Goal: Contribute content: Contribute content

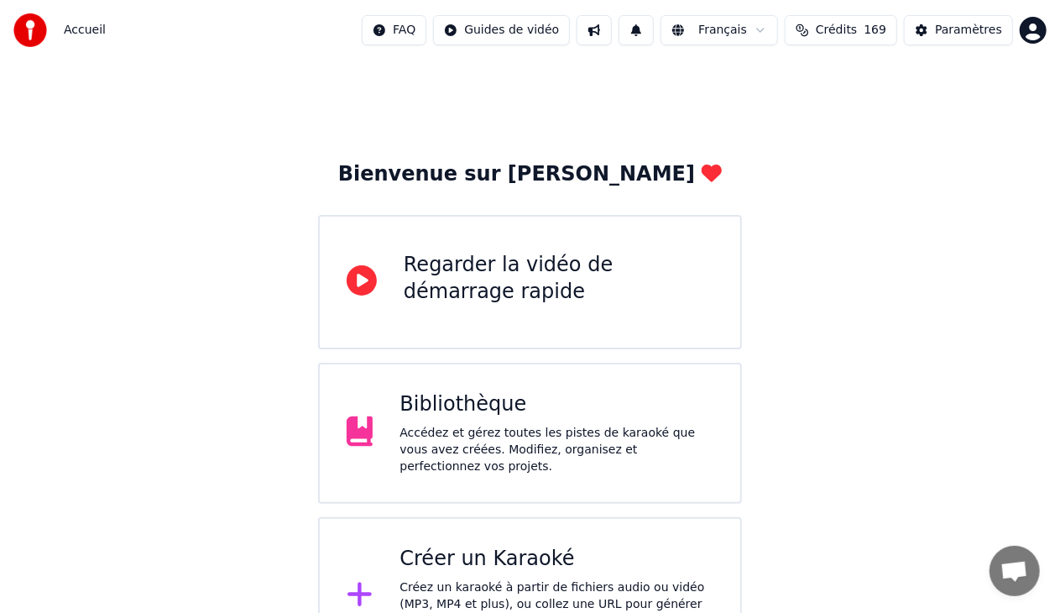
click at [532, 552] on div "Créer un Karaoké" at bounding box center [557, 559] width 314 height 27
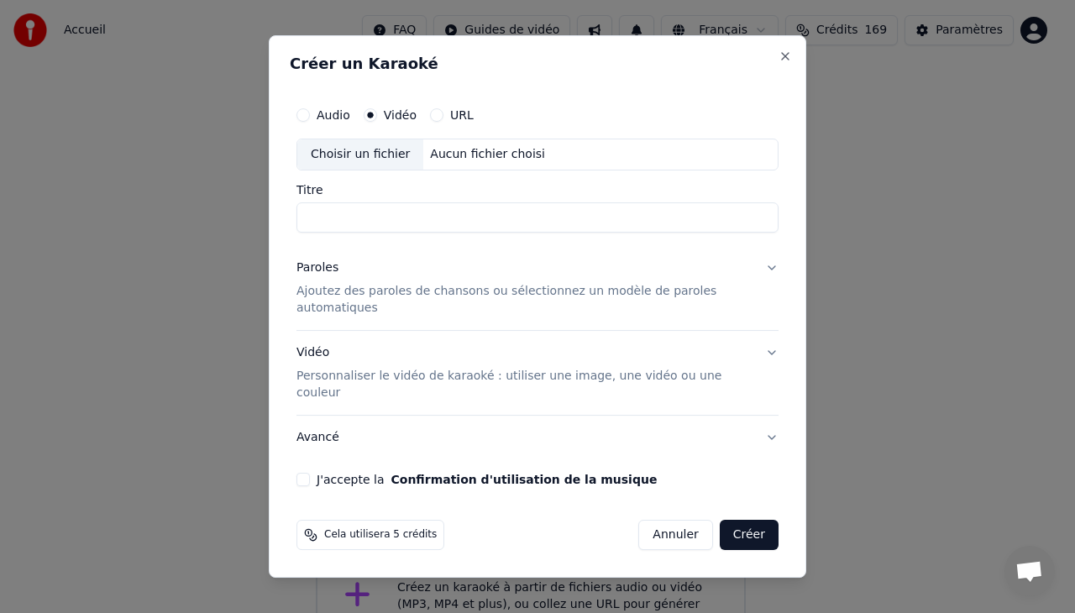
click at [358, 170] on div "Choisir un fichier" at bounding box center [360, 154] width 126 height 30
drag, startPoint x: 373, startPoint y: 235, endPoint x: 263, endPoint y: 245, distance: 110.4
click at [263, 245] on body "**********" at bounding box center [530, 337] width 1060 height 675
click at [375, 233] on input "**********" at bounding box center [537, 217] width 482 height 30
drag, startPoint x: 375, startPoint y: 233, endPoint x: 247, endPoint y: 237, distance: 128.5
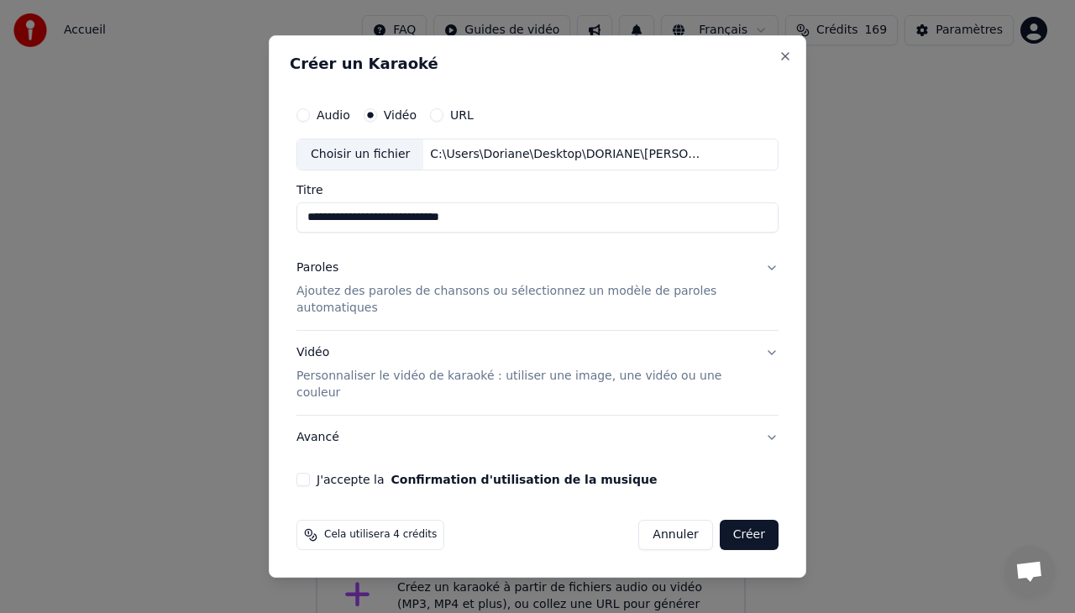
click at [247, 237] on body "**********" at bounding box center [530, 337] width 1060 height 675
type input "**********"
click at [337, 353] on div "Vidéo Personnaliser le vidéo de karaoké : utiliser une image, une vidéo ou une …" at bounding box center [523, 372] width 455 height 57
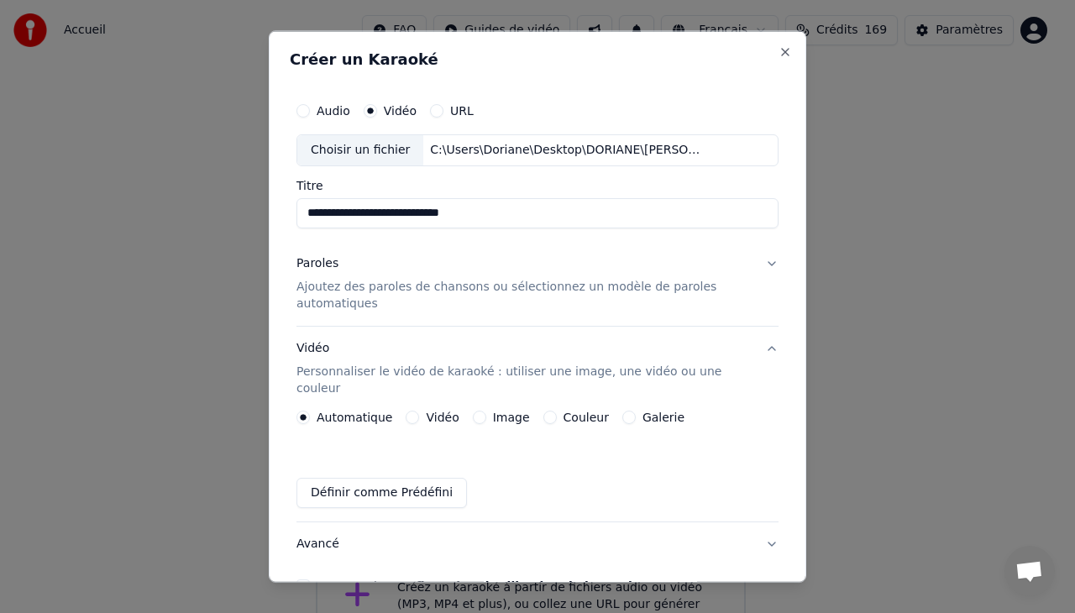
click at [408, 410] on button "Vidéo" at bounding box center [411, 416] width 13 height 13
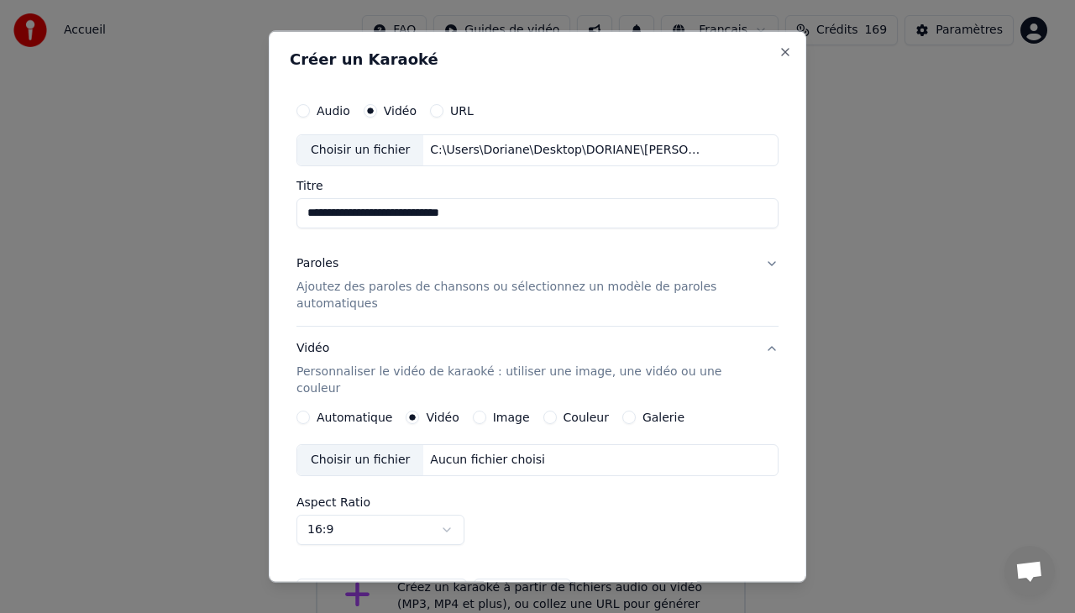
click at [373, 444] on div "Choisir un fichier" at bounding box center [360, 459] width 126 height 30
click at [384, 269] on div "Paroles Ajoutez des paroles de chansons ou sélectionnez un modèle de paroles au…" at bounding box center [523, 282] width 455 height 57
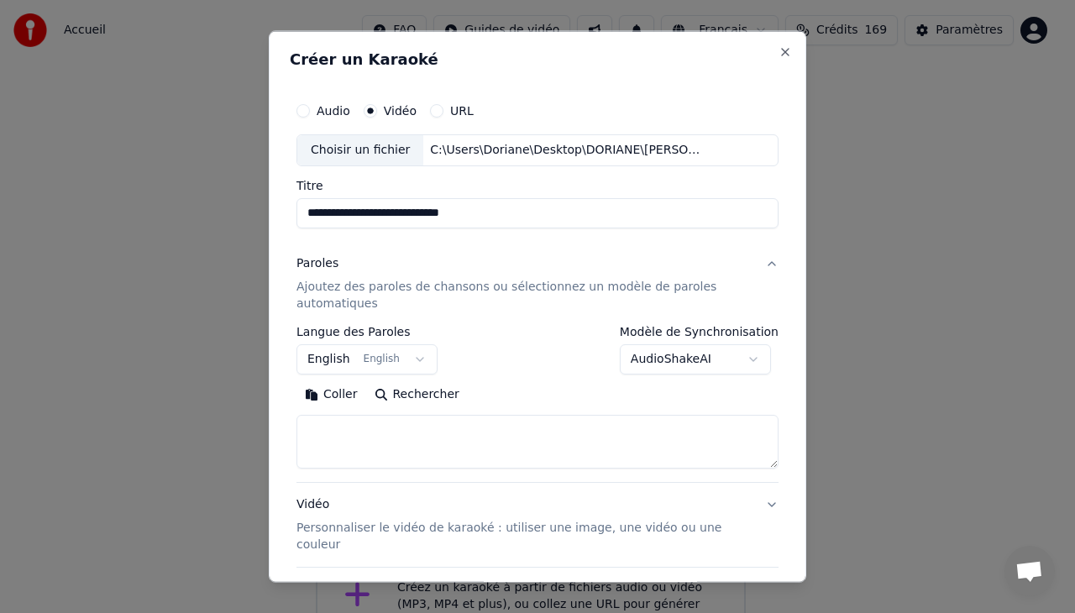
click at [344, 430] on textarea at bounding box center [537, 441] width 482 height 54
click at [347, 421] on textarea at bounding box center [537, 441] width 482 height 54
type textarea "*"
click at [310, 444] on textarea "**********" at bounding box center [530, 441] width 468 height 54
click at [443, 447] on textarea "**********" at bounding box center [530, 441] width 468 height 54
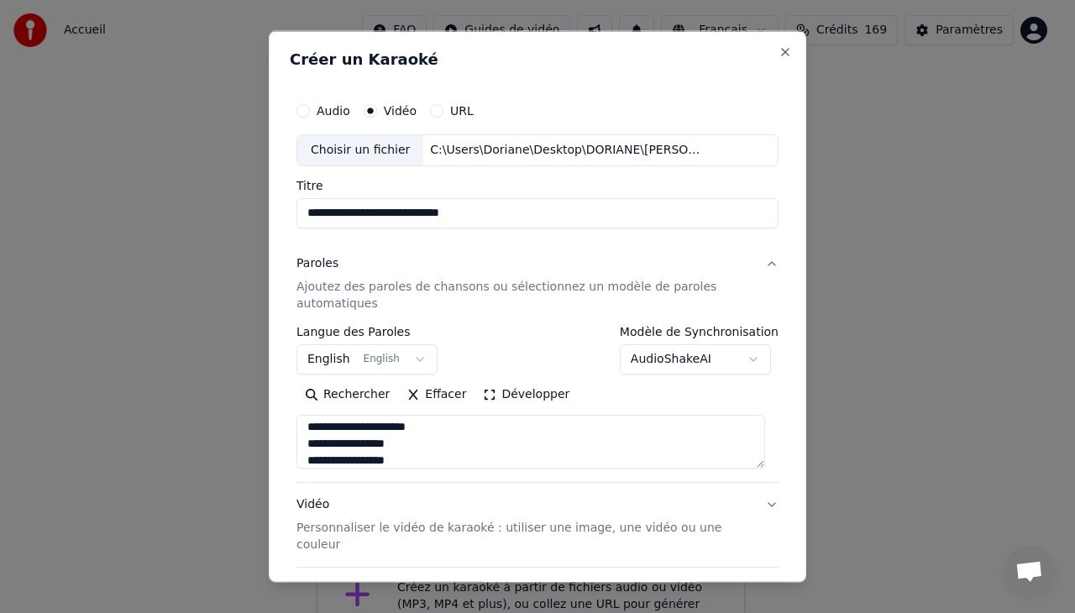
scroll to position [272, 0]
click at [403, 459] on textarea "**********" at bounding box center [530, 441] width 468 height 54
click at [355, 458] on textarea "**********" at bounding box center [530, 441] width 468 height 54
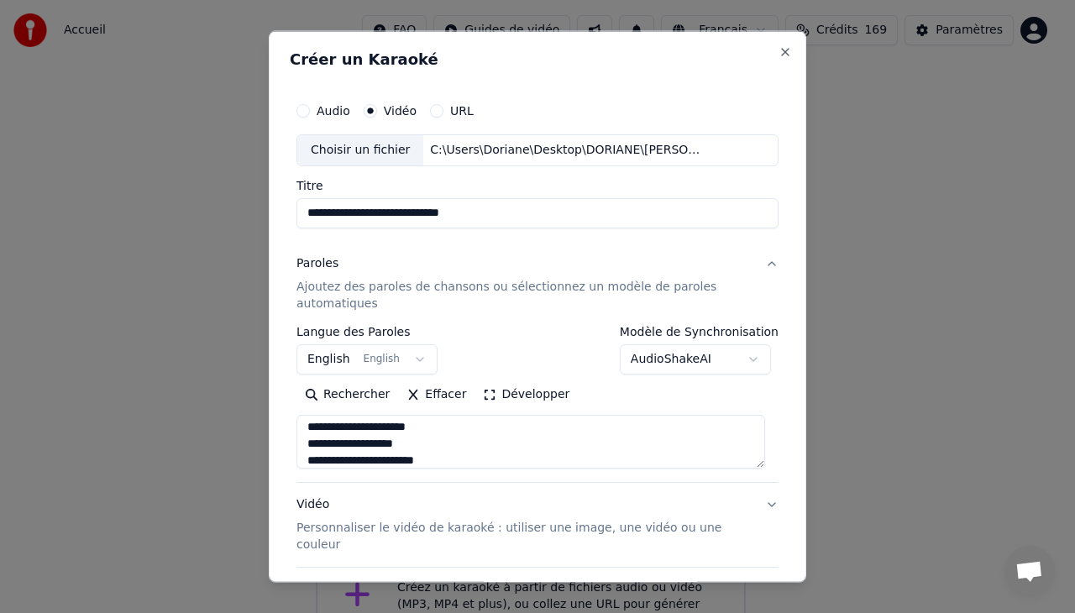
click at [359, 458] on textarea "**********" at bounding box center [530, 441] width 468 height 54
click at [447, 458] on textarea "**********" at bounding box center [530, 441] width 468 height 54
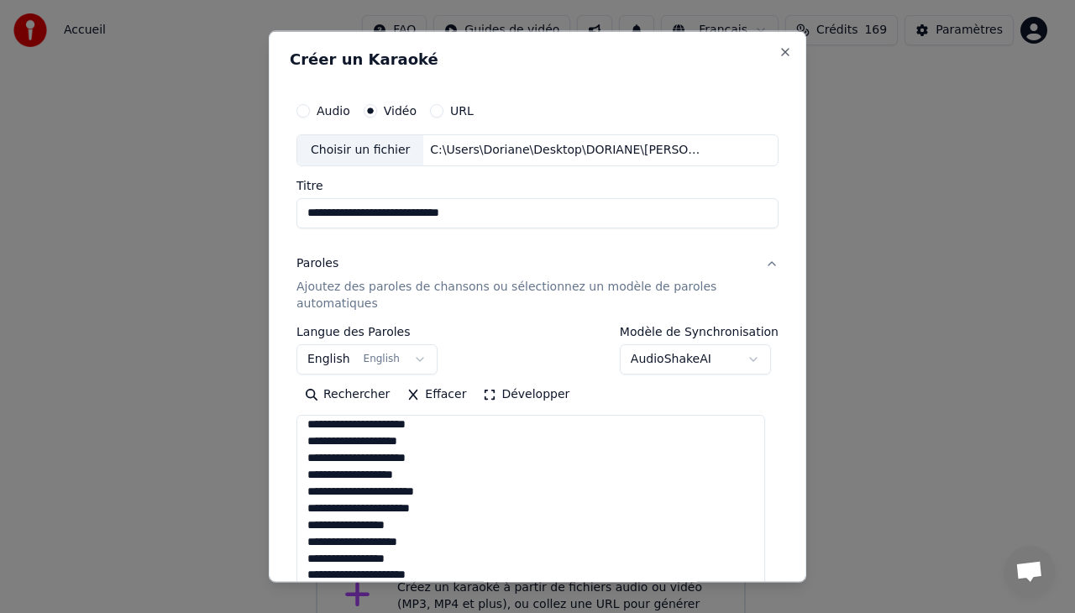
scroll to position [357, 0]
drag, startPoint x: 756, startPoint y: 461, endPoint x: 784, endPoint y: 650, distance: 191.0
click at [784, 612] on html "**********" at bounding box center [537, 337] width 1075 height 675
type textarea "**********"
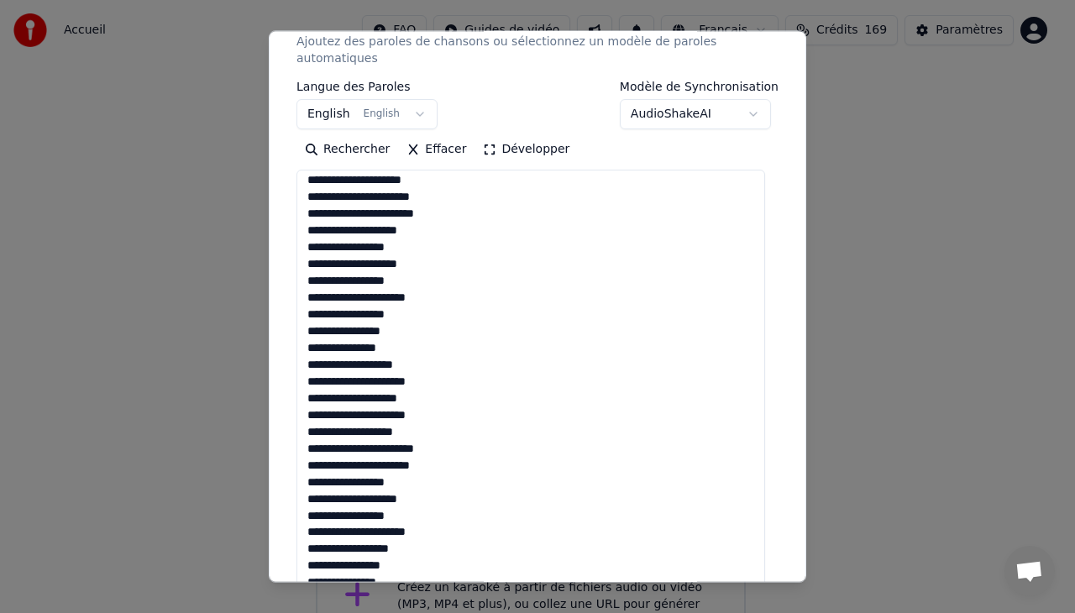
scroll to position [154, 0]
drag, startPoint x: 755, startPoint y: 403, endPoint x: 787, endPoint y: 606, distance: 205.6
click at [787, 606] on body "**********" at bounding box center [530, 337] width 1060 height 675
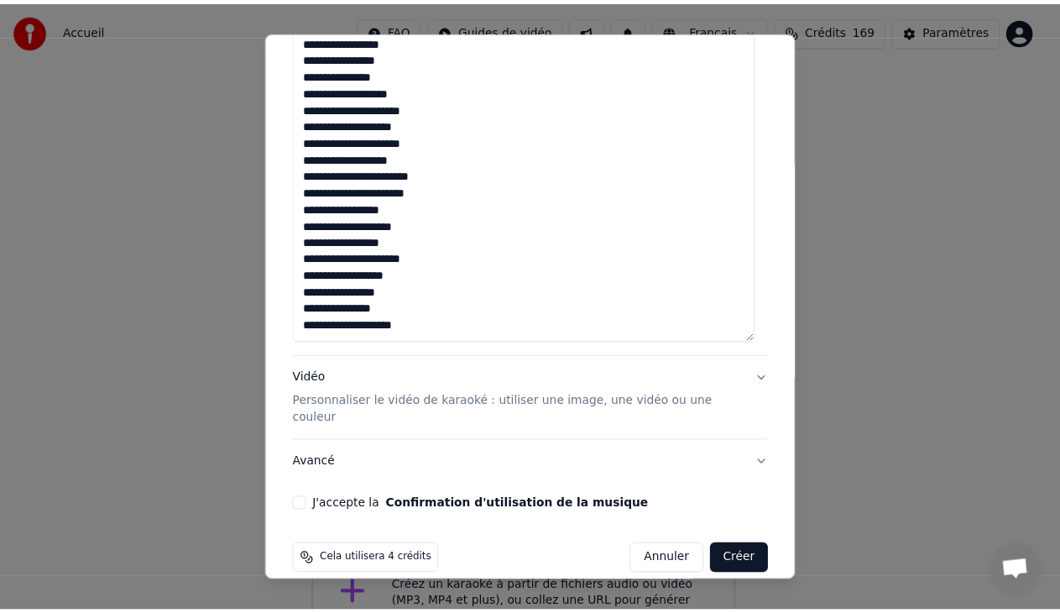
scroll to position [519, 0]
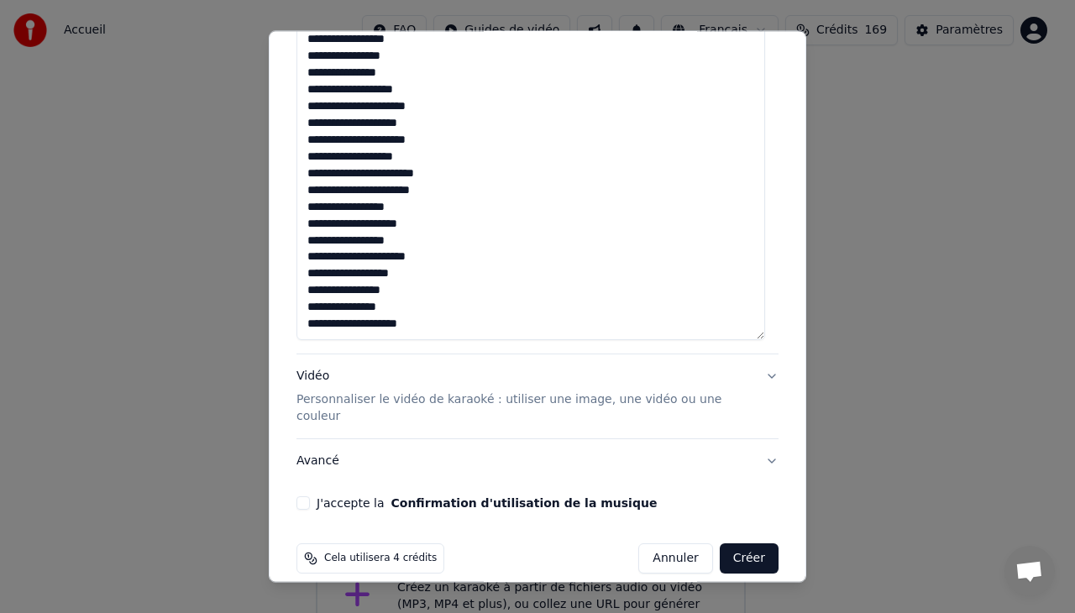
click at [300, 496] on button "J'accepte la Confirmation d'utilisation de la musique" at bounding box center [302, 502] width 13 height 13
click at [737, 543] on button "Créer" at bounding box center [748, 558] width 59 height 30
select select "**"
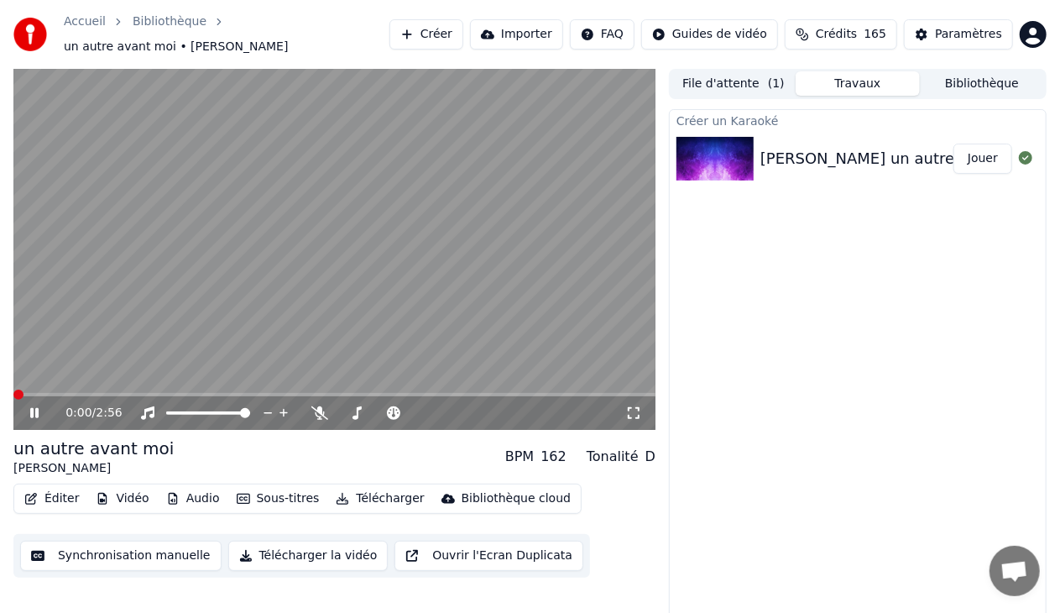
click at [13, 391] on span at bounding box center [18, 395] width 10 height 10
click at [34, 406] on icon at bounding box center [46, 412] width 39 height 13
click at [34, 407] on icon at bounding box center [34, 413] width 10 height 12
click at [13, 391] on span at bounding box center [18, 395] width 10 height 10
click at [979, 149] on button "Jouer" at bounding box center [983, 159] width 59 height 30
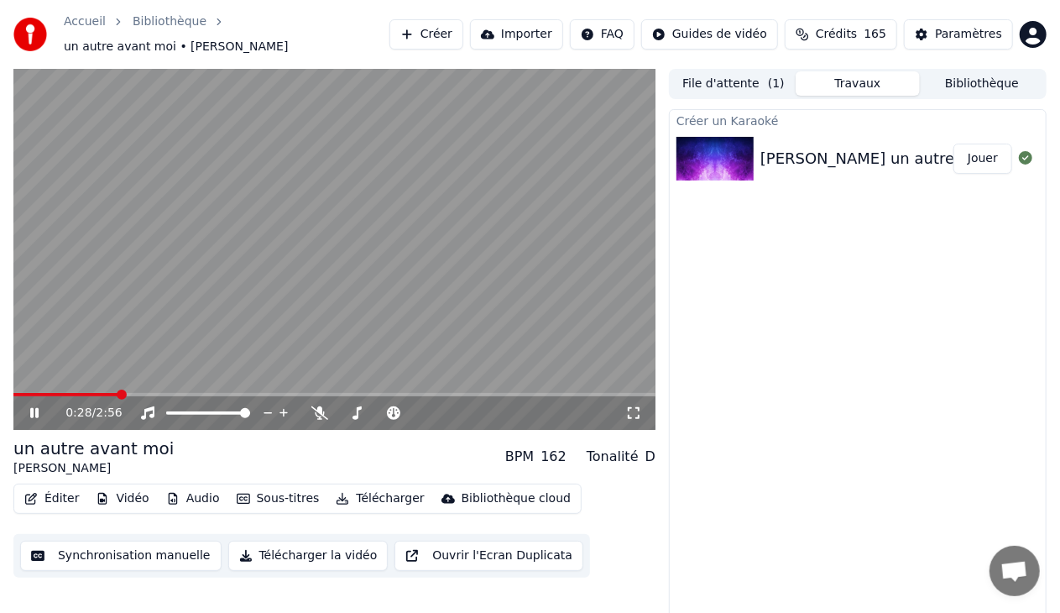
click at [32, 408] on icon at bounding box center [34, 413] width 8 height 10
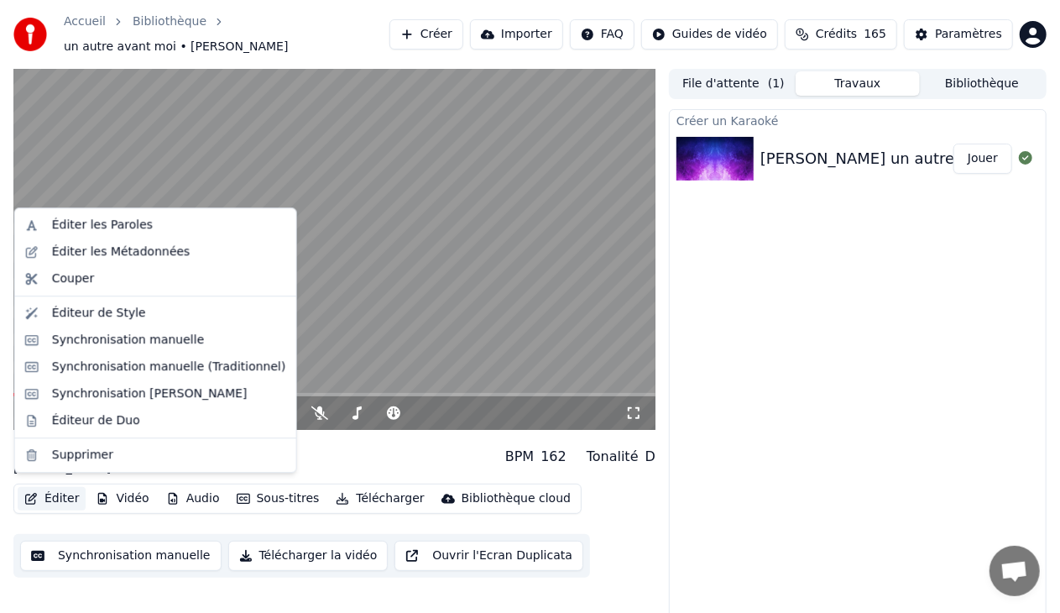
click at [67, 487] on button "Éditer" at bounding box center [52, 499] width 68 height 24
click at [116, 333] on div "Synchronisation manuelle" at bounding box center [128, 340] width 153 height 17
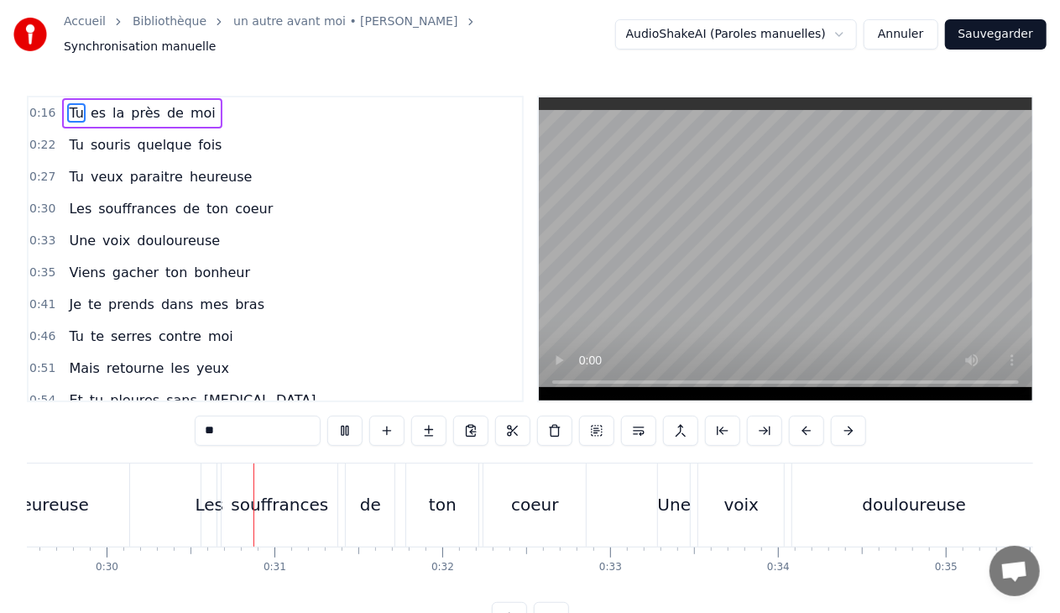
scroll to position [0, 4984]
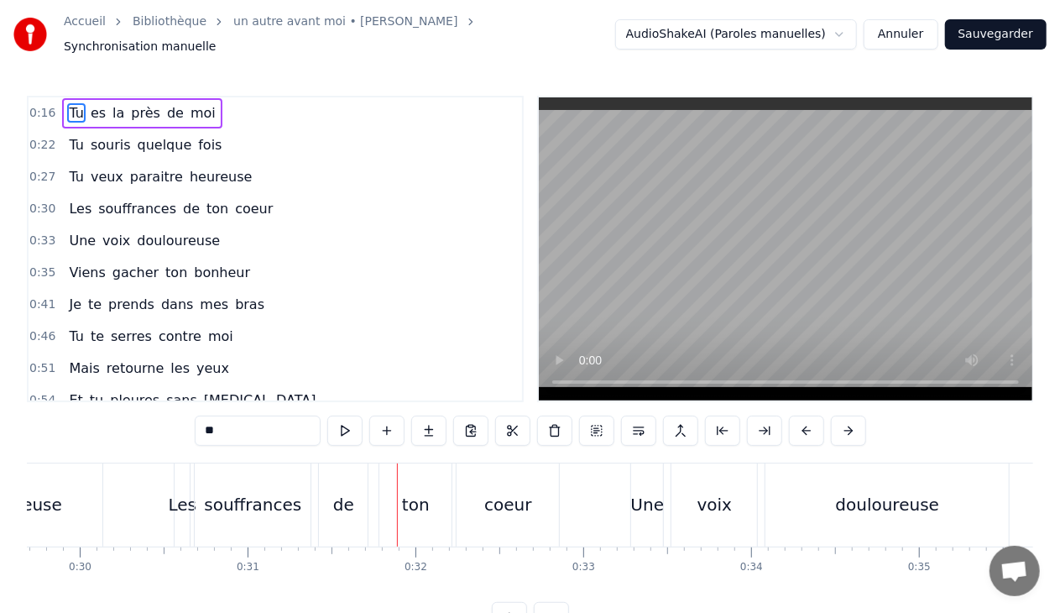
click at [188, 493] on div "Les" at bounding box center [183, 504] width 29 height 25
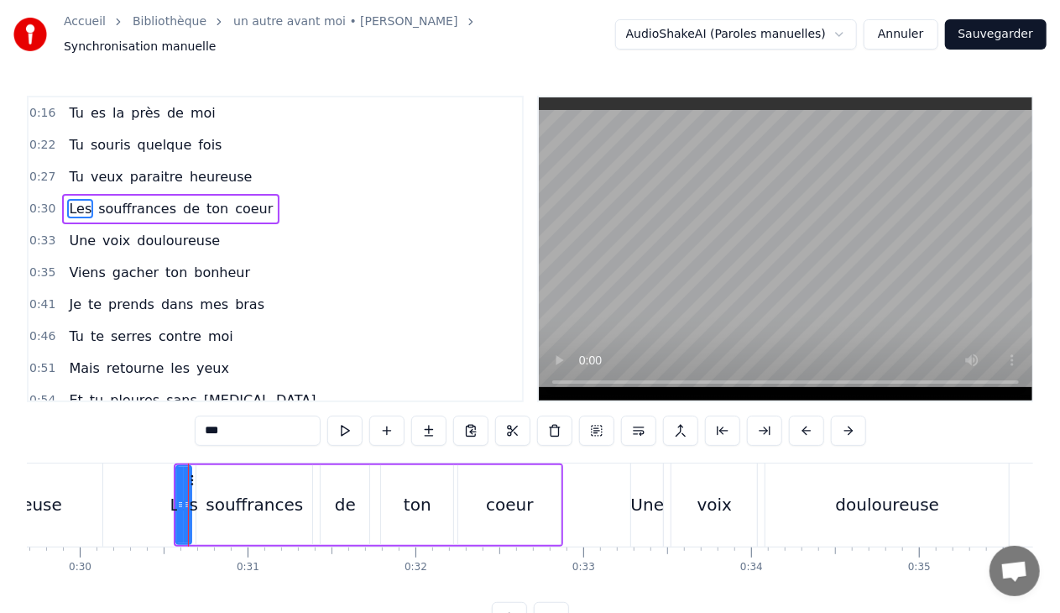
click at [243, 426] on input "***" at bounding box center [258, 431] width 126 height 30
type input "*"
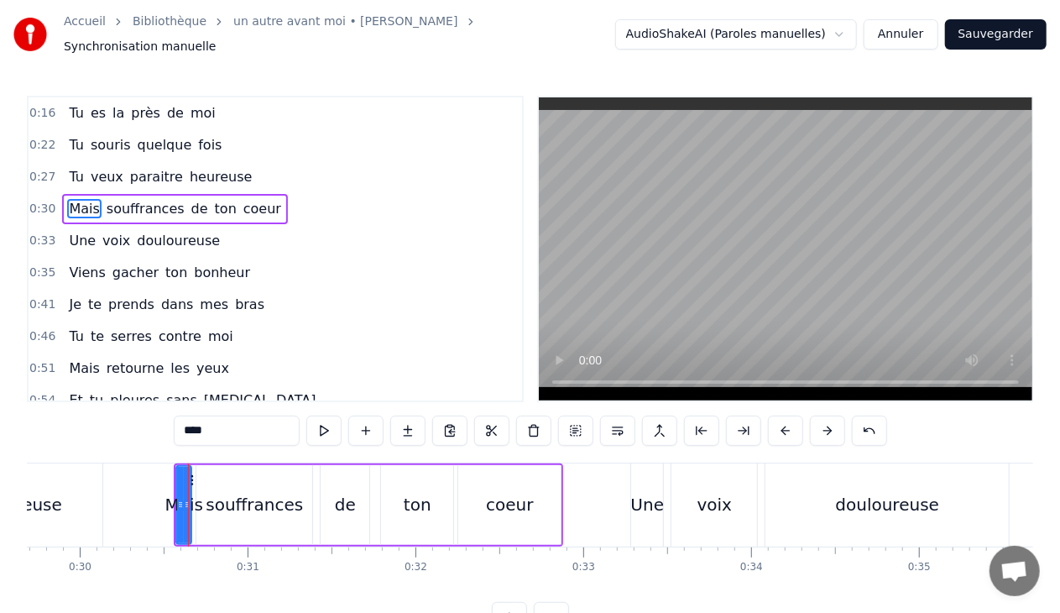
click at [260, 492] on div "souffrances" at bounding box center [254, 504] width 97 height 25
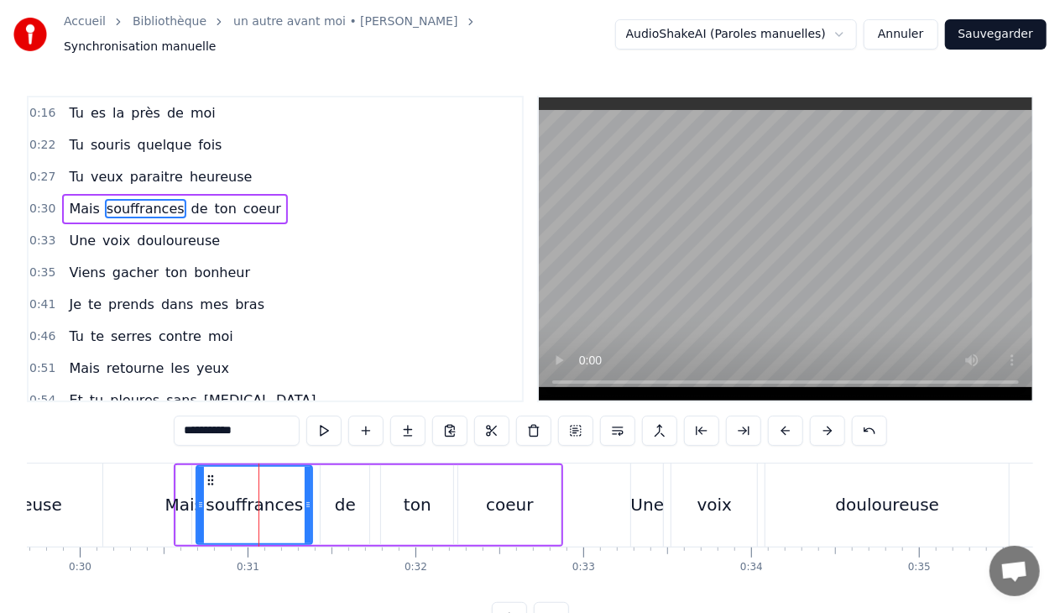
click at [250, 423] on input "**********" at bounding box center [237, 431] width 126 height 30
type input "*"
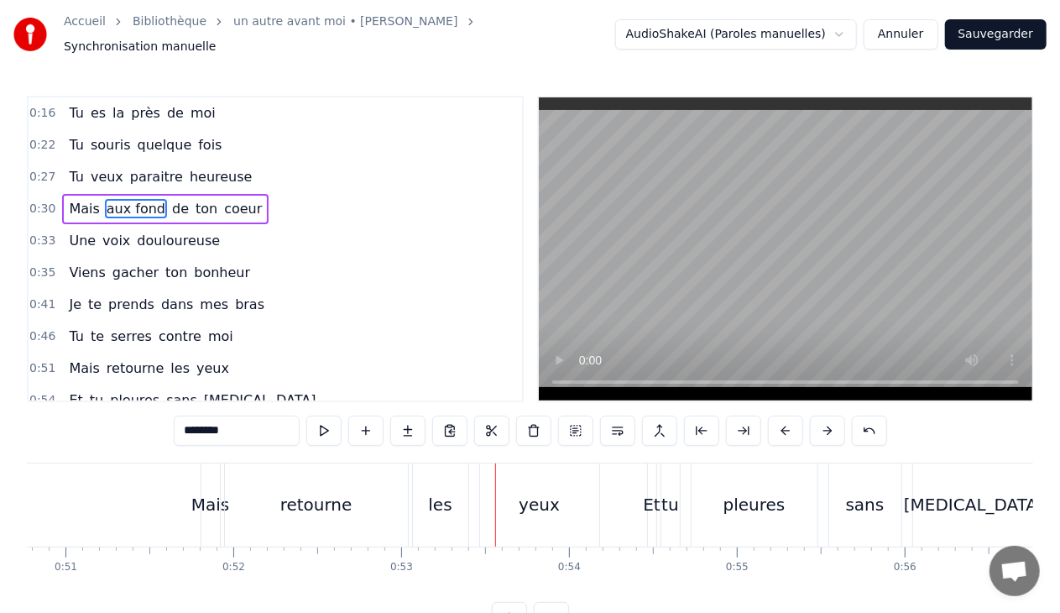
scroll to position [0, 8508]
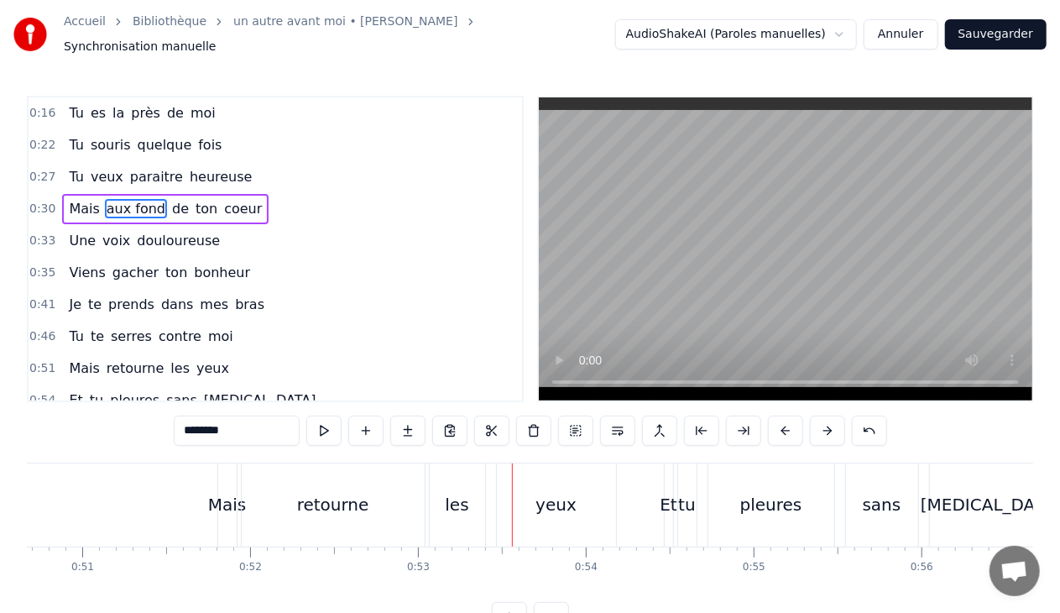
click at [341, 505] on div "retourne" at bounding box center [333, 504] width 72 height 25
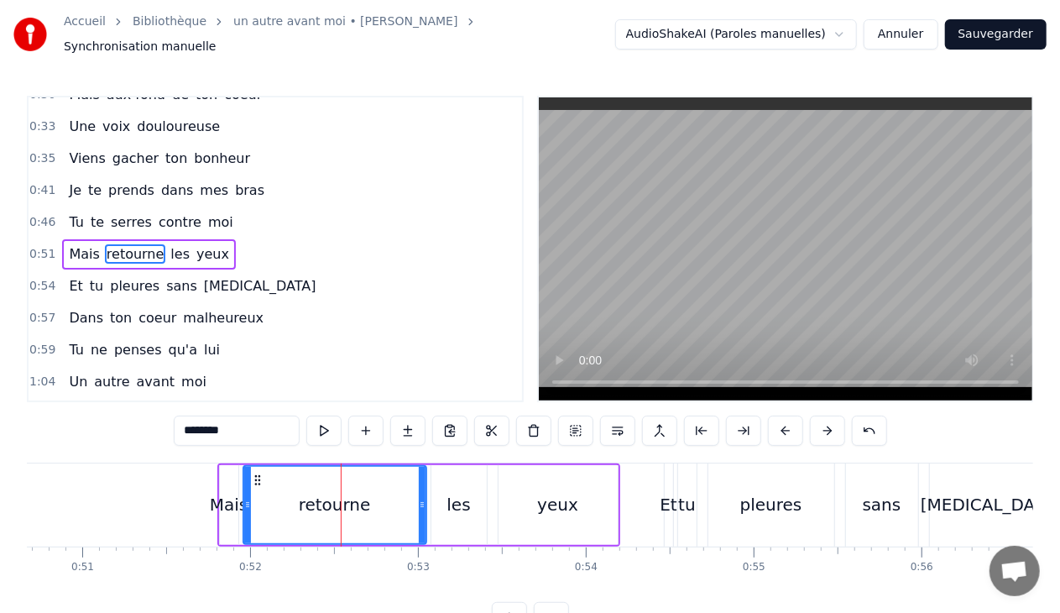
scroll to position [114, 0]
click at [250, 425] on input "********" at bounding box center [237, 431] width 126 height 30
type input "*"
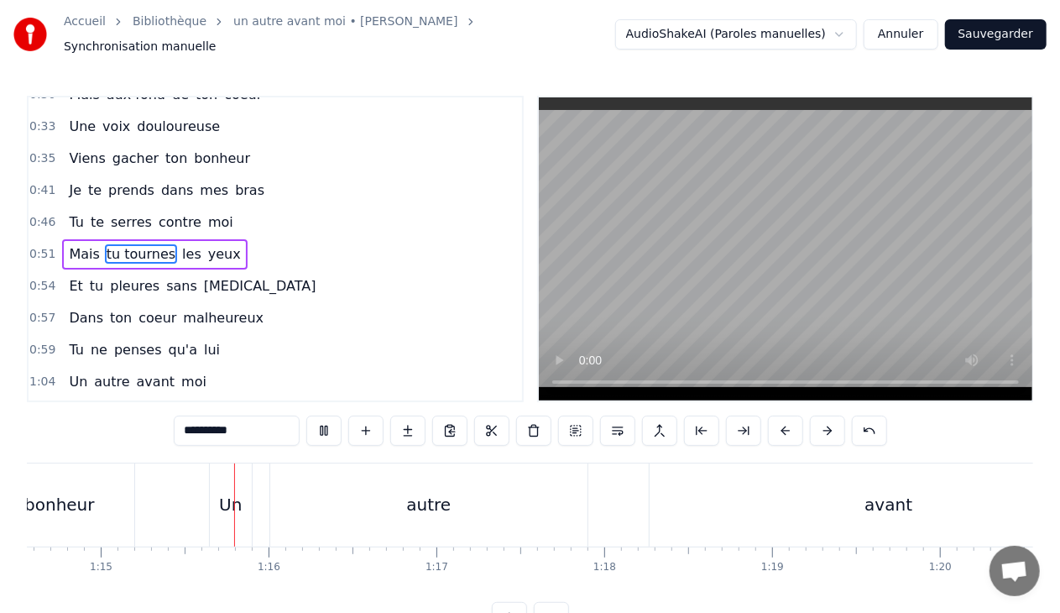
scroll to position [0, 12535]
click at [408, 492] on div "autre" at bounding box center [412, 504] width 44 height 25
type input "*****"
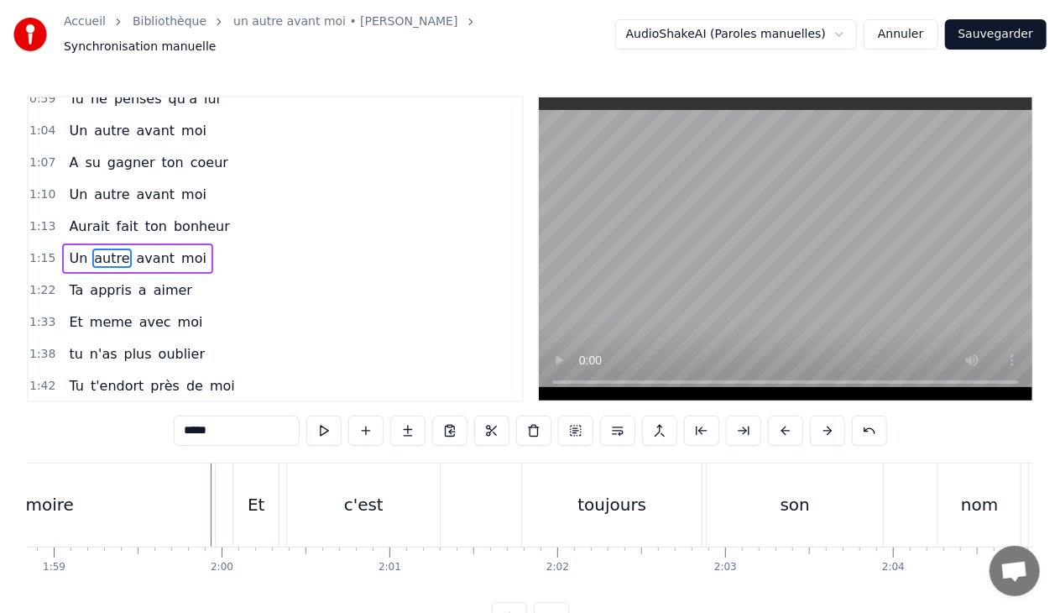
scroll to position [0, 19969]
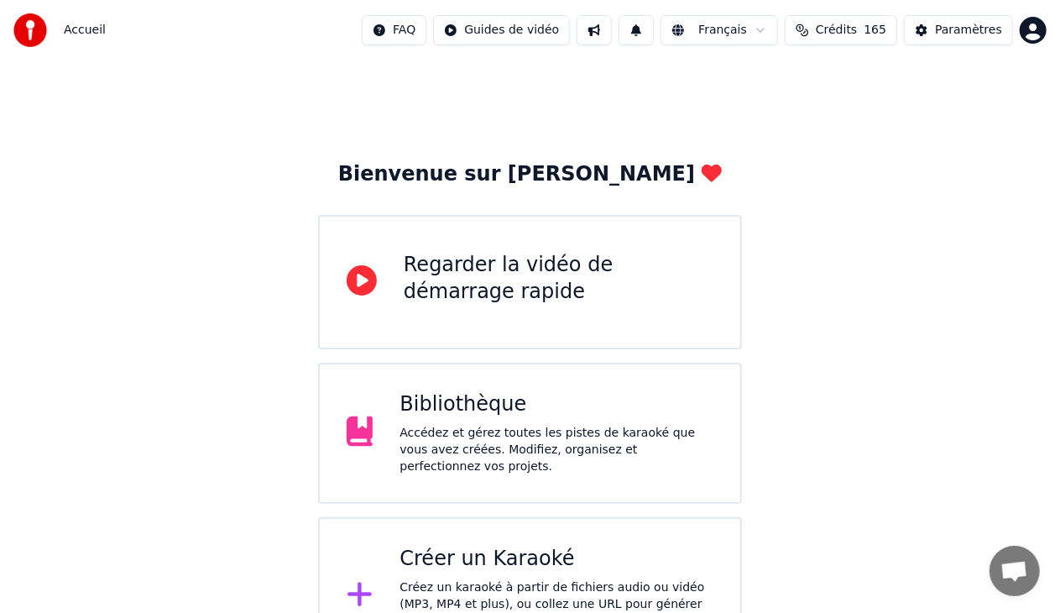
click at [522, 406] on div "Bibliothèque" at bounding box center [557, 404] width 314 height 27
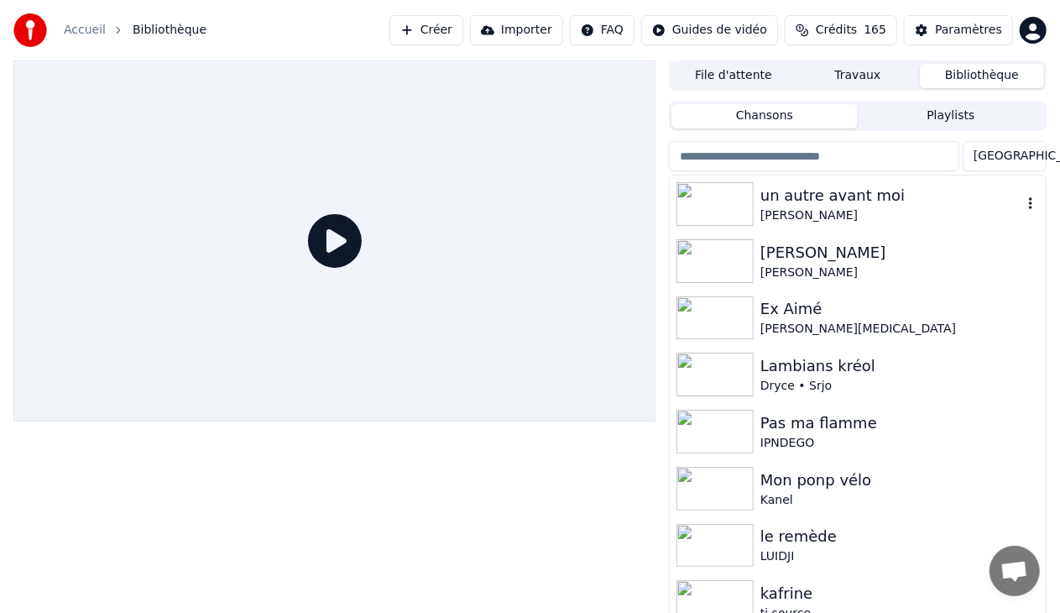
click at [718, 196] on img at bounding box center [715, 204] width 77 height 44
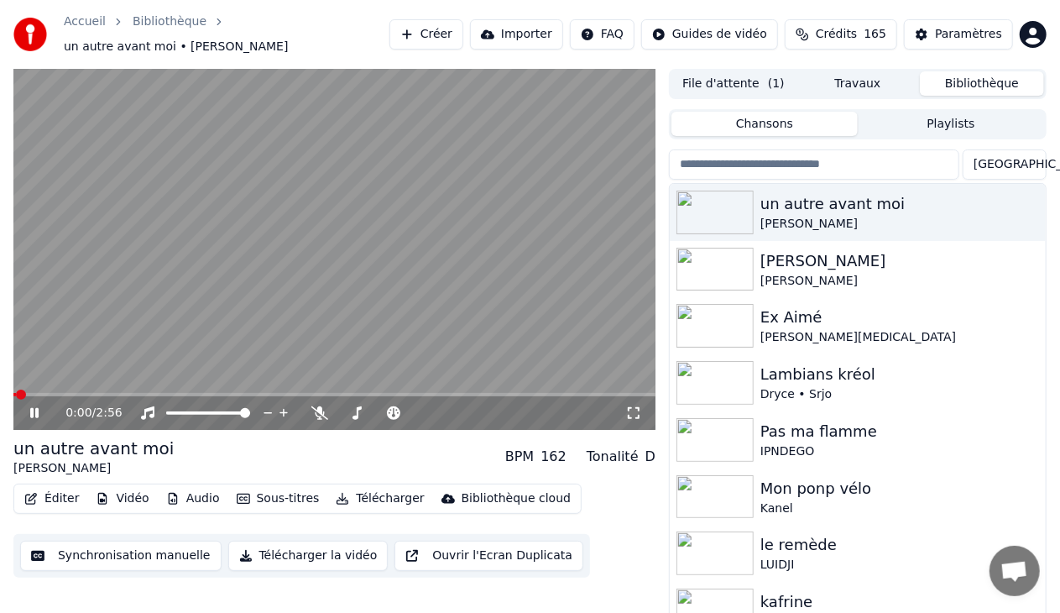
click at [31, 408] on icon at bounding box center [34, 413] width 8 height 10
click at [133, 492] on button "Vidéo" at bounding box center [122, 499] width 66 height 24
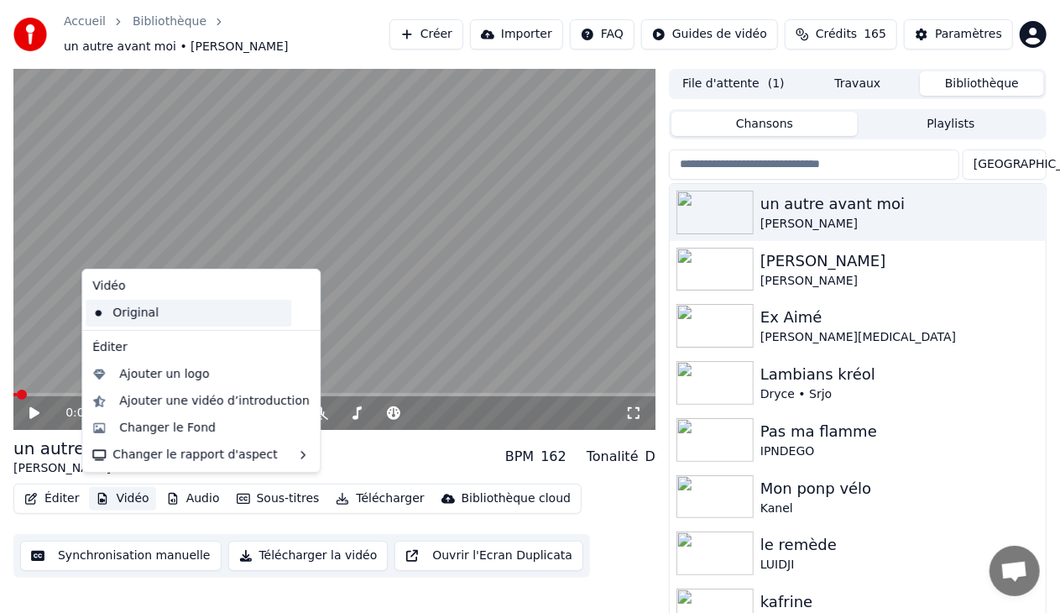
click at [143, 311] on div "Original" at bounding box center [189, 313] width 206 height 27
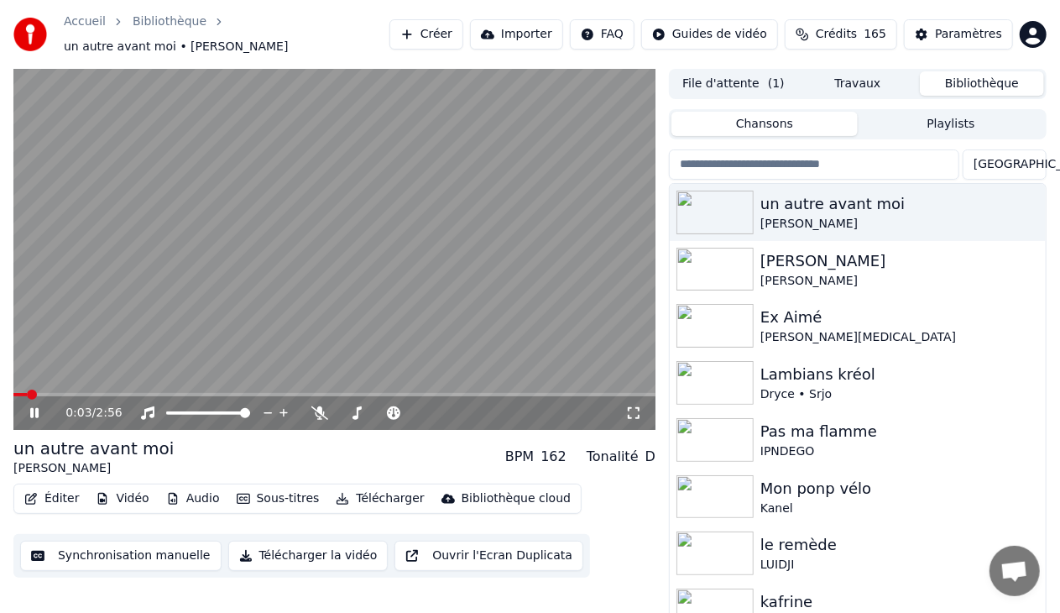
click at [32, 408] on icon at bounding box center [34, 413] width 8 height 10
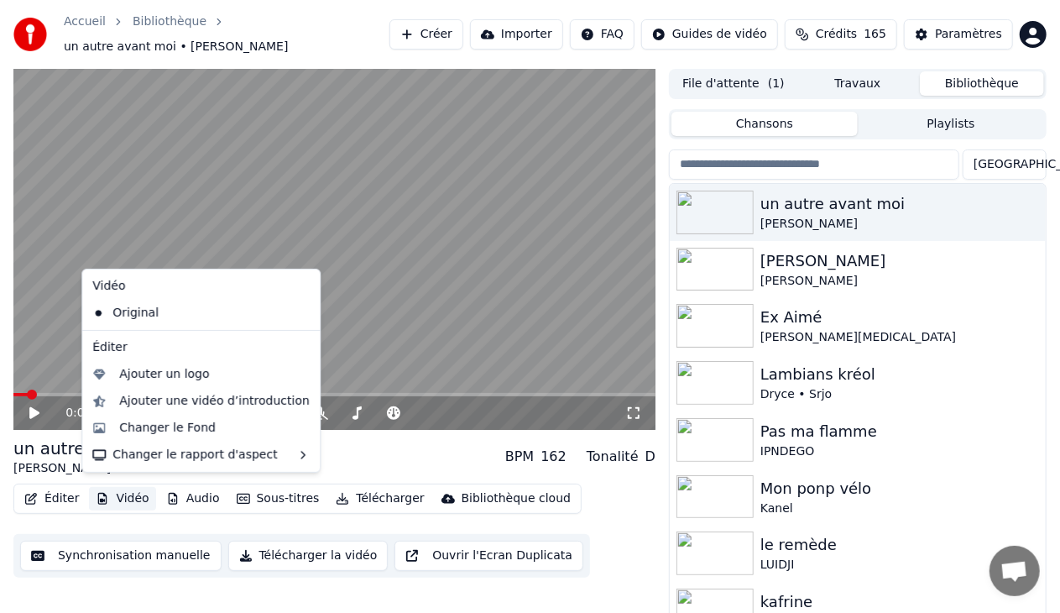
click at [126, 490] on button "Vidéo" at bounding box center [122, 499] width 66 height 24
click at [196, 428] on div "Changer le Fond" at bounding box center [167, 428] width 97 height 17
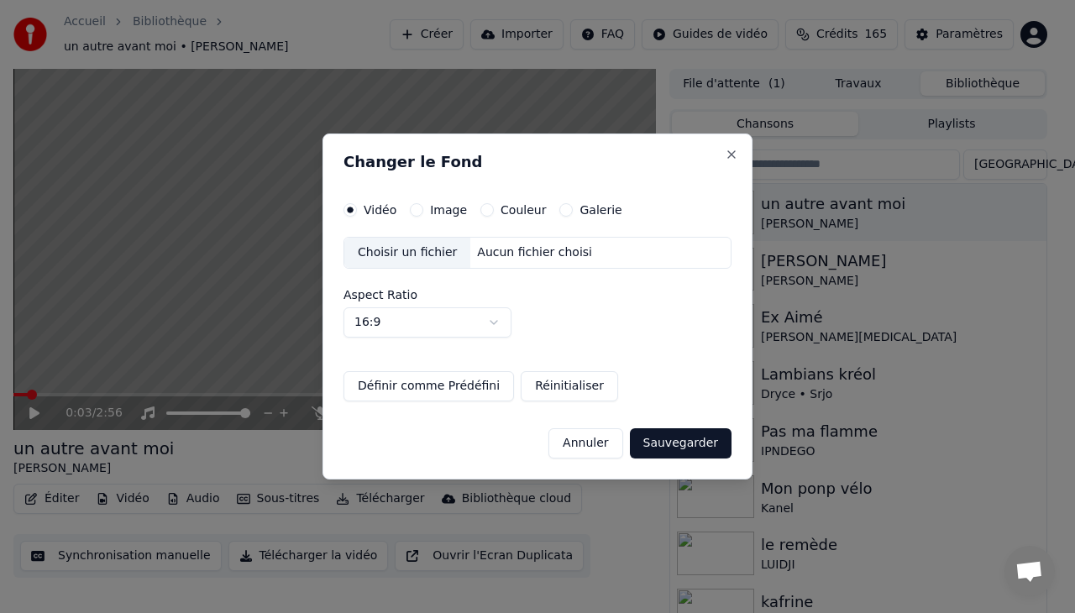
click at [407, 252] on div "Choisir un fichier" at bounding box center [407, 253] width 126 height 30
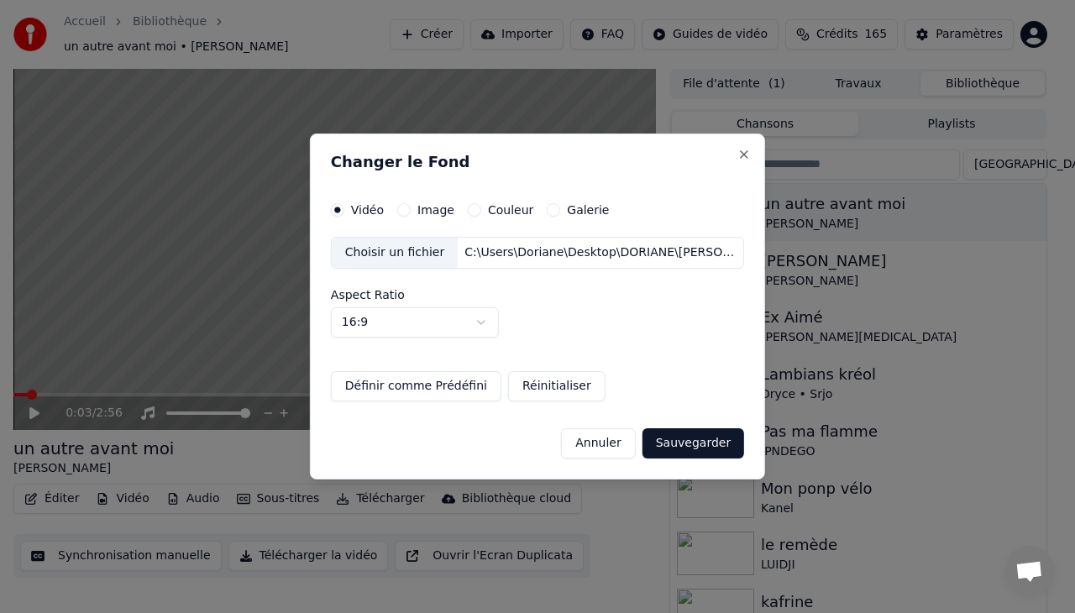
click at [690, 437] on button "Sauvegarder" at bounding box center [693, 443] width 102 height 30
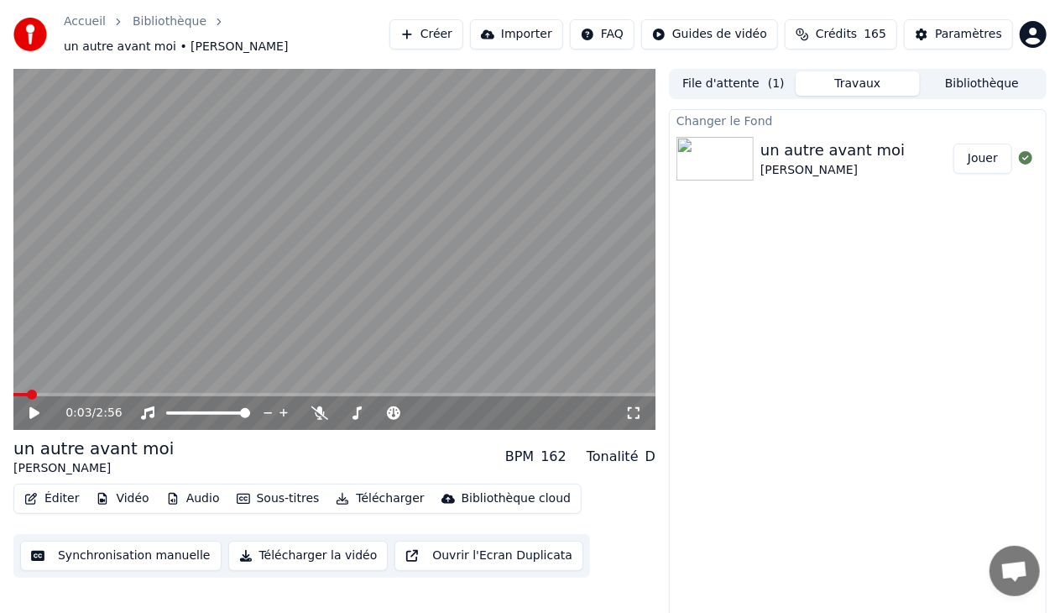
click at [991, 144] on button "Jouer" at bounding box center [983, 159] width 59 height 30
click at [35, 406] on icon at bounding box center [46, 412] width 39 height 13
click at [262, 488] on button "Sous-titres" at bounding box center [278, 499] width 97 height 24
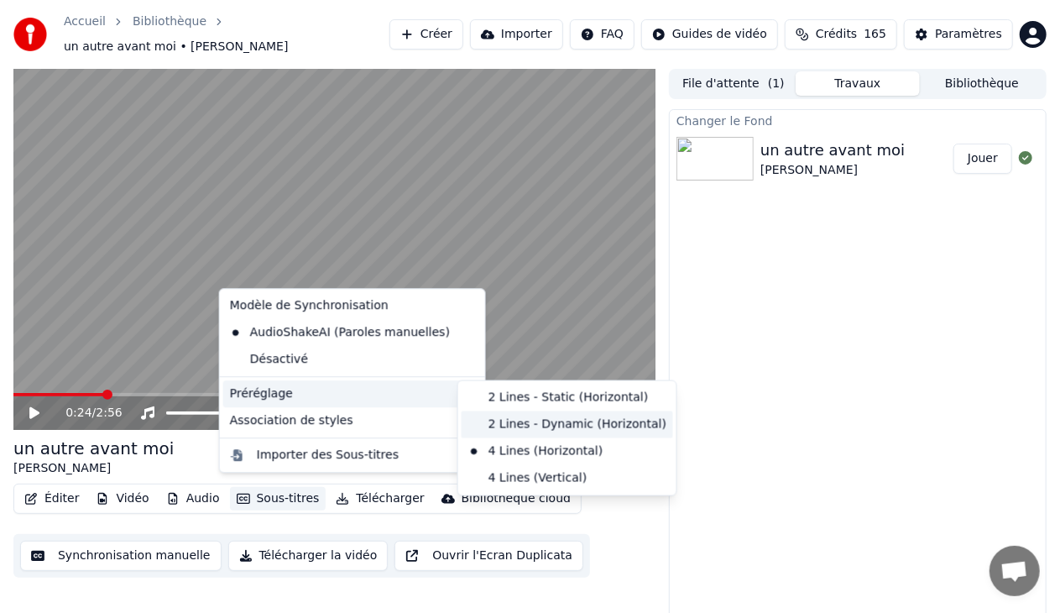
click at [515, 416] on div "2 Lines - Dynamic (Horizontal)" at bounding box center [568, 424] width 212 height 27
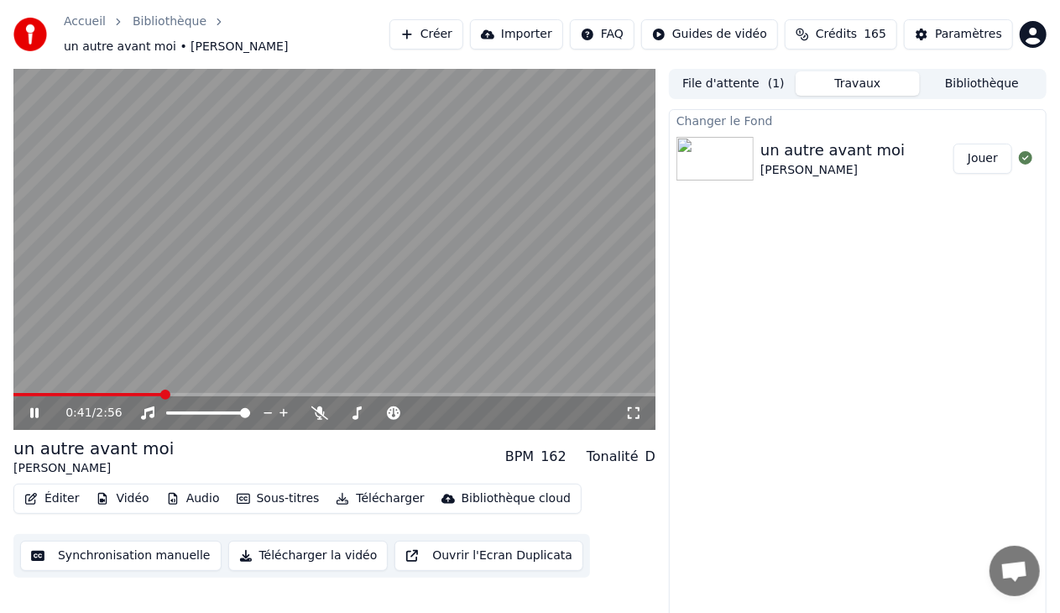
click at [35, 406] on icon at bounding box center [46, 412] width 39 height 13
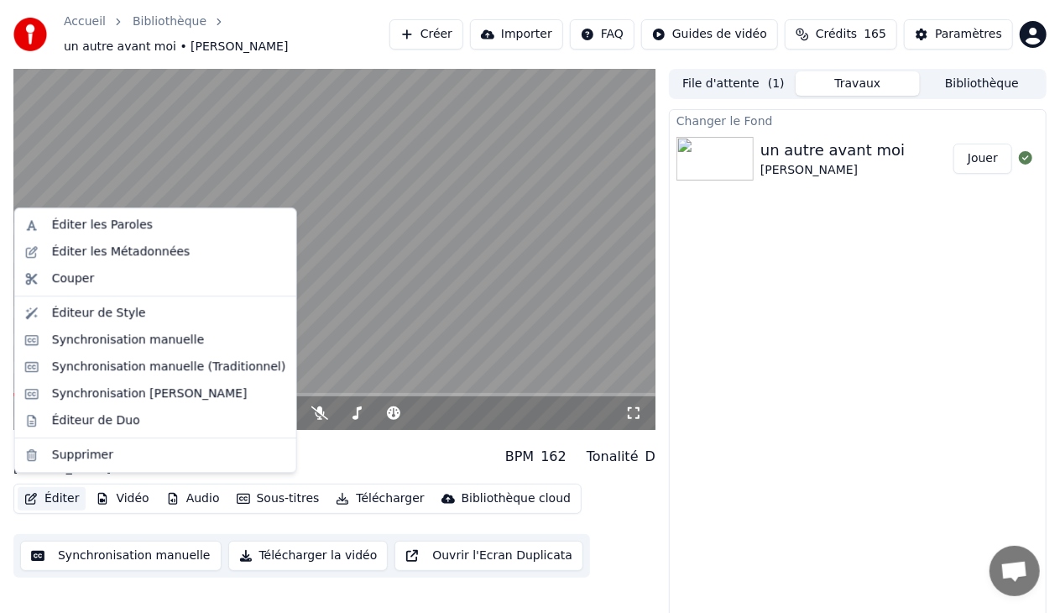
click at [60, 490] on button "Éditer" at bounding box center [52, 499] width 68 height 24
click at [149, 336] on div "Synchronisation manuelle" at bounding box center [128, 340] width 153 height 17
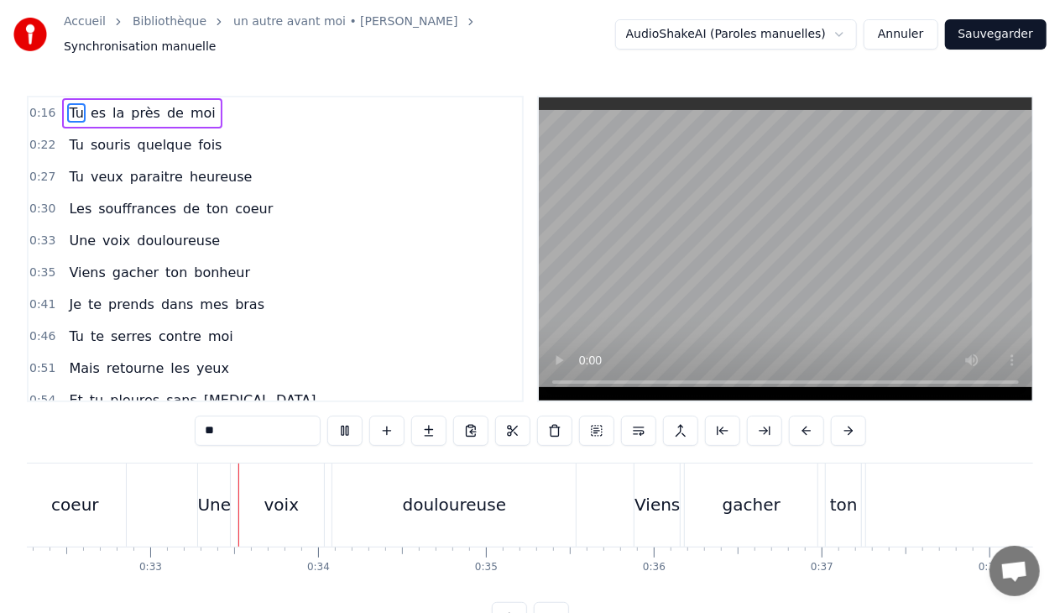
scroll to position [0, 5427]
click at [457, 333] on div "0:46 Tu te serres contre moi" at bounding box center [276, 337] width 494 height 32
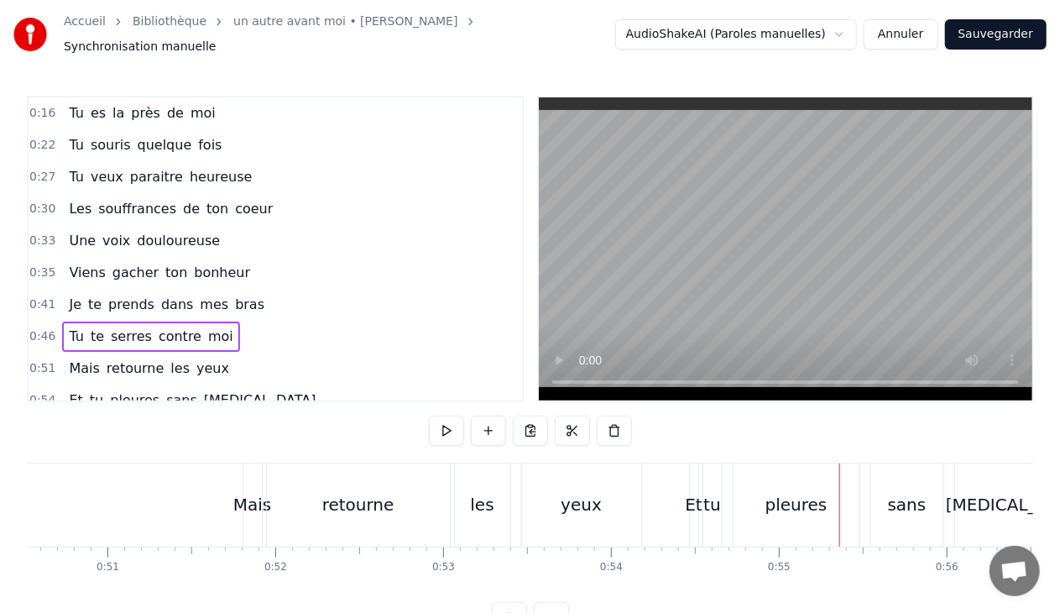
scroll to position [0, 8499]
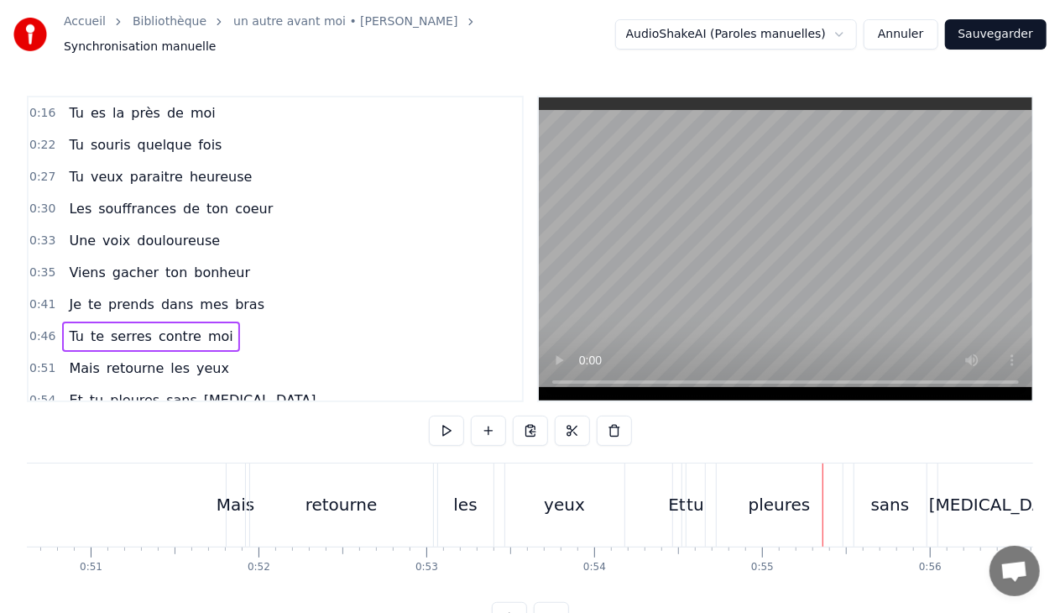
click at [337, 499] on div "retourne" at bounding box center [342, 504] width 72 height 25
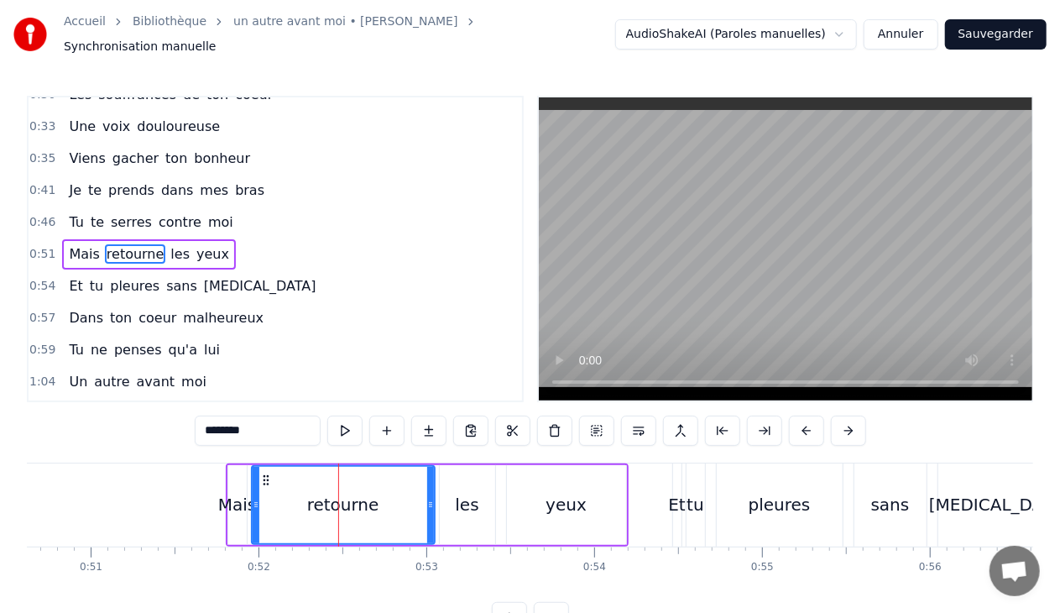
scroll to position [114, 0]
click at [267, 422] on input "********" at bounding box center [258, 431] width 126 height 30
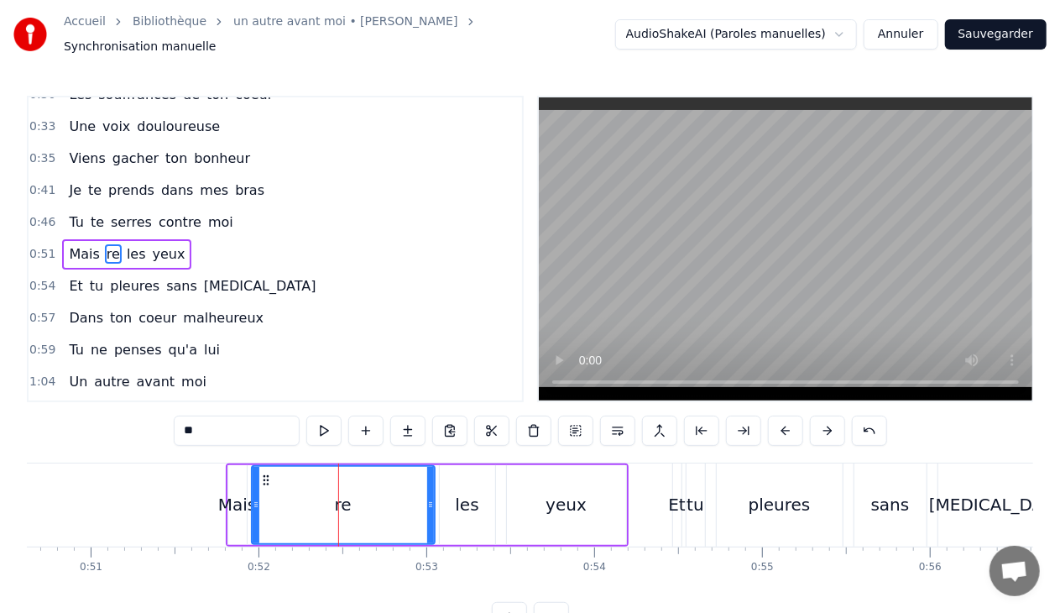
type input "*"
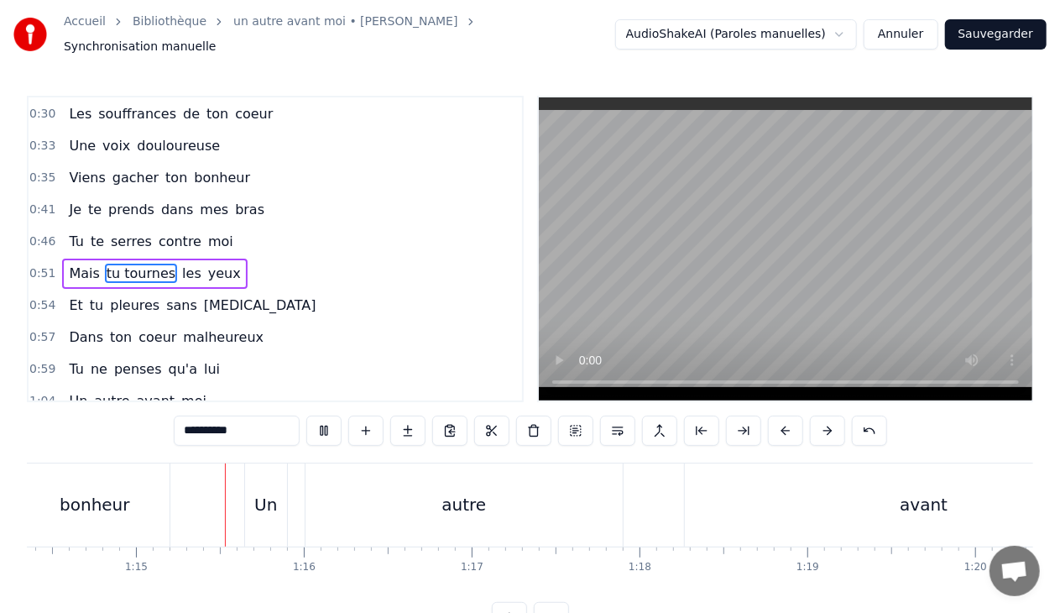
scroll to position [0, 12493]
click at [267, 494] on div "Un" at bounding box center [256, 504] width 23 height 25
type input "**"
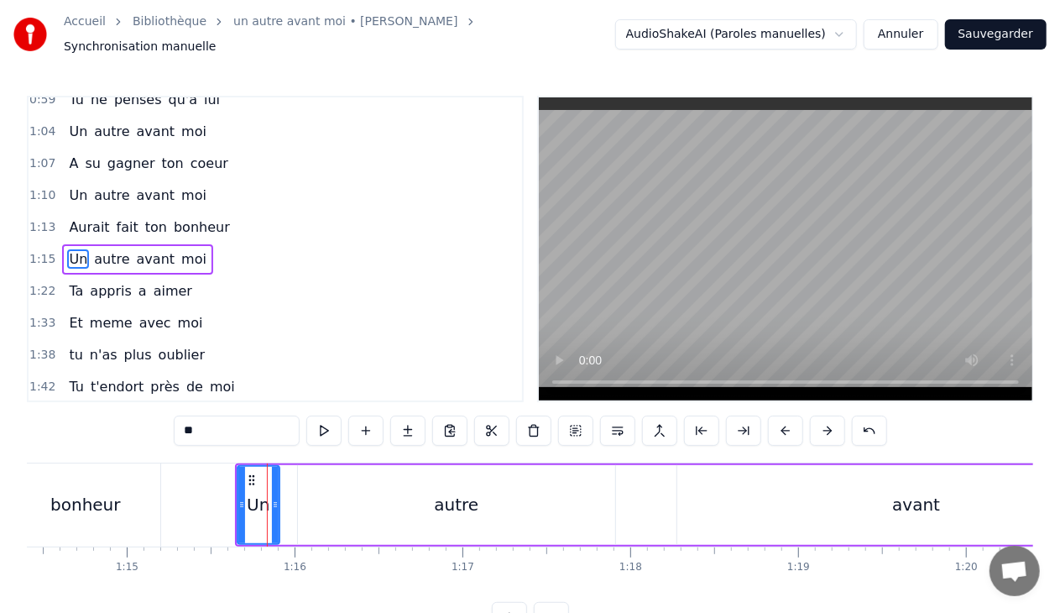
scroll to position [365, 0]
click at [203, 243] on div "1:15 Un autre avant moi" at bounding box center [276, 259] width 494 height 32
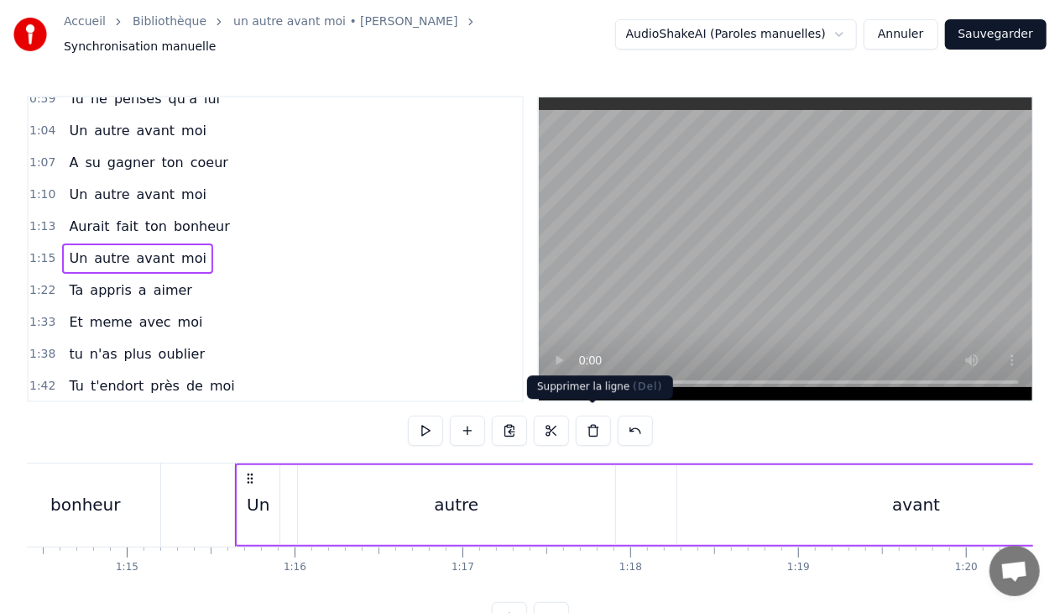
click at [591, 417] on button at bounding box center [593, 431] width 35 height 30
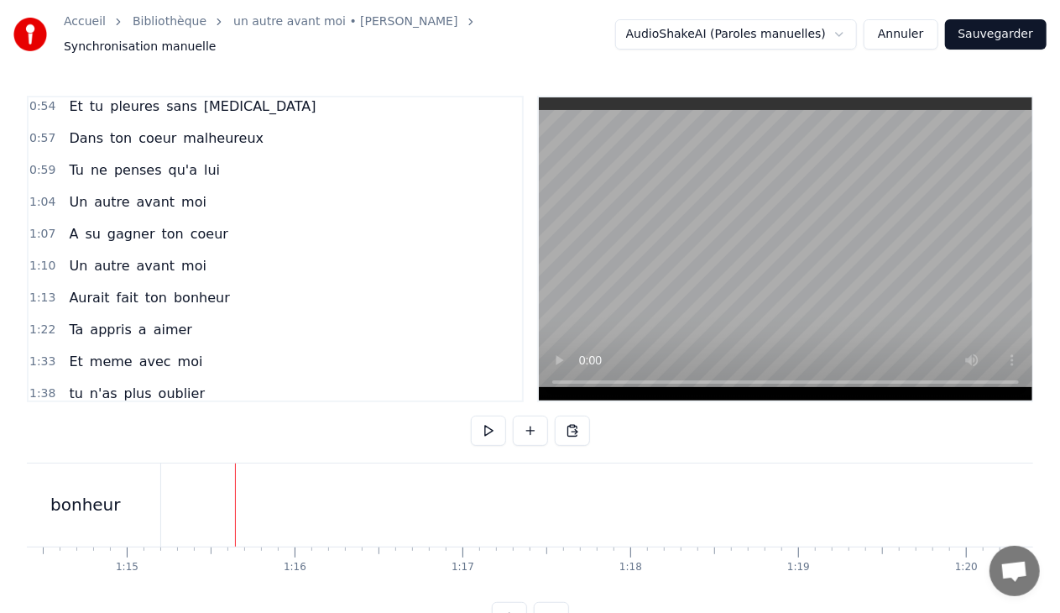
scroll to position [289, 0]
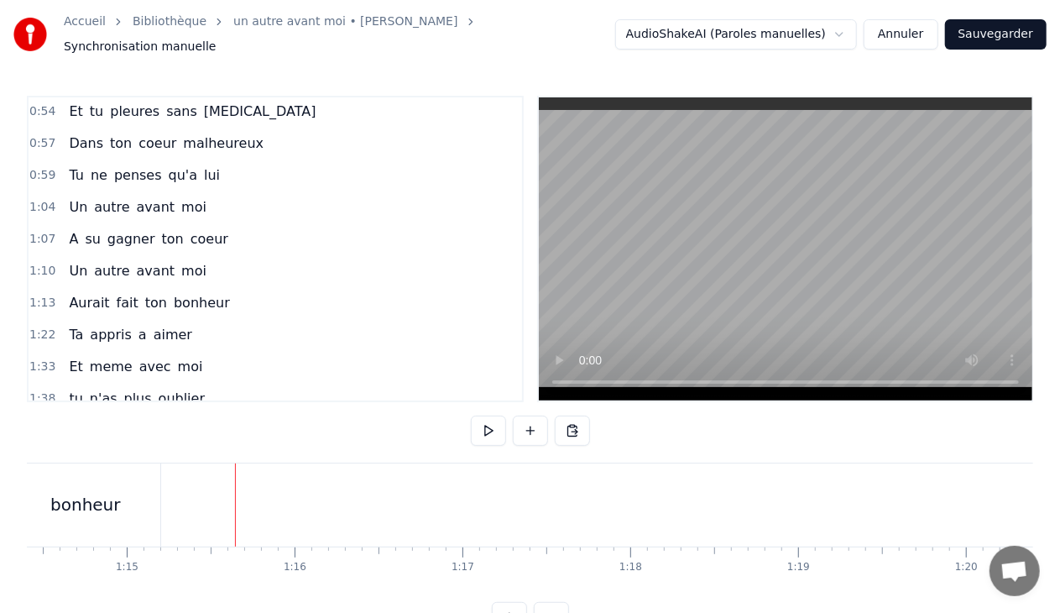
click at [180, 197] on span "moi" at bounding box center [194, 206] width 29 height 19
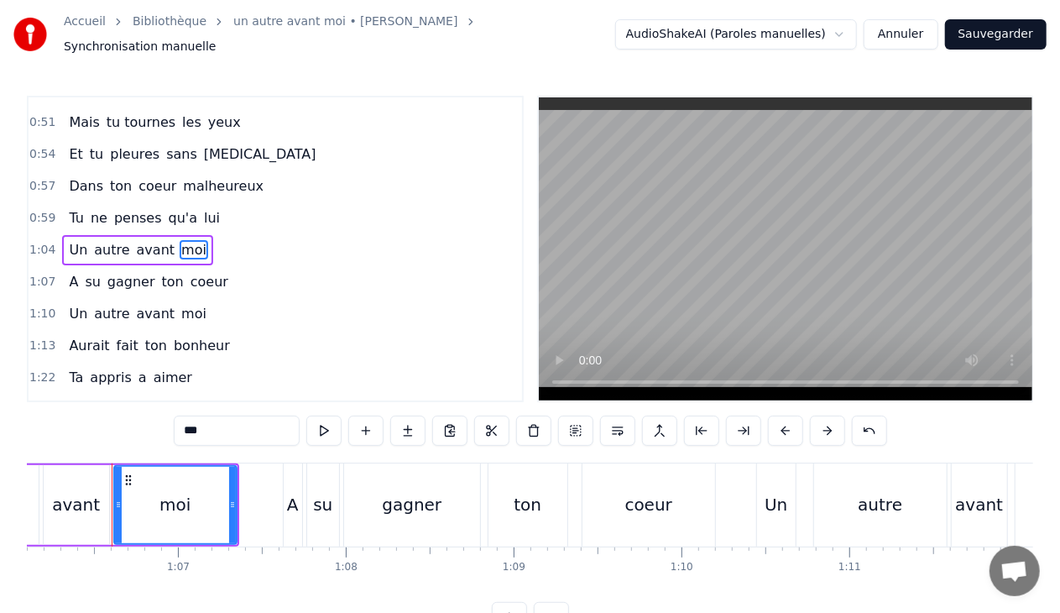
click at [203, 234] on div "1:04 Un autre avant moi" at bounding box center [276, 250] width 494 height 32
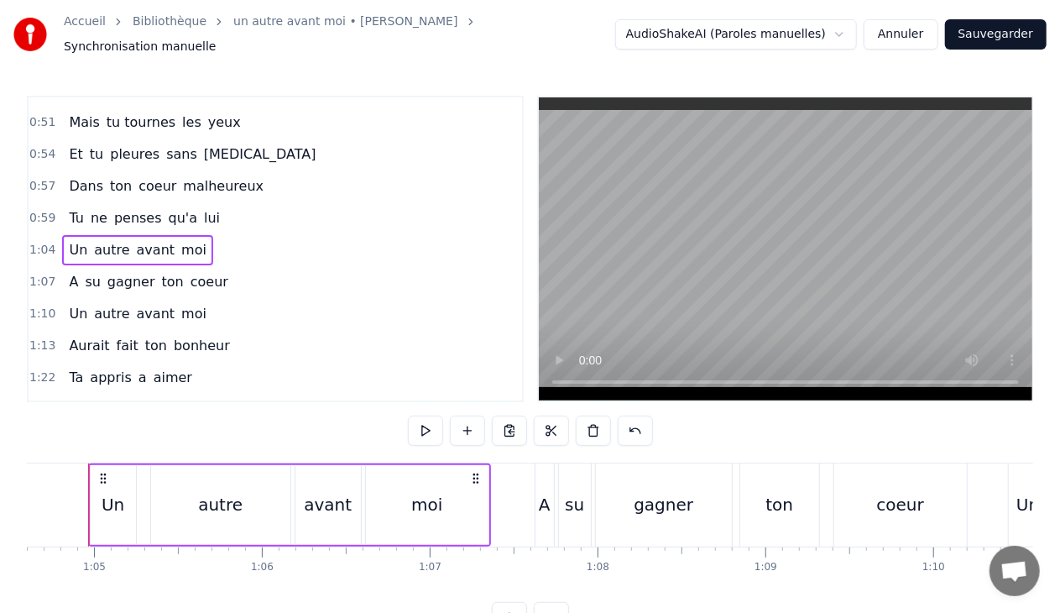
scroll to position [0, 10823]
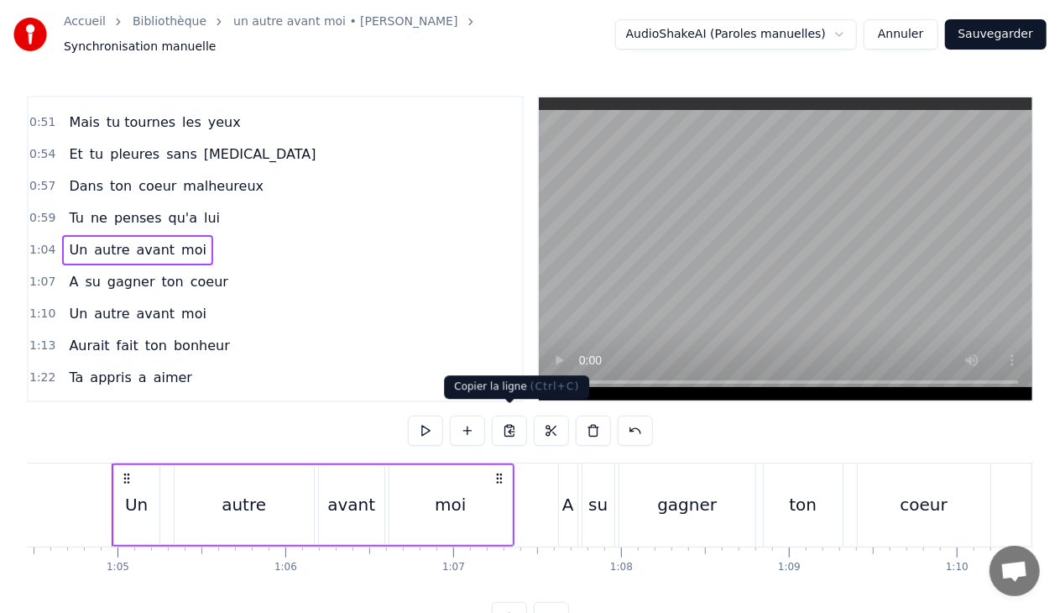
click at [513, 426] on button at bounding box center [509, 431] width 35 height 30
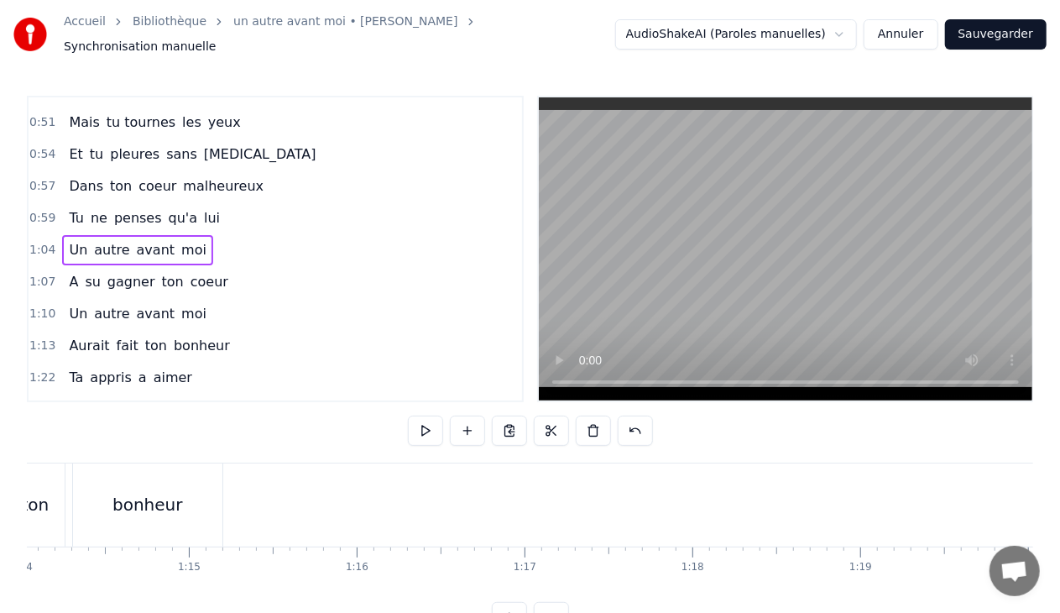
scroll to position [0, 12465]
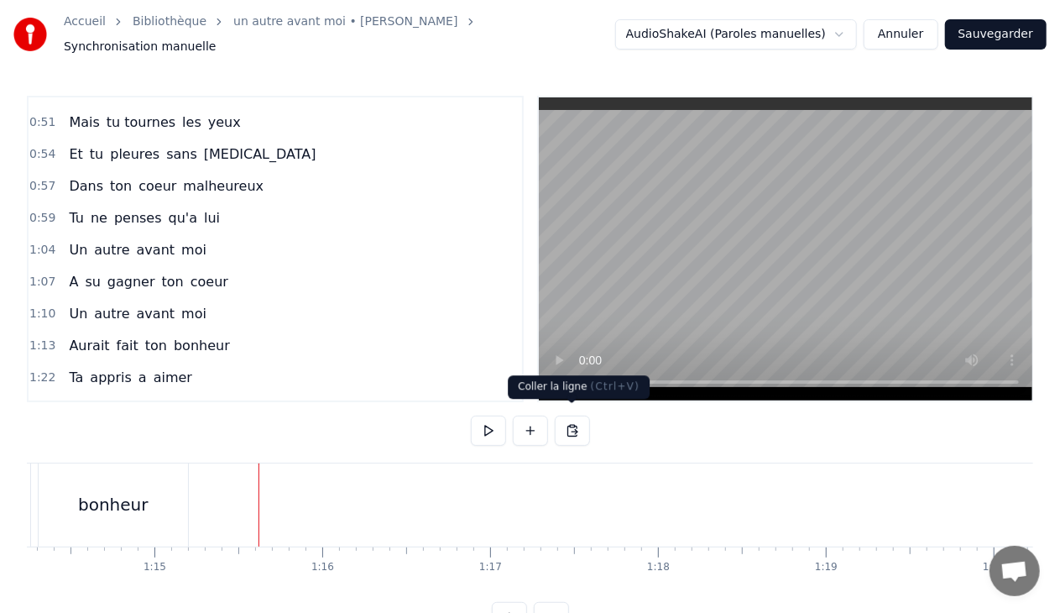
click at [575, 416] on button at bounding box center [572, 431] width 35 height 30
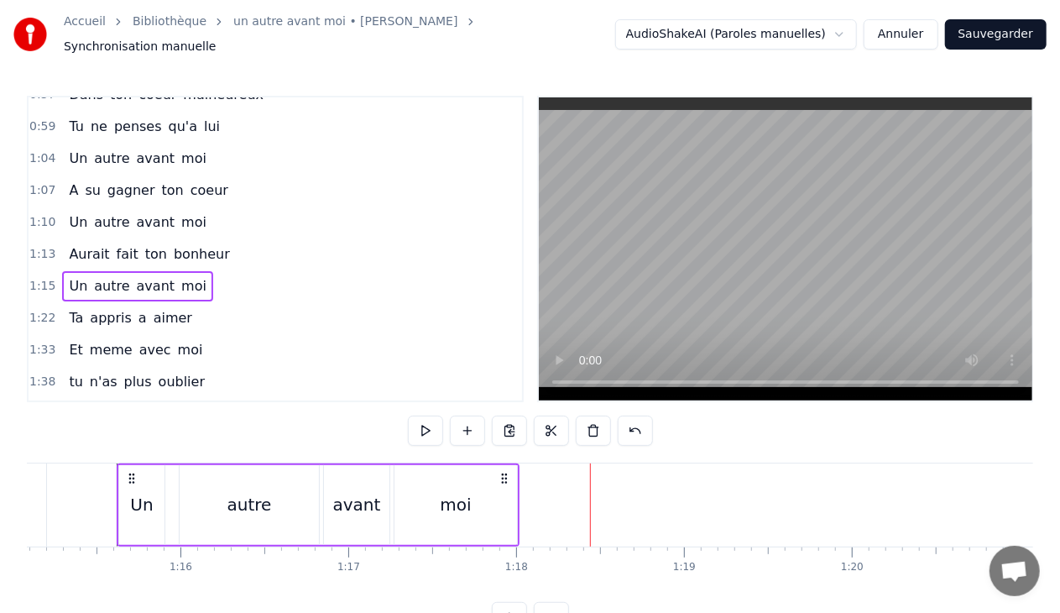
scroll to position [344, 0]
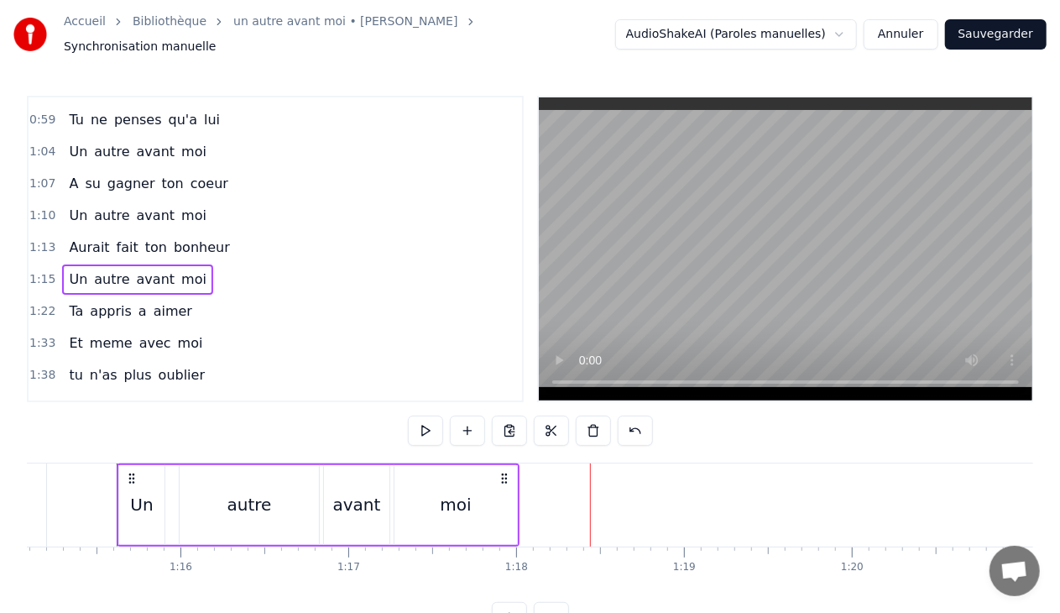
click at [296, 277] on div "1:15 Un autre avant moi" at bounding box center [276, 280] width 494 height 32
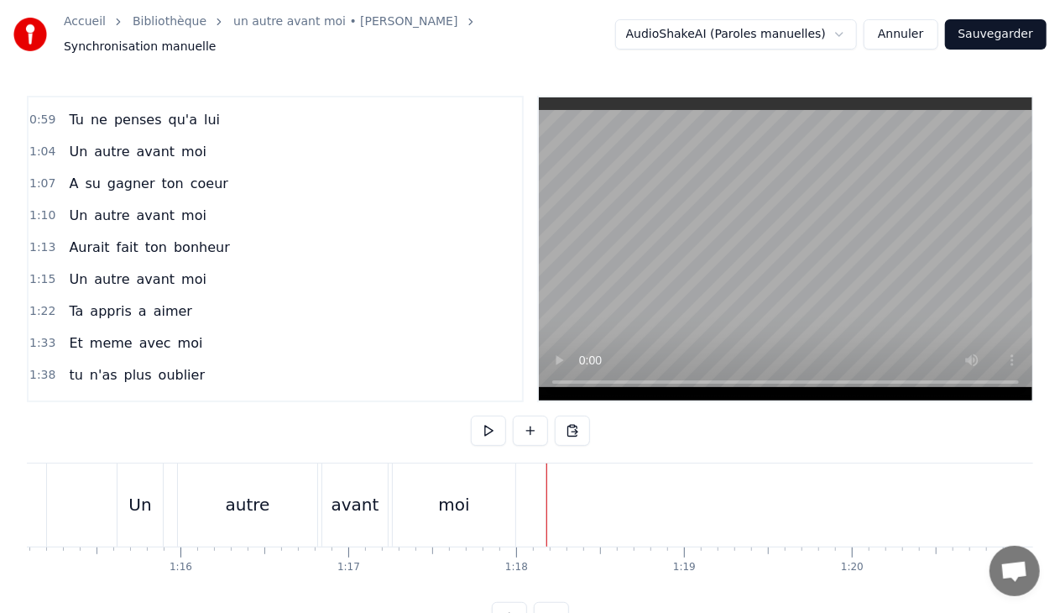
click at [547, 489] on div at bounding box center [547, 504] width 1 height 83
click at [435, 424] on div "0:16 Tu es la près de moi 0:22 Tu souris quelque fois 0:27 Tu veux paraitre heu…" at bounding box center [530, 364] width 1007 height 536
click at [161, 301] on span "aimer" at bounding box center [173, 310] width 42 height 19
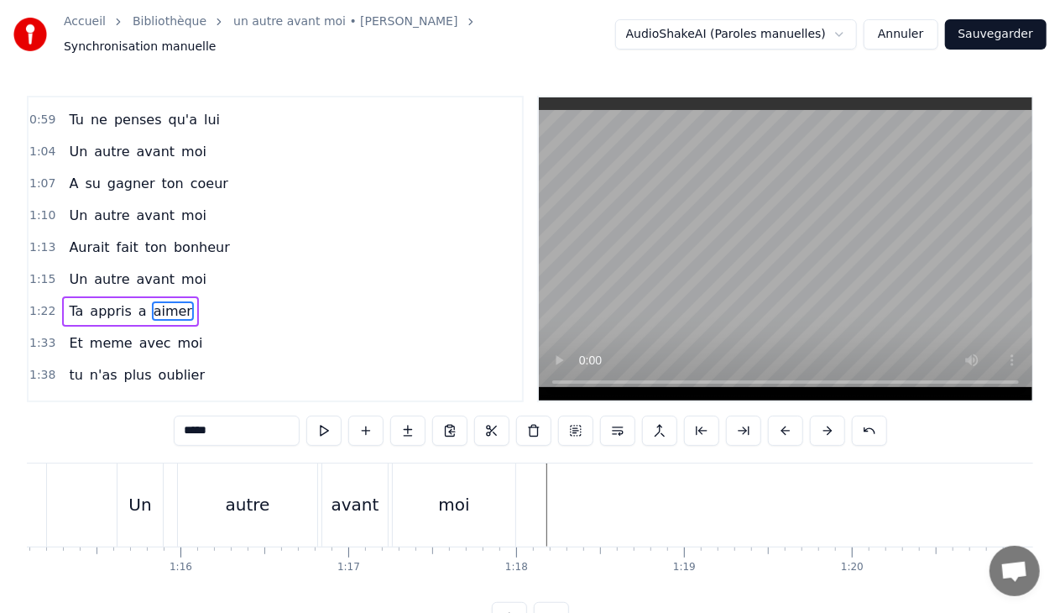
scroll to position [380, 0]
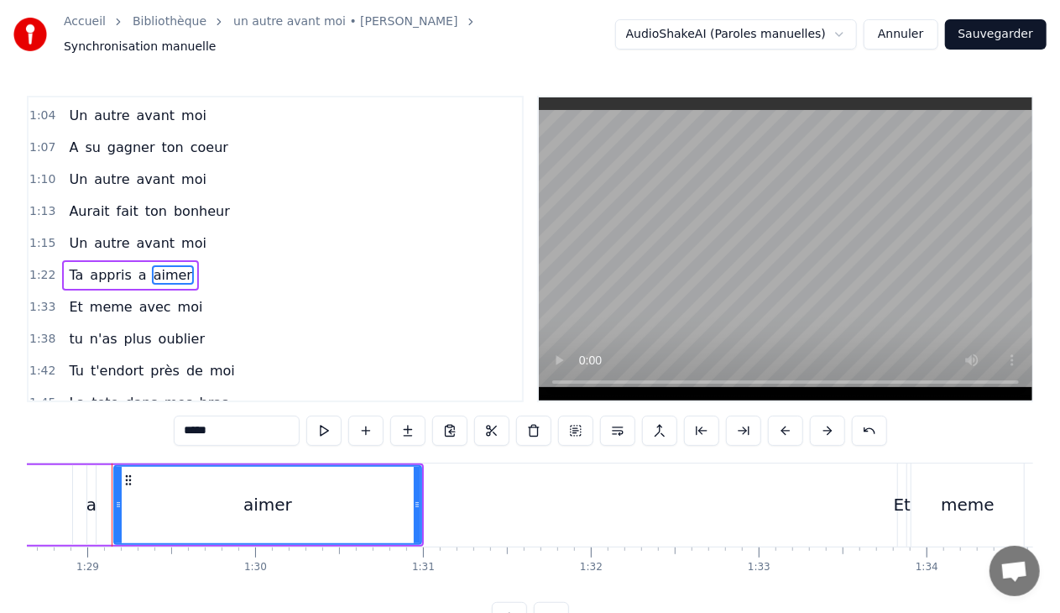
click at [195, 259] on div "1:22 Ta appris a aimer" at bounding box center [276, 275] width 494 height 32
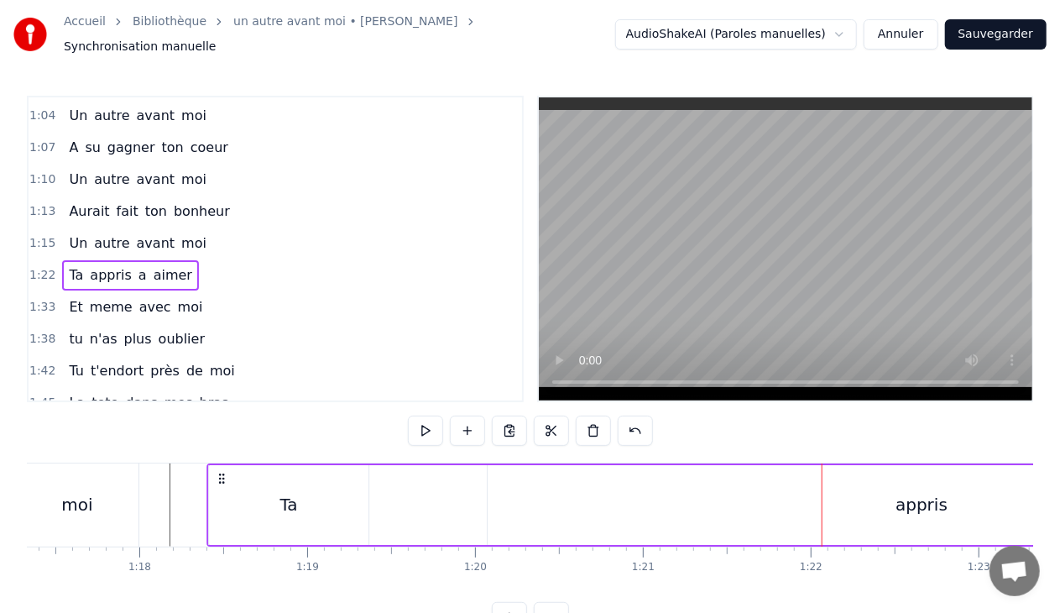
scroll to position [0, 12975]
drag, startPoint x: 836, startPoint y: 469, endPoint x: 186, endPoint y: 490, distance: 651.0
click at [186, 490] on div "Ta appris a aimer" at bounding box center [922, 504] width 1501 height 83
click at [301, 499] on div "Ta" at bounding box center [254, 505] width 160 height 80
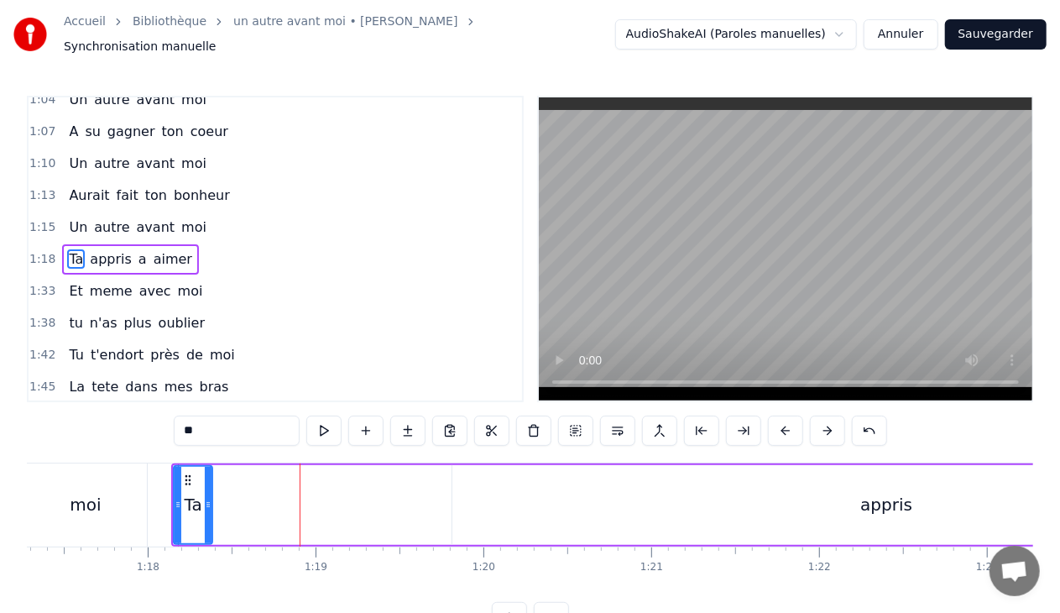
drag, startPoint x: 329, startPoint y: 495, endPoint x: 208, endPoint y: 495, distance: 120.9
click at [208, 498] on icon at bounding box center [208, 504] width 7 height 13
click at [834, 489] on div "appris" at bounding box center [886, 505] width 868 height 80
type input "******"
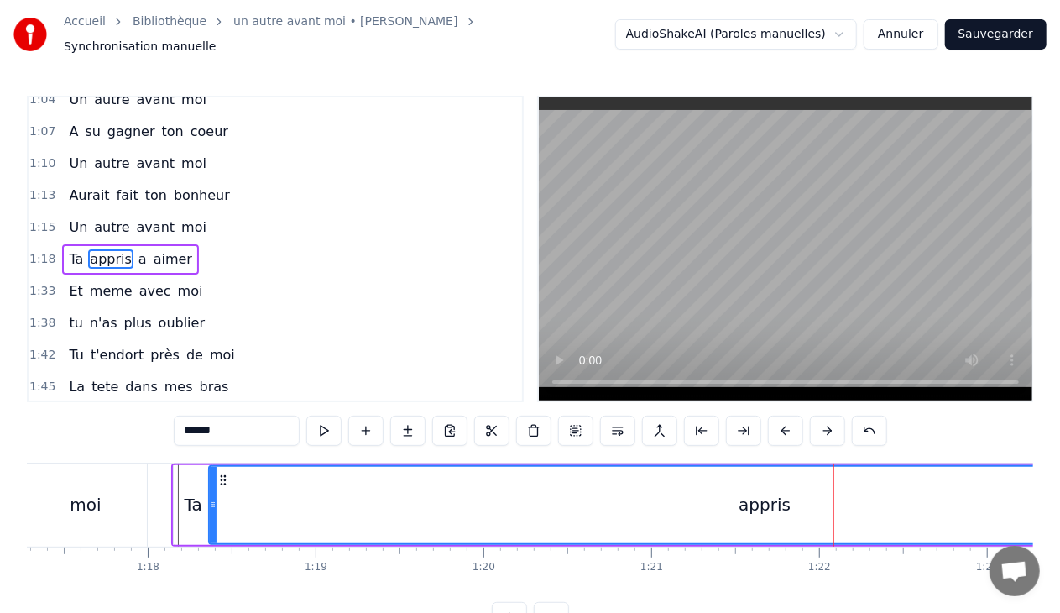
drag, startPoint x: 453, startPoint y: 497, endPoint x: 210, endPoint y: 494, distance: 243.5
click at [210, 498] on icon at bounding box center [213, 504] width 7 height 13
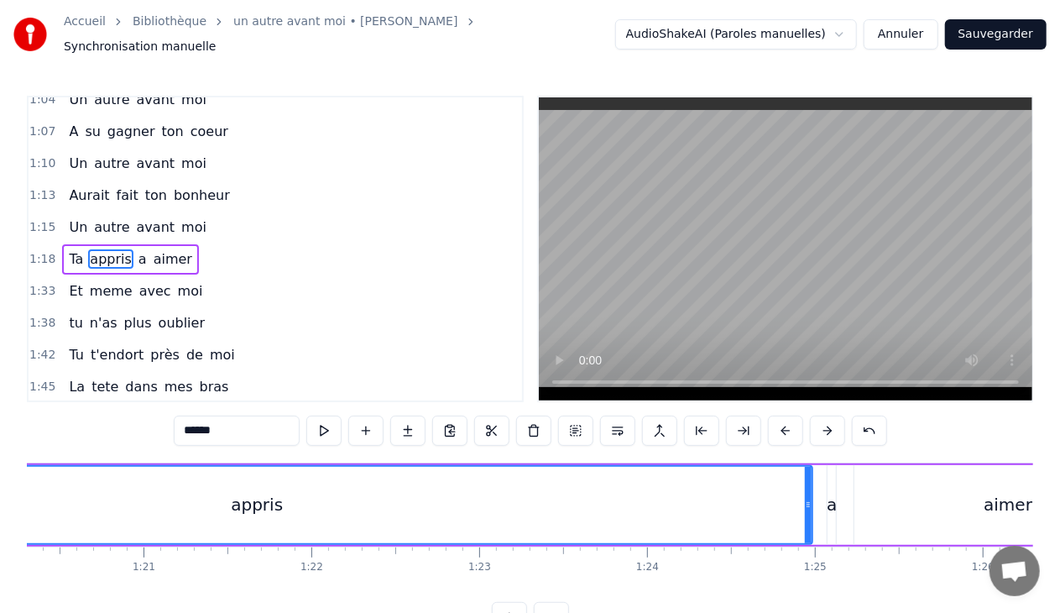
scroll to position [0, 13466]
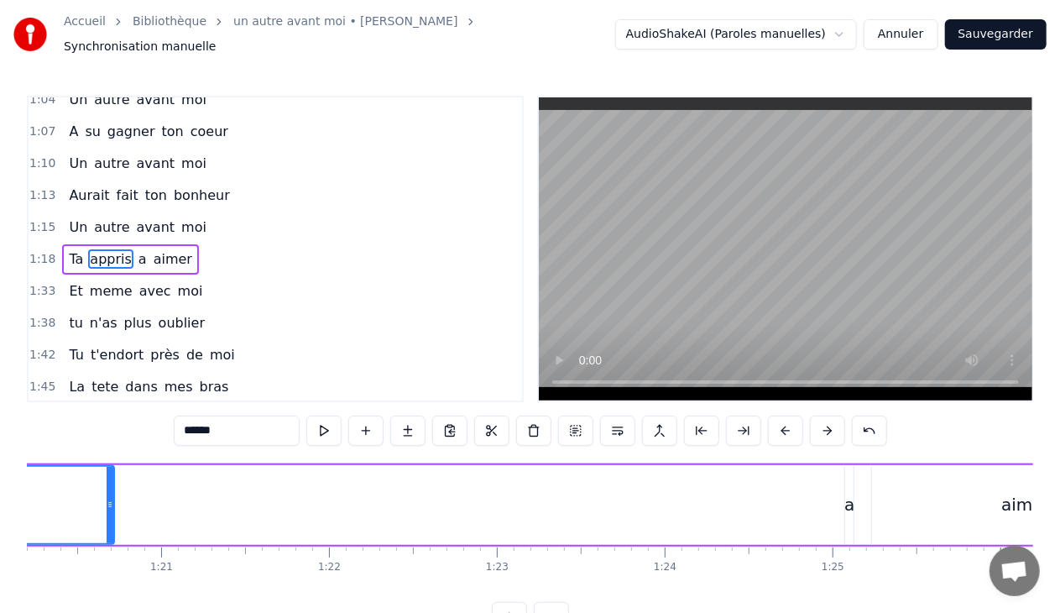
drag, startPoint x: 827, startPoint y: 495, endPoint x: 111, endPoint y: 547, distance: 718.0
click at [111, 547] on div "Tu es la près de moi Tu souris quelque fois Tu veux paraitre heureuse Les souff…" at bounding box center [530, 526] width 1007 height 126
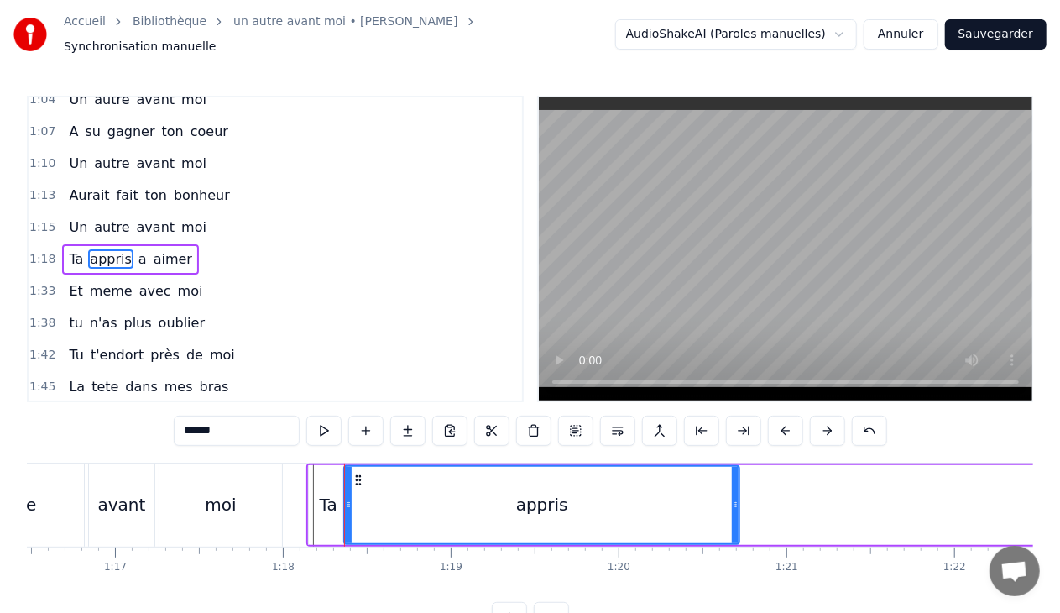
scroll to position [0, 12908]
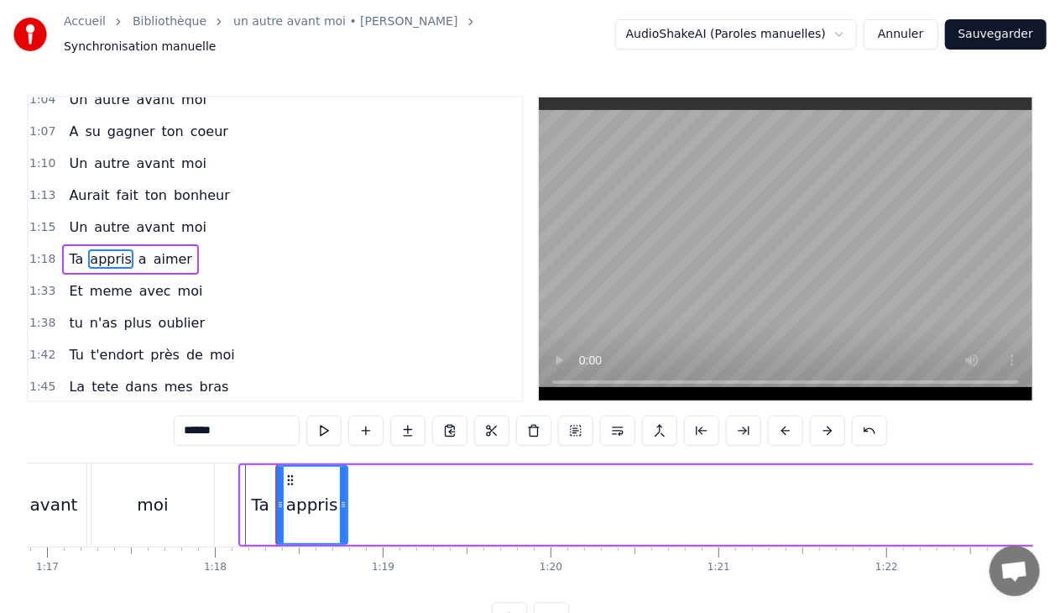
drag, startPoint x: 667, startPoint y: 496, endPoint x: 343, endPoint y: 500, distance: 324.1
click at [343, 500] on icon at bounding box center [343, 504] width 7 height 13
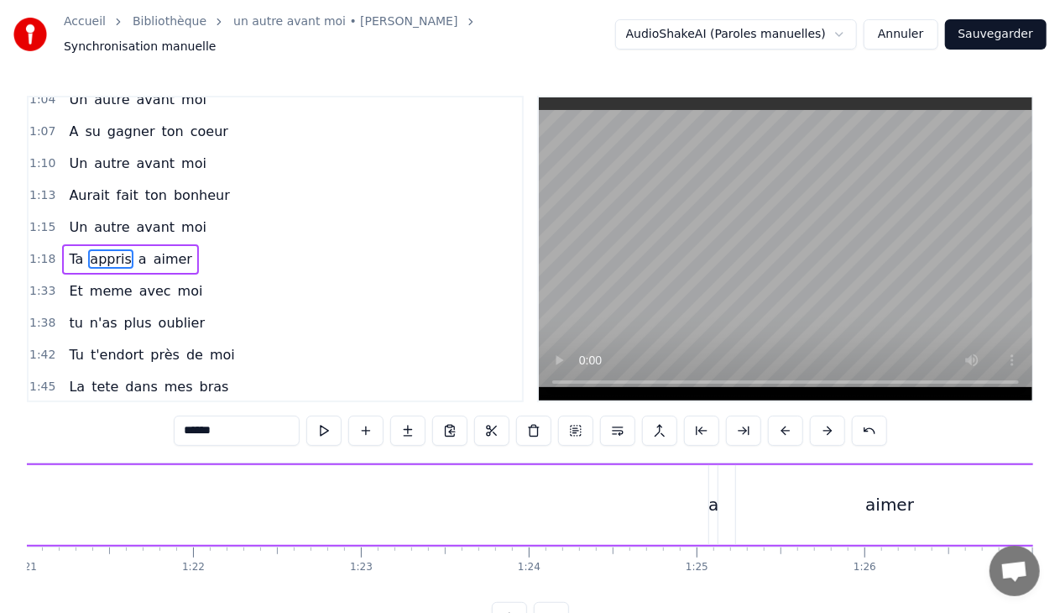
scroll to position [0, 13568]
click at [720, 499] on div "Ta appris a aimer" at bounding box center [329, 504] width 1501 height 83
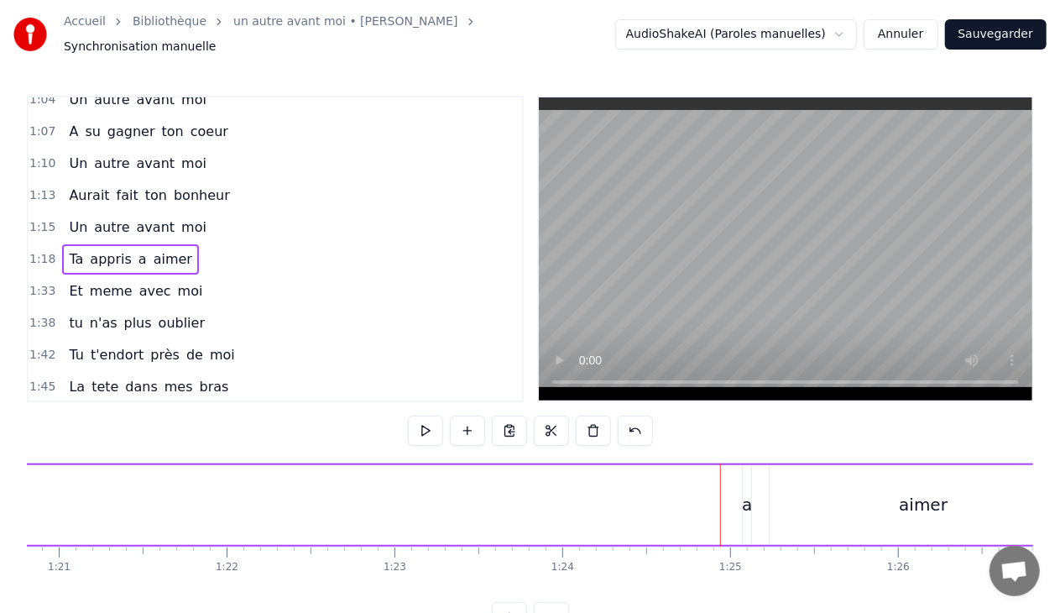
click at [744, 499] on div "a" at bounding box center [747, 504] width 10 height 25
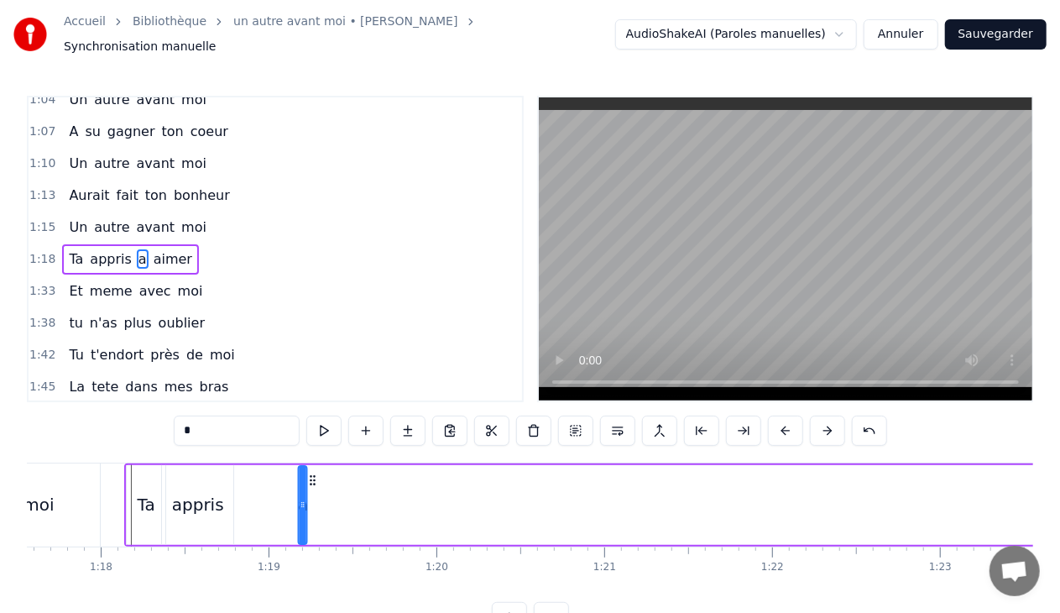
scroll to position [0, 13021]
drag, startPoint x: 754, startPoint y: 469, endPoint x: 261, endPoint y: 468, distance: 492.8
click at [261, 473] on icon at bounding box center [265, 479] width 13 height 13
drag, startPoint x: 254, startPoint y: 497, endPoint x: 269, endPoint y: 499, distance: 15.2
click at [269, 499] on icon at bounding box center [270, 504] width 7 height 13
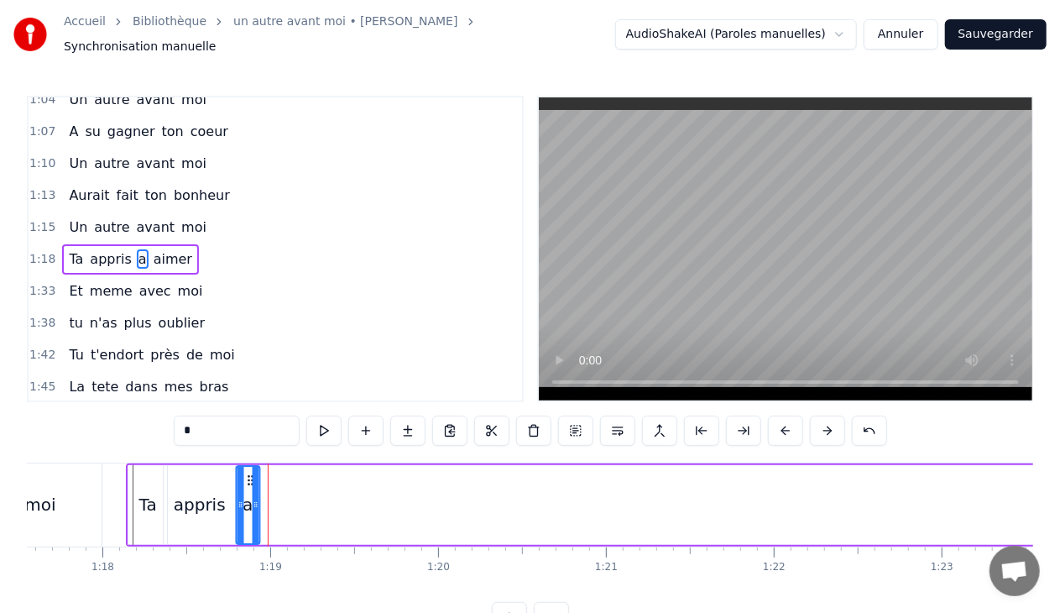
drag, startPoint x: 264, startPoint y: 470, endPoint x: 251, endPoint y: 470, distance: 13.4
click at [251, 473] on icon at bounding box center [249, 479] width 13 height 13
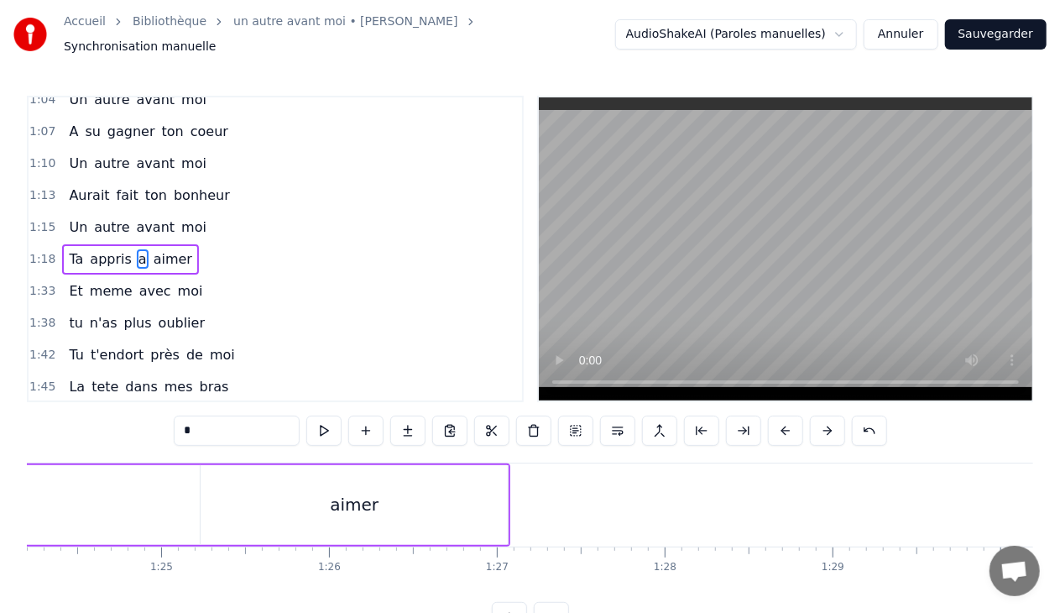
scroll to position [0, 14087]
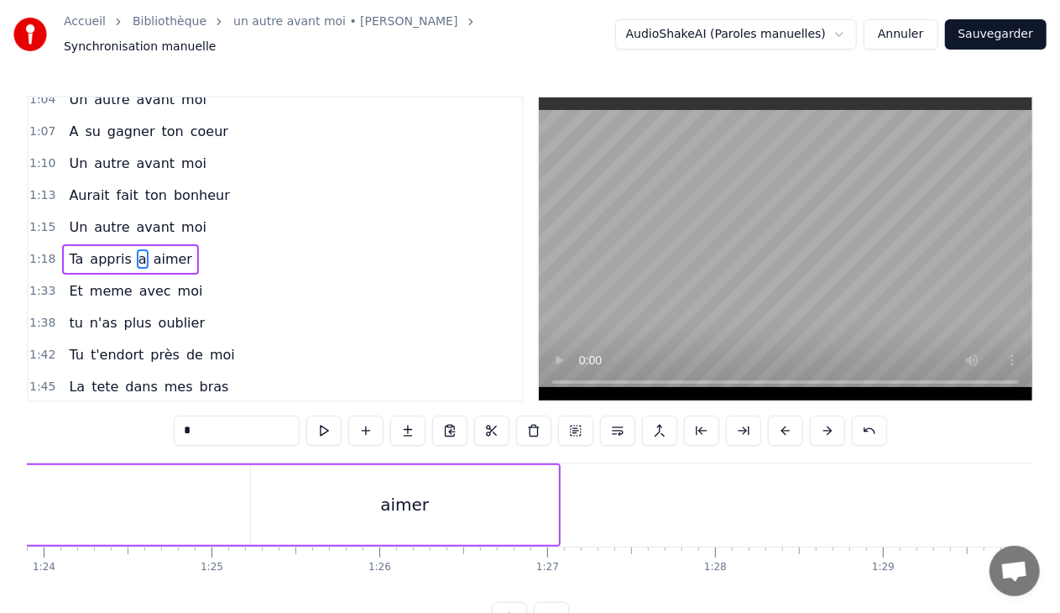
click at [433, 495] on div "aimer" at bounding box center [404, 505] width 307 height 80
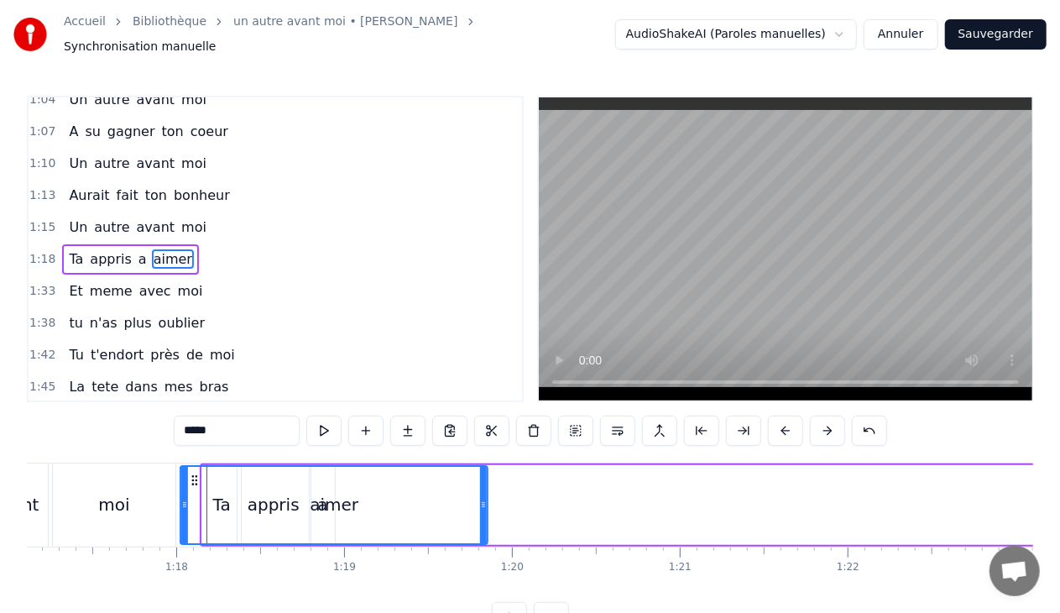
scroll to position [0, 12930]
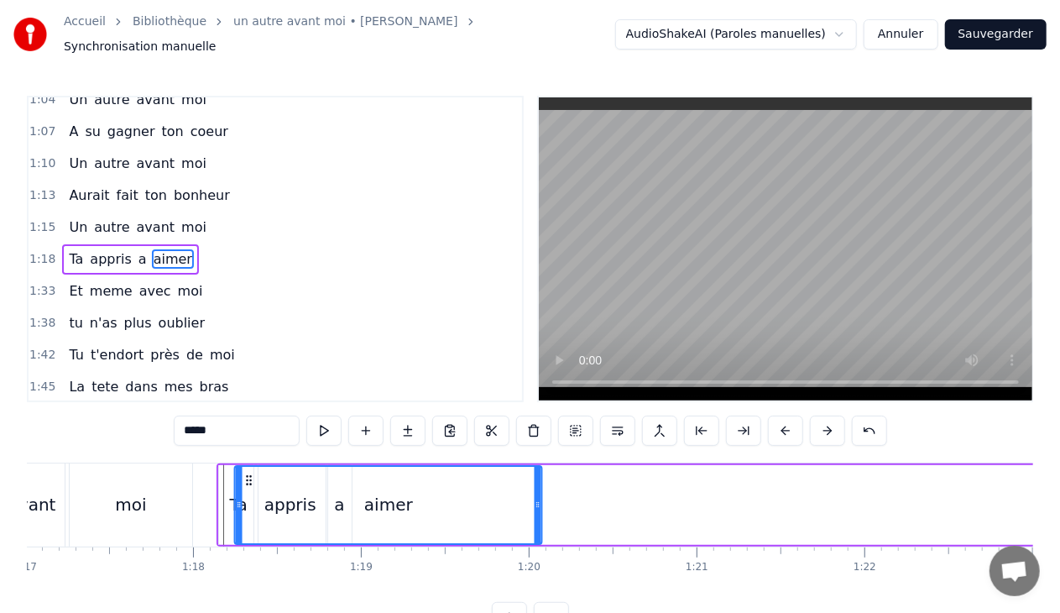
drag, startPoint x: 264, startPoint y: 469, endPoint x: 247, endPoint y: 472, distance: 17.0
click at [247, 473] on icon at bounding box center [249, 479] width 13 height 13
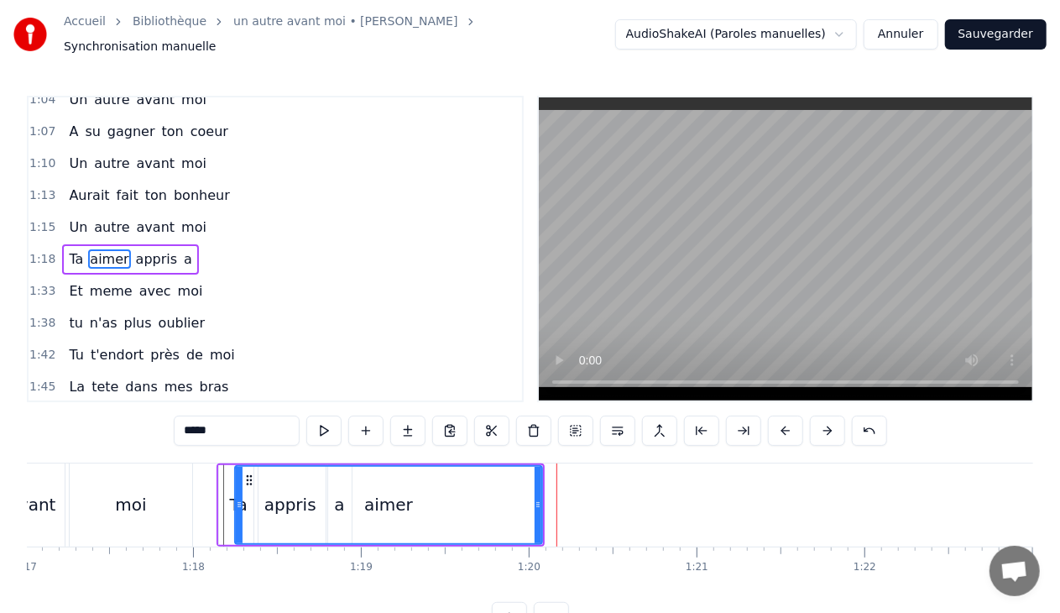
click at [234, 495] on div "aimer" at bounding box center [388, 505] width 309 height 80
click at [241, 498] on icon at bounding box center [239, 504] width 7 height 13
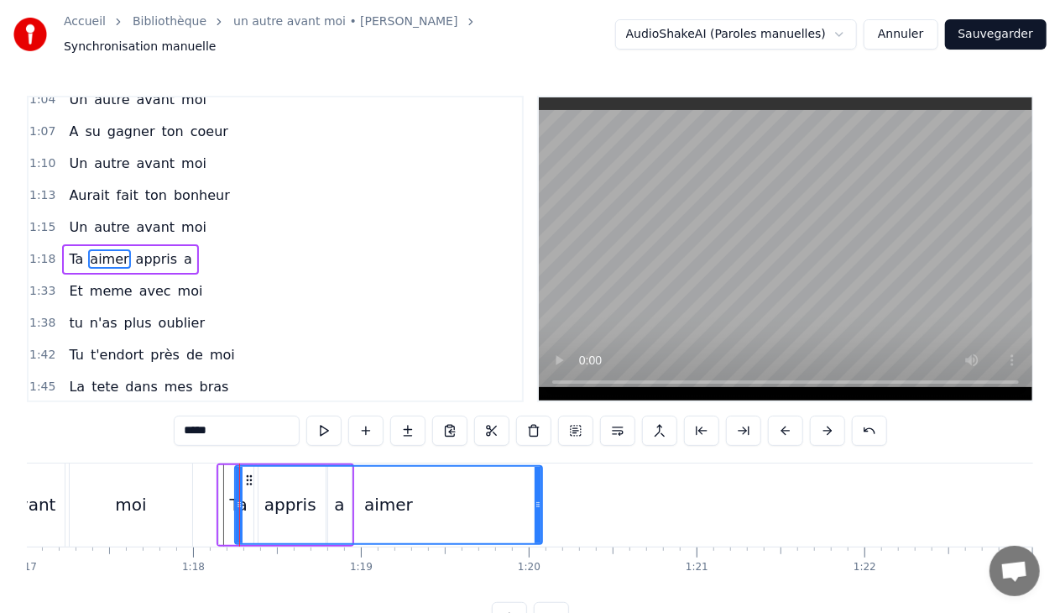
click at [71, 249] on span "Ta" at bounding box center [76, 258] width 18 height 19
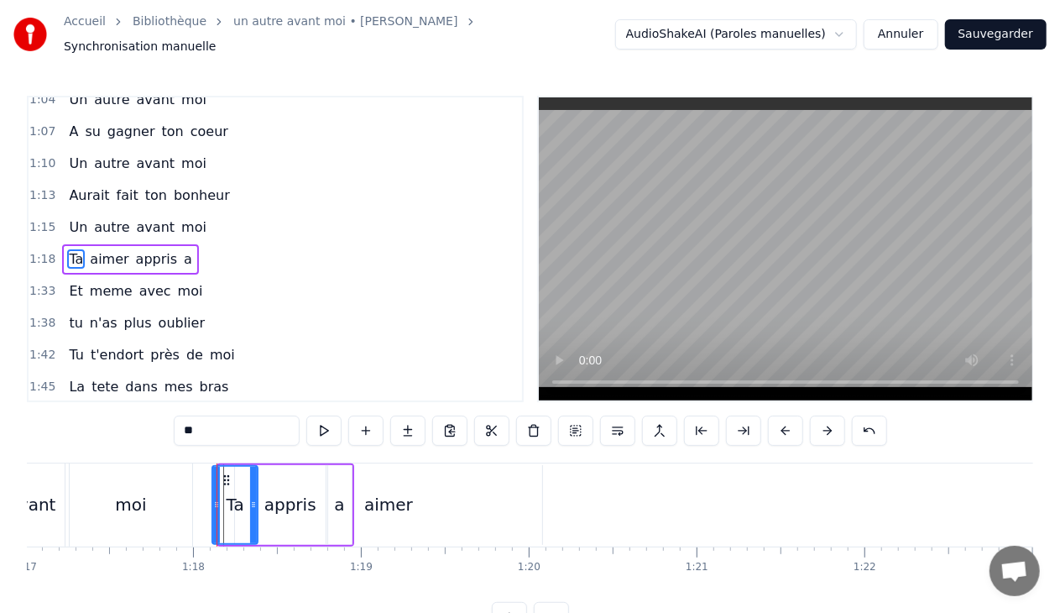
click at [215, 498] on icon at bounding box center [216, 504] width 7 height 13
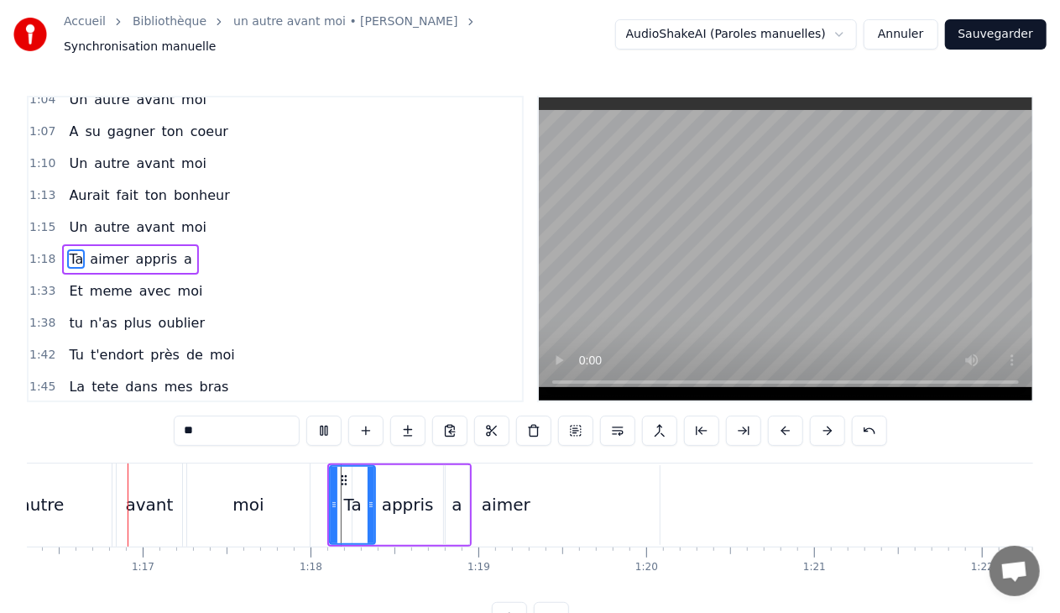
scroll to position [0, 12813]
click at [107, 249] on span "aimer" at bounding box center [109, 258] width 42 height 19
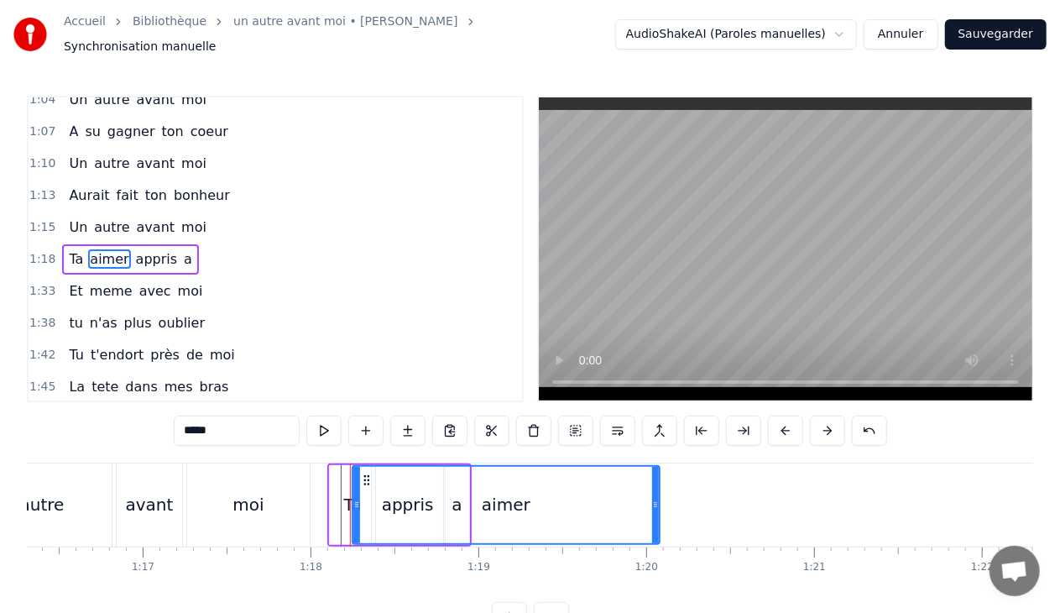
click at [225, 426] on input "*****" at bounding box center [237, 431] width 126 height 30
type input "*"
click at [153, 249] on span "appris" at bounding box center [159, 258] width 44 height 19
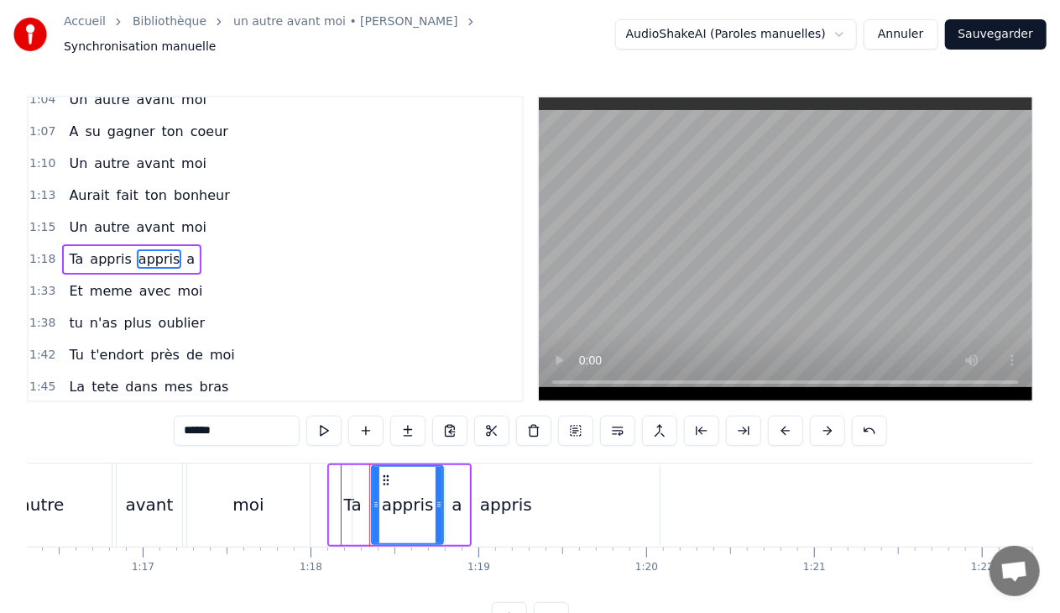
click at [245, 419] on input "******" at bounding box center [237, 431] width 126 height 30
click at [152, 249] on span "a" at bounding box center [158, 258] width 12 height 19
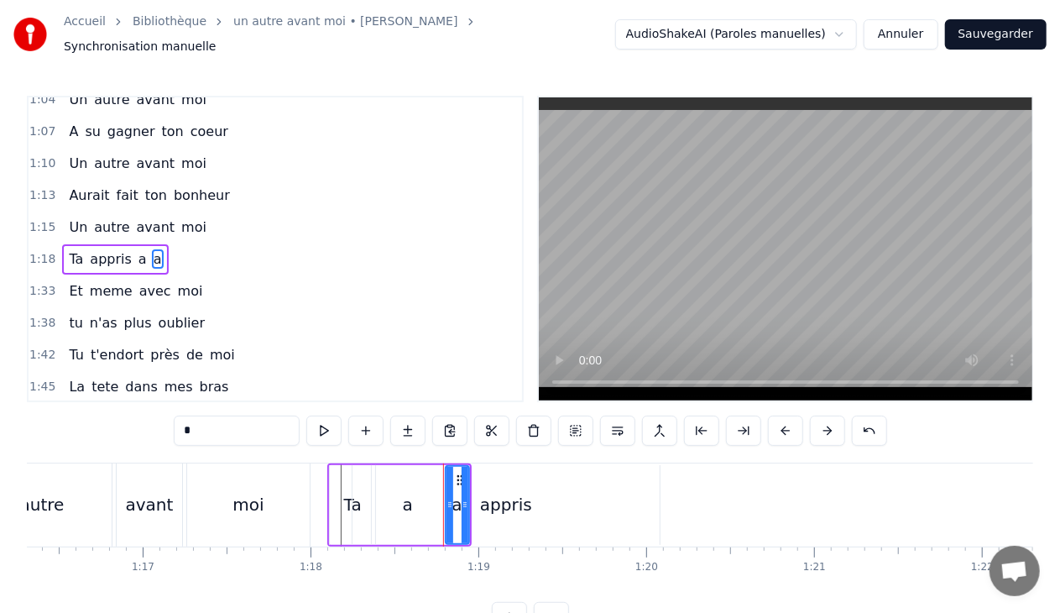
click at [209, 420] on input "*" at bounding box center [237, 431] width 126 height 30
click at [396, 494] on div "a" at bounding box center [407, 505] width 71 height 80
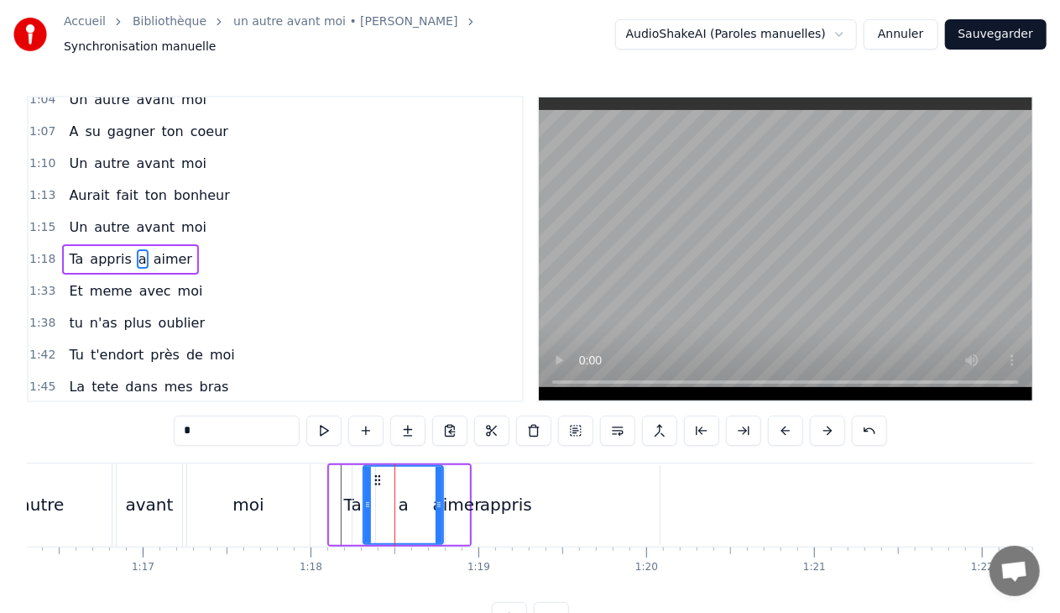
drag, startPoint x: 376, startPoint y: 497, endPoint x: 368, endPoint y: 495, distance: 8.6
click at [368, 498] on icon at bounding box center [367, 504] width 7 height 13
drag, startPoint x: 440, startPoint y: 497, endPoint x: 395, endPoint y: 492, distance: 45.6
click at [395, 498] on icon at bounding box center [393, 504] width 7 height 13
click at [453, 494] on div "aimer" at bounding box center [457, 504] width 49 height 25
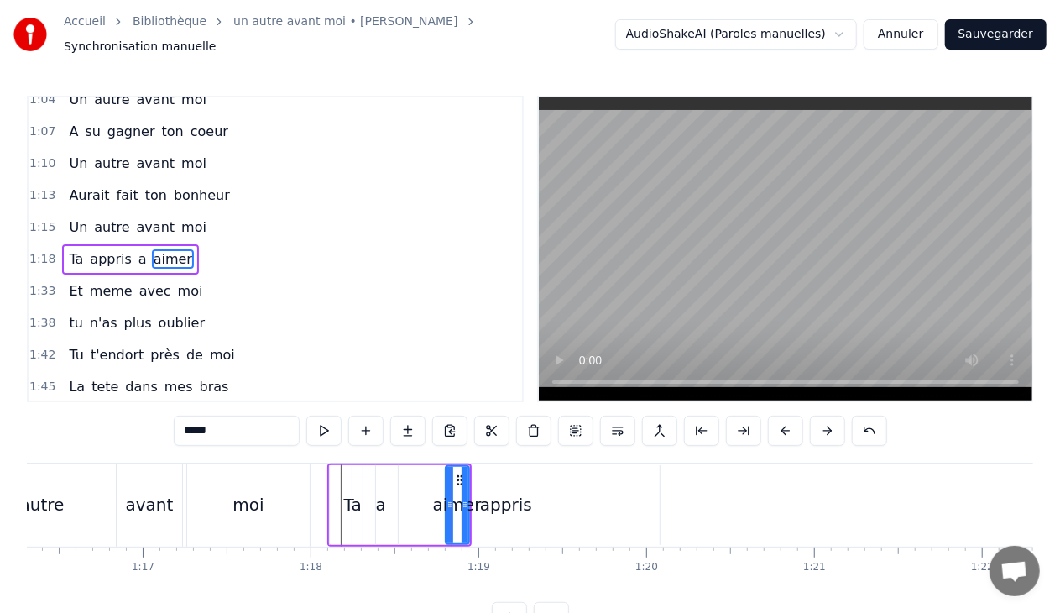
click at [493, 496] on div "appris" at bounding box center [506, 504] width 52 height 25
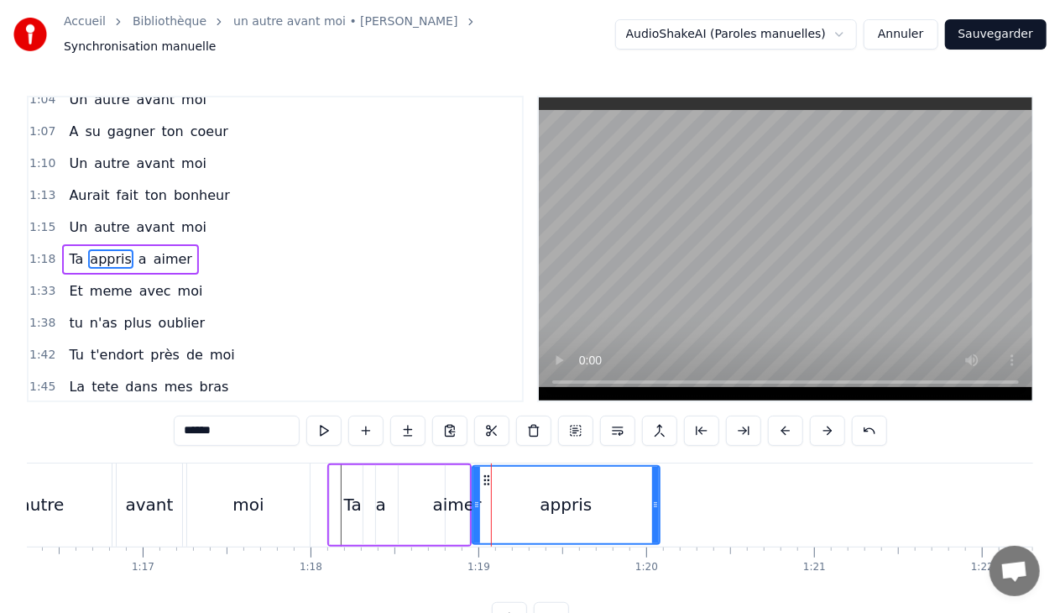
drag, startPoint x: 353, startPoint y: 499, endPoint x: 473, endPoint y: 505, distance: 120.2
click at [389, 498] on div "a" at bounding box center [381, 505] width 34 height 80
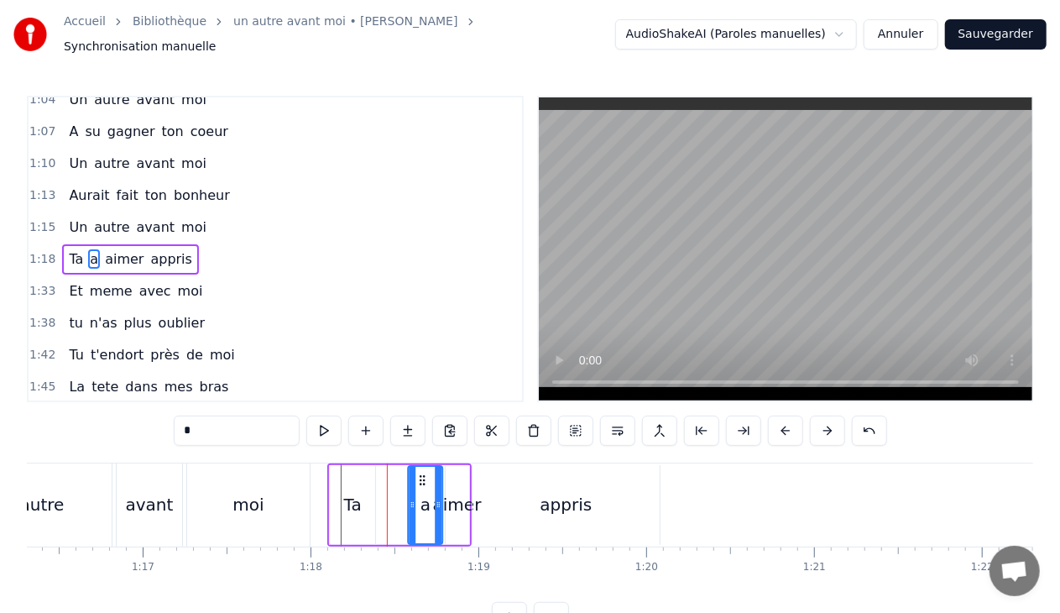
drag, startPoint x: 376, startPoint y: 468, endPoint x: 417, endPoint y: 475, distance: 41.7
click at [417, 475] on icon at bounding box center [422, 479] width 13 height 13
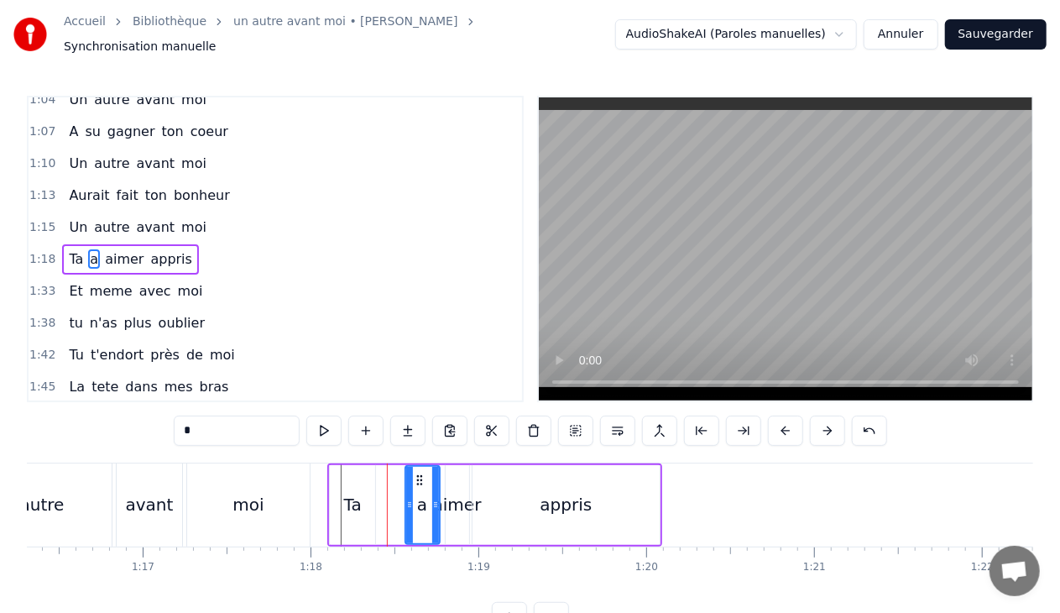
click at [547, 495] on div "appris" at bounding box center [567, 504] width 52 height 25
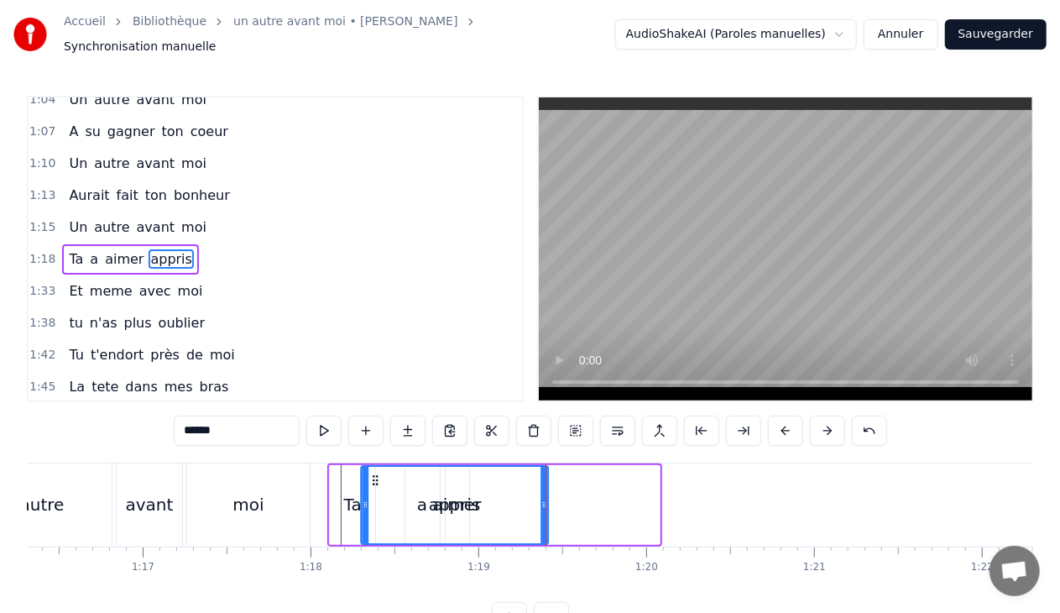
drag, startPoint x: 485, startPoint y: 468, endPoint x: 374, endPoint y: 473, distance: 111.0
click at [374, 473] on icon at bounding box center [375, 479] width 13 height 13
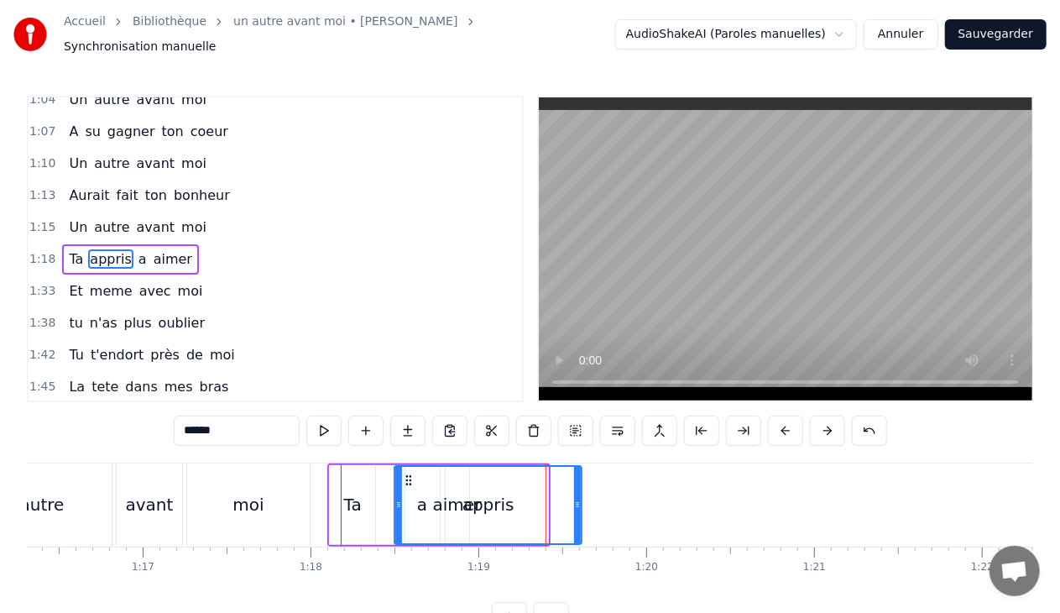
drag, startPoint x: 374, startPoint y: 468, endPoint x: 408, endPoint y: 467, distance: 34.5
click at [408, 473] on icon at bounding box center [408, 479] width 13 height 13
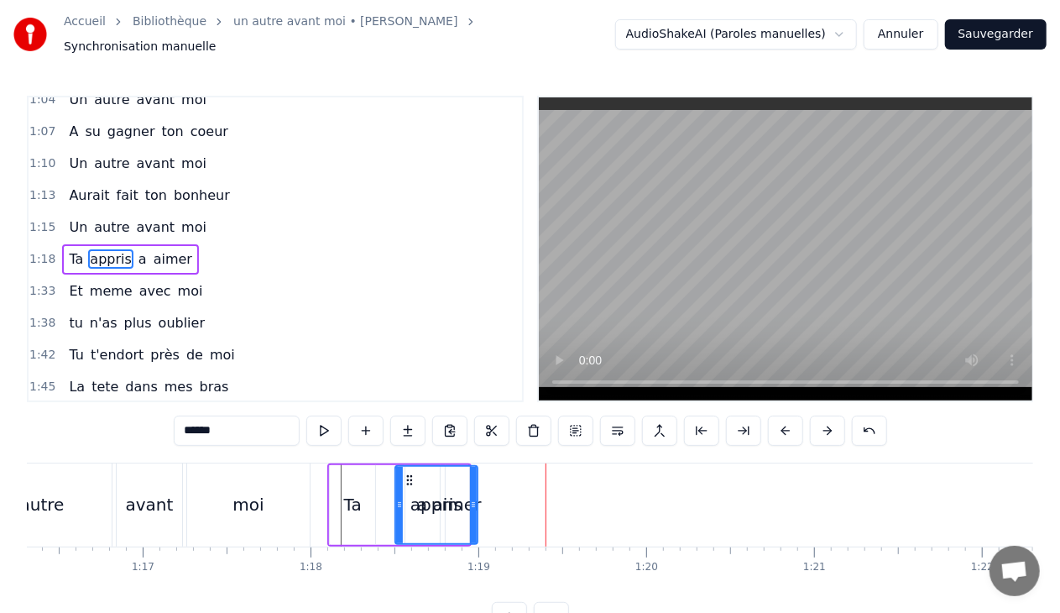
drag, startPoint x: 578, startPoint y: 492, endPoint x: 473, endPoint y: 496, distance: 105.0
click at [473, 498] on icon at bounding box center [473, 504] width 7 height 13
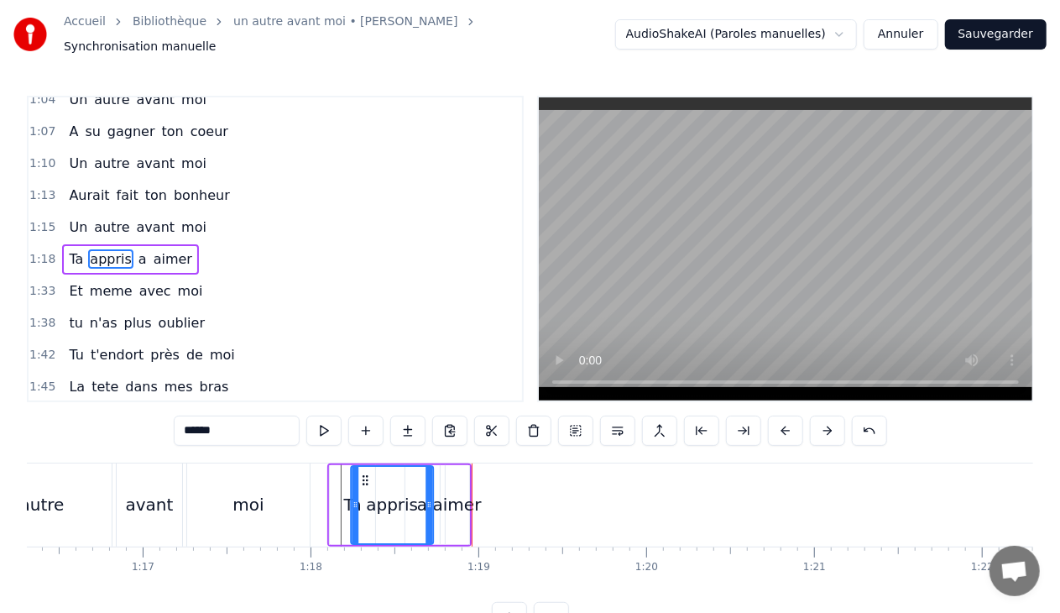
drag, startPoint x: 408, startPoint y: 473, endPoint x: 364, endPoint y: 470, distance: 44.6
click at [364, 473] on icon at bounding box center [364, 479] width 13 height 13
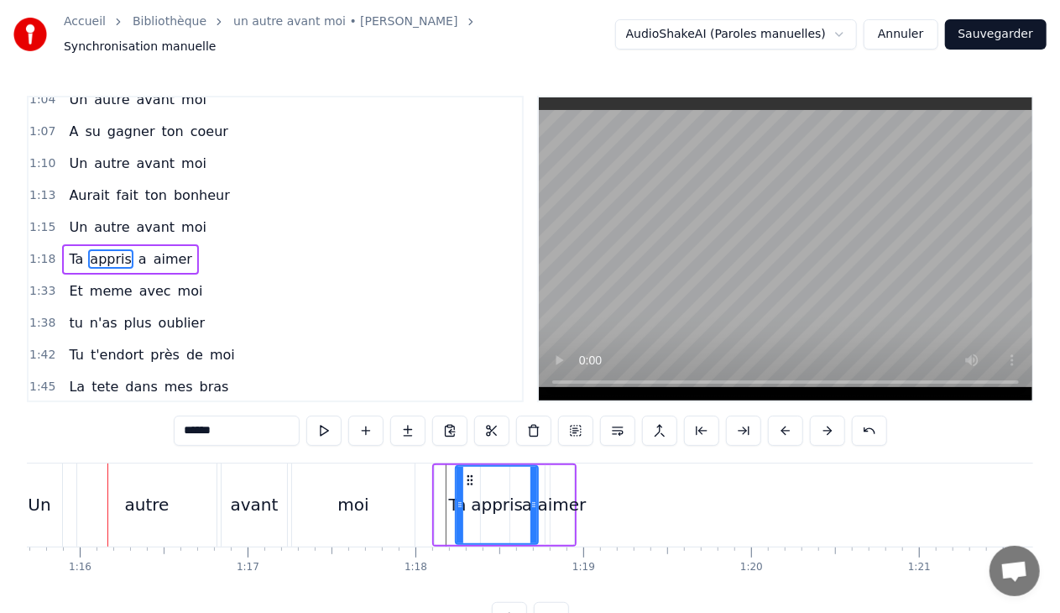
scroll to position [0, 12703]
click at [578, 497] on div "aimer" at bounding box center [566, 504] width 49 height 25
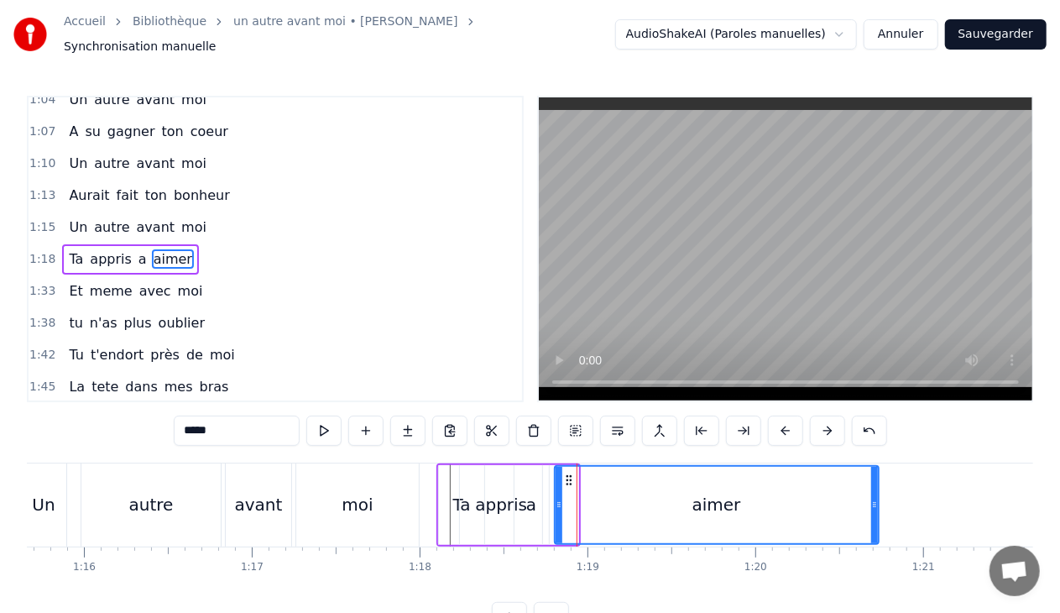
drag, startPoint x: 573, startPoint y: 495, endPoint x: 873, endPoint y: 500, distance: 300.6
click at [873, 500] on icon at bounding box center [874, 504] width 7 height 13
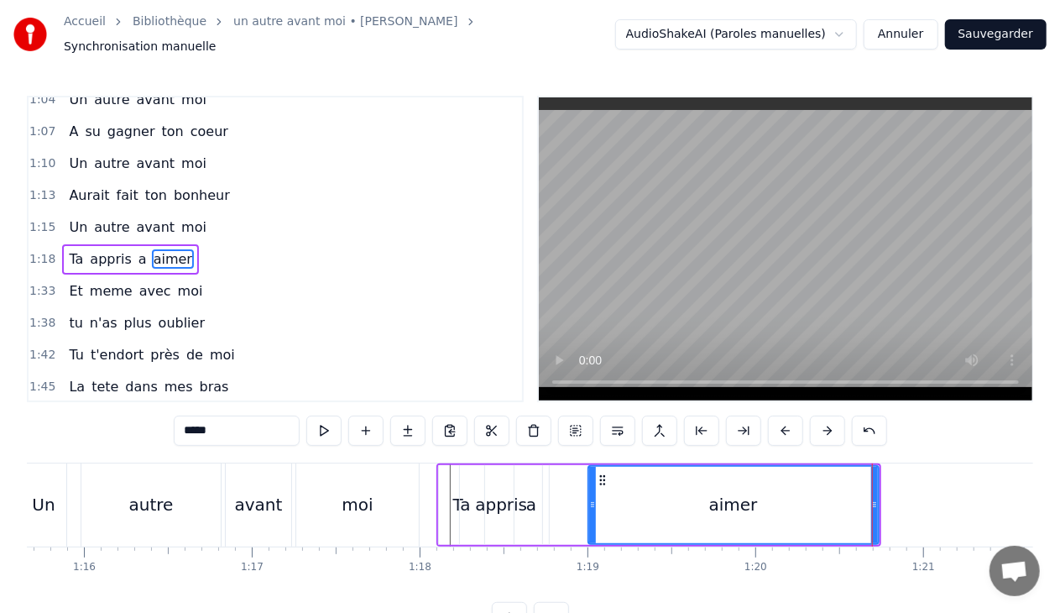
drag, startPoint x: 556, startPoint y: 495, endPoint x: 589, endPoint y: 497, distance: 33.6
click at [589, 498] on icon at bounding box center [592, 504] width 7 height 13
click at [534, 501] on div "a" at bounding box center [531, 504] width 10 height 25
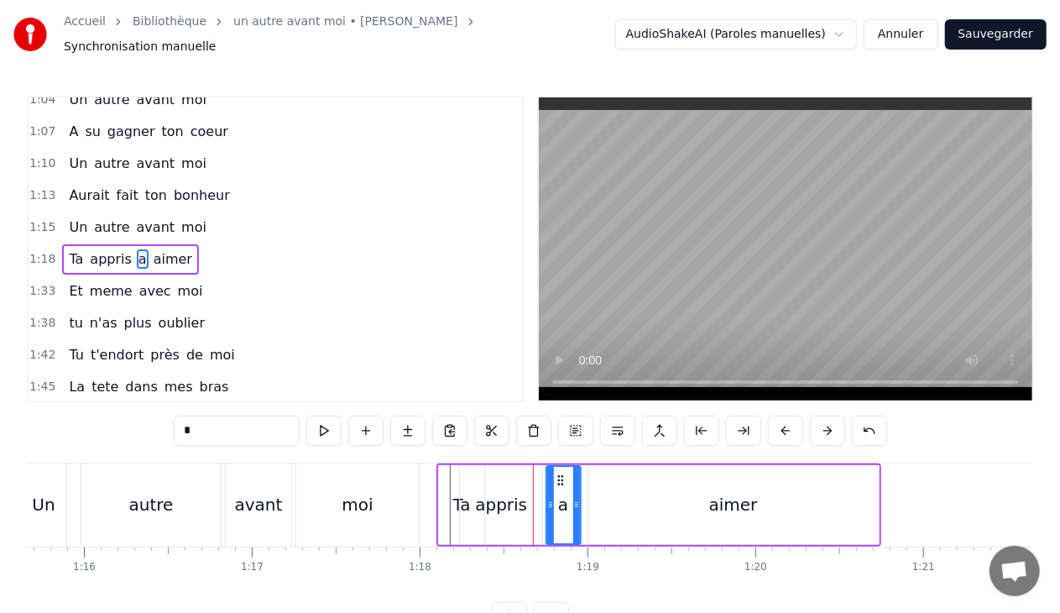
drag, startPoint x: 526, startPoint y: 472, endPoint x: 557, endPoint y: 478, distance: 32.4
click at [557, 478] on icon at bounding box center [560, 479] width 13 height 13
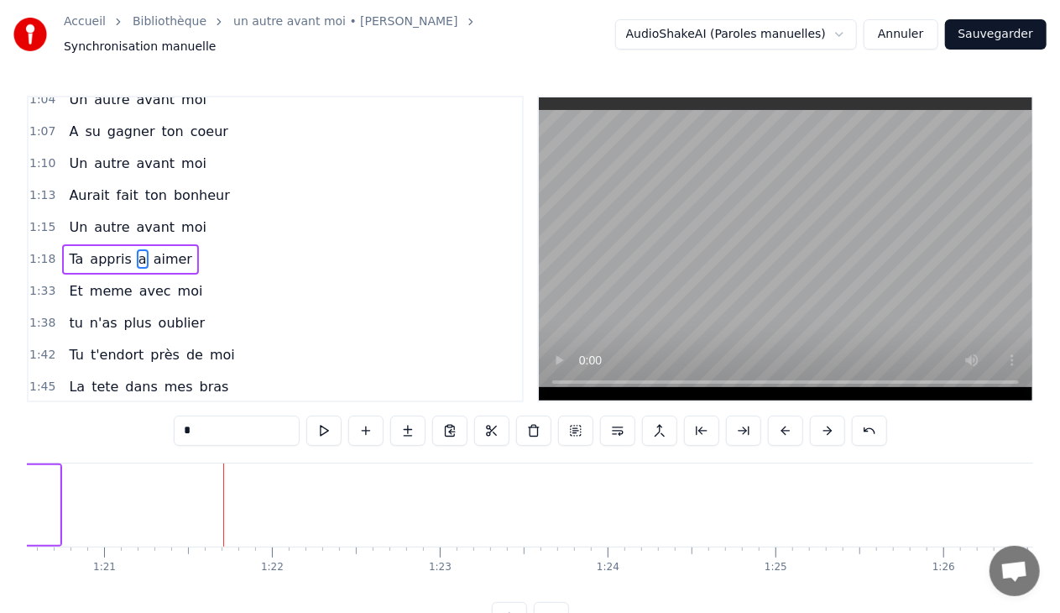
scroll to position [0, 13548]
click at [181, 281] on span "moi" at bounding box center [190, 290] width 29 height 19
type input "***"
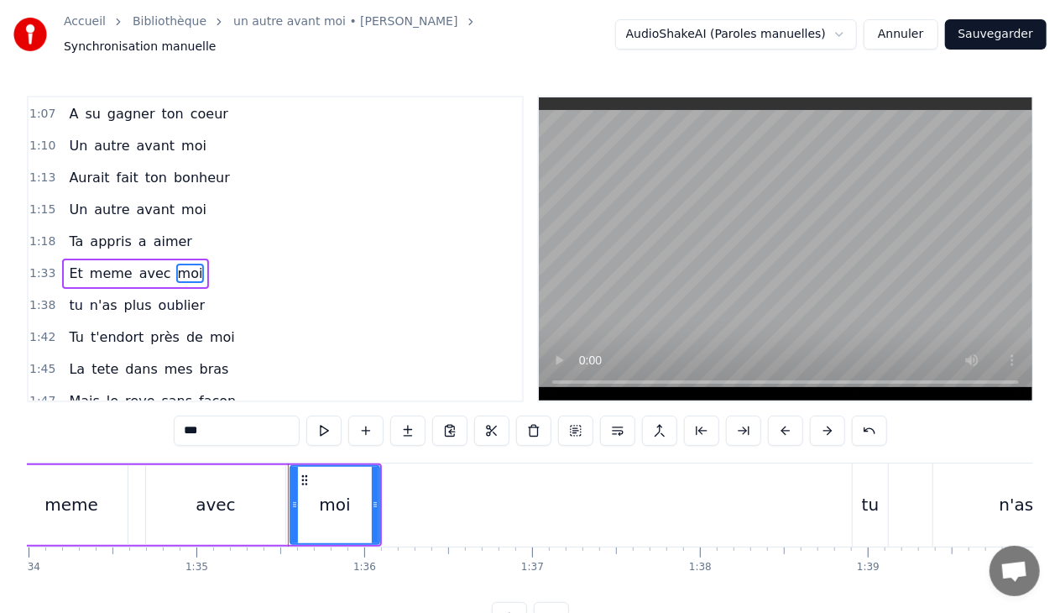
scroll to position [0, 15958]
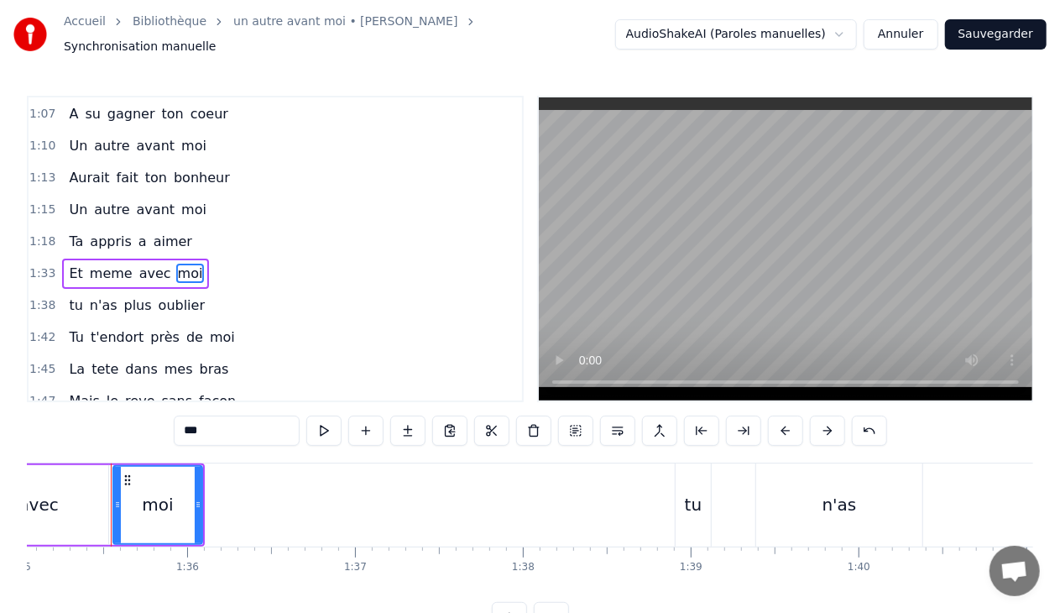
click at [200, 258] on div "1:33 Et meme avec moi" at bounding box center [276, 274] width 494 height 32
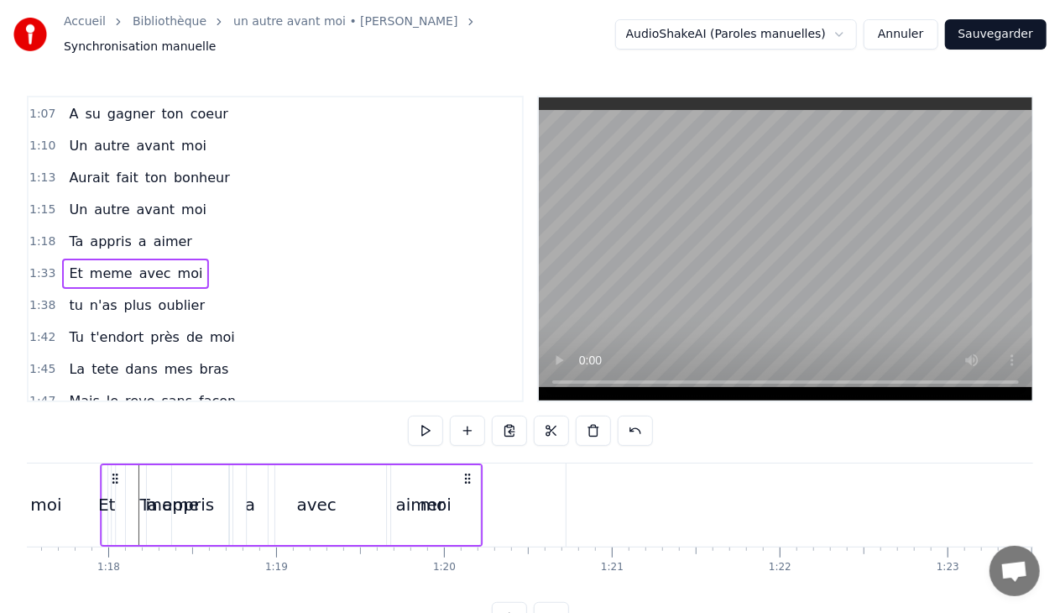
scroll to position [0, 13011]
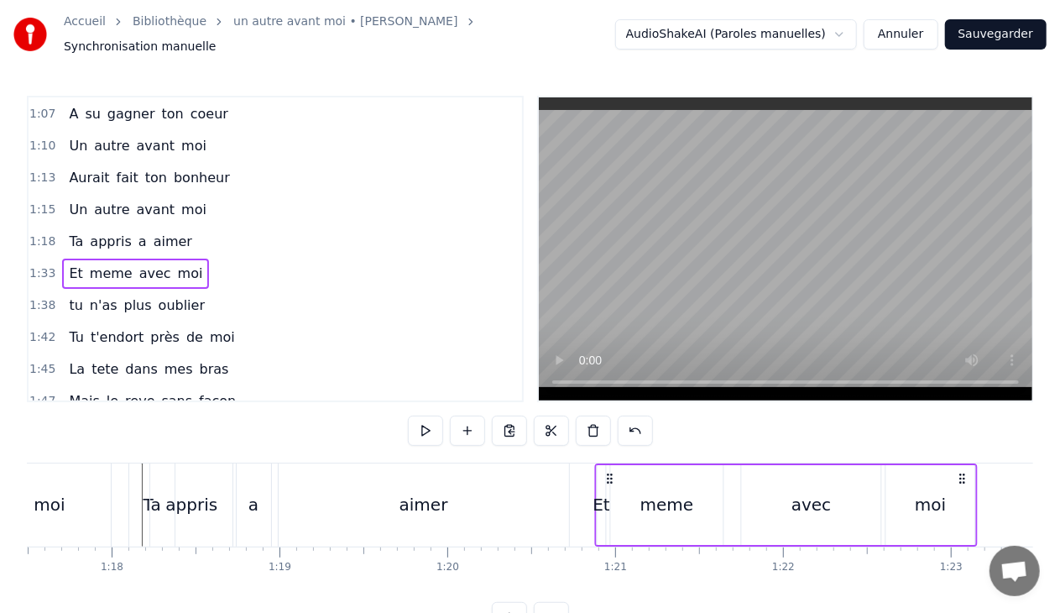
drag, startPoint x: 126, startPoint y: 468, endPoint x: 609, endPoint y: 452, distance: 483.8
click at [609, 452] on div "0:16 Tu es la près de moi 0:22 Tu souris quelque fois 0:27 Tu veux paraitre heu…" at bounding box center [530, 364] width 1007 height 536
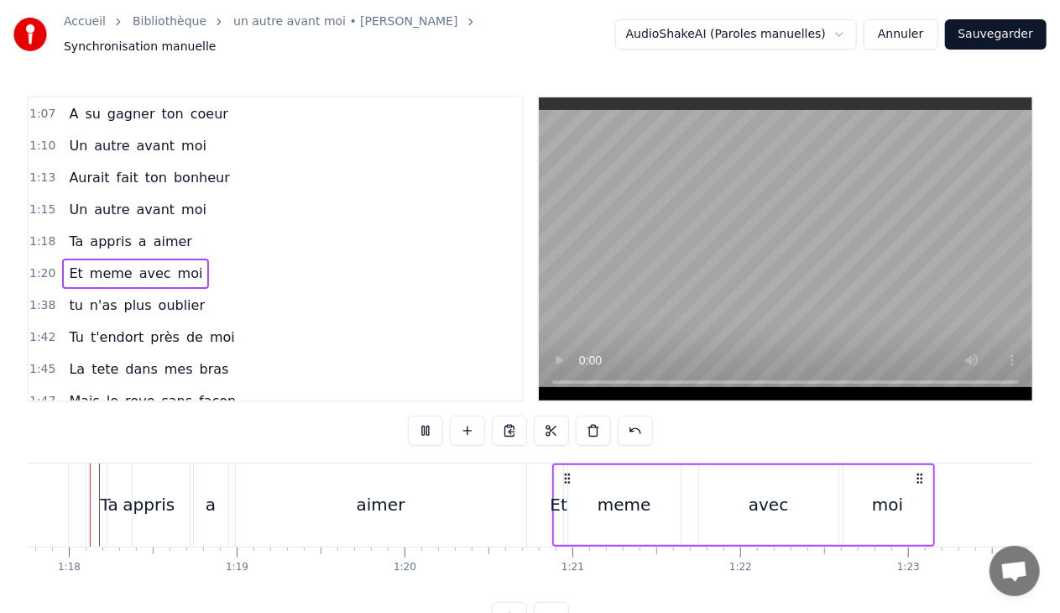
scroll to position [0, 13030]
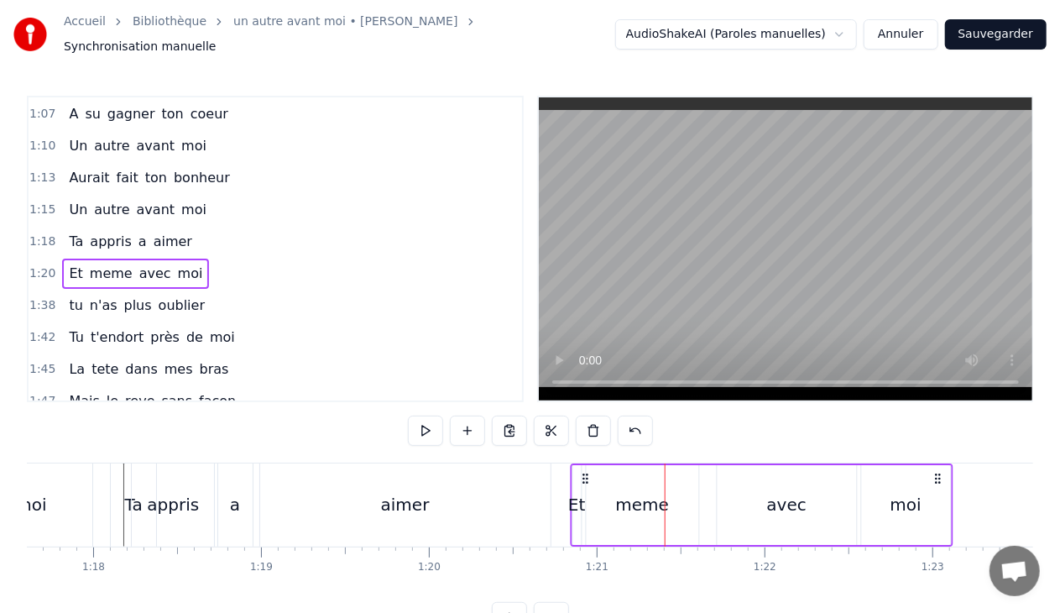
click at [584, 472] on icon at bounding box center [584, 478] width 13 height 13
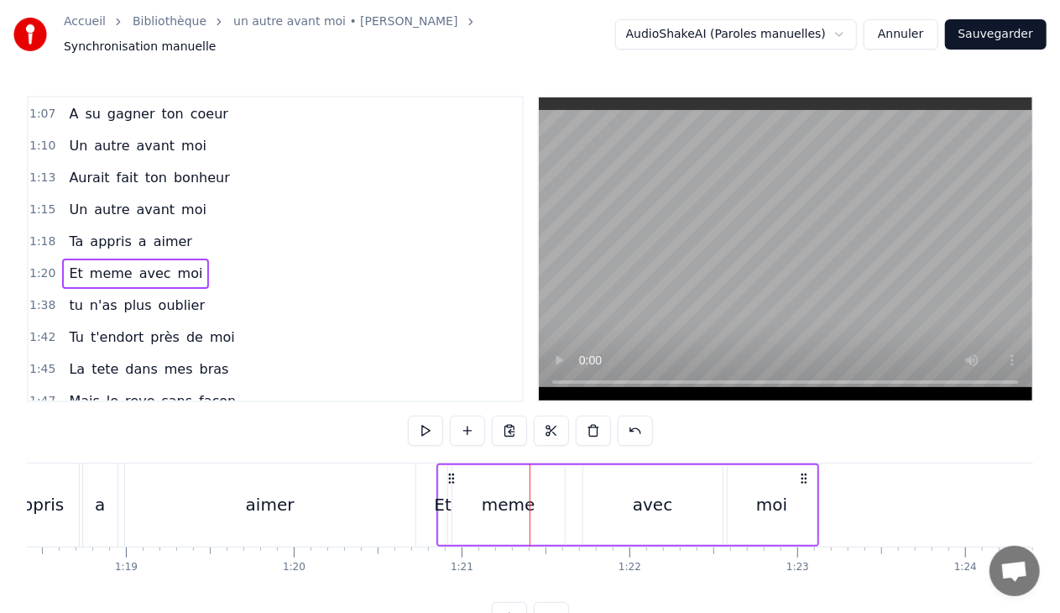
scroll to position [0, 13199]
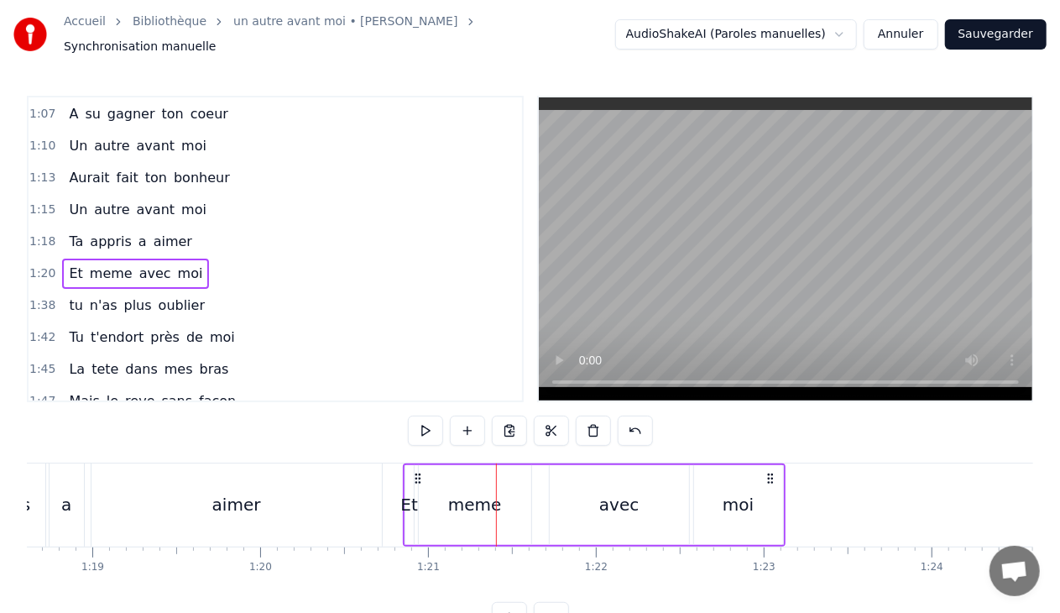
click at [180, 296] on span "oublier" at bounding box center [182, 305] width 50 height 19
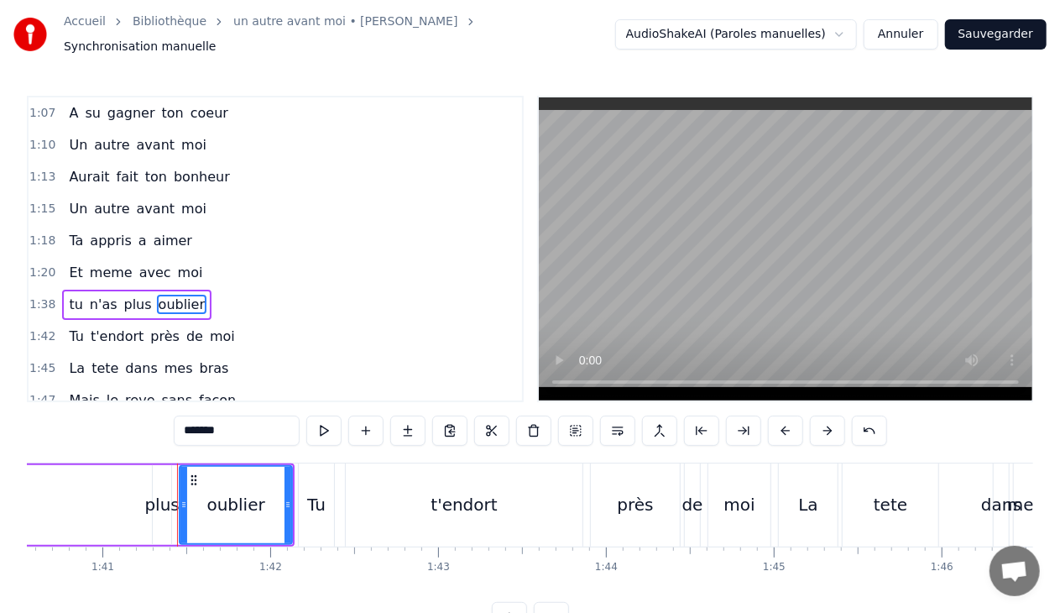
click at [200, 289] on div "1:38 tu n'as plus oublier" at bounding box center [276, 305] width 494 height 32
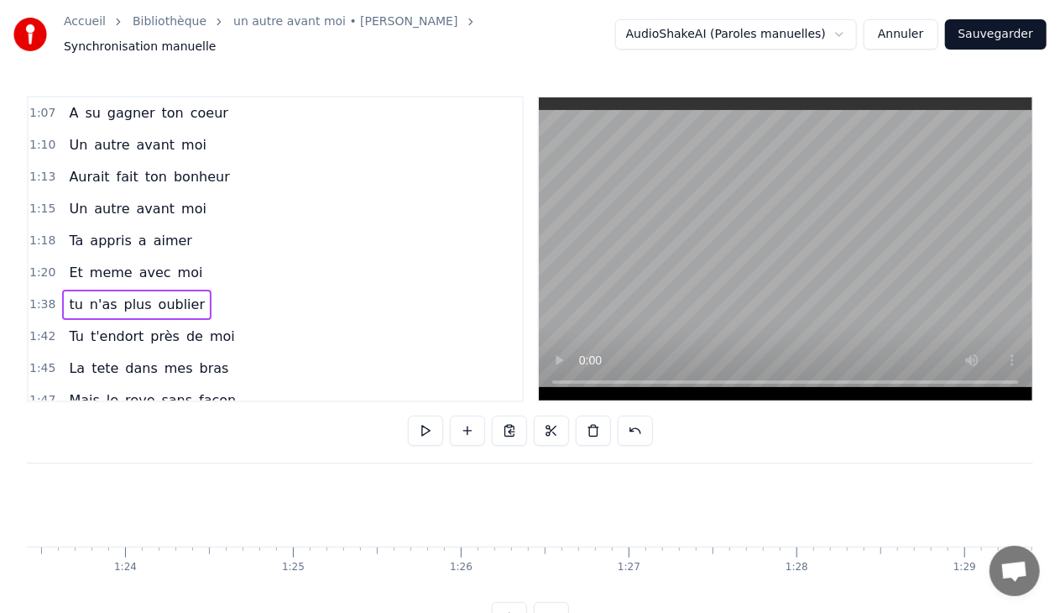
scroll to position [0, 14018]
click at [492, 484] on div "Tu es la près de moi Tu souris quelque fois Tu veux paraitre heureuse Les souff…" at bounding box center [801, 505] width 29584 height 84
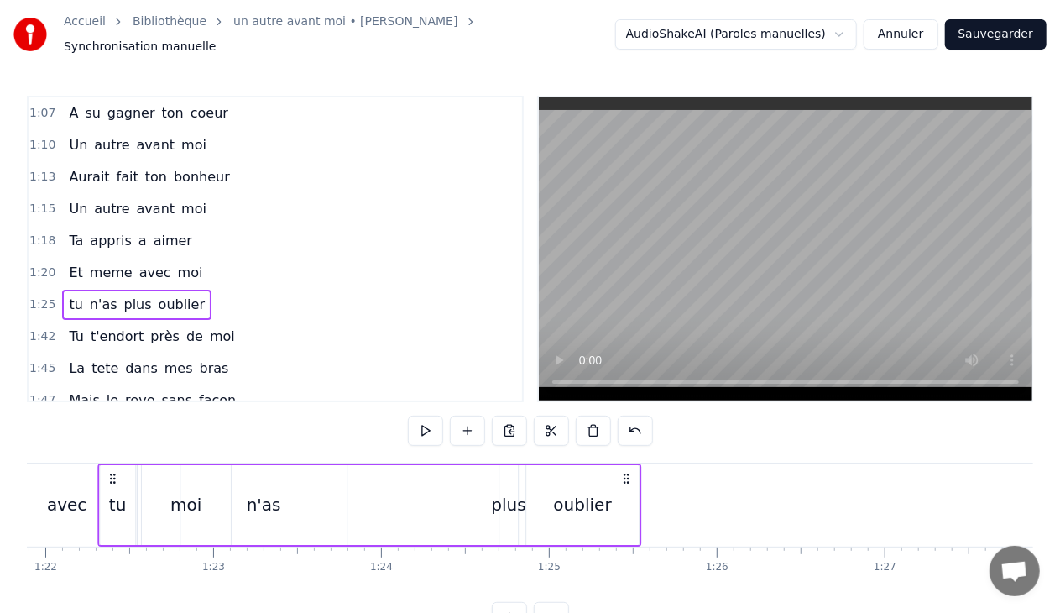
scroll to position [0, 13738]
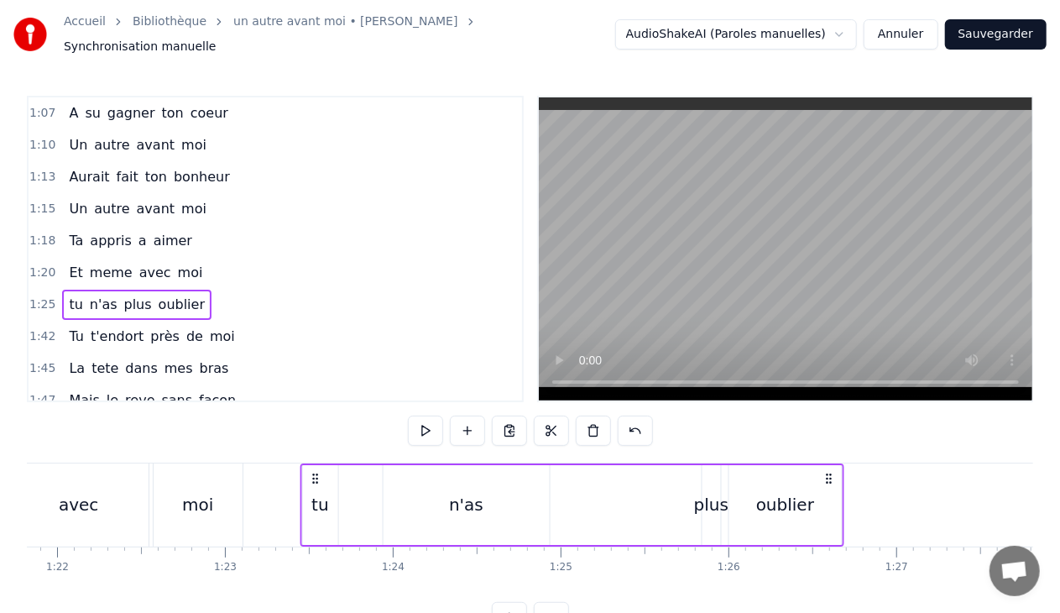
drag, startPoint x: 372, startPoint y: 468, endPoint x: 315, endPoint y: 452, distance: 59.5
click at [315, 452] on div "0:16 Tu es la près de moi 0:22 Tu souris quelque fois 0:27 Tu veux paraitre heu…" at bounding box center [530, 364] width 1007 height 536
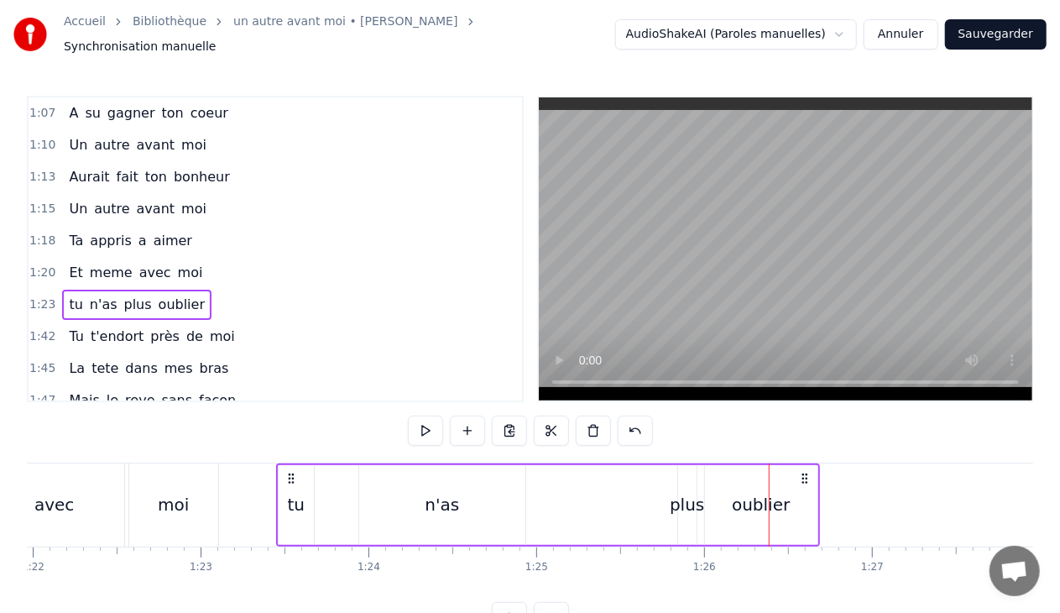
scroll to position [0, 13762]
click at [445, 502] on div "n'as" at bounding box center [442, 504] width 34 height 25
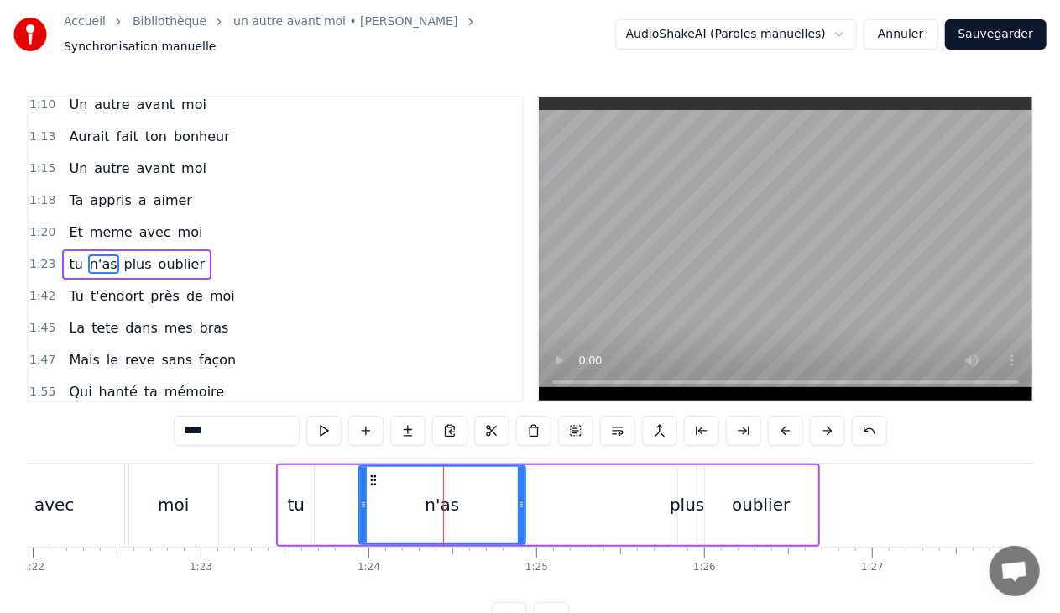
scroll to position [459, 0]
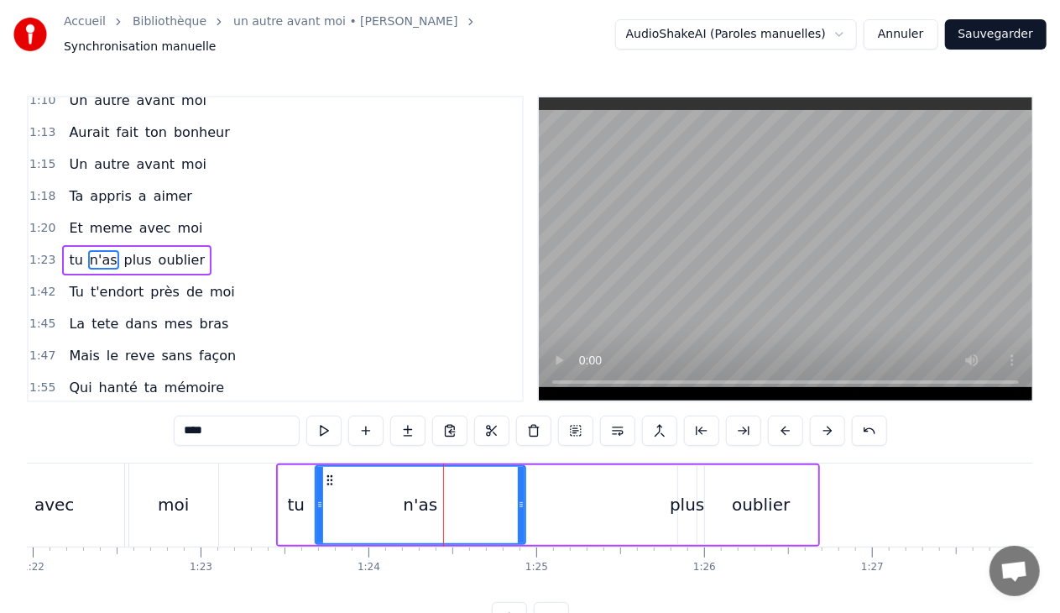
drag, startPoint x: 363, startPoint y: 494, endPoint x: 319, endPoint y: 494, distance: 43.7
click at [319, 498] on icon at bounding box center [319, 504] width 7 height 13
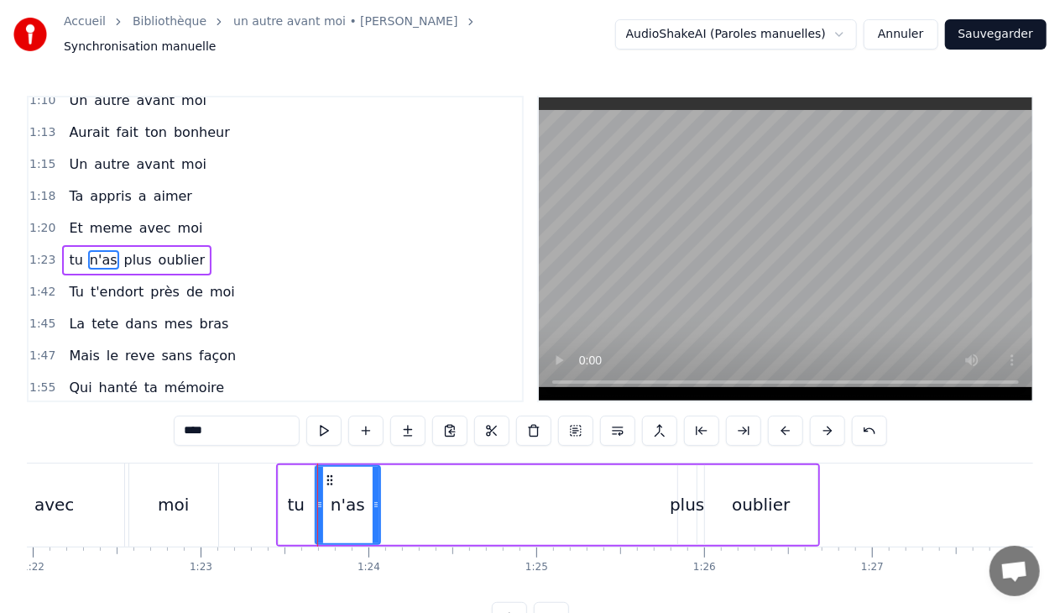
drag, startPoint x: 521, startPoint y: 495, endPoint x: 376, endPoint y: 491, distance: 145.3
click at [376, 498] on icon at bounding box center [376, 504] width 7 height 13
click at [682, 502] on div "plus" at bounding box center [687, 504] width 34 height 25
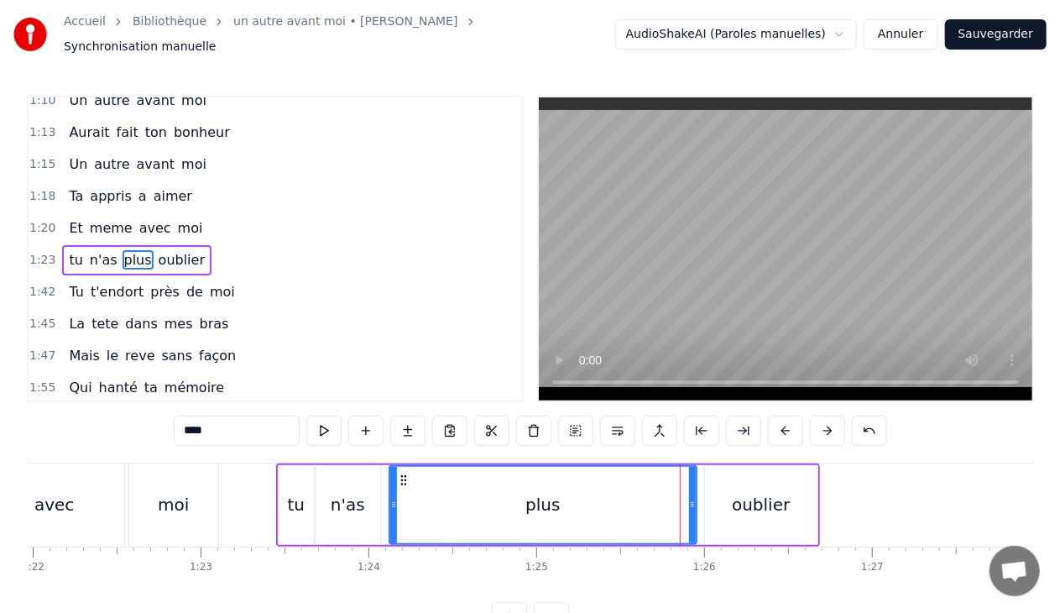
drag, startPoint x: 681, startPoint y: 494, endPoint x: 392, endPoint y: 489, distance: 288.8
click at [392, 498] on icon at bounding box center [393, 504] width 7 height 13
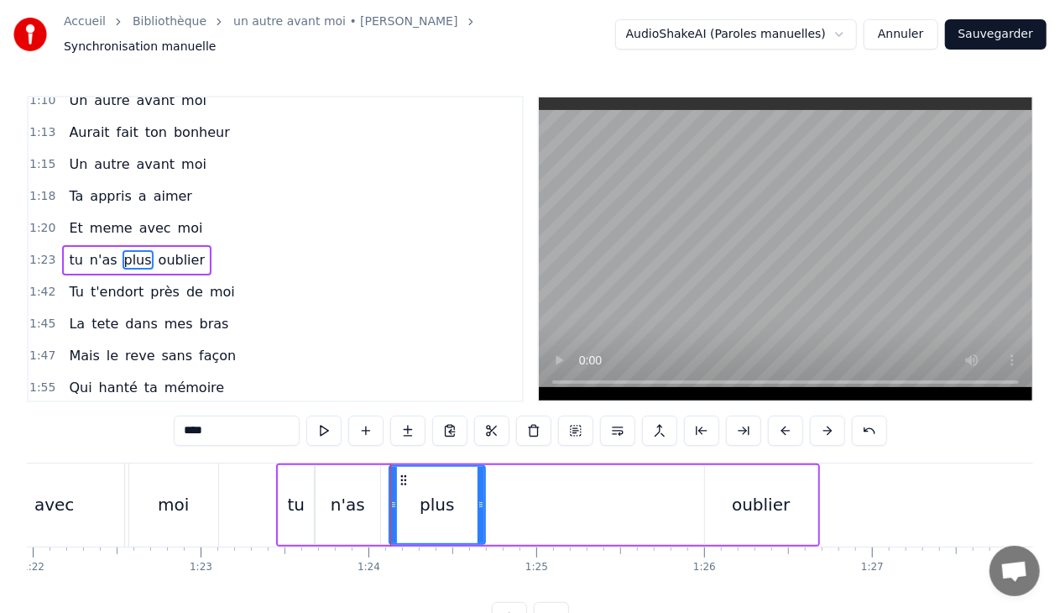
drag, startPoint x: 693, startPoint y: 495, endPoint x: 484, endPoint y: 484, distance: 210.2
click at [484, 484] on div at bounding box center [481, 505] width 7 height 76
click at [710, 499] on div "oublier" at bounding box center [761, 505] width 112 height 80
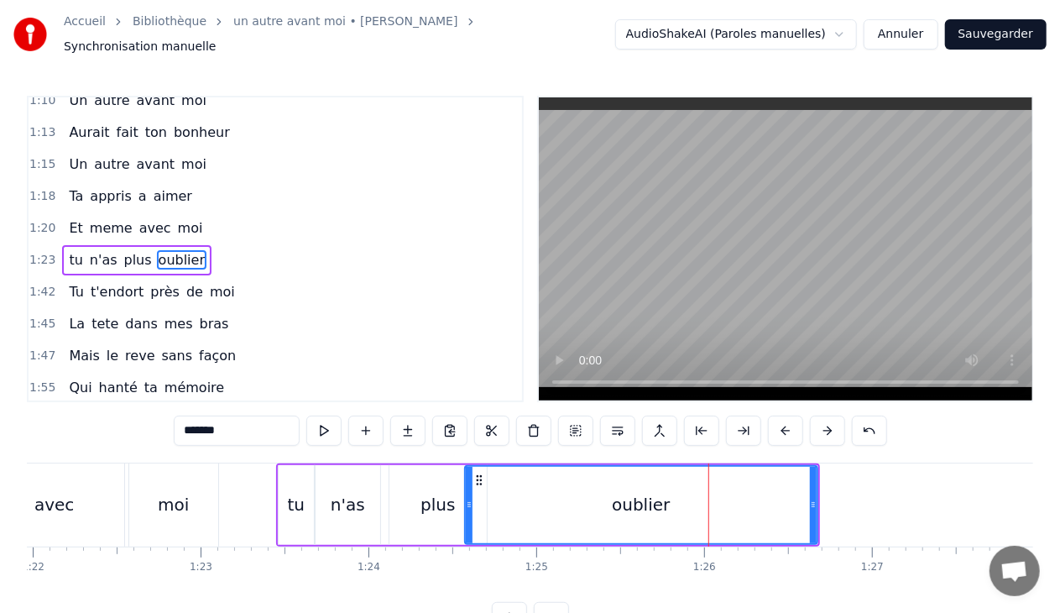
drag, startPoint x: 707, startPoint y: 495, endPoint x: 467, endPoint y: 492, distance: 240.1
click at [467, 498] on icon at bounding box center [469, 504] width 7 height 13
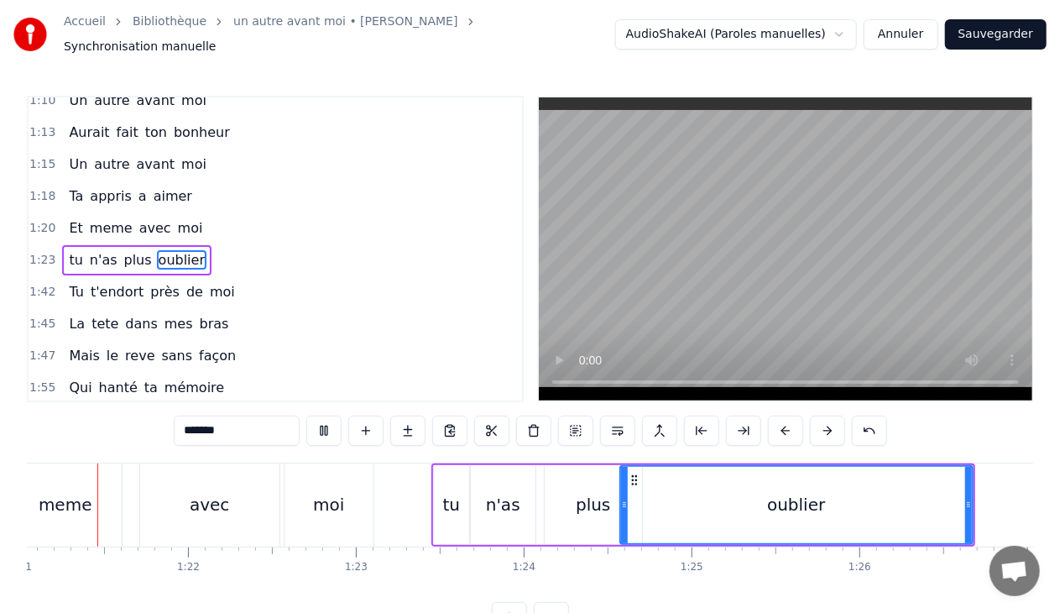
scroll to position [0, 13574]
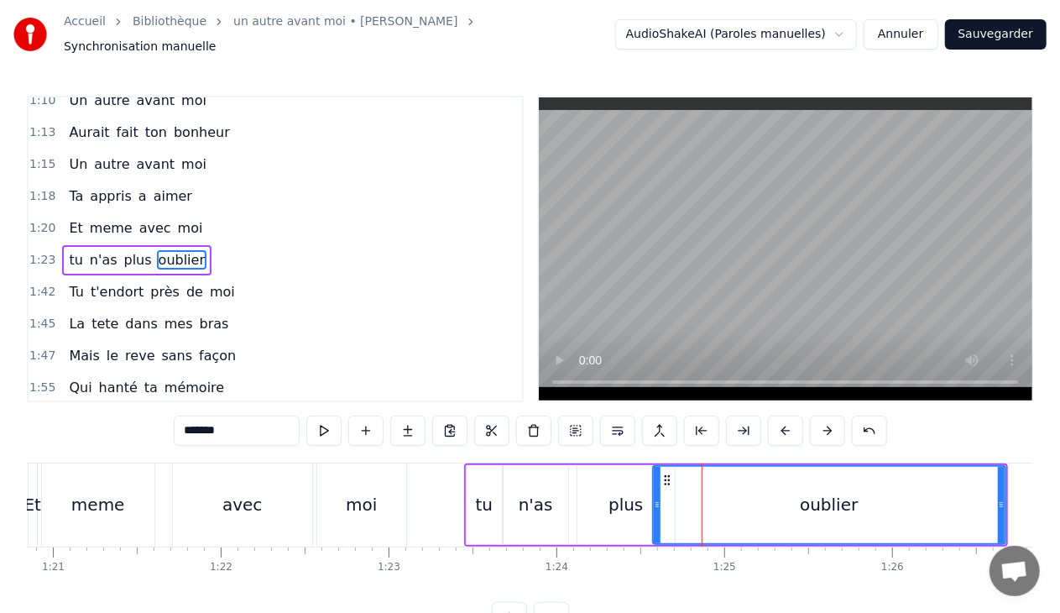
click at [371, 480] on div "moi" at bounding box center [361, 504] width 89 height 83
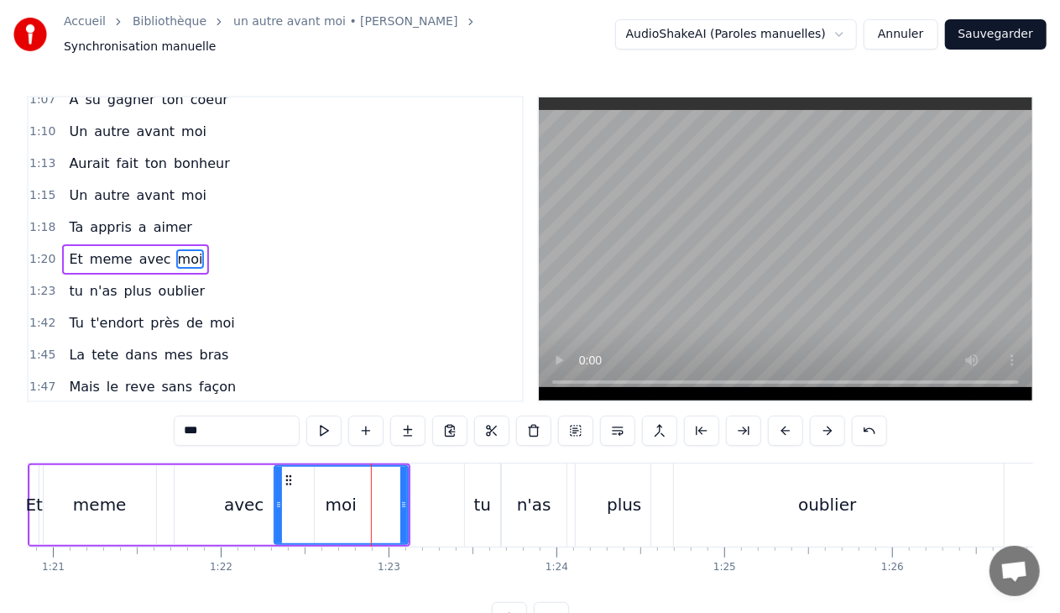
drag, startPoint x: 321, startPoint y: 498, endPoint x: 276, endPoint y: 499, distance: 44.5
click at [276, 499] on icon at bounding box center [278, 504] width 7 height 13
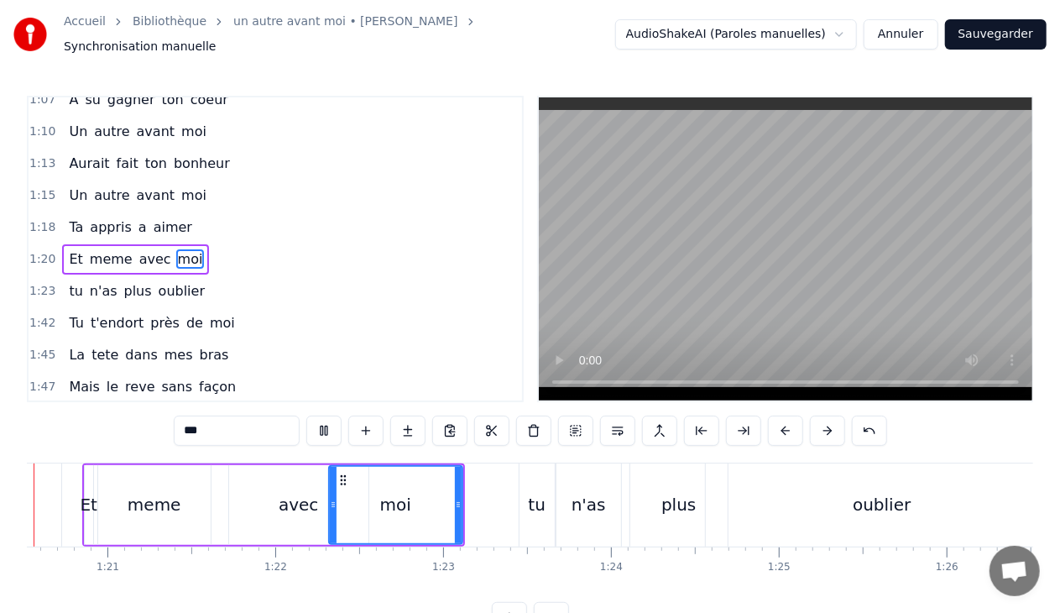
scroll to position [0, 13429]
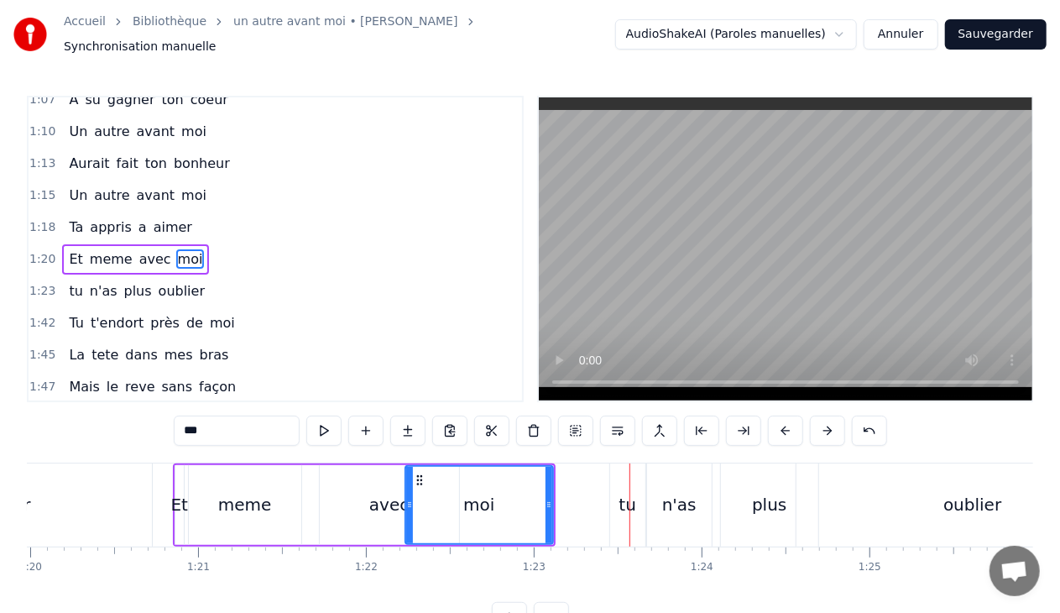
drag, startPoint x: 422, startPoint y: 499, endPoint x: 408, endPoint y: 499, distance: 14.3
click at [408, 499] on icon at bounding box center [409, 504] width 7 height 13
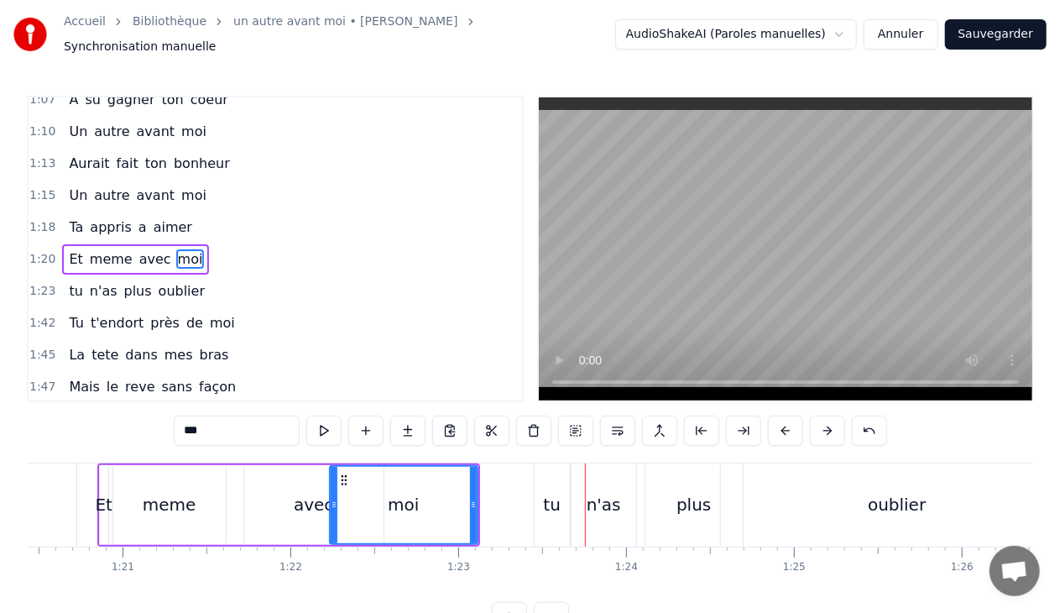
scroll to position [0, 13386]
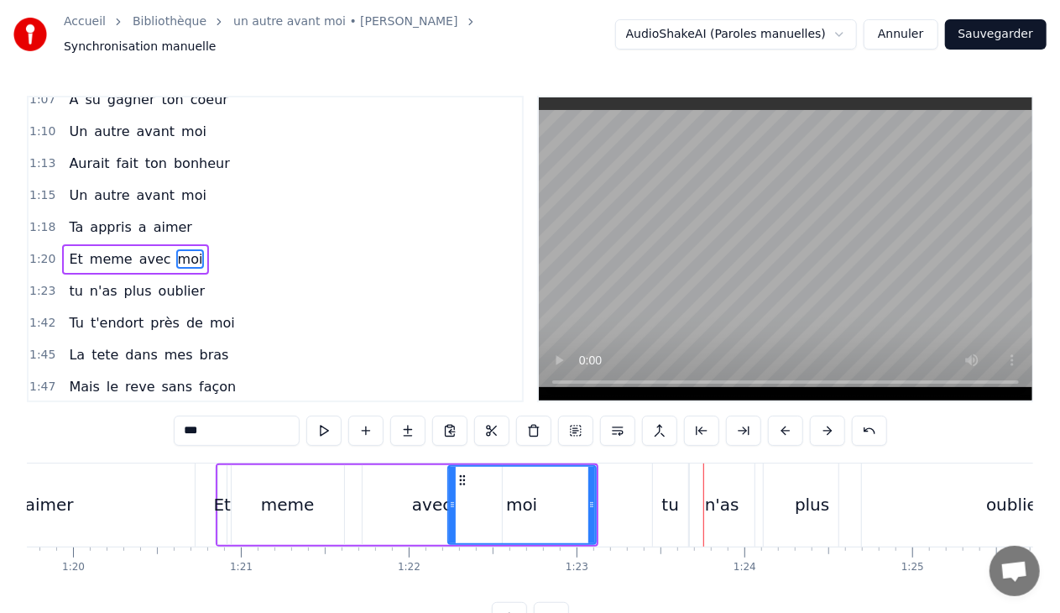
click at [432, 505] on div "avec" at bounding box center [431, 504] width 39 height 25
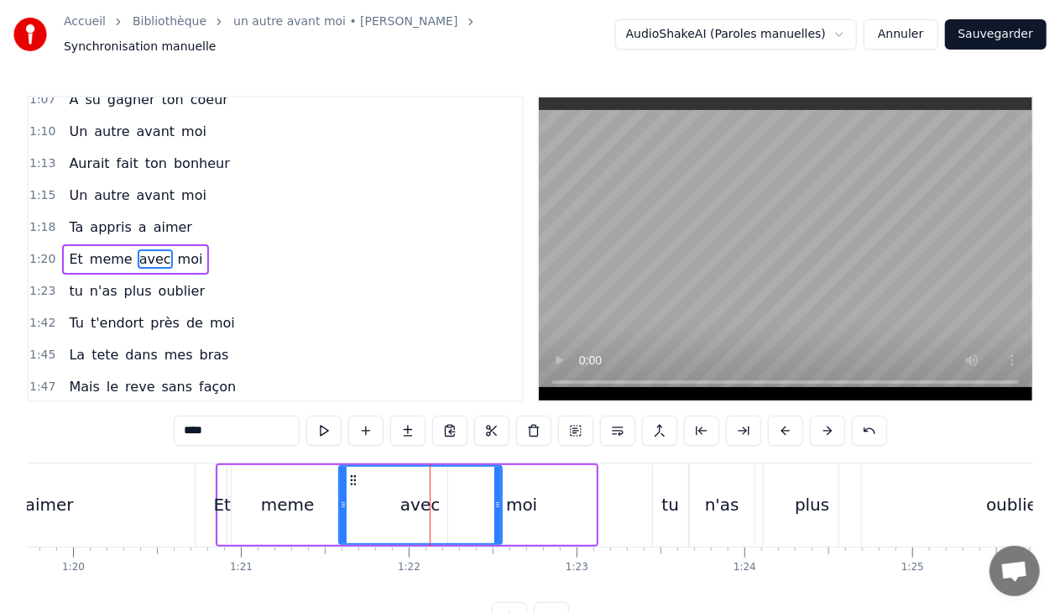
drag, startPoint x: 366, startPoint y: 494, endPoint x: 344, endPoint y: 494, distance: 21.8
click at [344, 498] on icon at bounding box center [343, 504] width 7 height 13
drag, startPoint x: 499, startPoint y: 493, endPoint x: 434, endPoint y: 493, distance: 64.6
click at [434, 498] on icon at bounding box center [433, 504] width 7 height 13
click at [477, 500] on div "moi" at bounding box center [522, 505] width 148 height 80
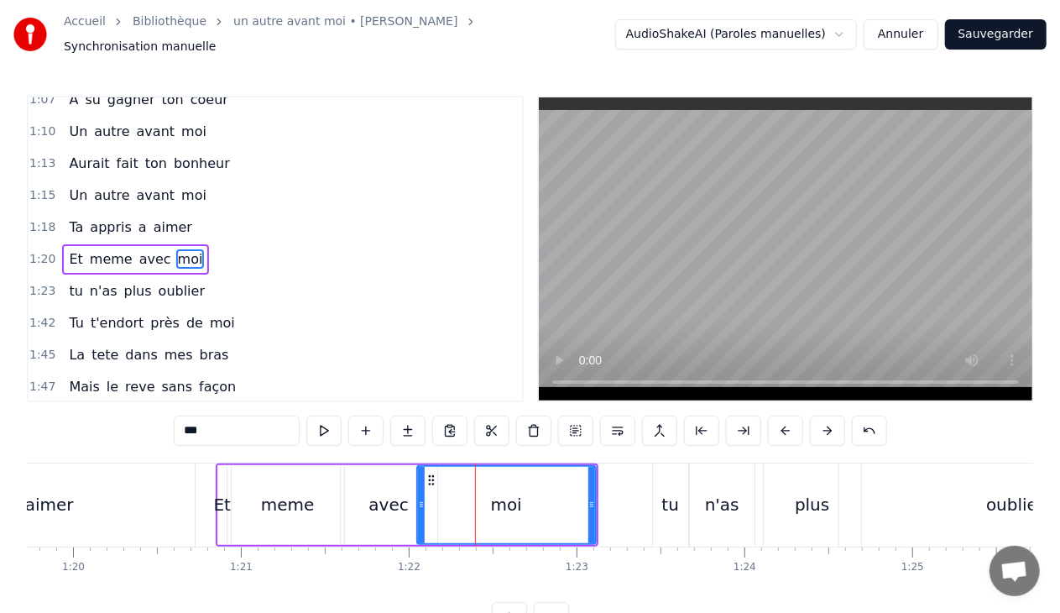
drag, startPoint x: 452, startPoint y: 496, endPoint x: 421, endPoint y: 495, distance: 31.1
click at [421, 498] on icon at bounding box center [421, 504] width 7 height 13
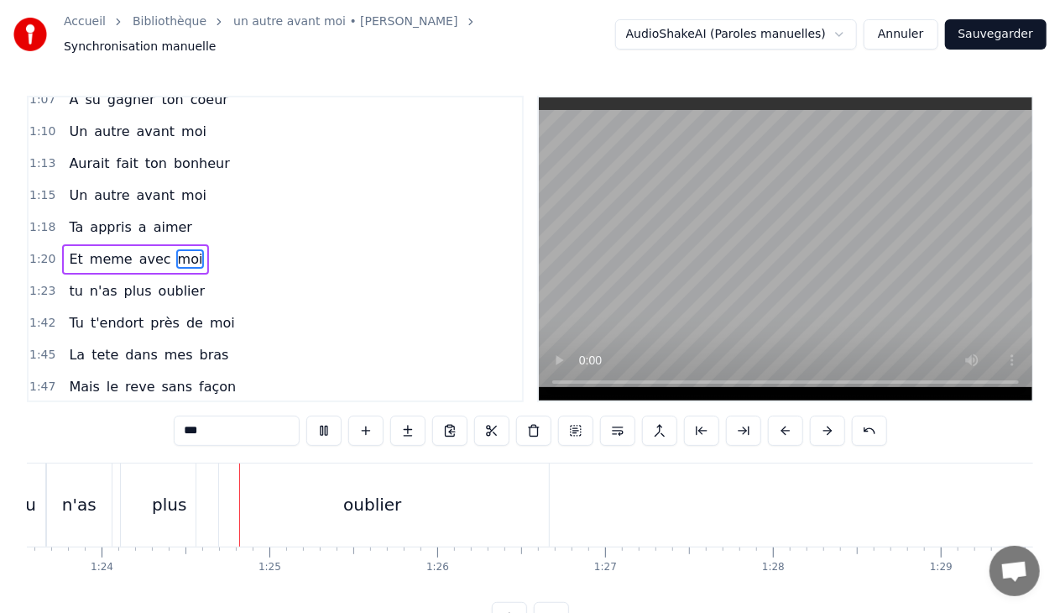
scroll to position [0, 14052]
click at [148, 499] on div "plus" at bounding box center [146, 504] width 34 height 25
type input "****"
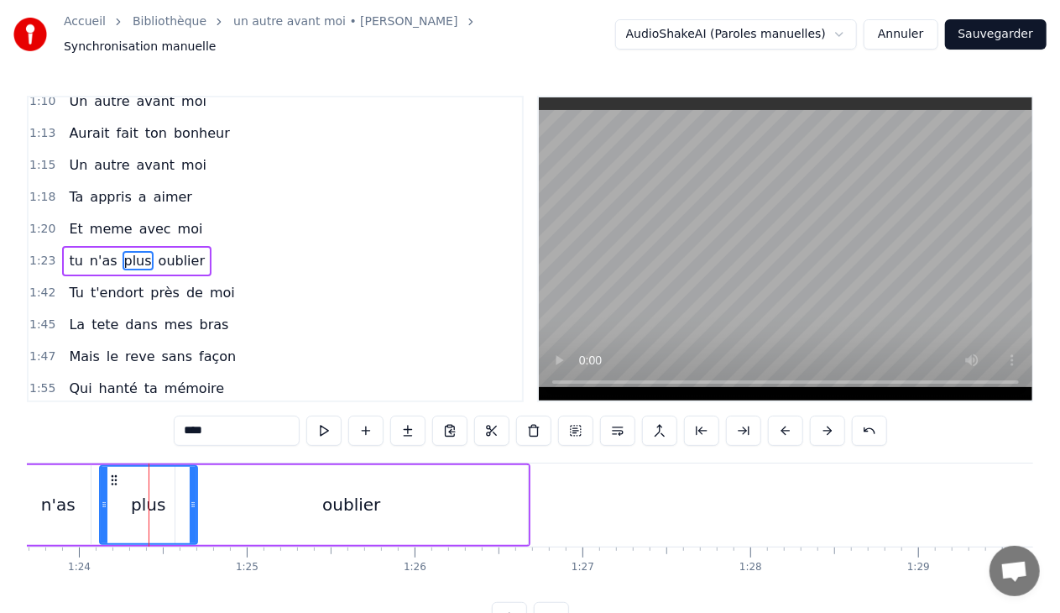
scroll to position [459, 0]
drag, startPoint x: 193, startPoint y: 492, endPoint x: 180, endPoint y: 492, distance: 13.4
click at [180, 498] on icon at bounding box center [178, 504] width 7 height 13
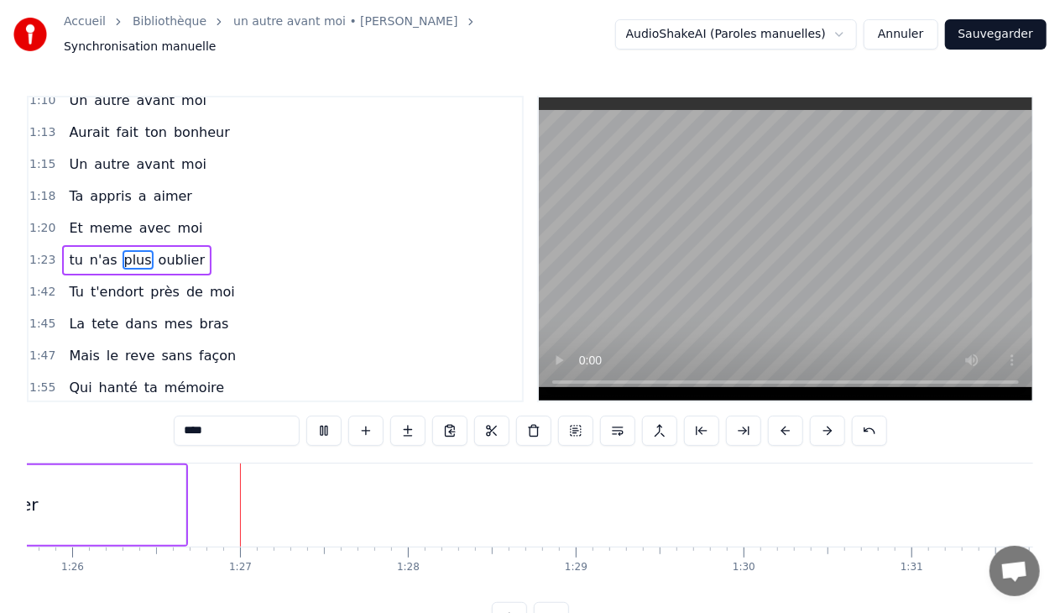
scroll to position [0, 14418]
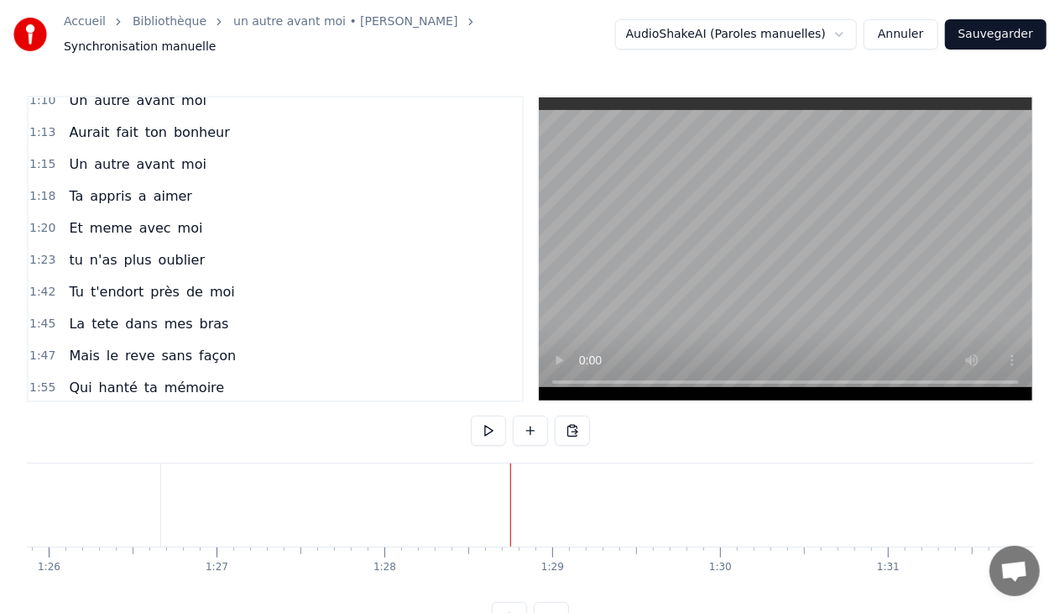
click at [224, 276] on div "1:42 Tu t'endort près de moi" at bounding box center [276, 292] width 494 height 32
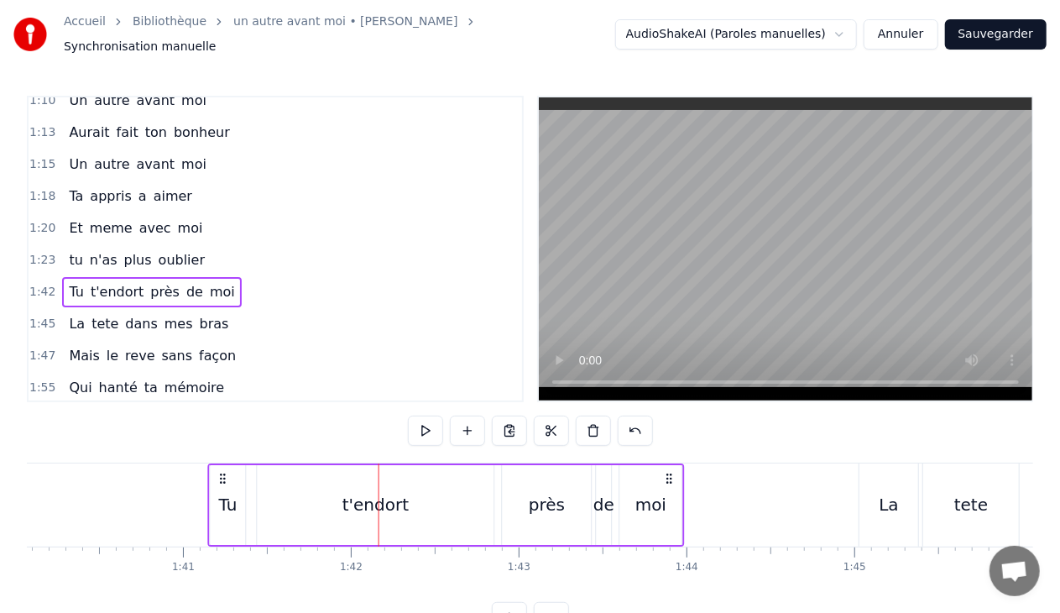
scroll to position [0, 16792]
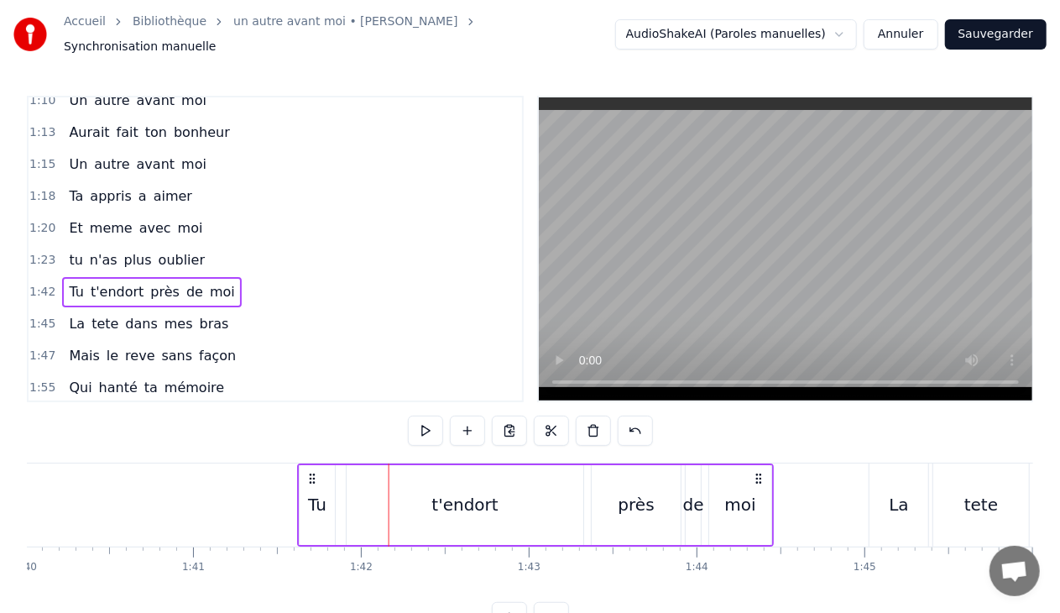
drag, startPoint x: 124, startPoint y: 468, endPoint x: 311, endPoint y: 477, distance: 187.4
click at [311, 477] on div "Tu t'endort près de moi" at bounding box center [535, 504] width 477 height 83
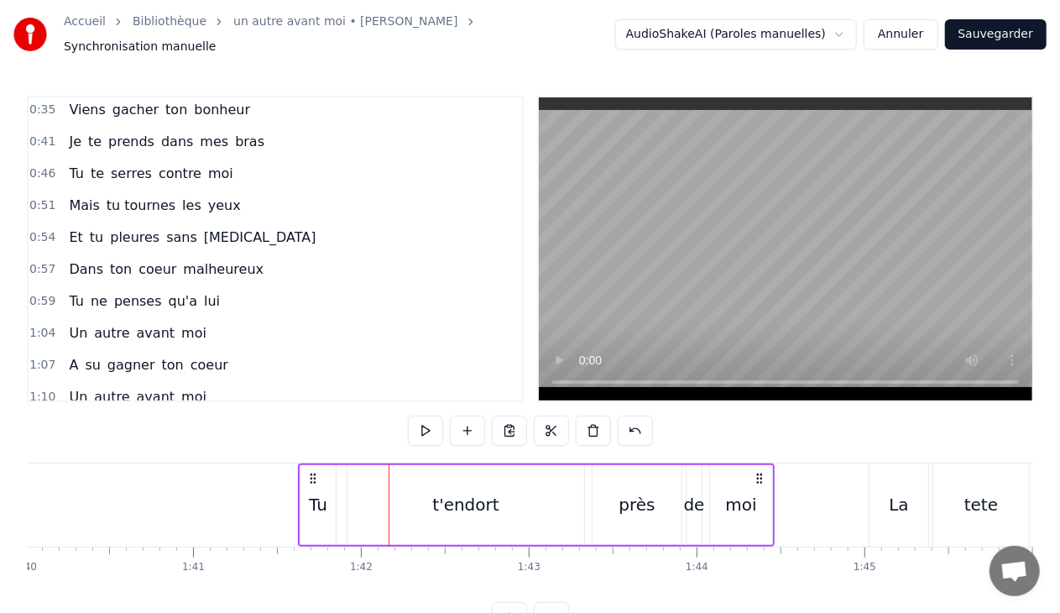
scroll to position [168, 0]
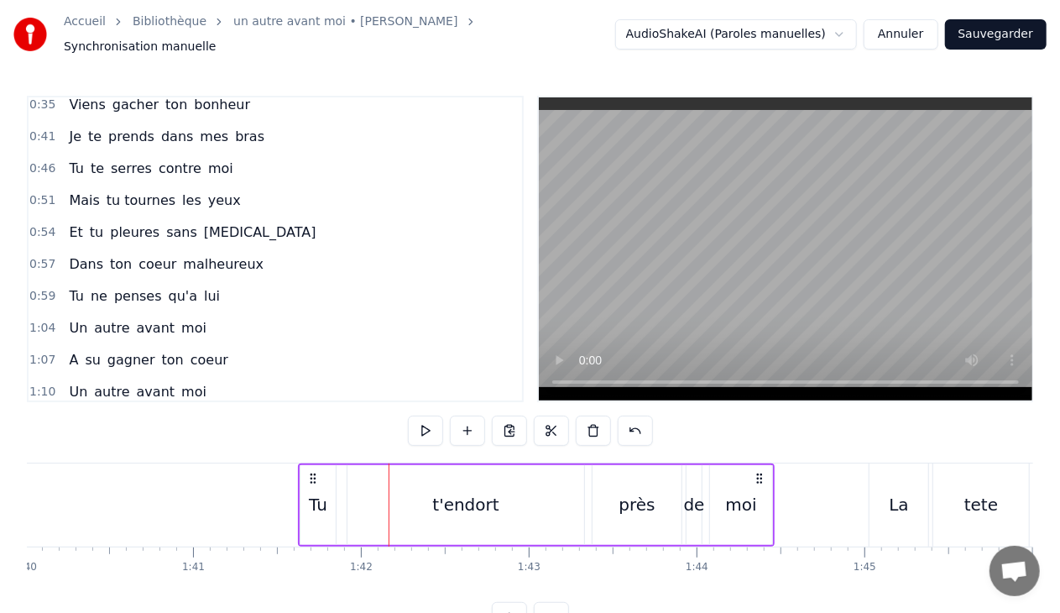
click at [222, 153] on div "0:46 Tu te serres contre moi" at bounding box center [276, 169] width 494 height 32
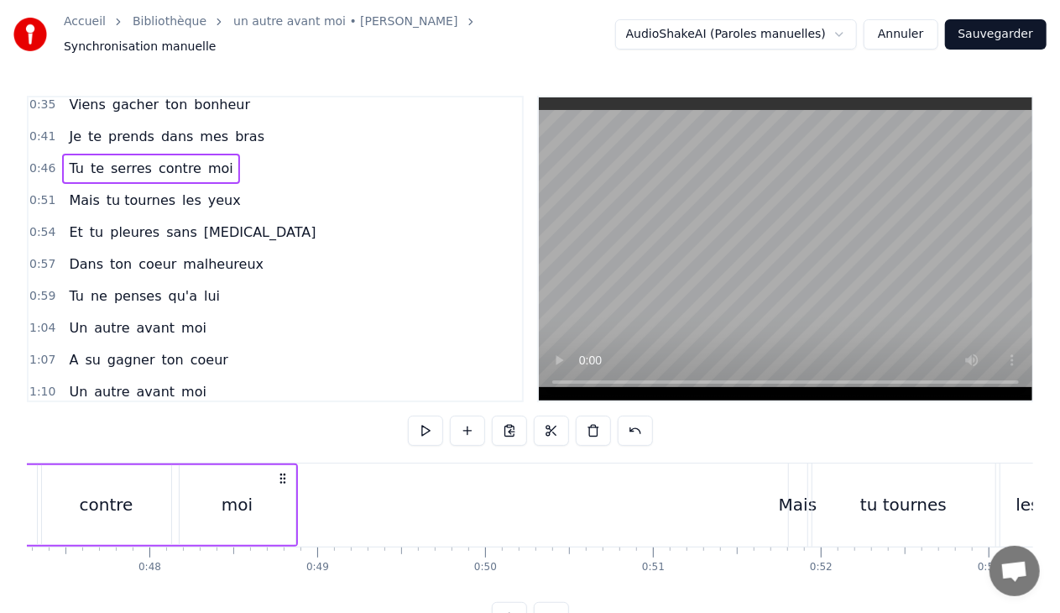
scroll to position [0, 7717]
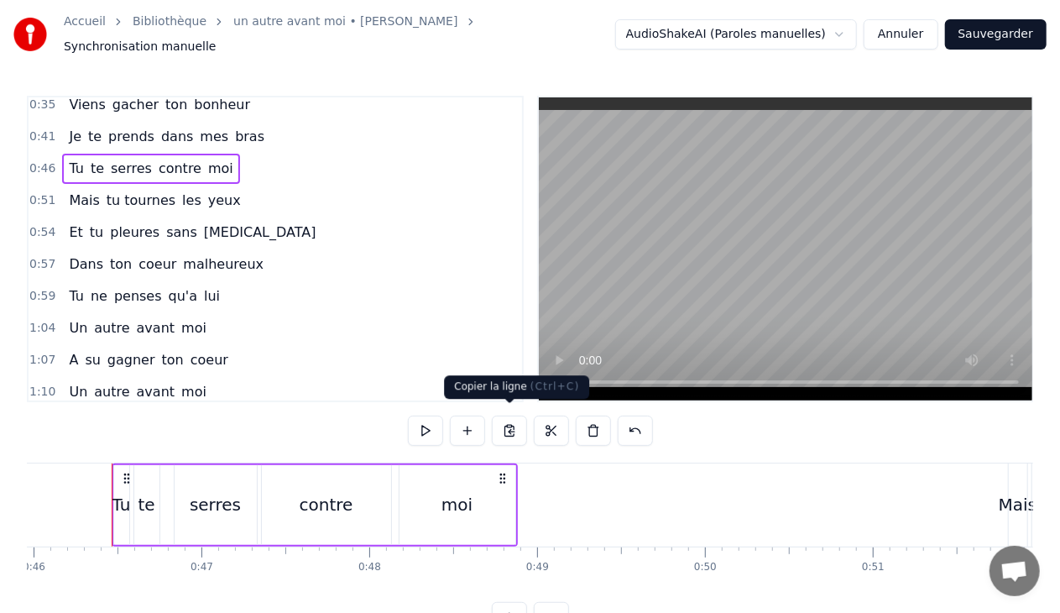
click at [507, 418] on button at bounding box center [509, 431] width 35 height 30
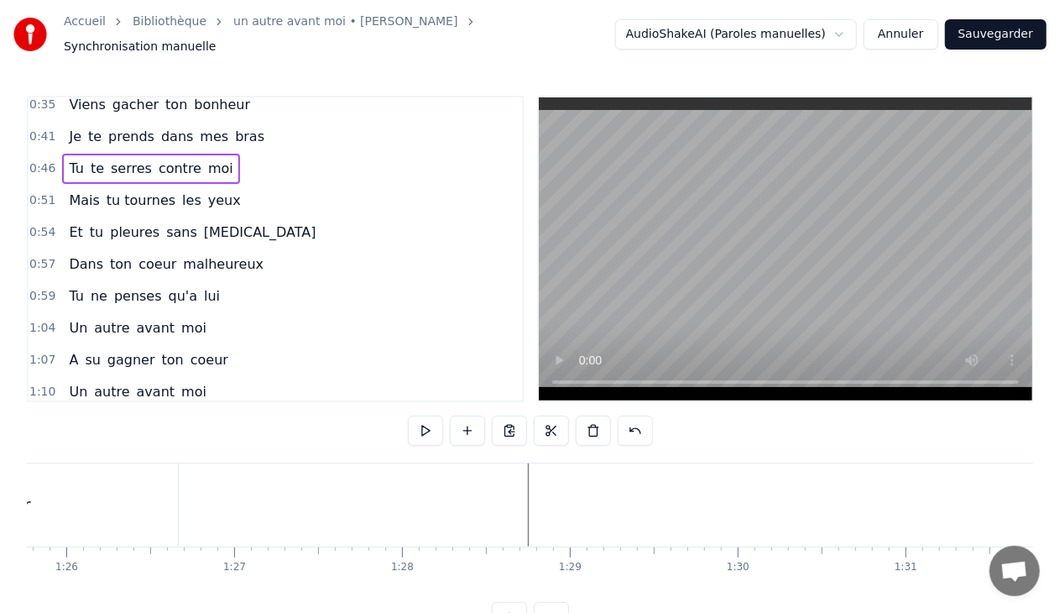
scroll to position [0, 14383]
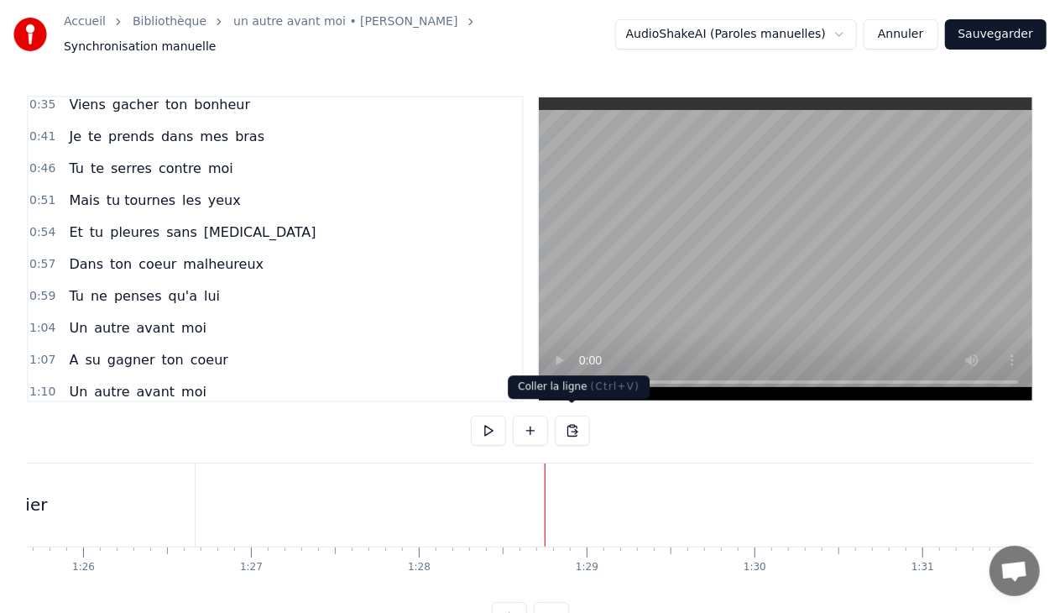
click at [571, 420] on button at bounding box center [572, 431] width 35 height 30
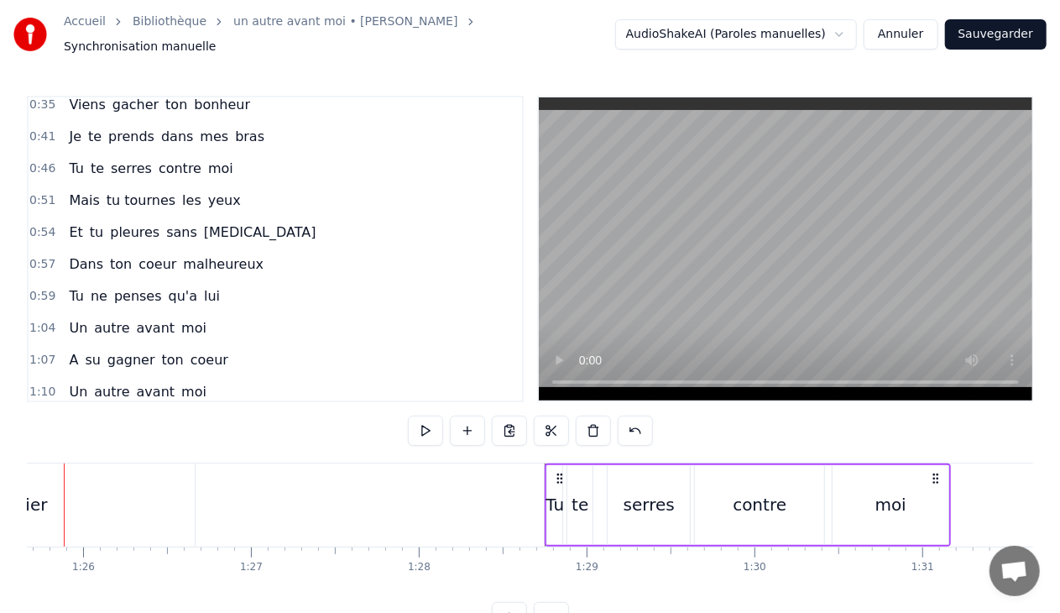
scroll to position [0, 14336]
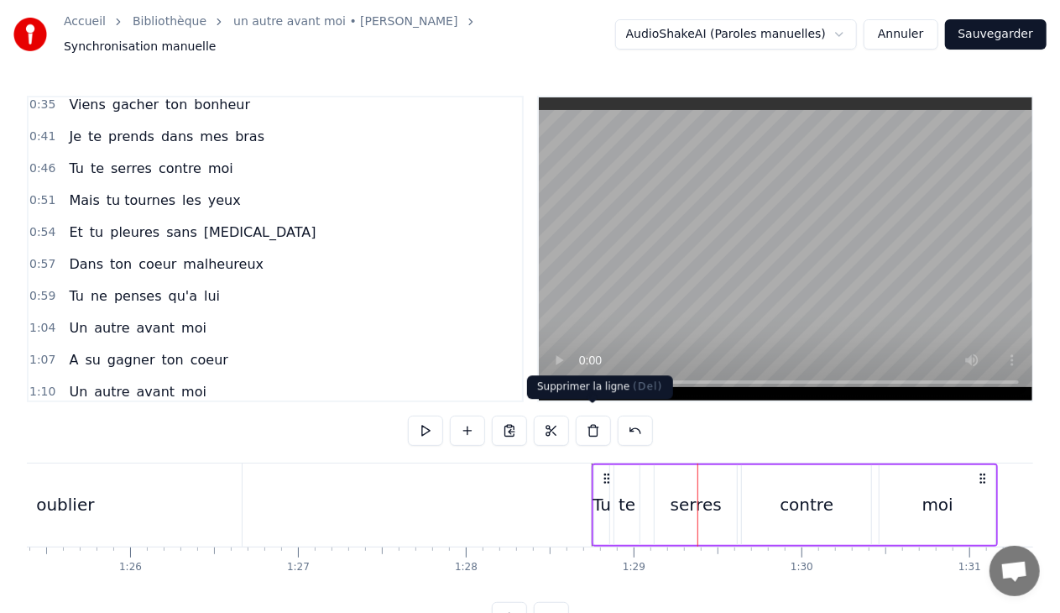
click at [594, 421] on button at bounding box center [593, 431] width 35 height 30
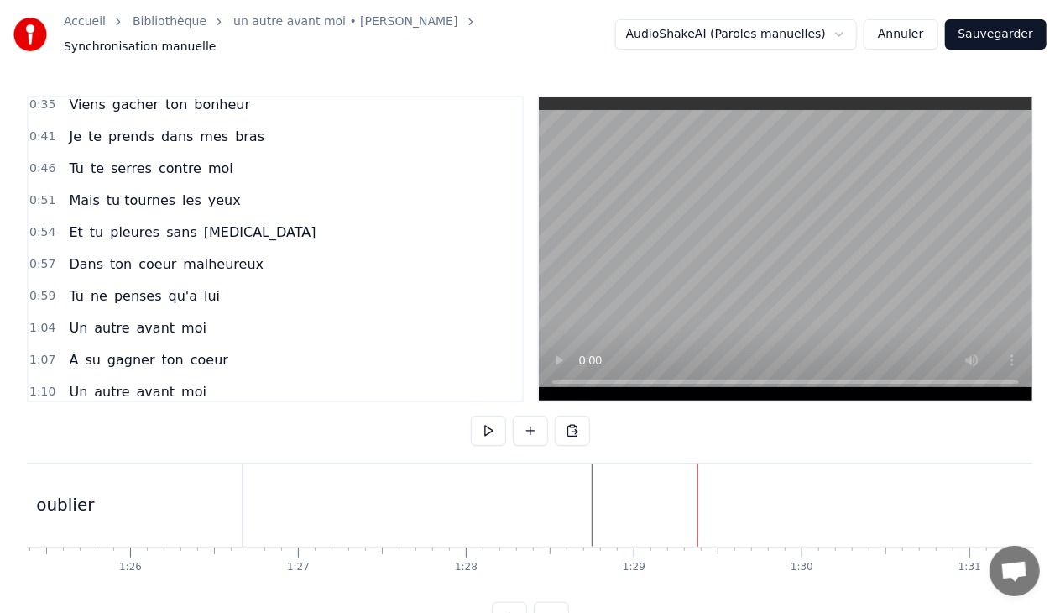
click at [233, 127] on span "bras" at bounding box center [249, 136] width 33 height 19
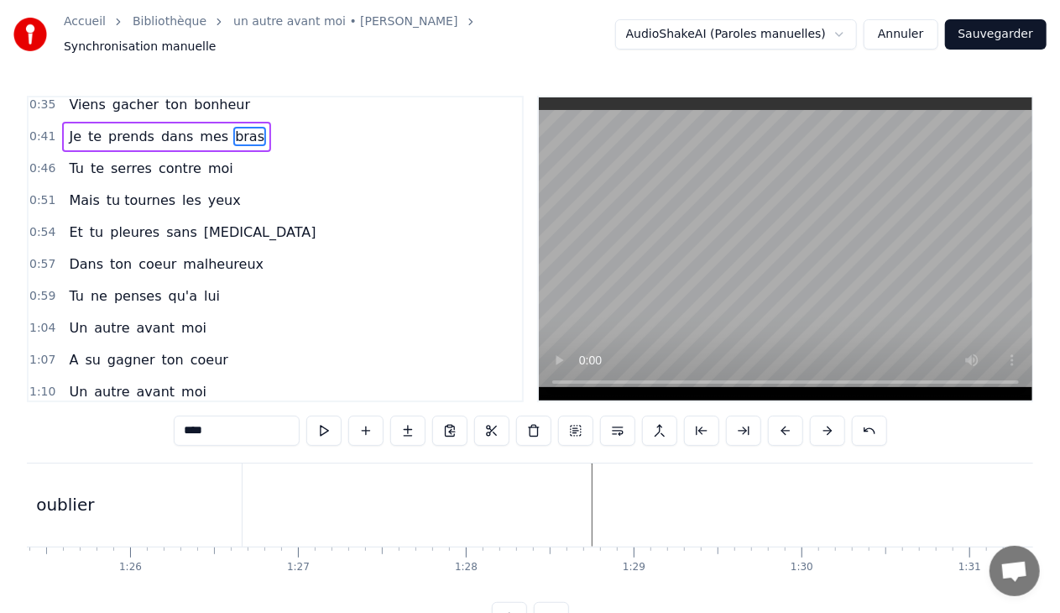
scroll to position [158, 0]
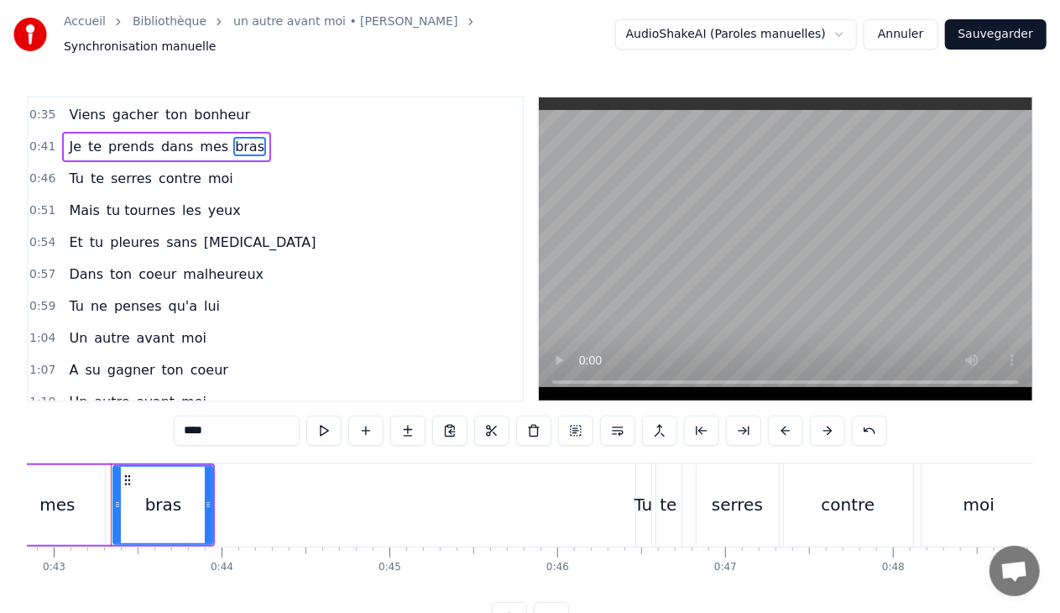
click at [253, 133] on div "0:41 Je te prends dans mes bras" at bounding box center [276, 147] width 494 height 32
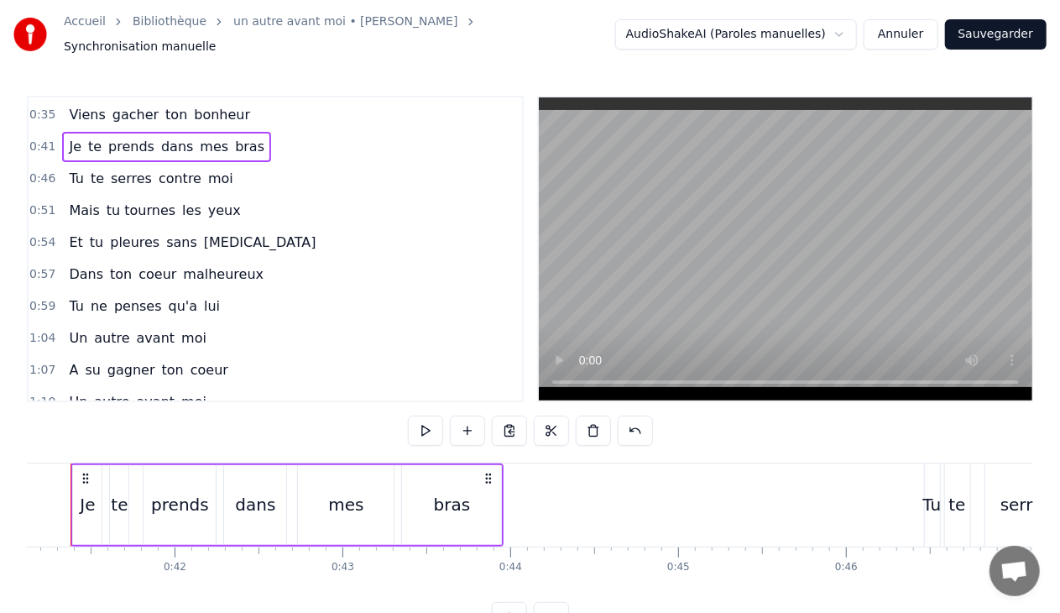
scroll to position [0, 6864]
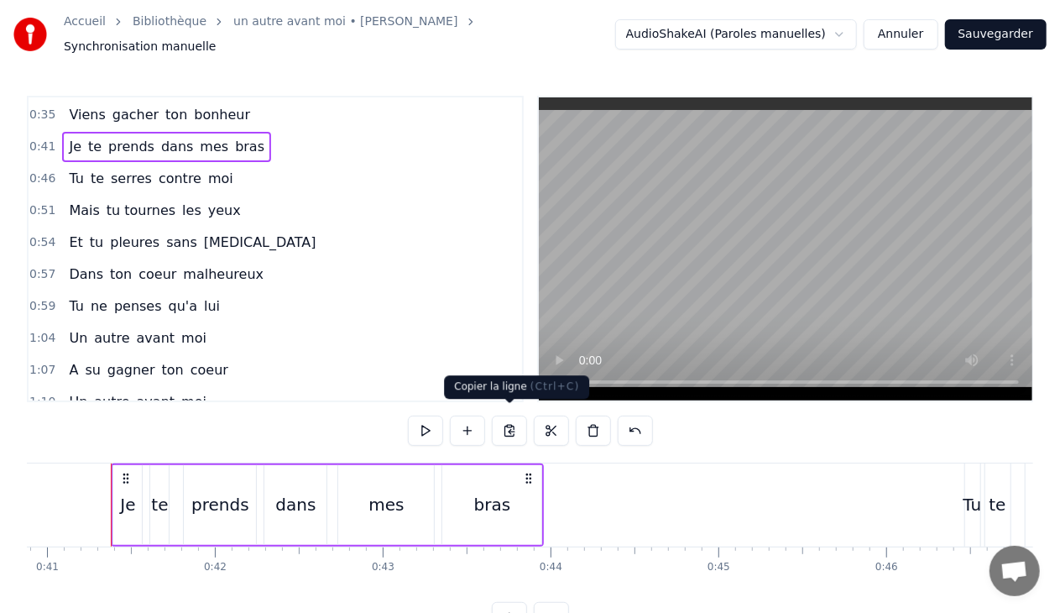
click at [506, 419] on button at bounding box center [509, 431] width 35 height 30
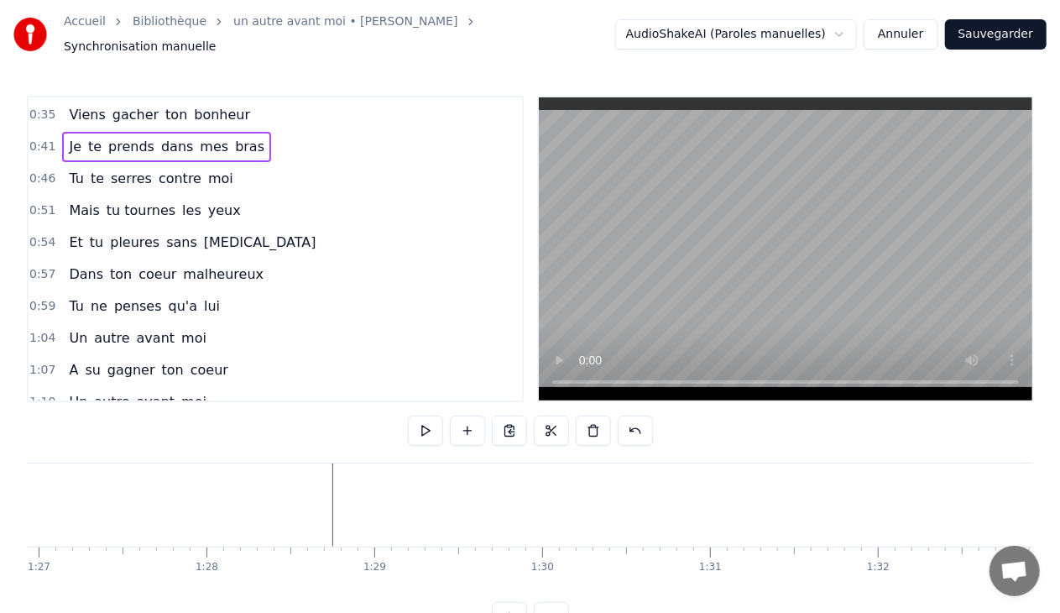
scroll to position [0, 14613]
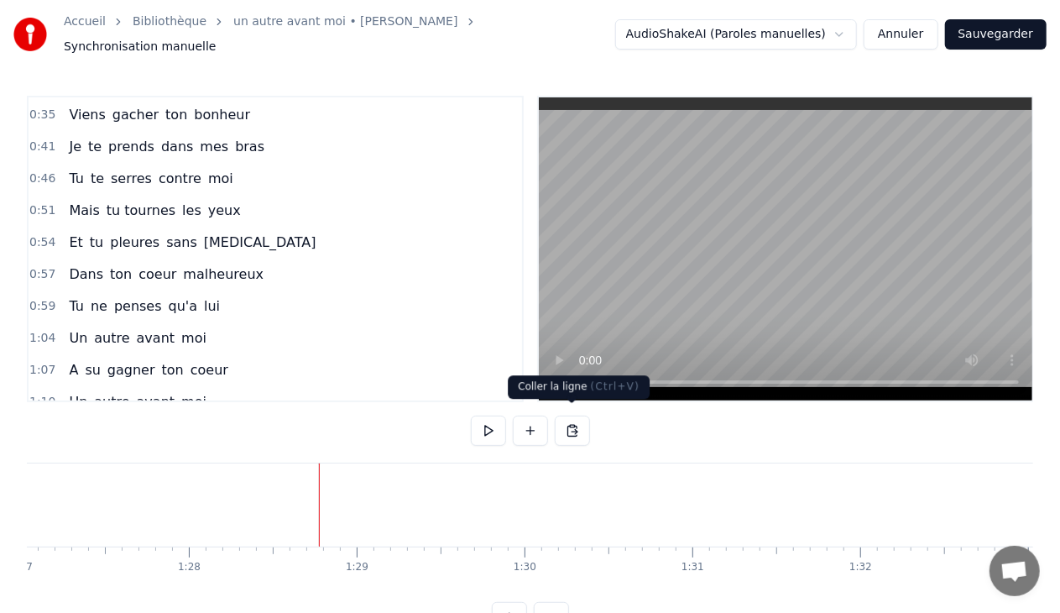
click at [573, 419] on button at bounding box center [572, 431] width 35 height 30
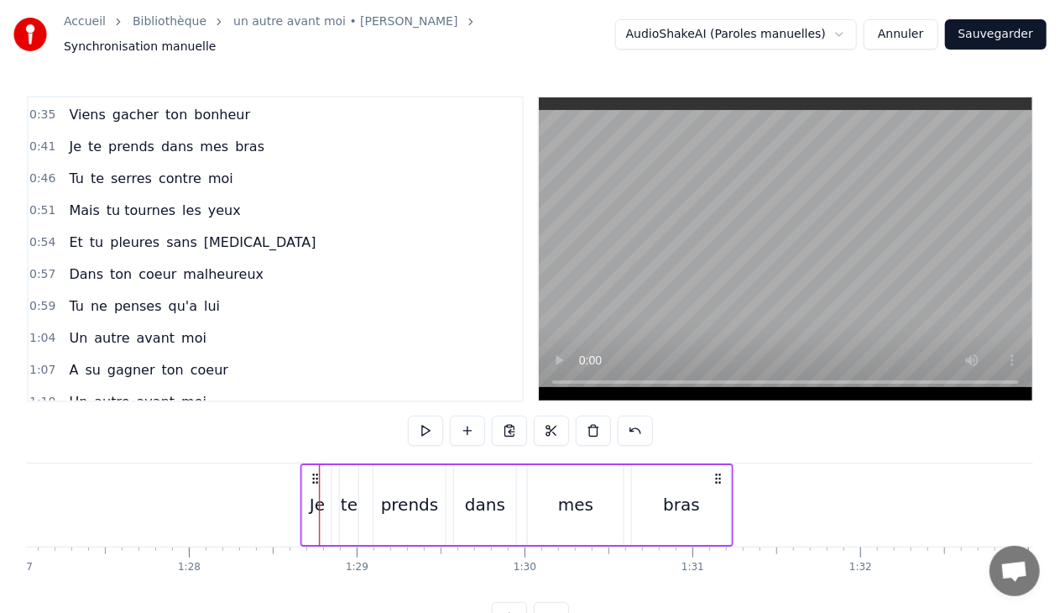
drag, startPoint x: 337, startPoint y: 465, endPoint x: 317, endPoint y: 463, distance: 19.4
click at [317, 472] on icon at bounding box center [315, 478] width 13 height 13
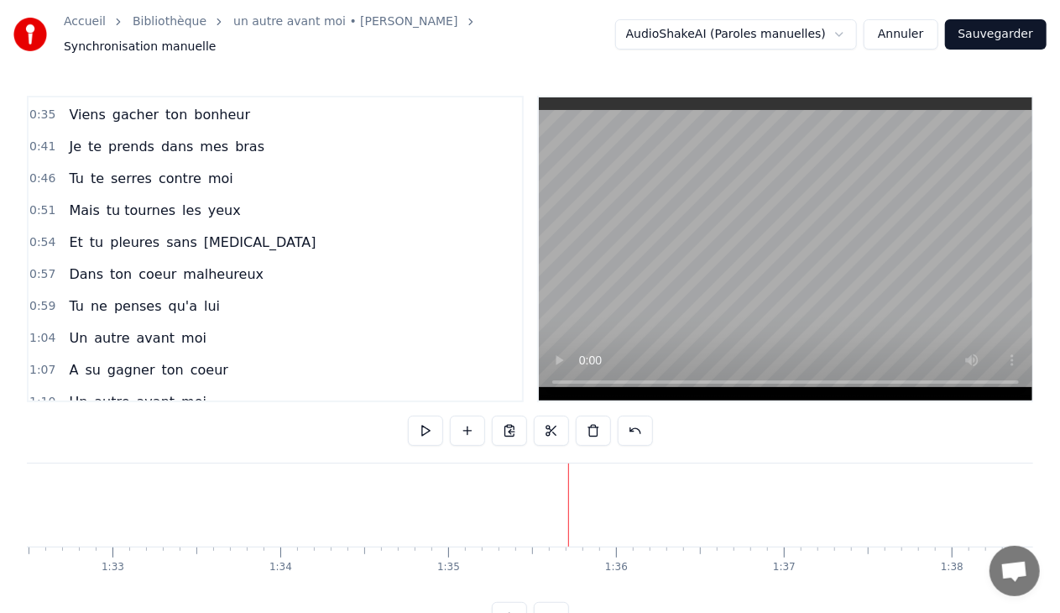
scroll to position [0, 15512]
click at [223, 166] on div "0:46 Tu te serres contre moi" at bounding box center [276, 179] width 494 height 32
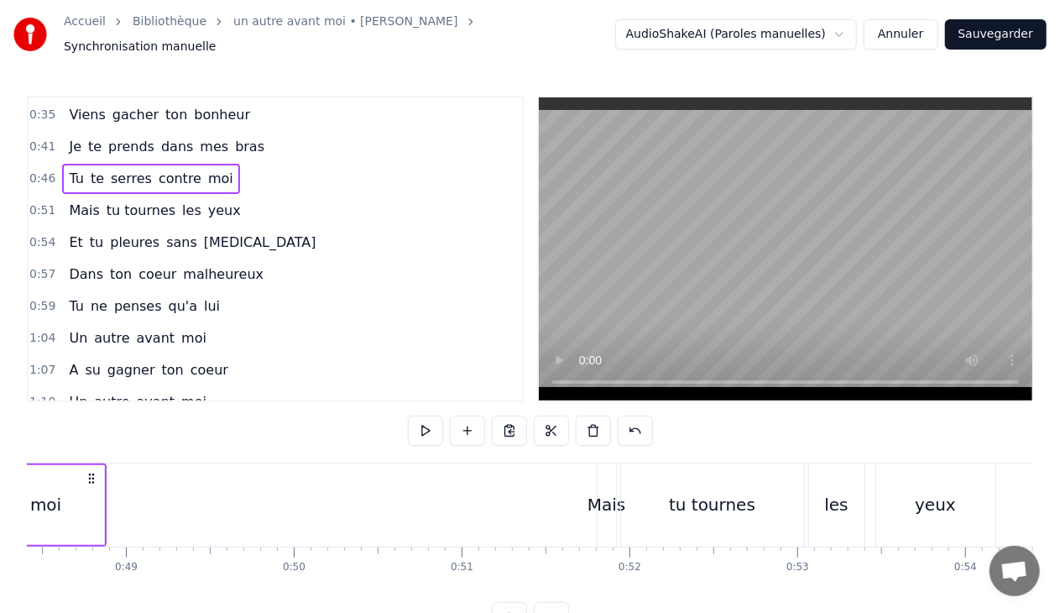
scroll to position [0, 7717]
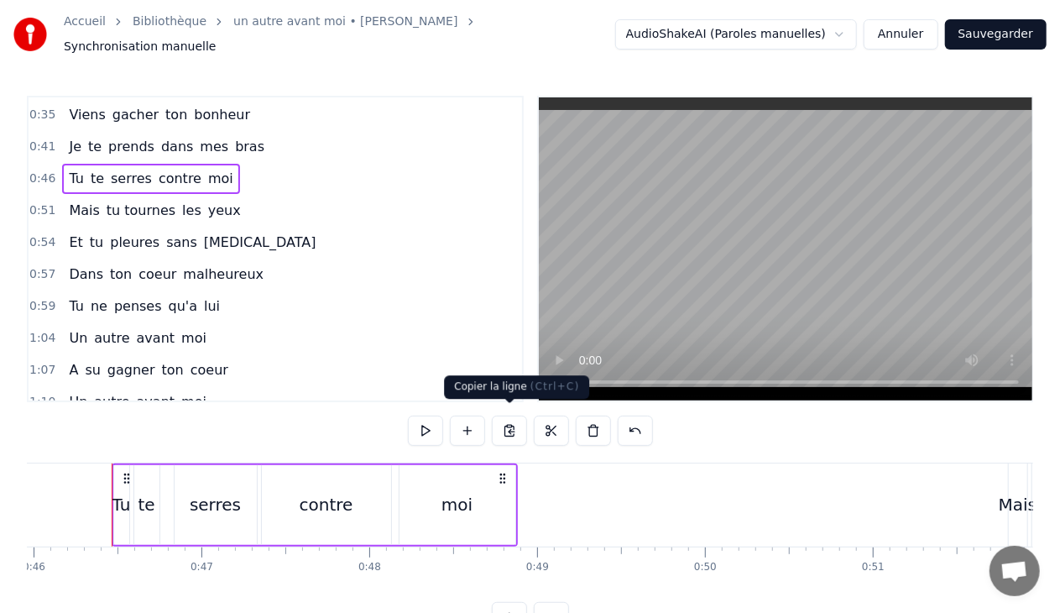
click at [504, 420] on button at bounding box center [509, 431] width 35 height 30
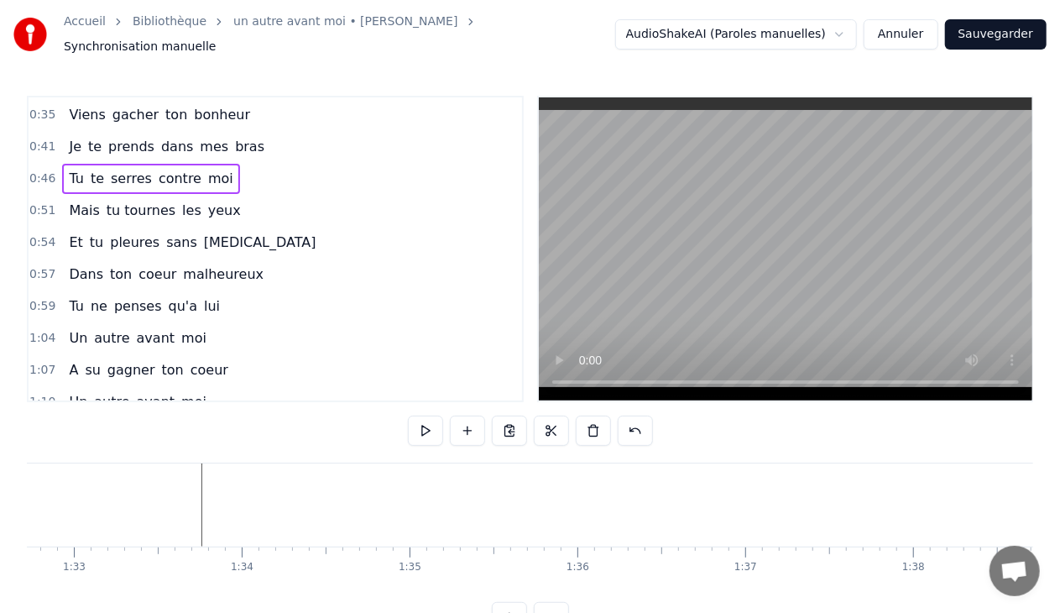
scroll to position [0, 15517]
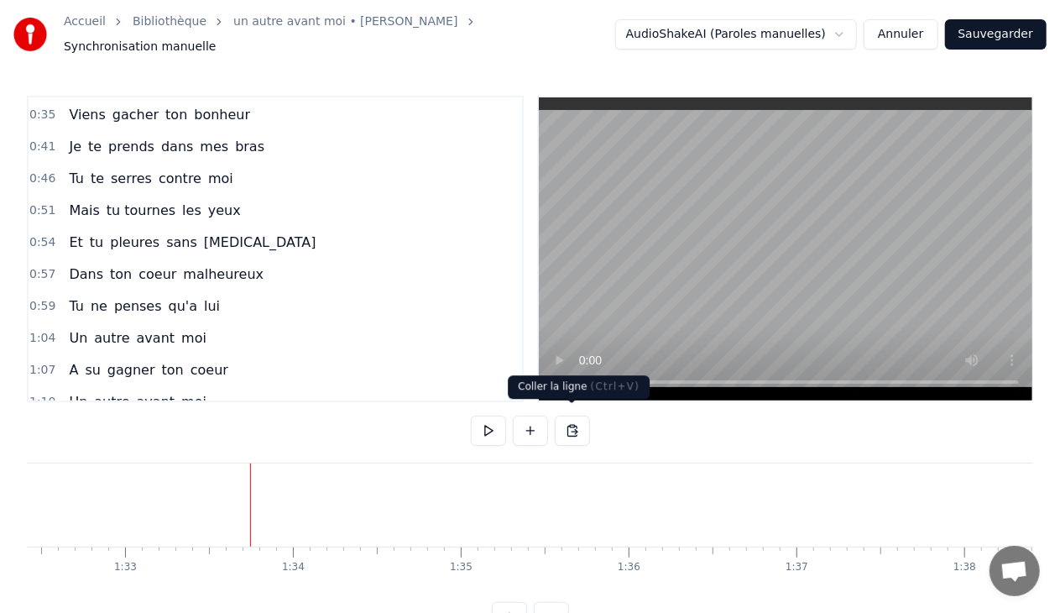
click at [566, 417] on button at bounding box center [572, 431] width 35 height 30
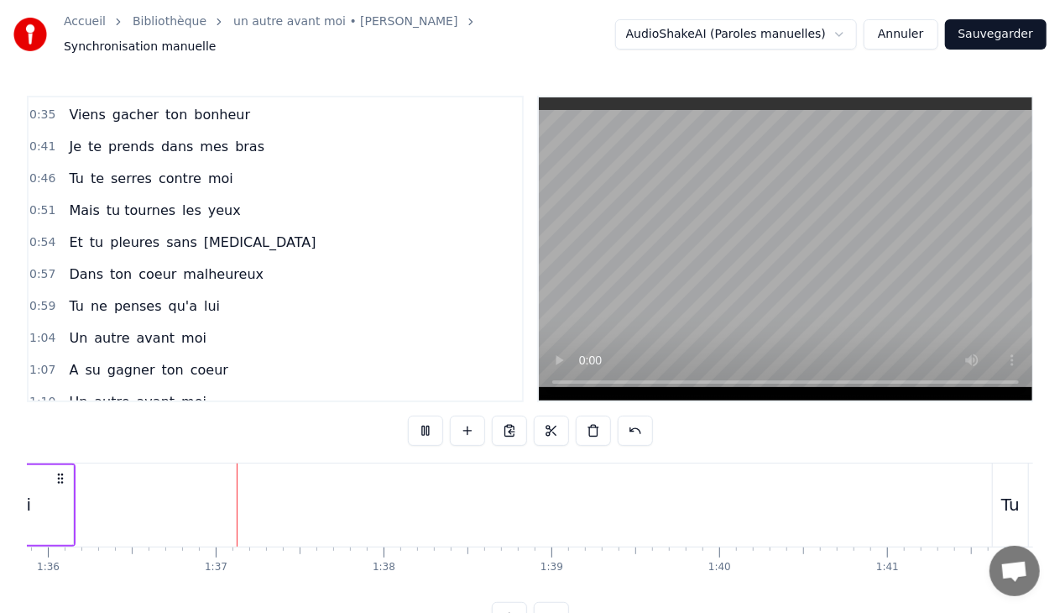
scroll to position [0, 16121]
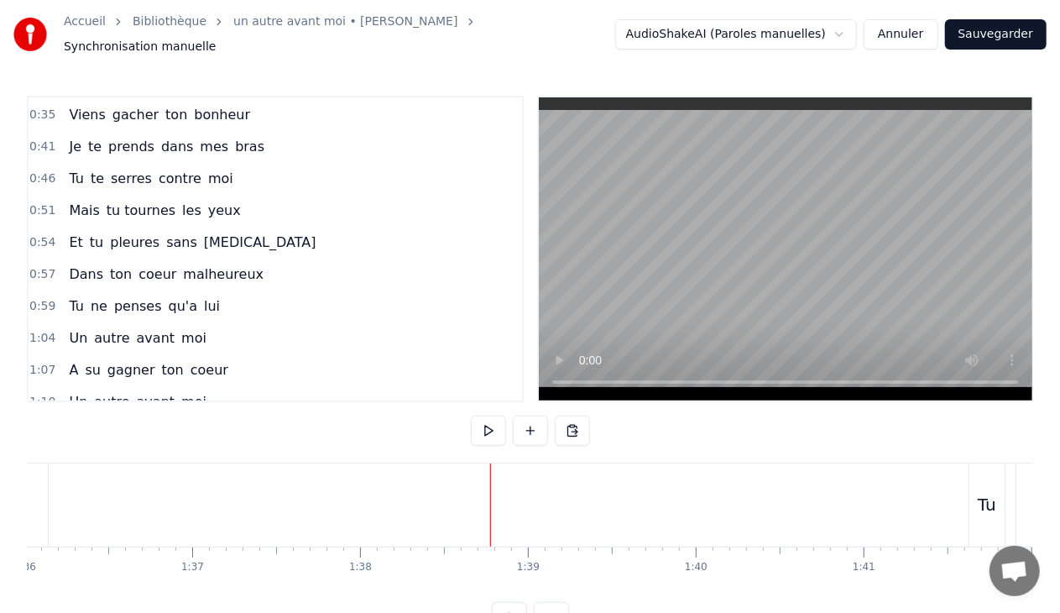
click at [210, 201] on span "yeux" at bounding box center [225, 210] width 36 height 19
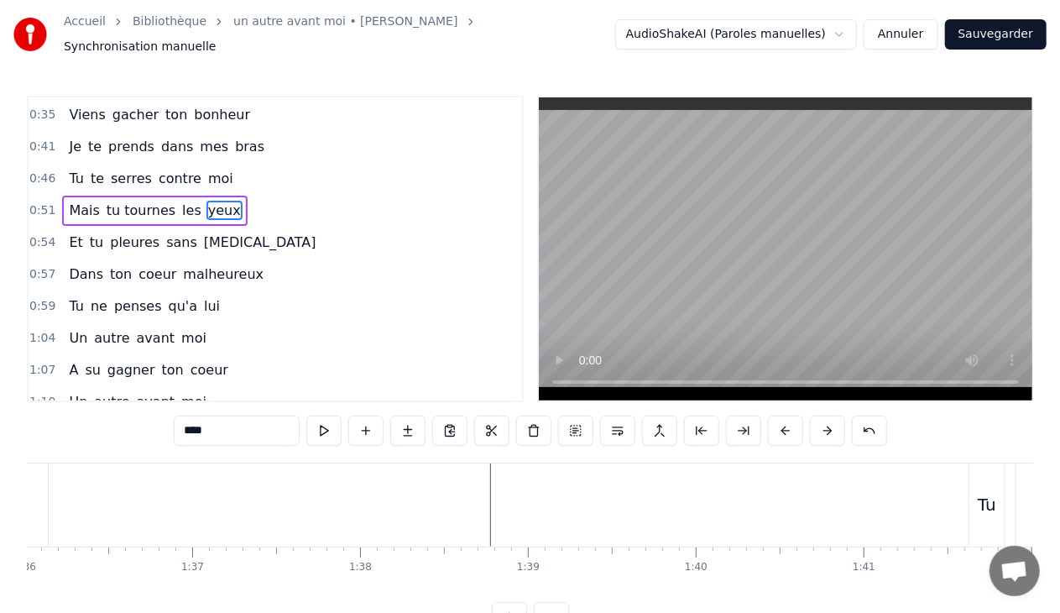
scroll to position [139, 0]
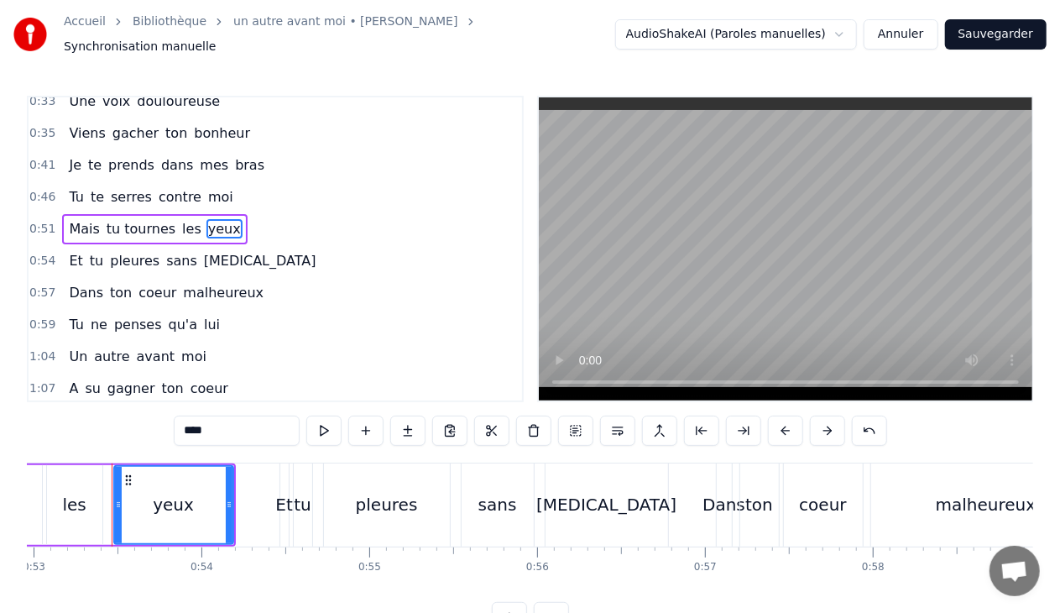
click at [231, 217] on div "0:51 Mais tu tournes les yeux" at bounding box center [276, 229] width 494 height 32
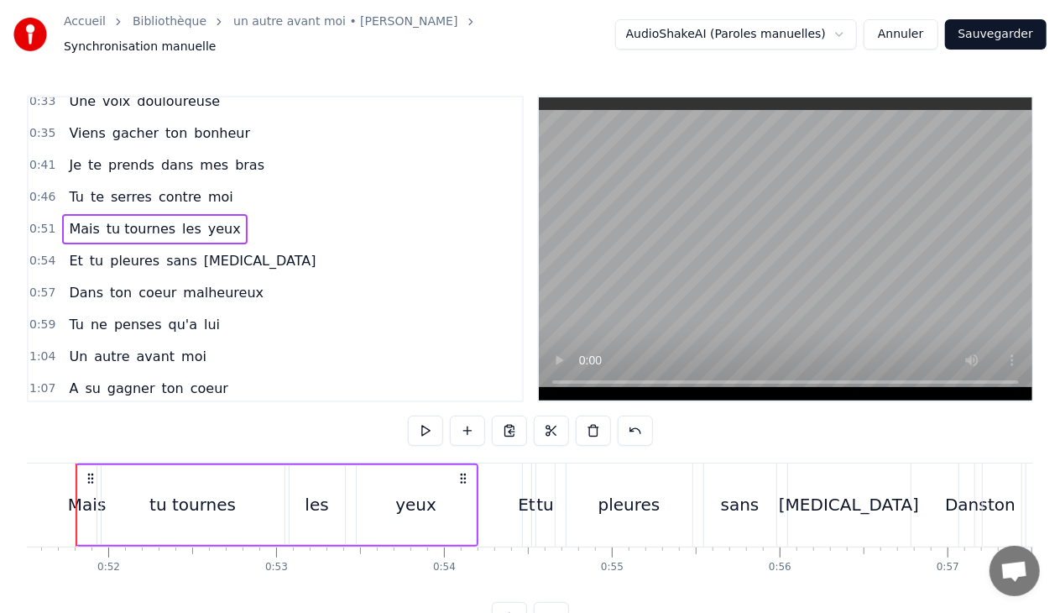
scroll to position [0, 8613]
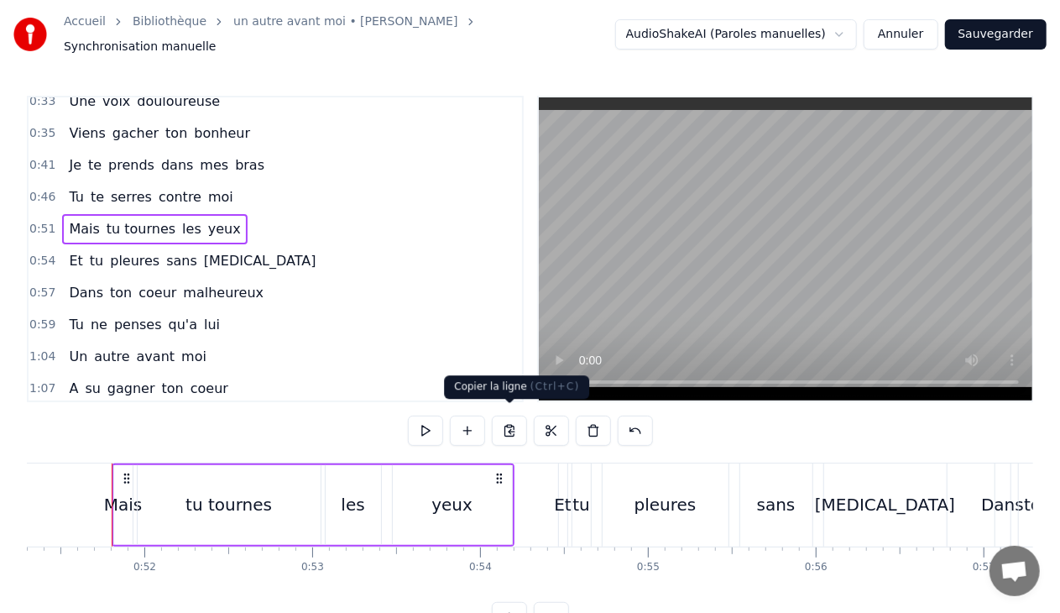
click at [506, 421] on button at bounding box center [509, 431] width 35 height 30
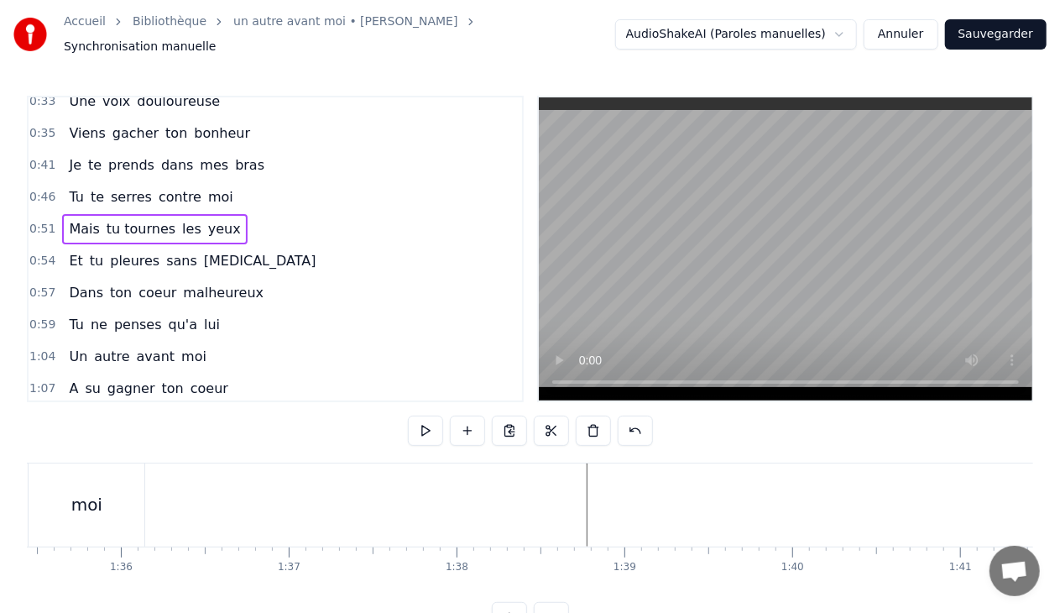
scroll to position [0, 16160]
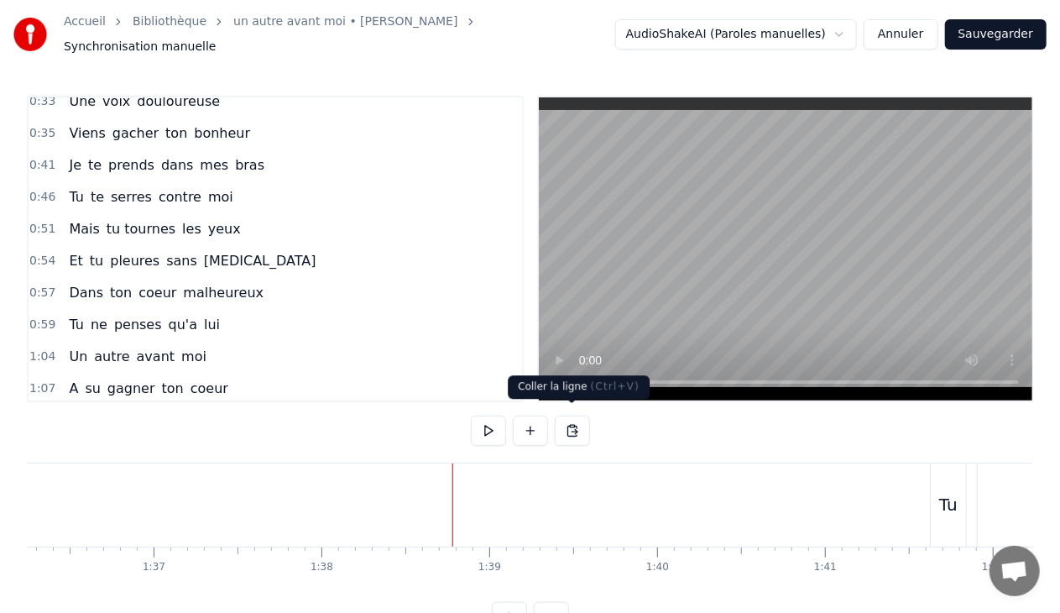
click at [570, 420] on button at bounding box center [572, 431] width 35 height 30
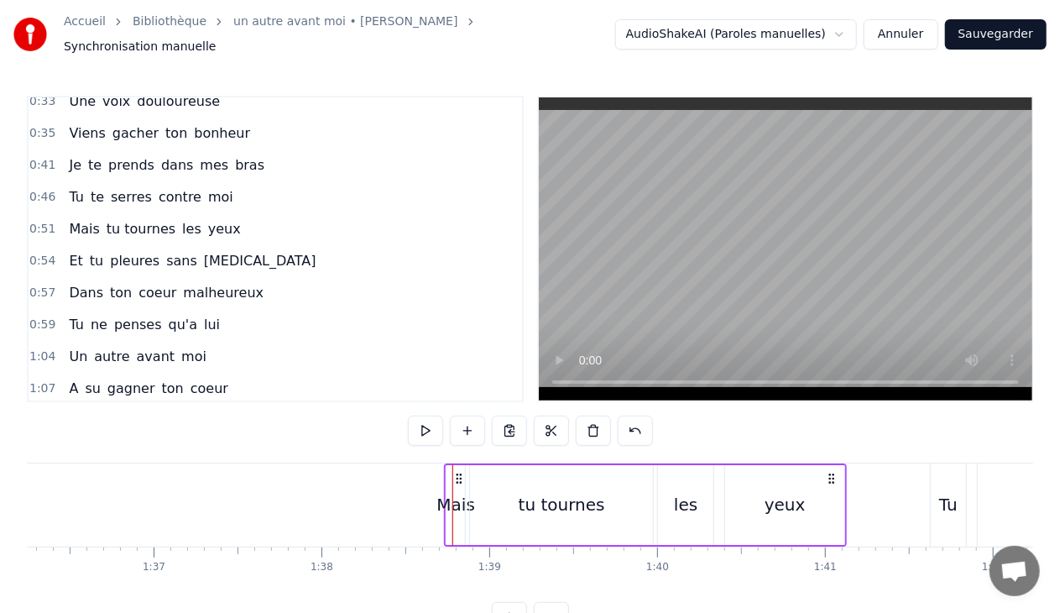
drag, startPoint x: 467, startPoint y: 465, endPoint x: 458, endPoint y: 463, distance: 8.8
click at [458, 472] on icon at bounding box center [458, 478] width 13 height 13
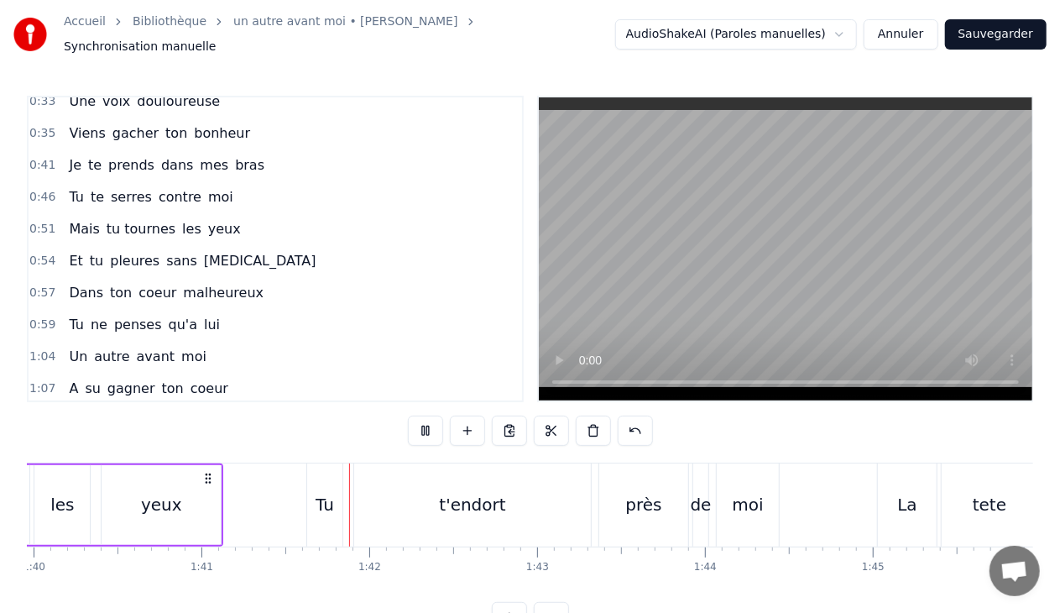
scroll to position [0, 16922]
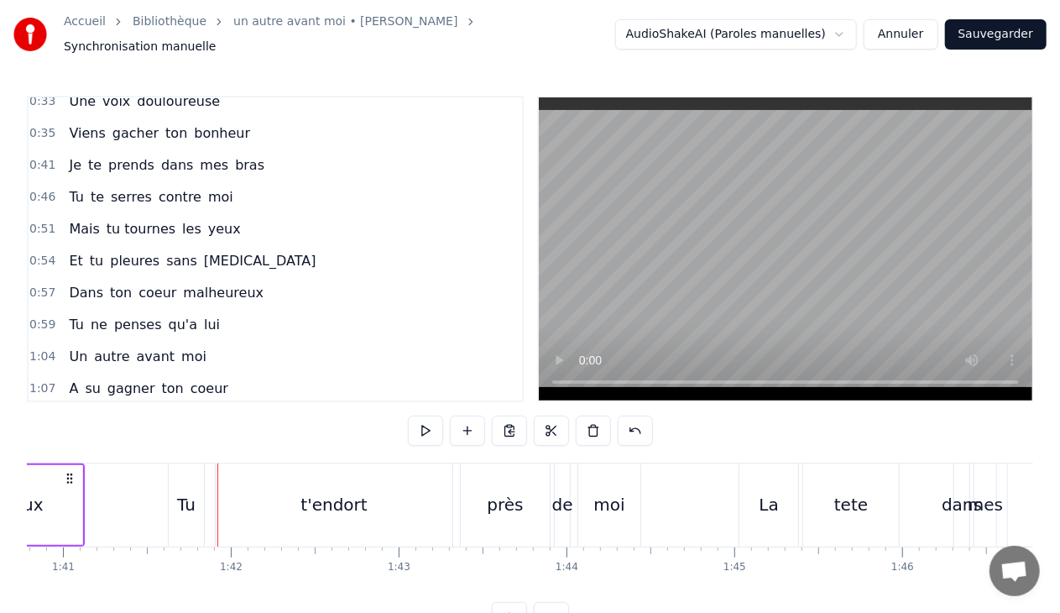
click at [345, 482] on div "t'endort" at bounding box center [334, 504] width 237 height 83
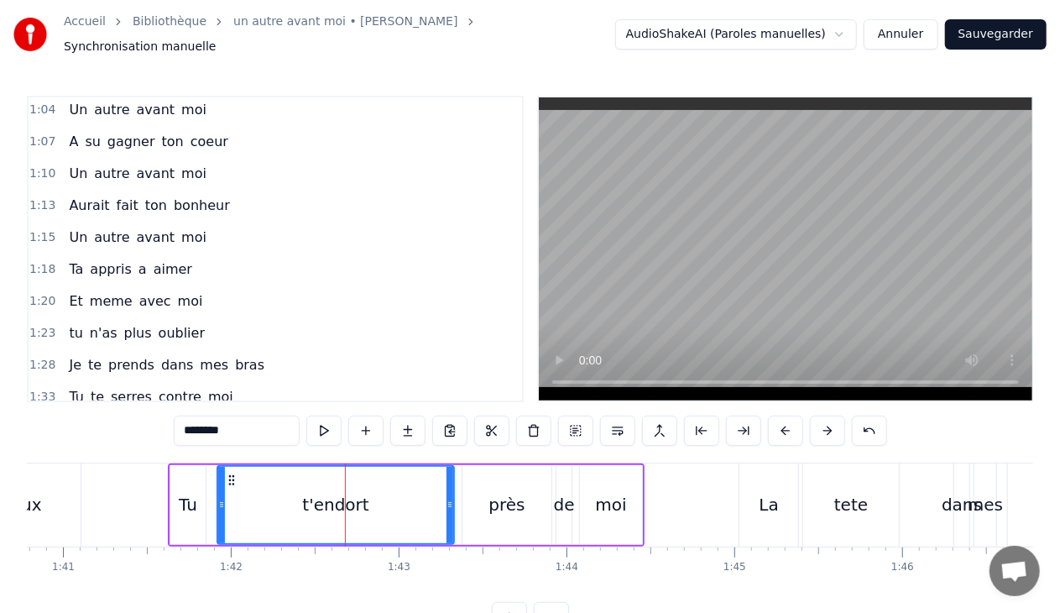
scroll to position [584, 0]
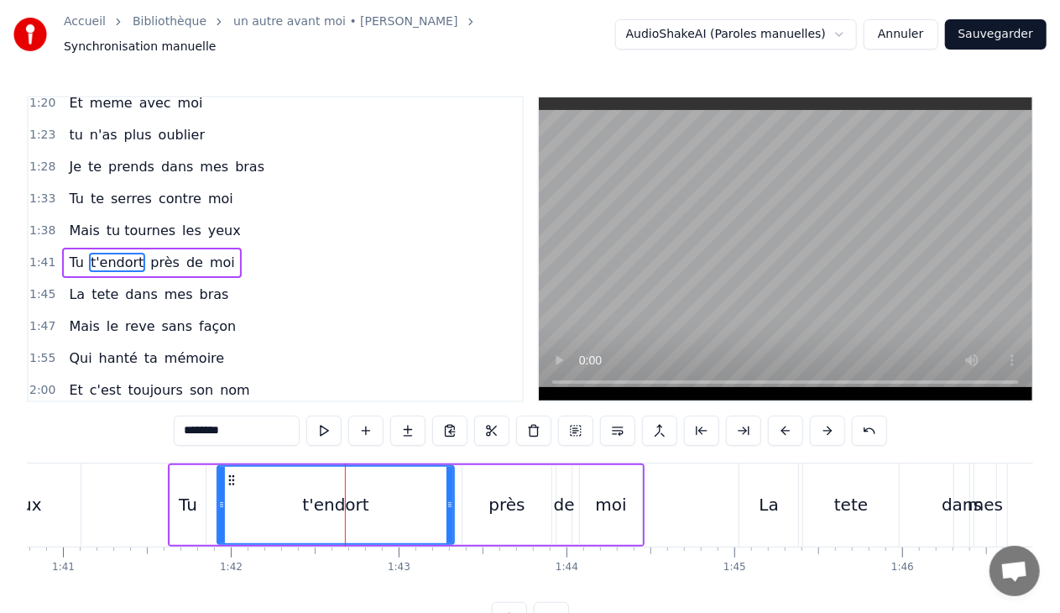
click at [232, 247] on div "1:41 Tu t'endort près de moi" at bounding box center [276, 263] width 494 height 32
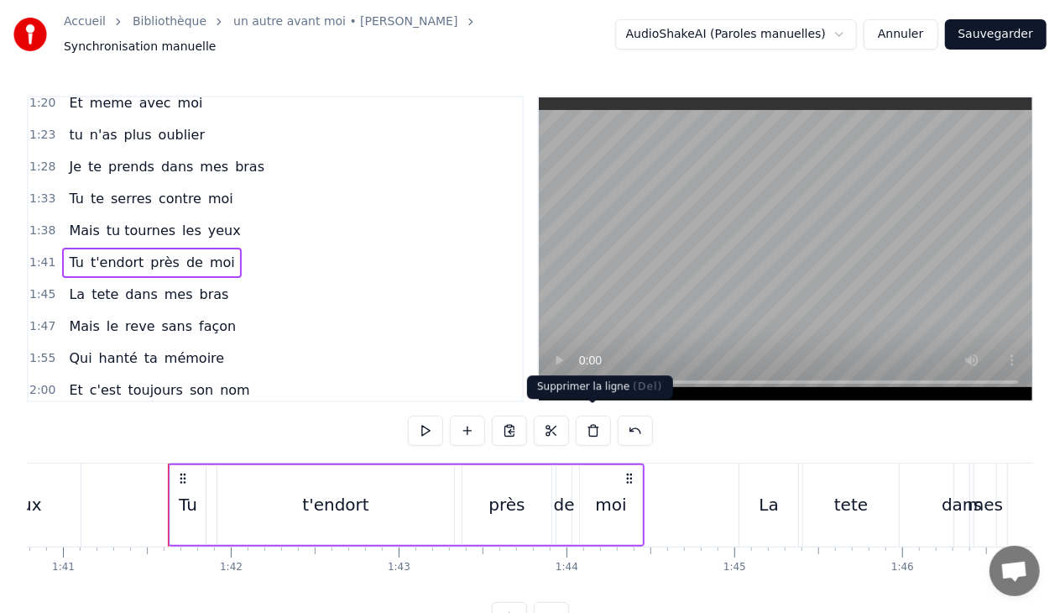
click at [593, 423] on button at bounding box center [593, 431] width 35 height 30
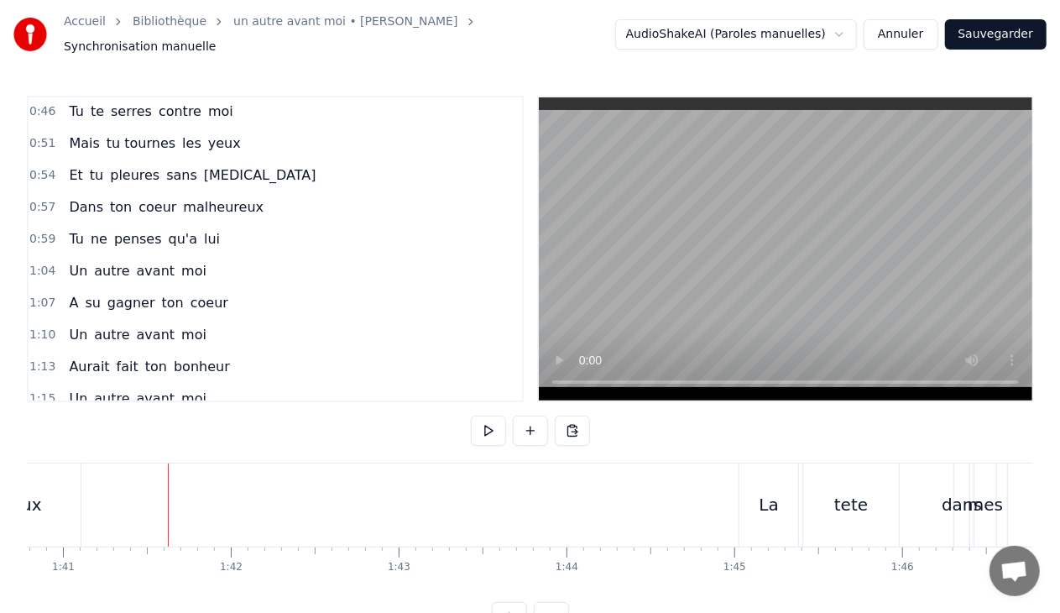
scroll to position [217, 0]
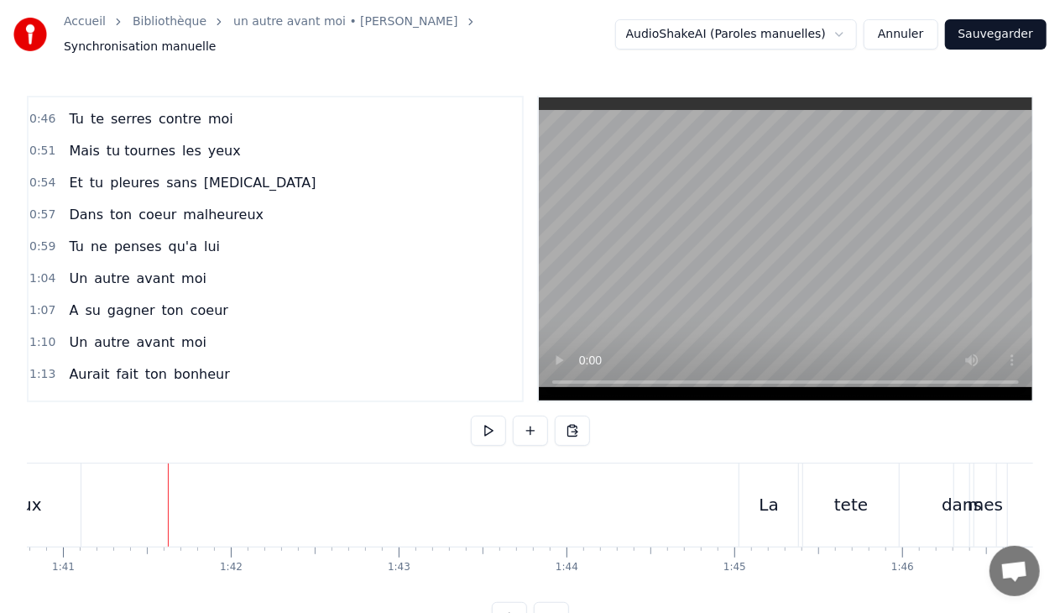
click at [211, 173] on span "[MEDICAL_DATA]" at bounding box center [260, 182] width 116 height 19
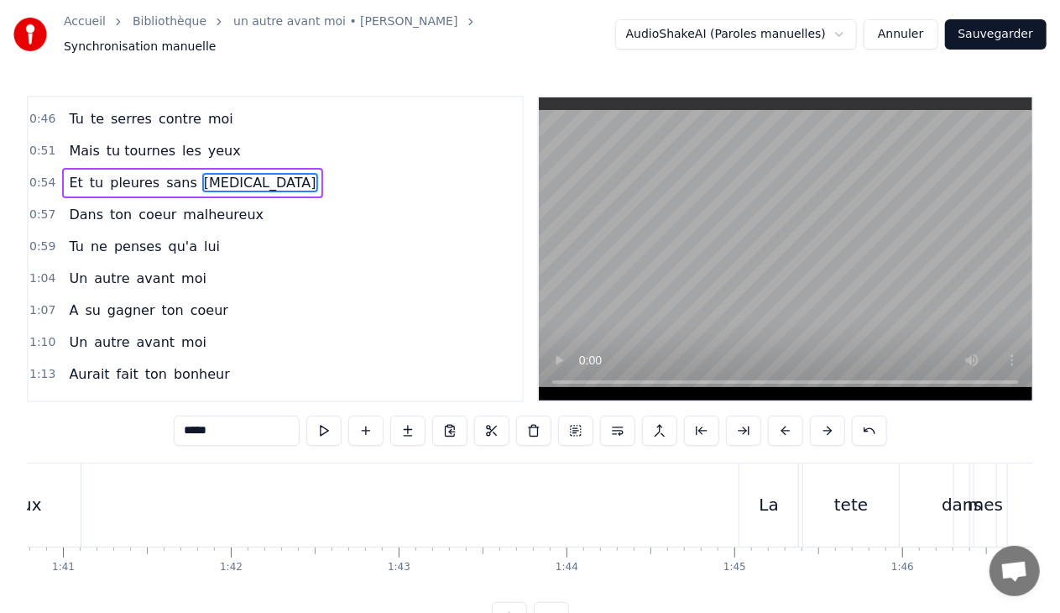
scroll to position [178, 0]
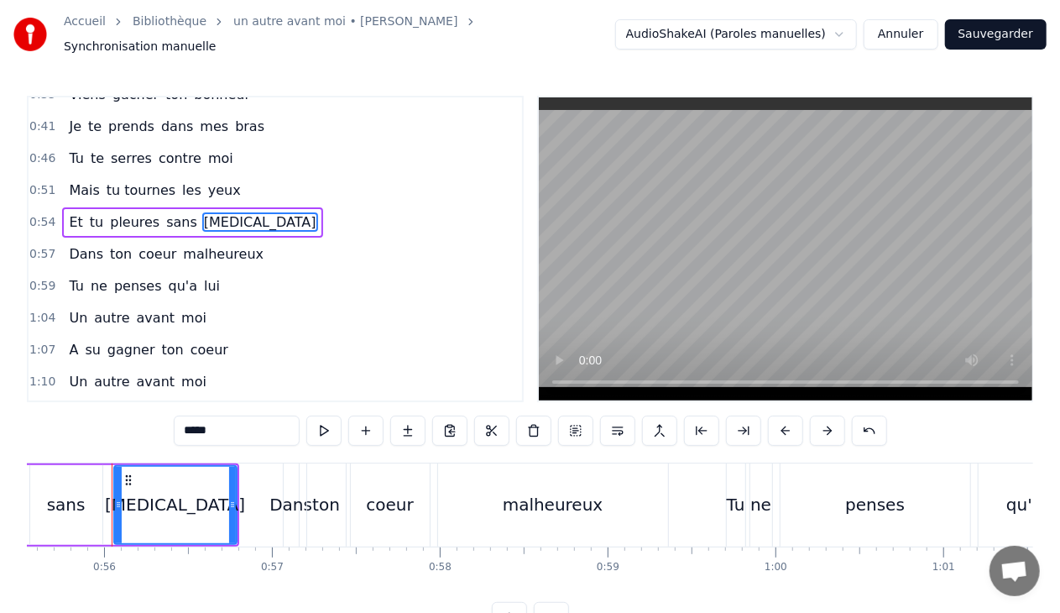
click at [230, 207] on div "0:54 Et tu pleures sans bruit" at bounding box center [276, 223] width 494 height 32
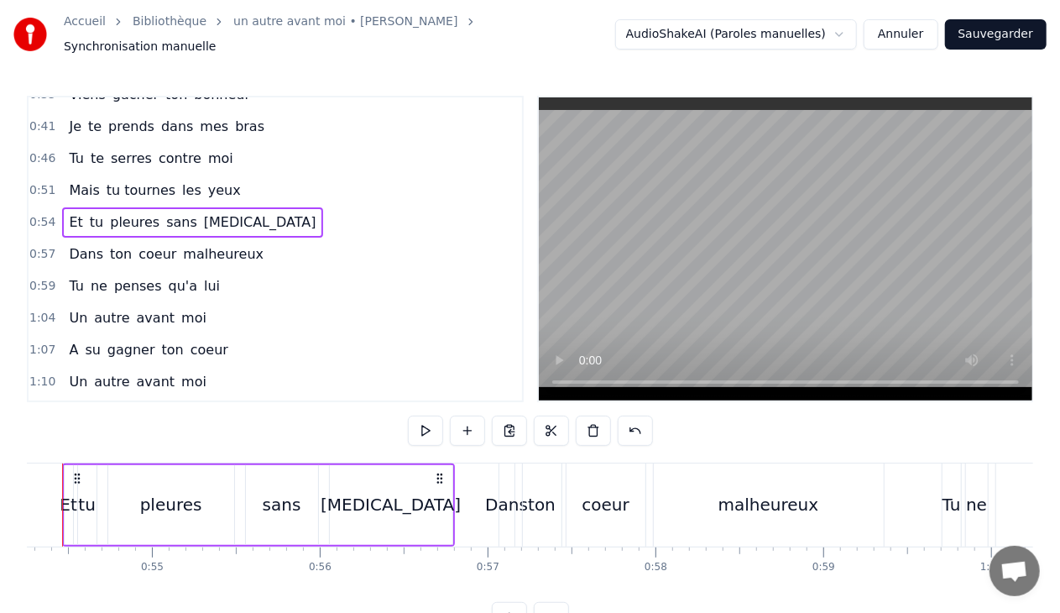
scroll to position [0, 9060]
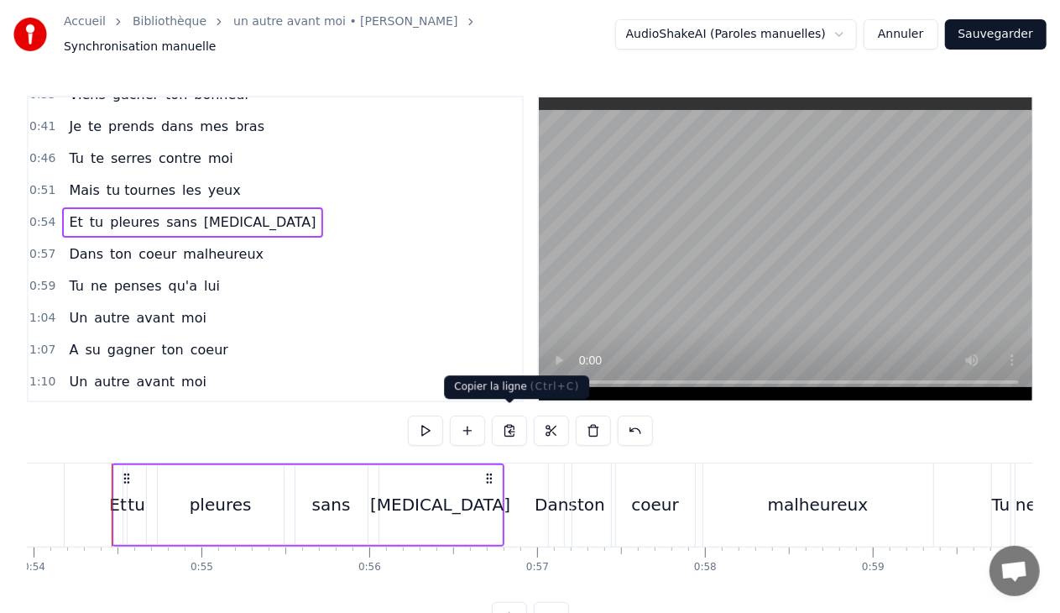
click at [511, 421] on button at bounding box center [509, 431] width 35 height 30
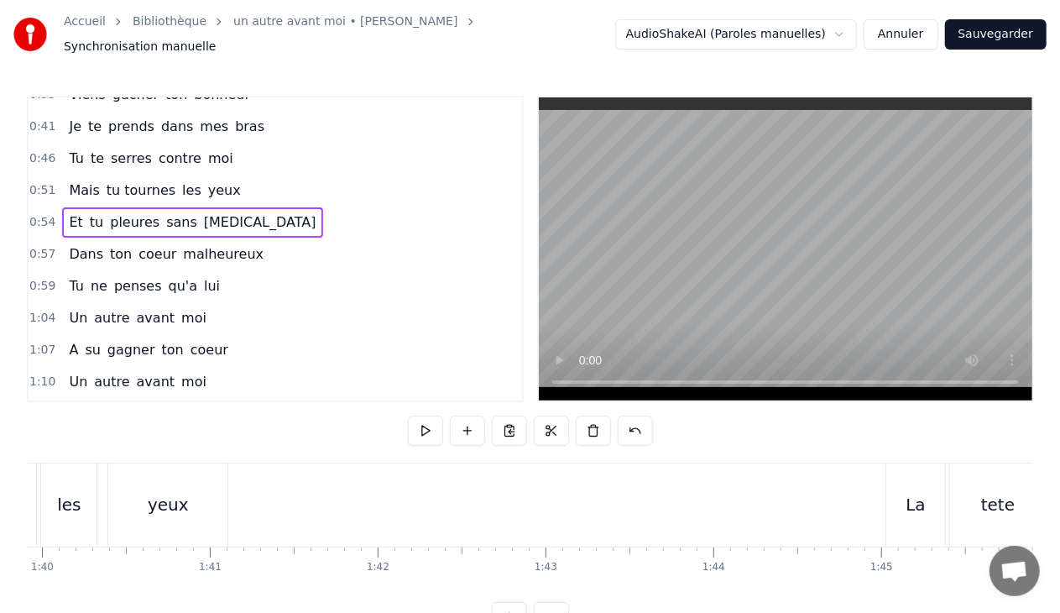
scroll to position [0, 16793]
click at [212, 499] on div "Mais tu tournes les yeux" at bounding box center [12, 504] width 403 height 83
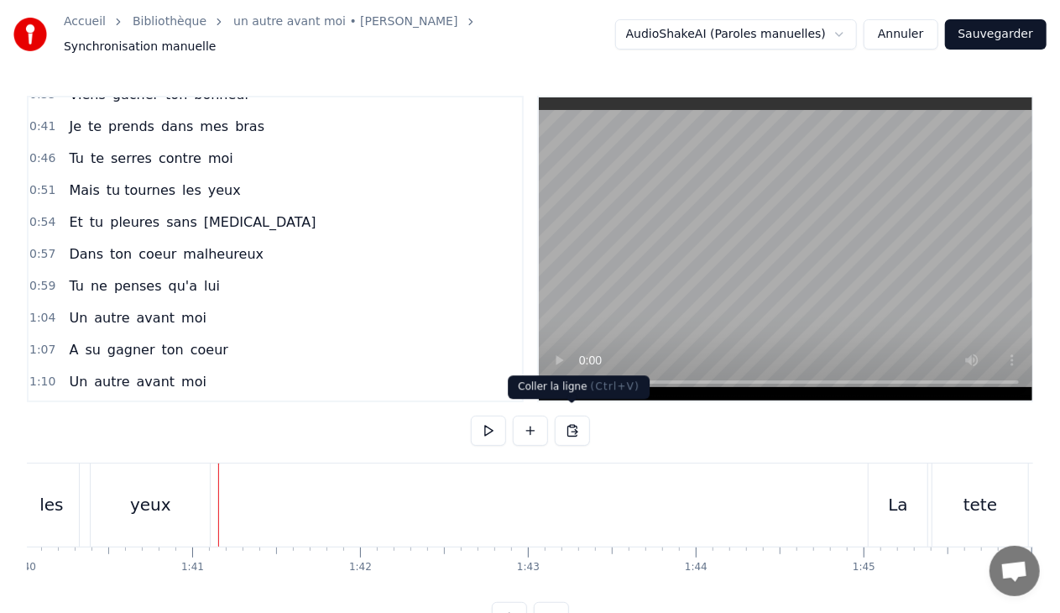
click at [576, 421] on button at bounding box center [572, 431] width 35 height 30
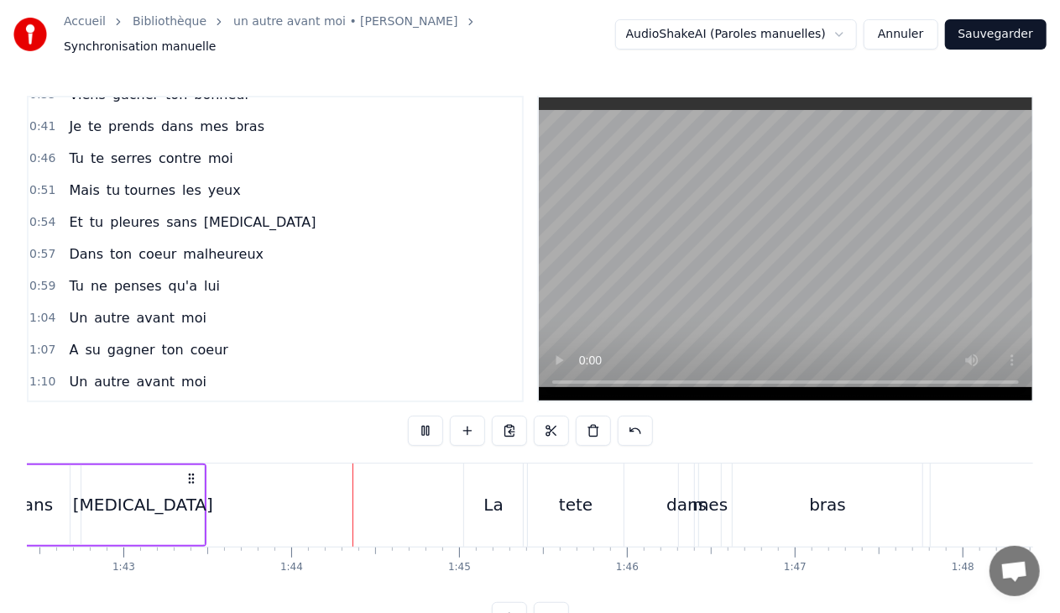
scroll to position [0, 17356]
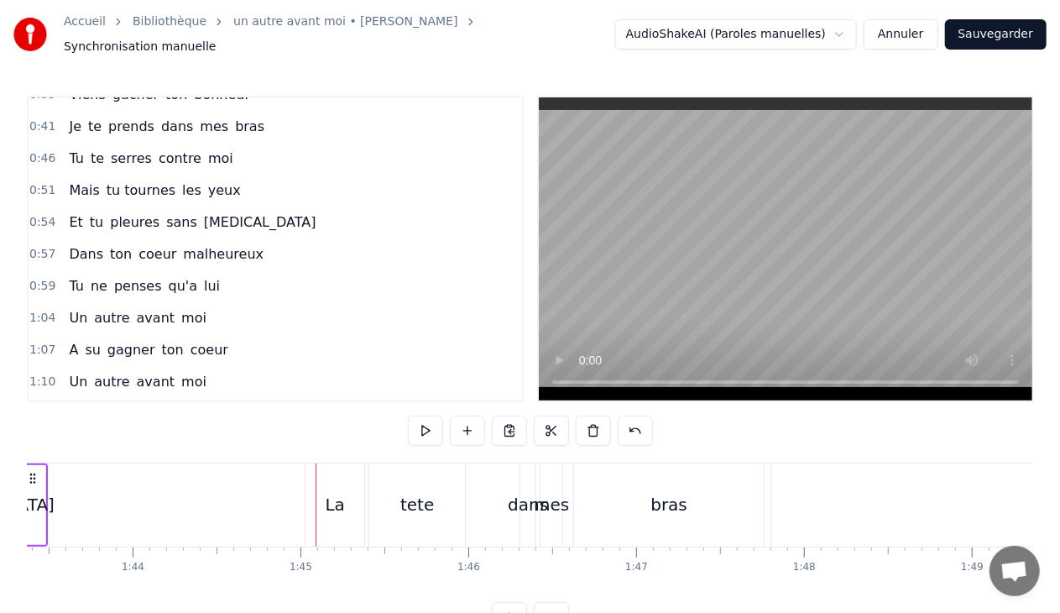
click at [422, 492] on div "tete" at bounding box center [417, 504] width 34 height 25
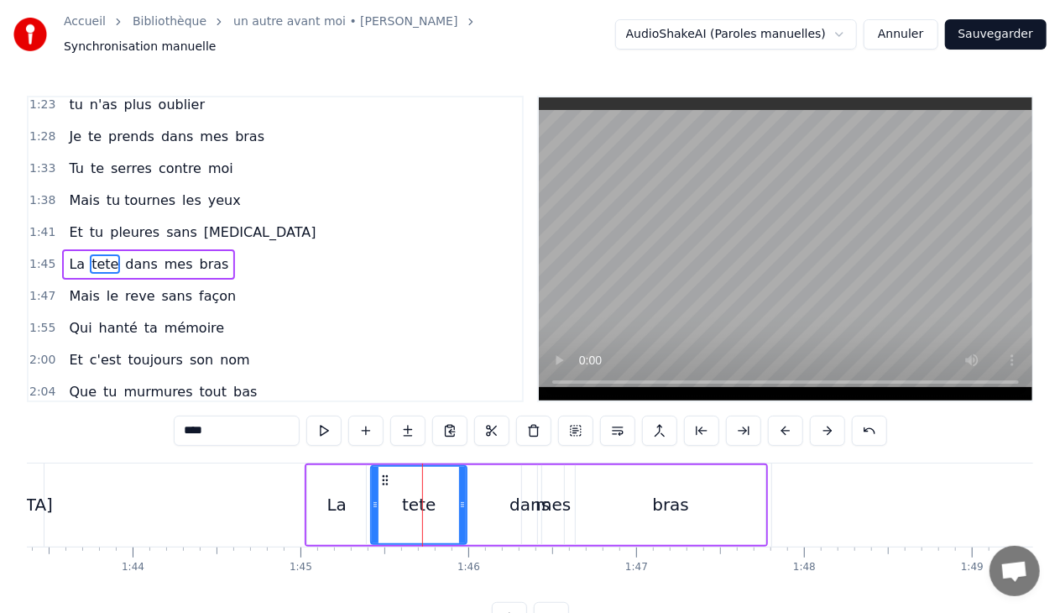
scroll to position [616, 0]
click at [227, 247] on div "1:45 La tete dans mes bras" at bounding box center [276, 263] width 494 height 32
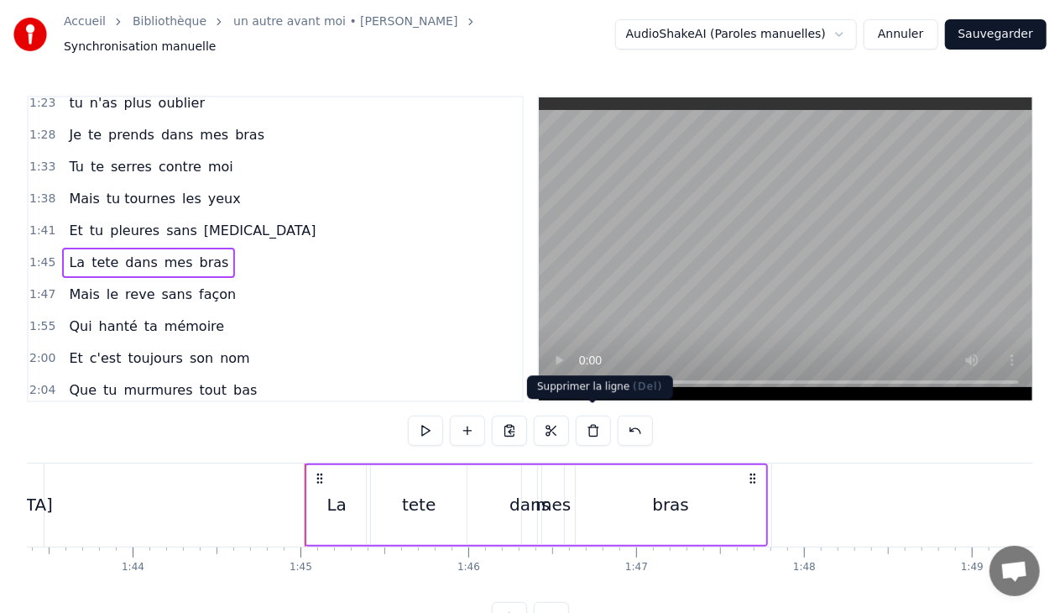
click at [585, 420] on button at bounding box center [593, 431] width 35 height 30
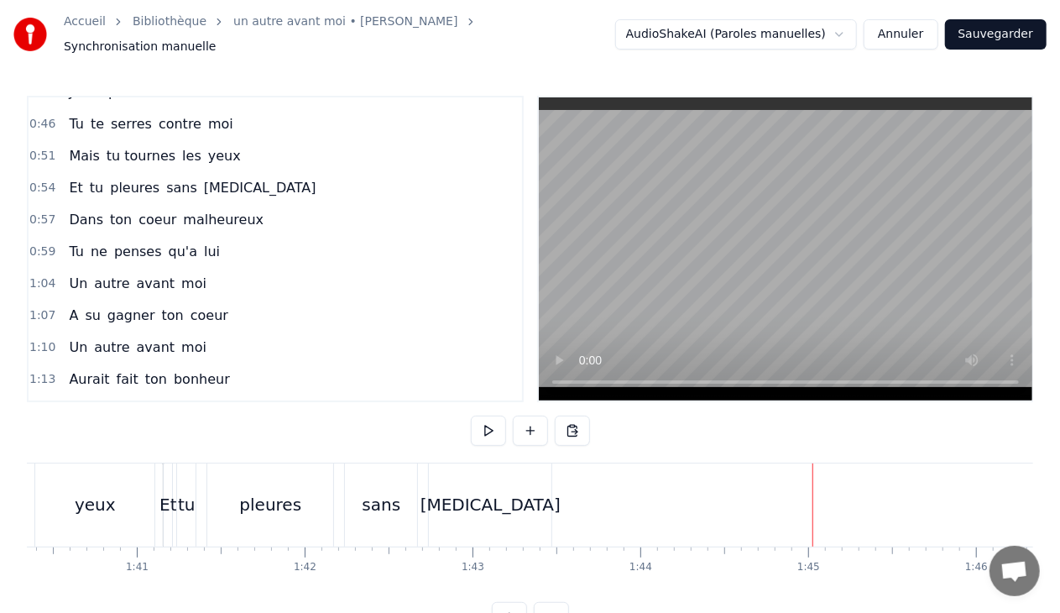
scroll to position [207, 0]
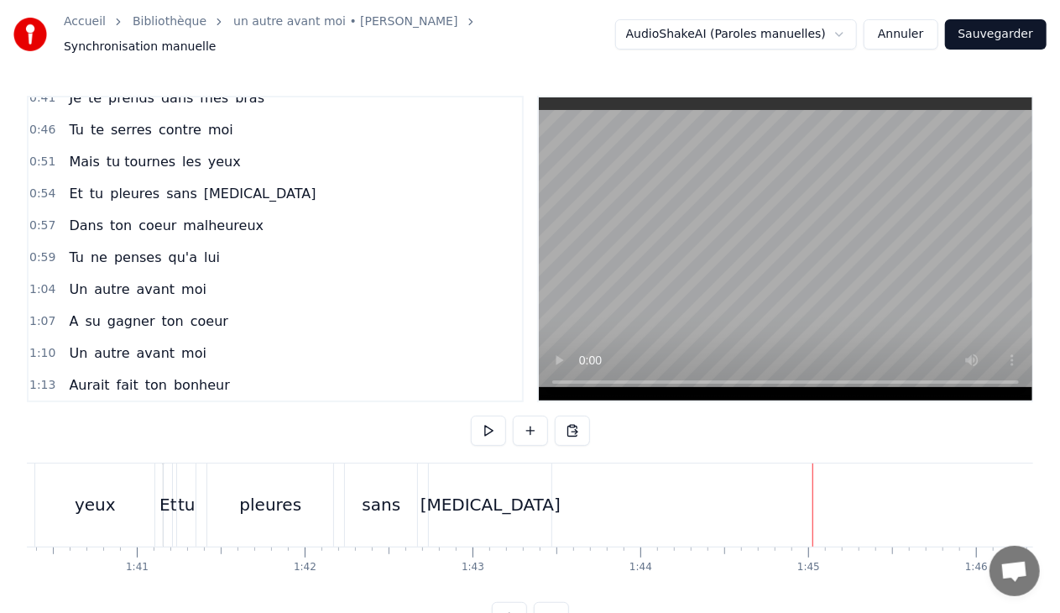
click at [231, 216] on span "malheureux" at bounding box center [223, 225] width 84 height 19
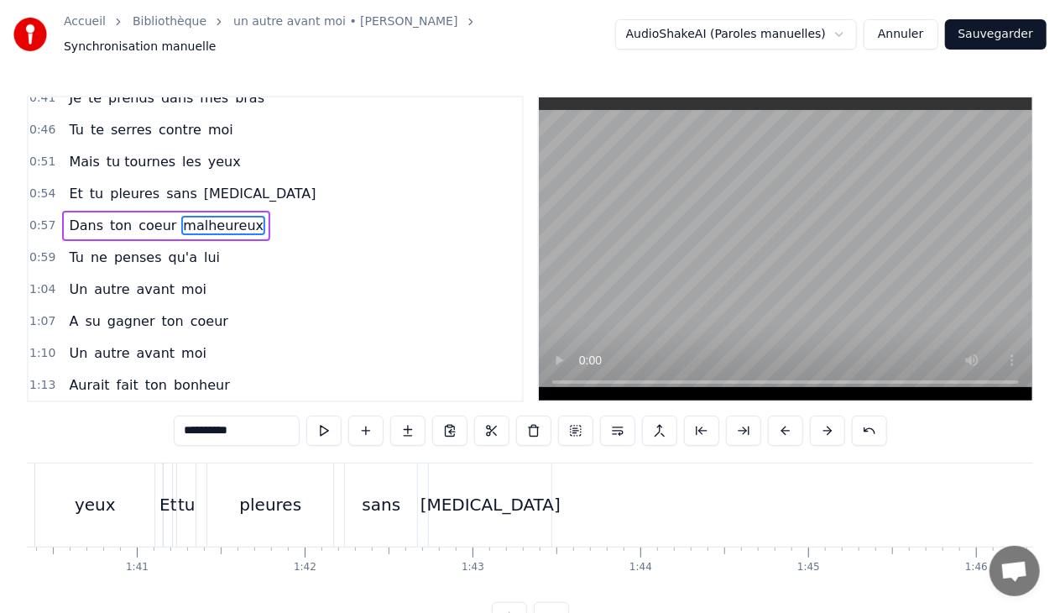
scroll to position [177, 0]
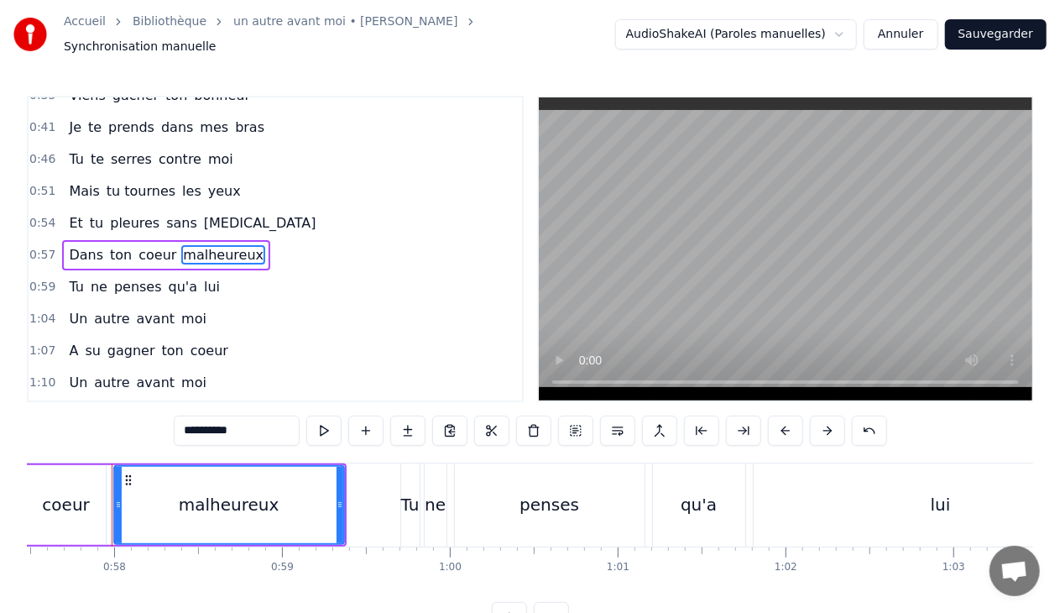
click at [252, 239] on div "0:57 Dans ton coeur malheureux" at bounding box center [276, 255] width 494 height 32
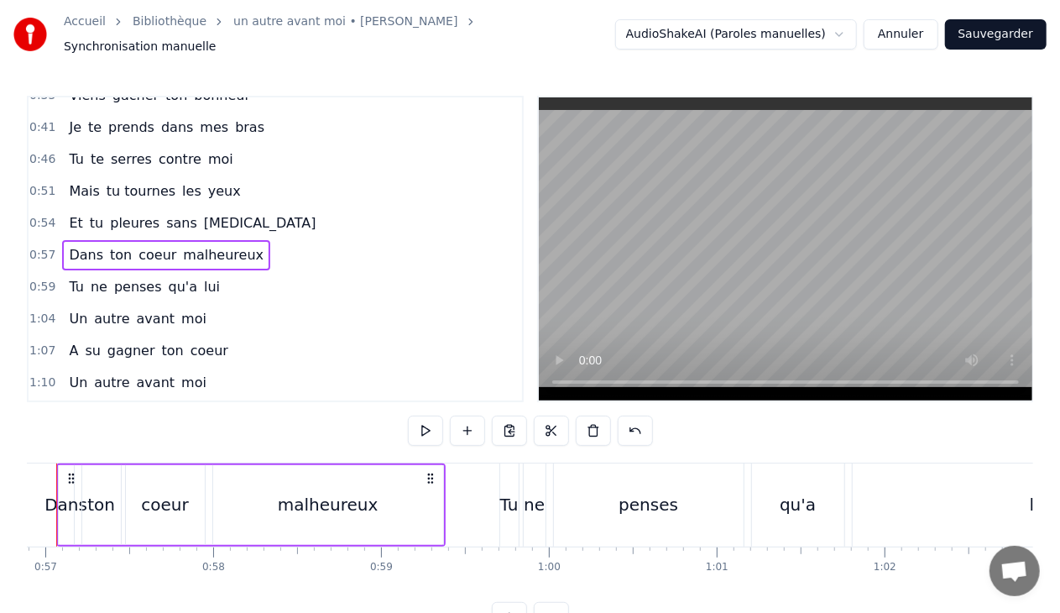
scroll to position [0, 9496]
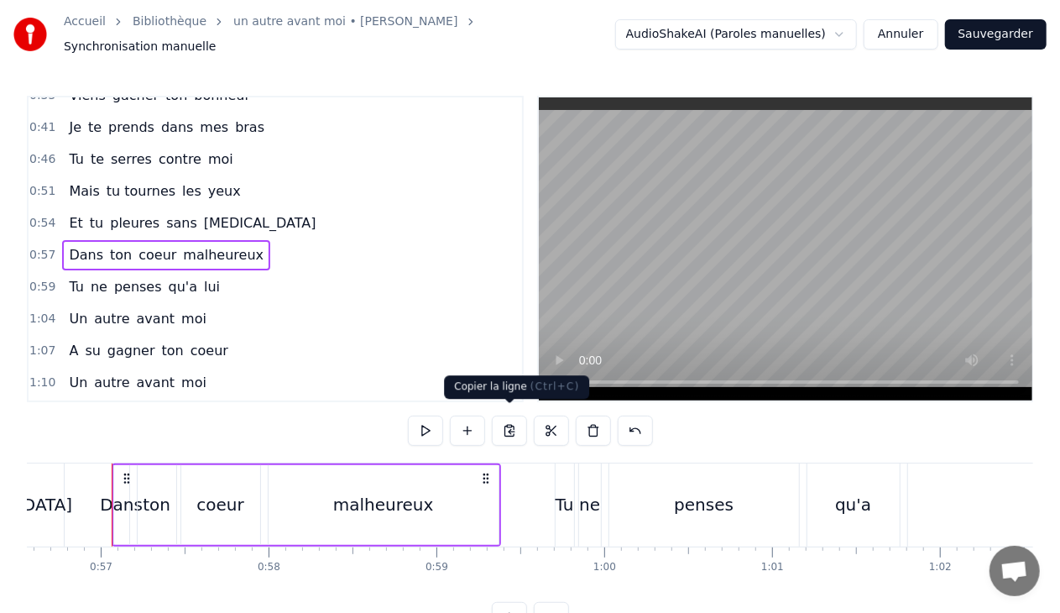
click at [515, 420] on button at bounding box center [509, 431] width 35 height 30
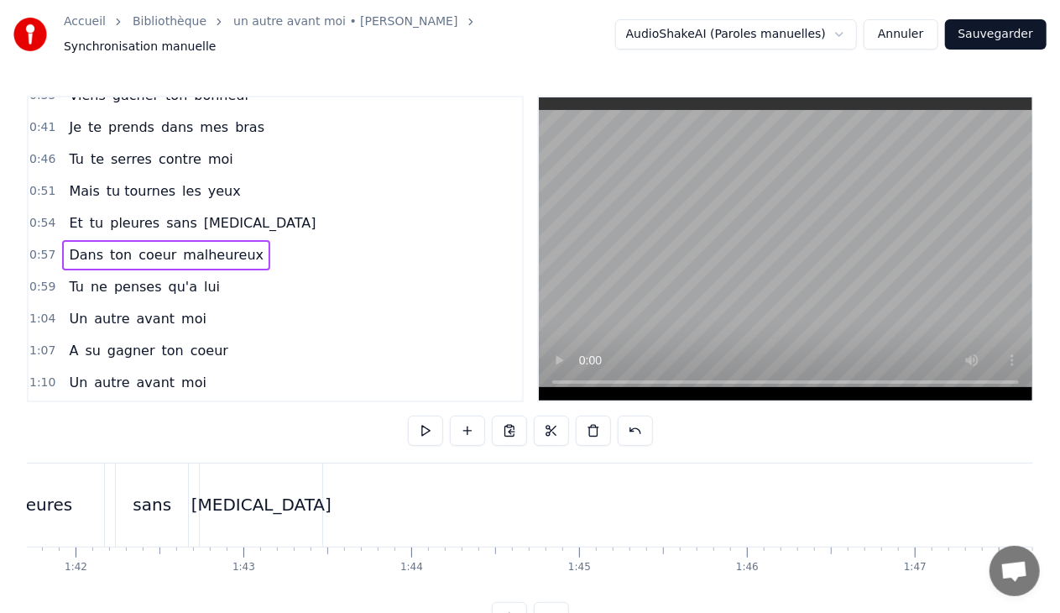
scroll to position [0, 17161]
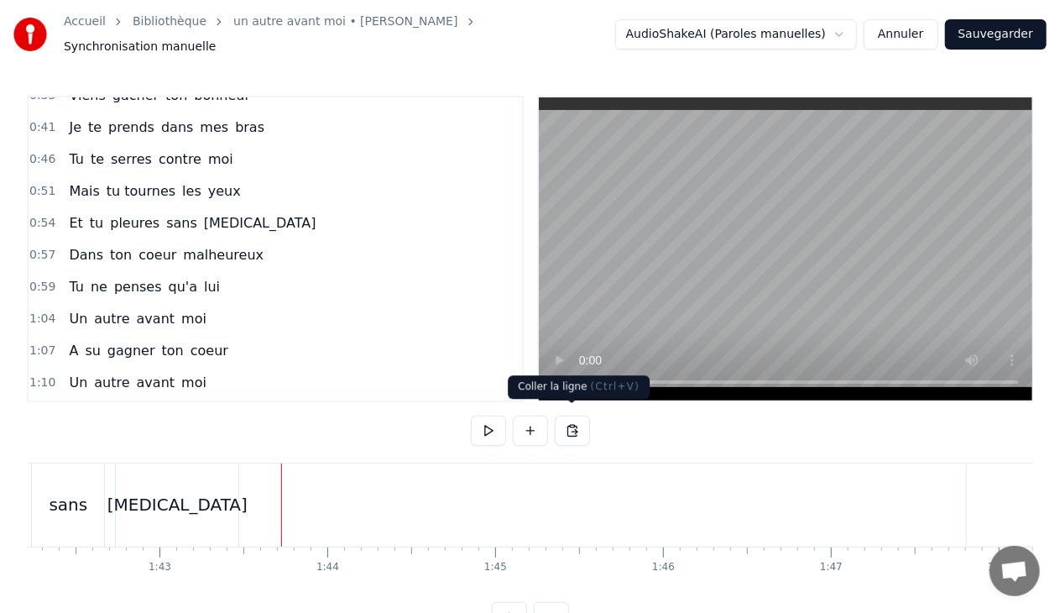
click at [564, 425] on button at bounding box center [572, 431] width 35 height 30
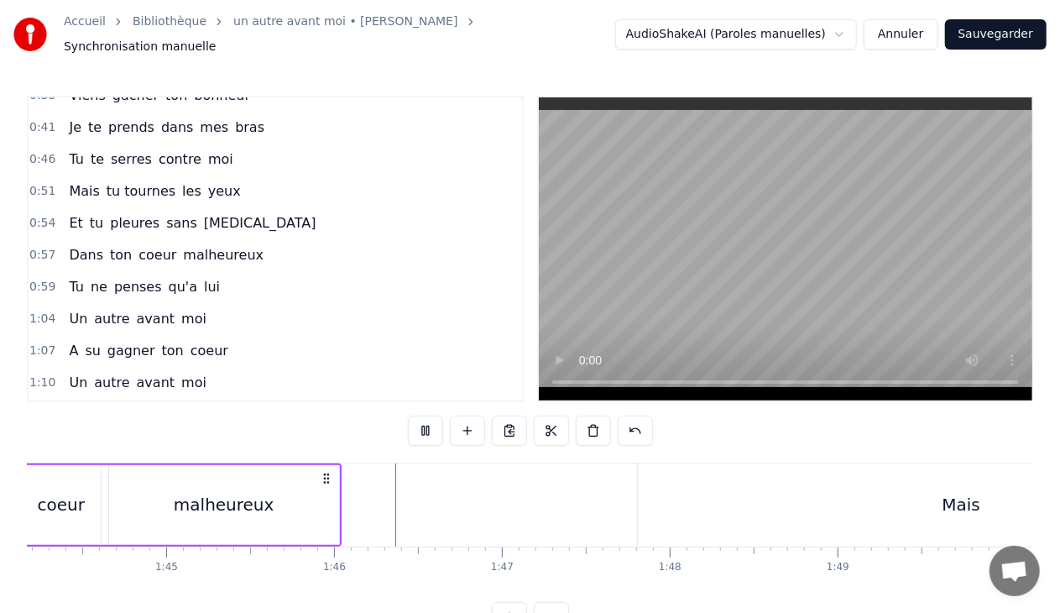
scroll to position [0, 17681]
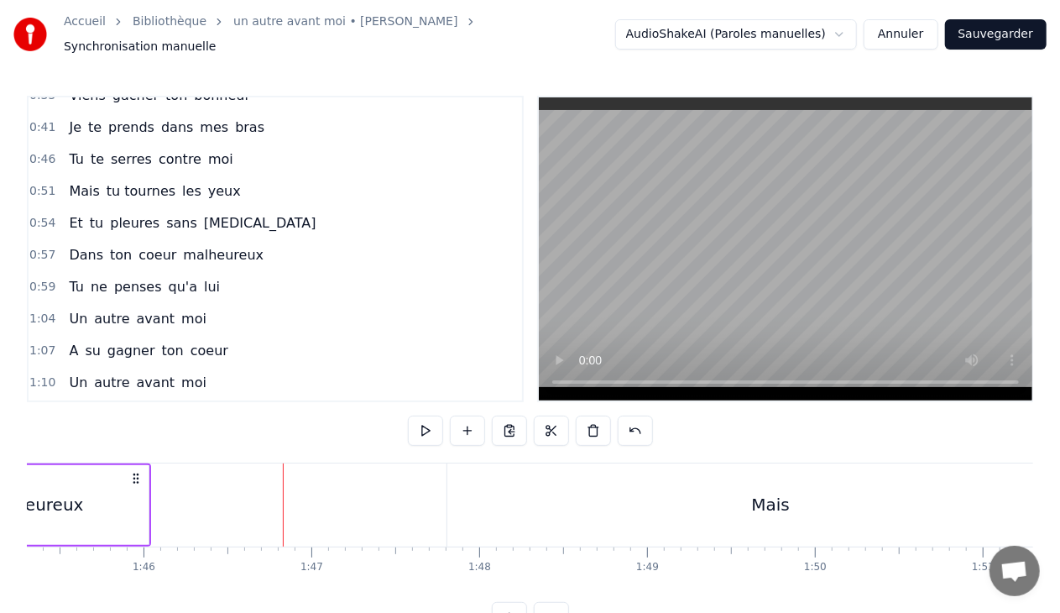
click at [175, 277] on span "qu'a" at bounding box center [183, 286] width 33 height 19
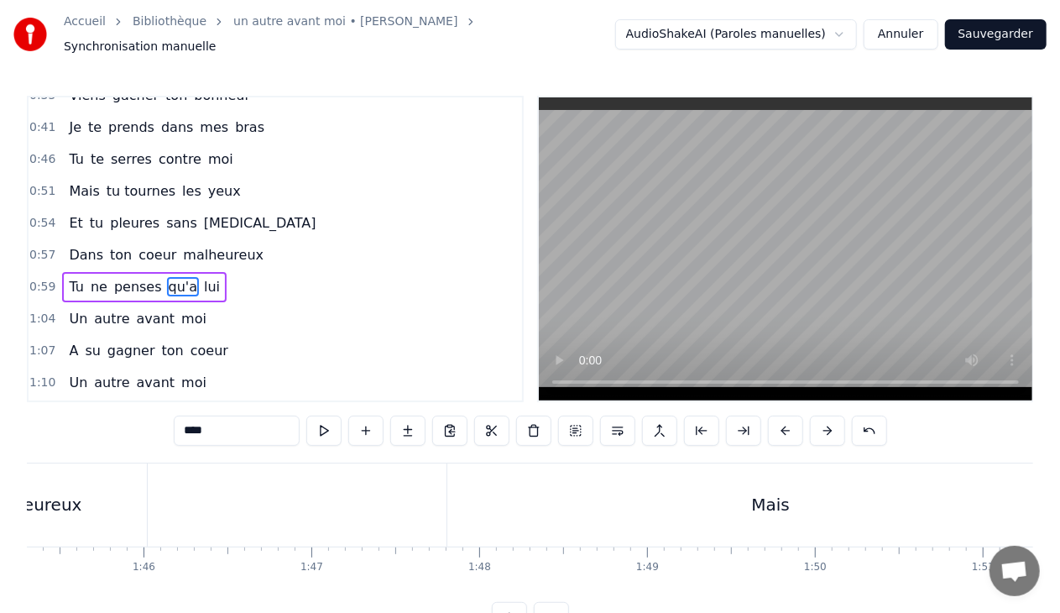
scroll to position [178, 0]
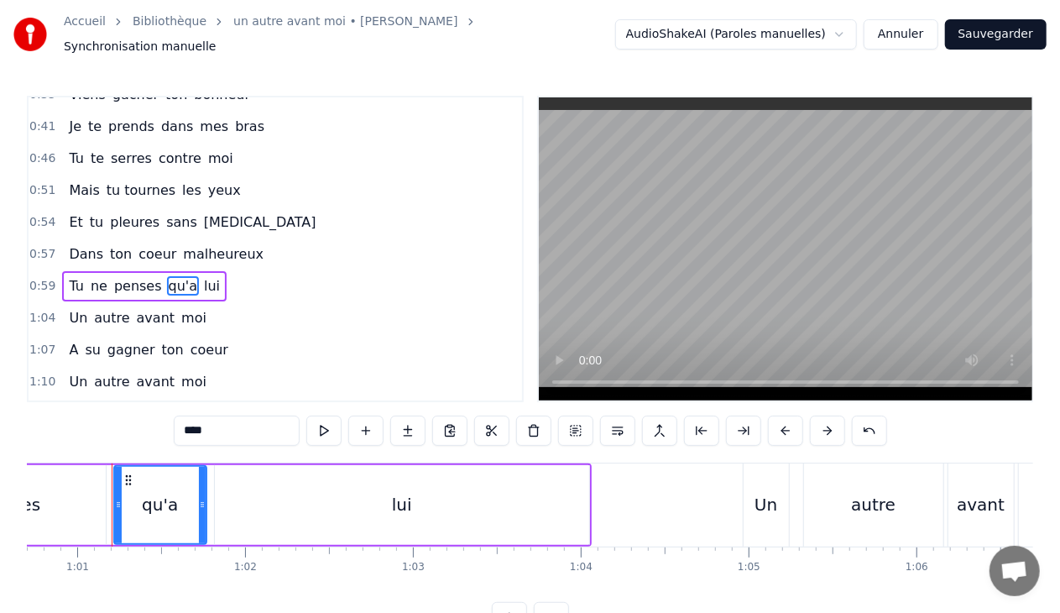
click at [218, 270] on div "0:59 Tu ne penses qu'a lui" at bounding box center [276, 286] width 494 height 32
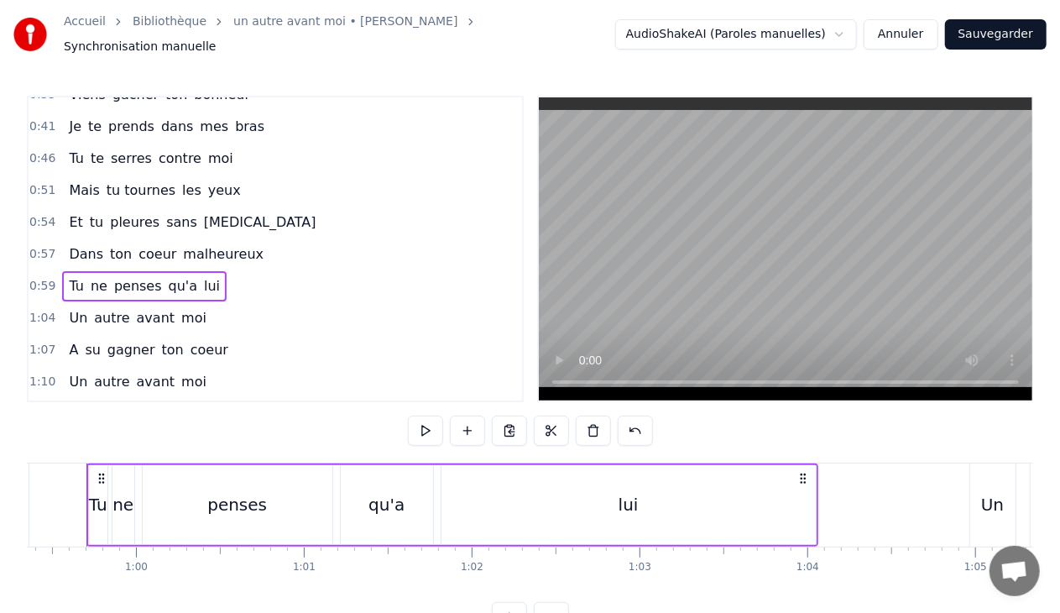
scroll to position [0, 9940]
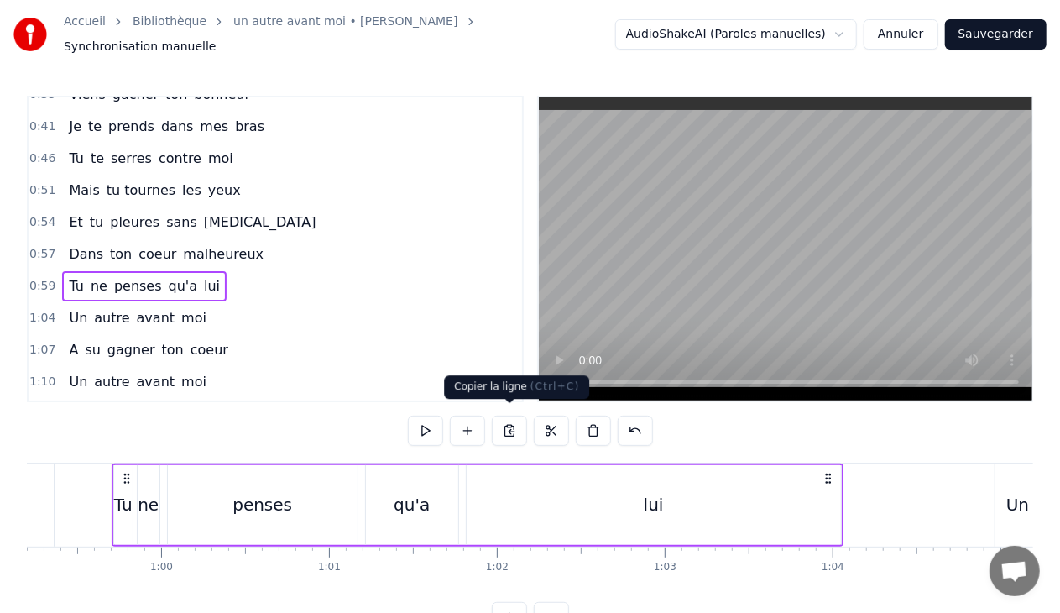
click at [512, 419] on button at bounding box center [509, 431] width 35 height 30
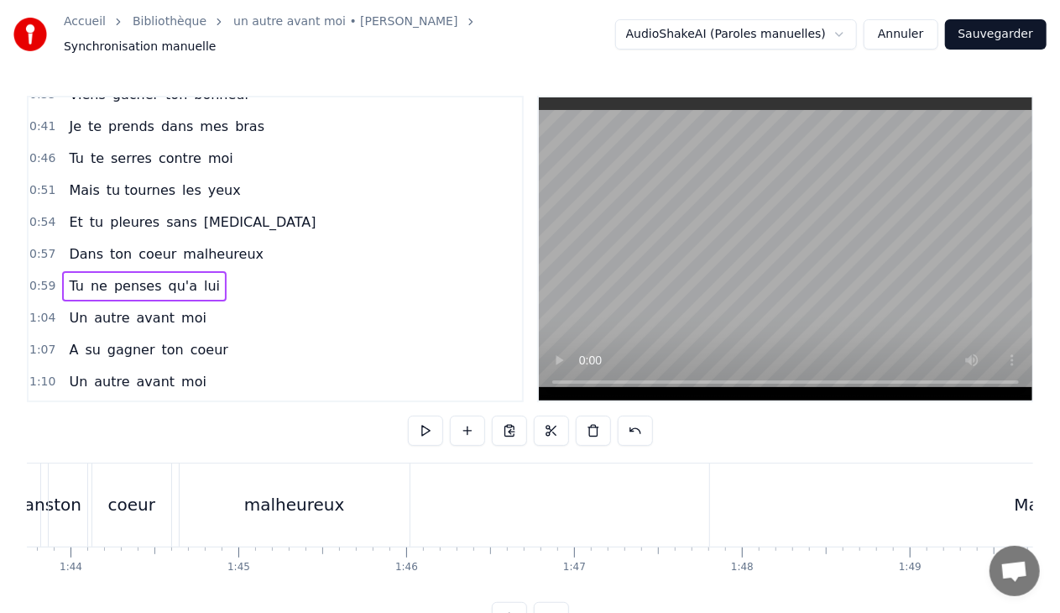
scroll to position [0, 17486]
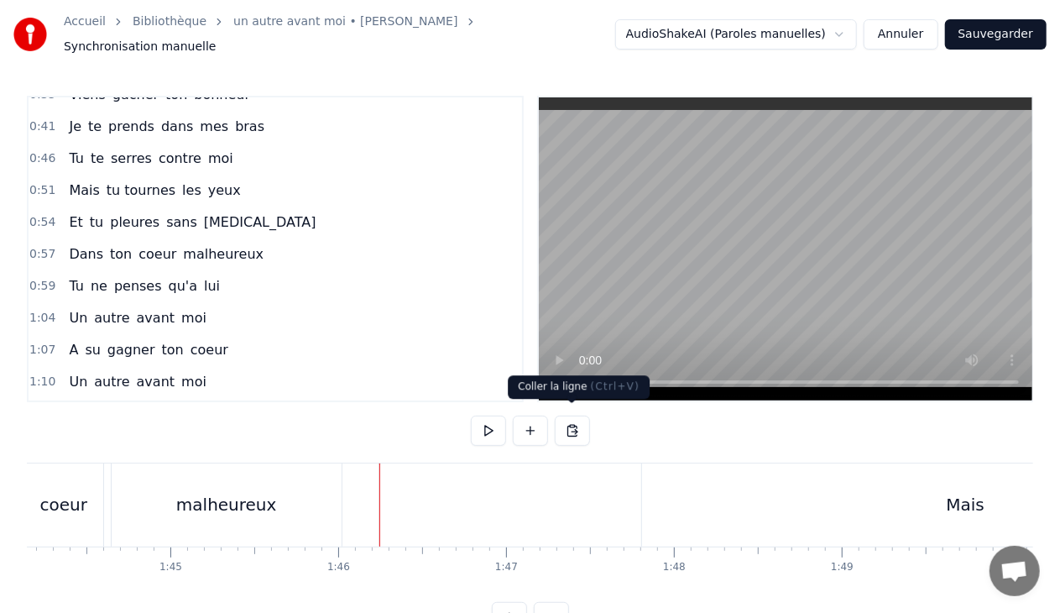
click at [574, 421] on button at bounding box center [572, 431] width 35 height 30
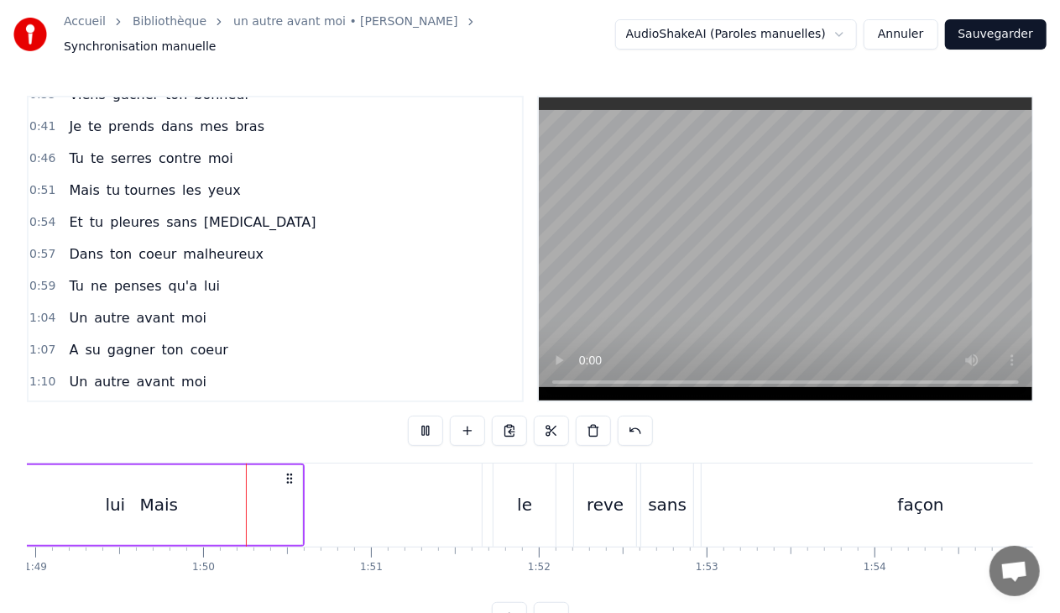
scroll to position [0, 18331]
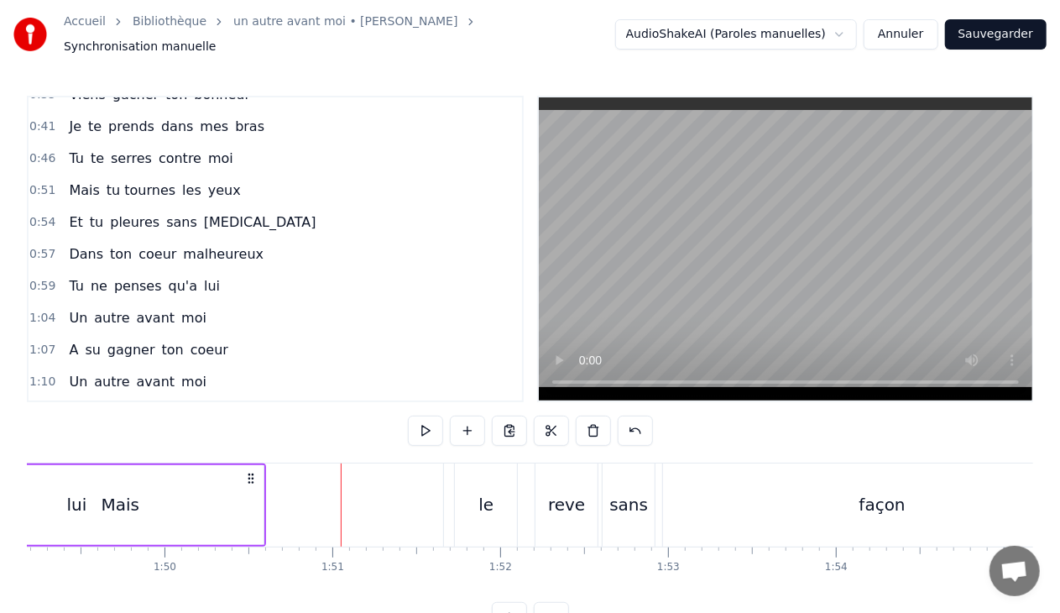
click at [475, 494] on div "le" at bounding box center [486, 504] width 62 height 83
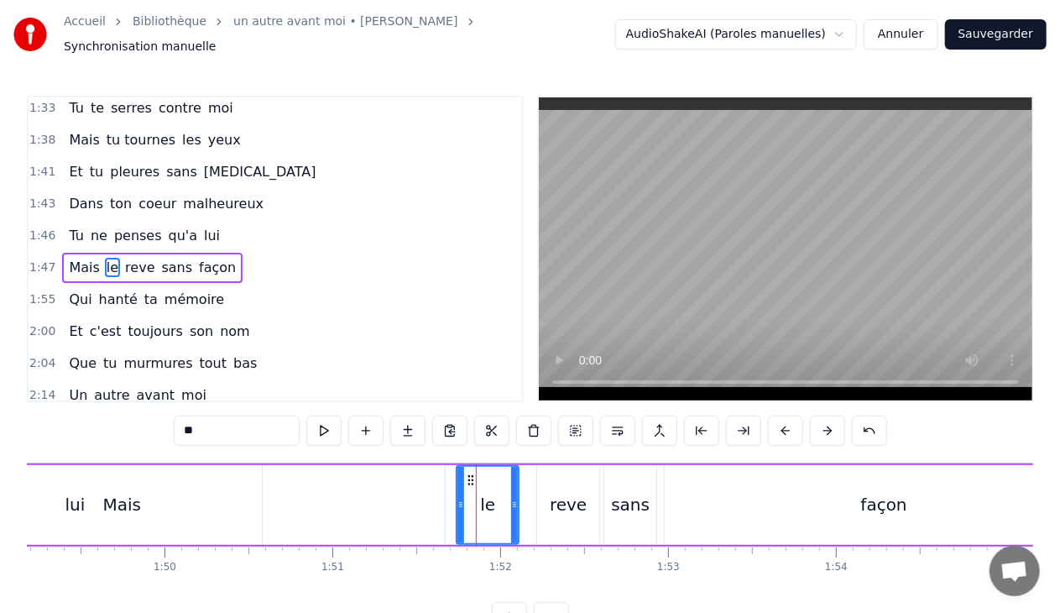
scroll to position [678, 0]
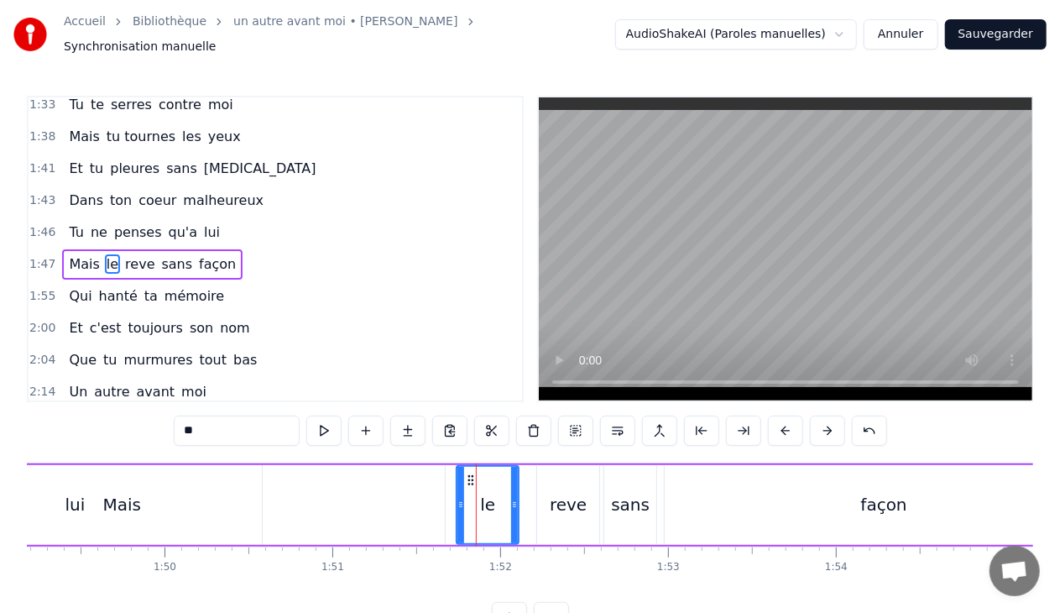
click at [234, 248] on div "1:47 Mais le reve sans façon" at bounding box center [276, 264] width 494 height 32
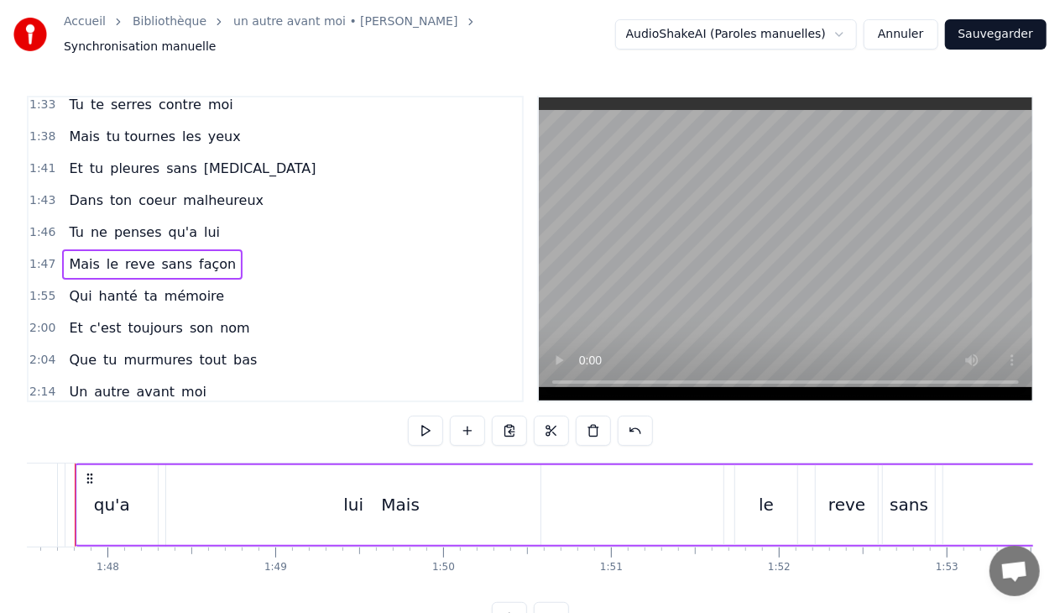
scroll to position [0, 18017]
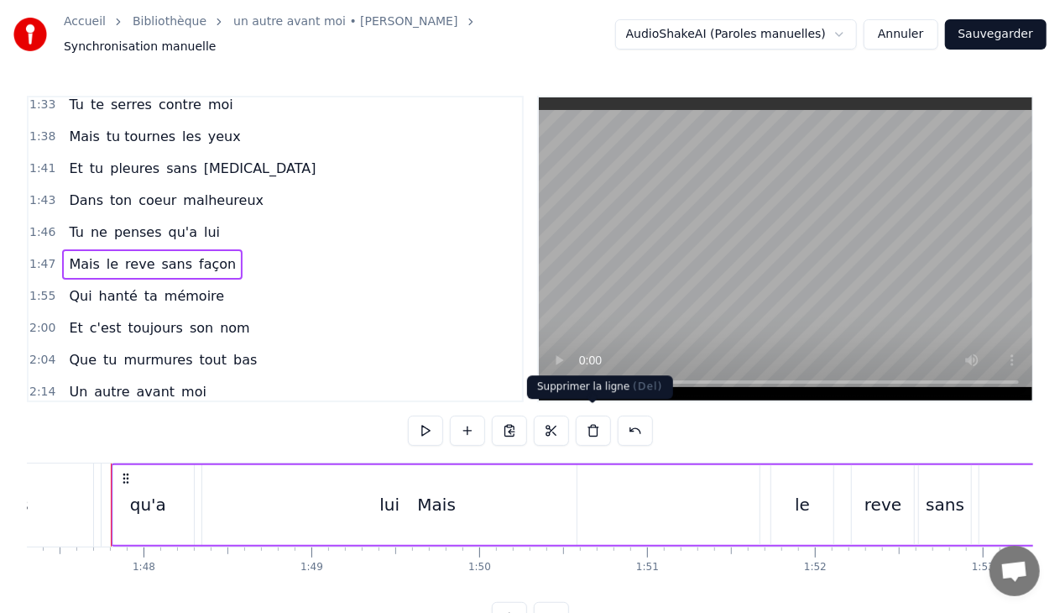
click at [586, 419] on button at bounding box center [593, 431] width 35 height 30
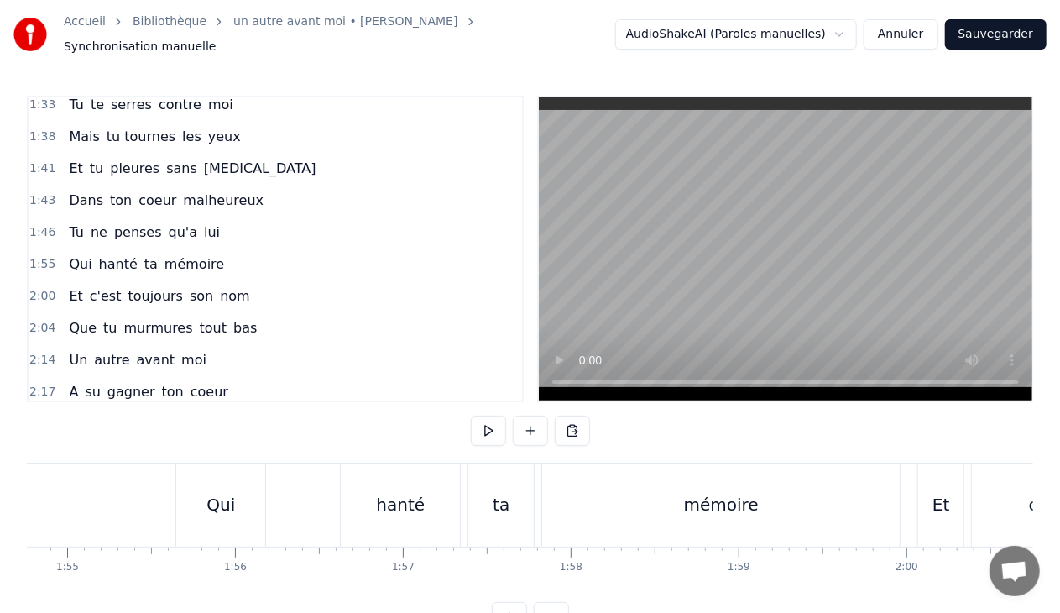
scroll to position [0, 19370]
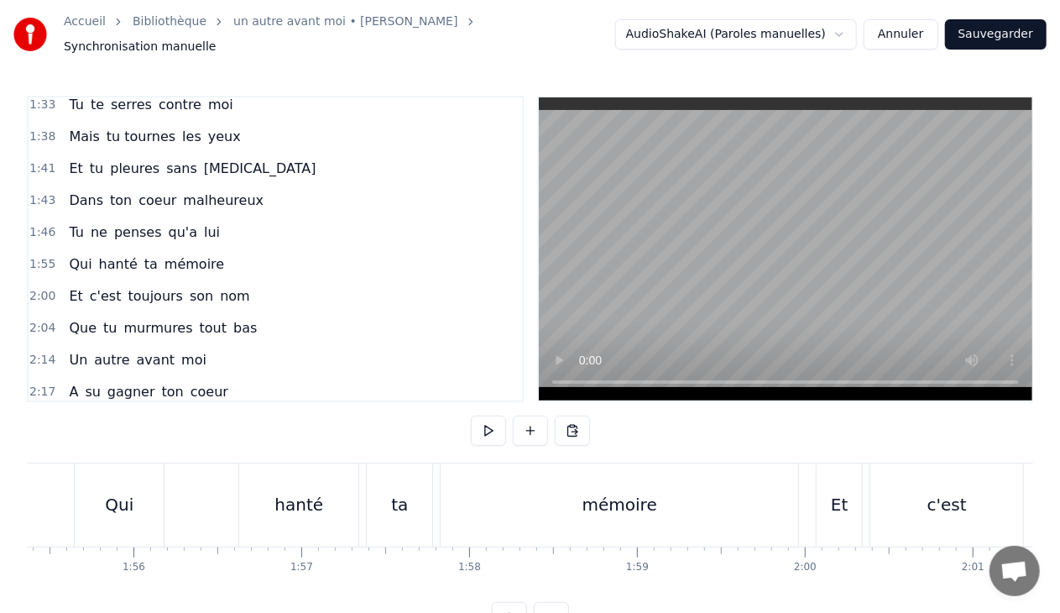
click at [405, 492] on div "ta" at bounding box center [399, 504] width 17 height 25
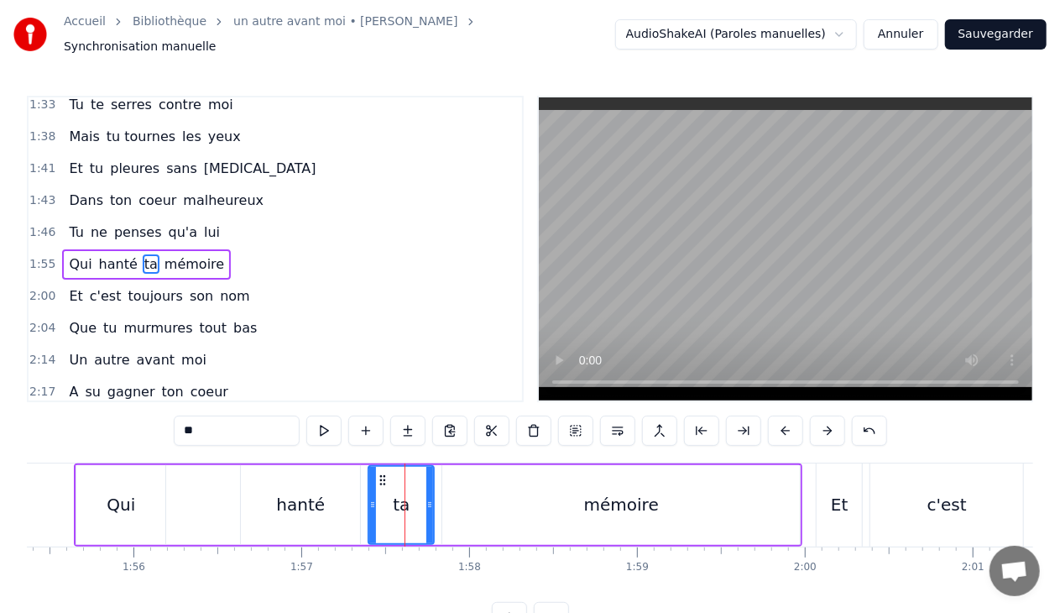
click at [222, 248] on div "1:55 Qui hanté ta mémoire" at bounding box center [276, 264] width 494 height 32
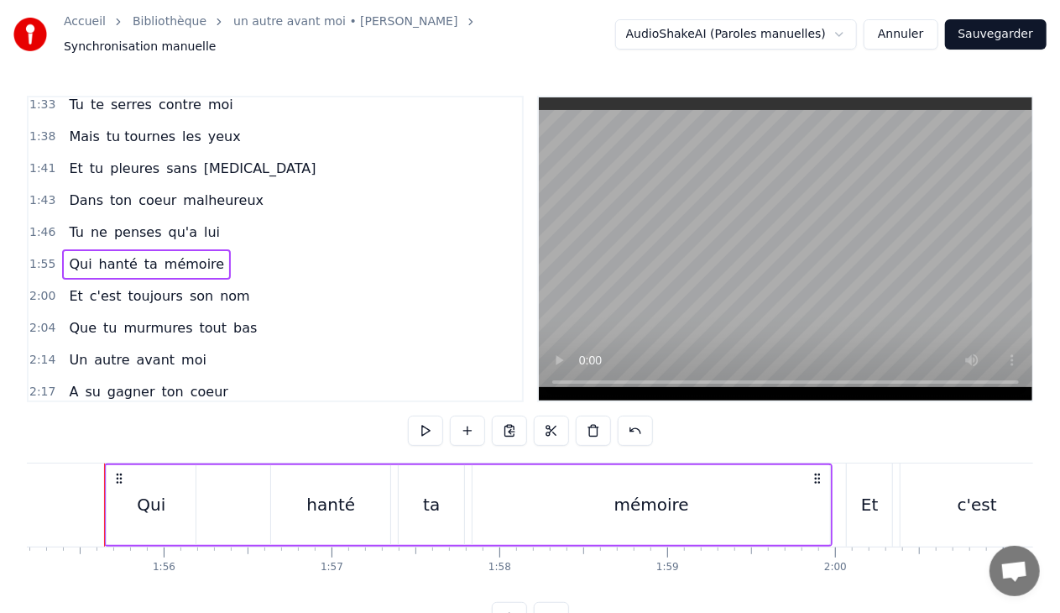
scroll to position [0, 19333]
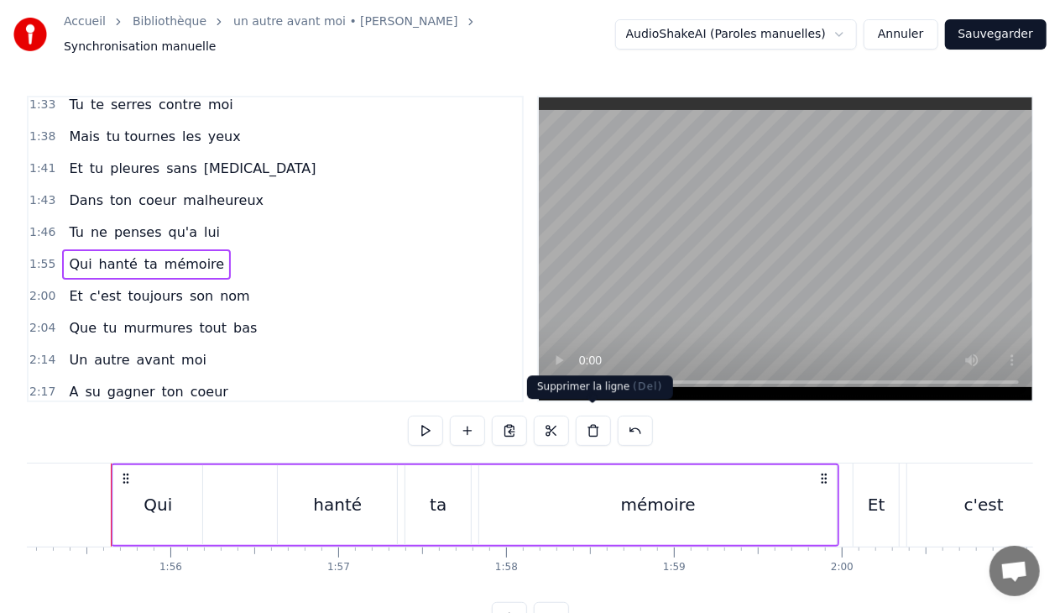
click at [596, 422] on button at bounding box center [593, 431] width 35 height 30
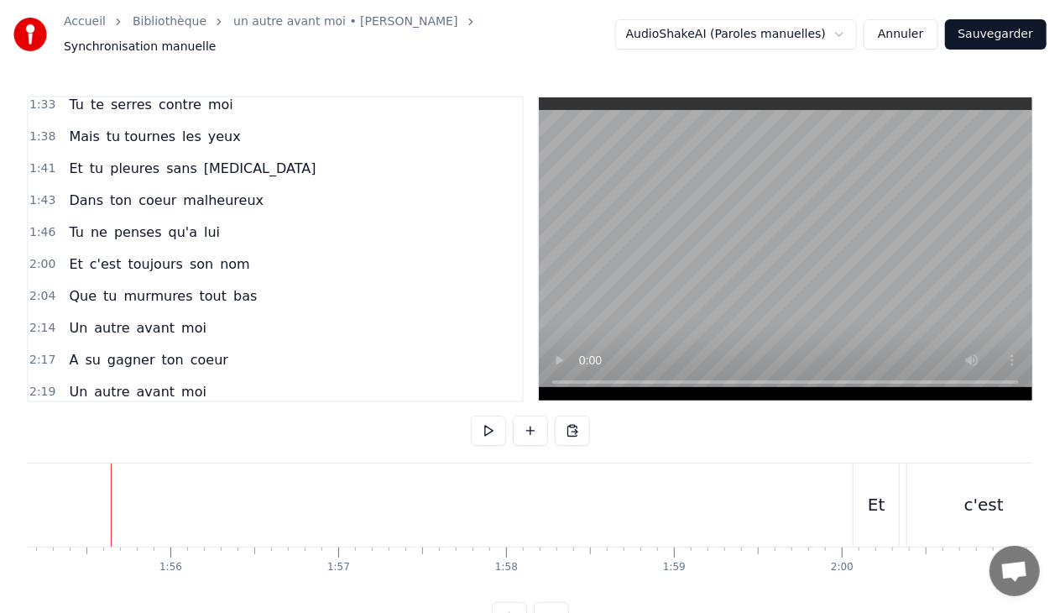
click at [245, 248] on div "2:00 Et c'est toujours son nom" at bounding box center [276, 264] width 494 height 32
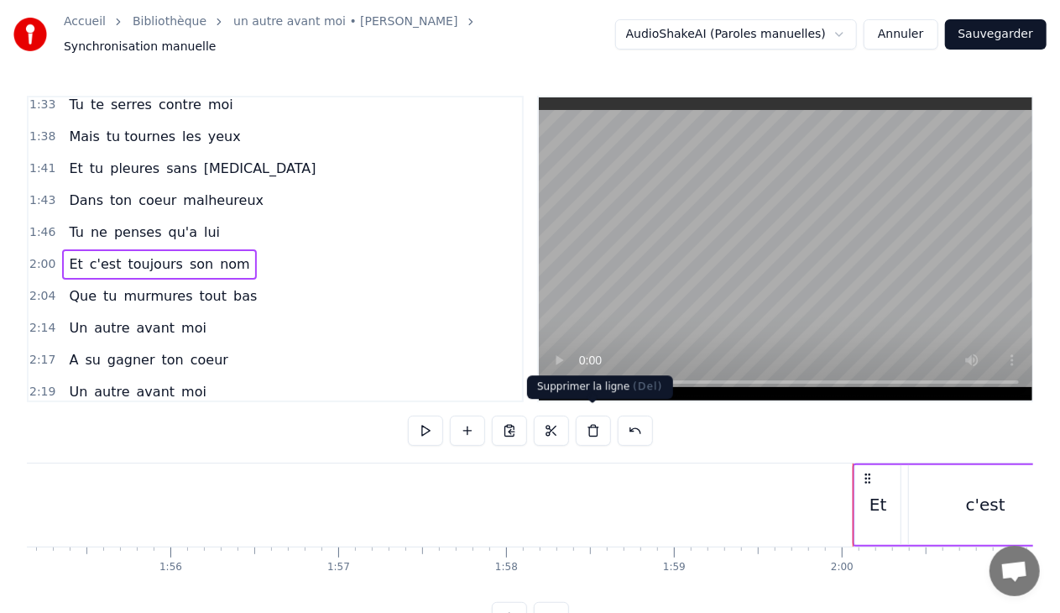
click at [592, 425] on button at bounding box center [593, 431] width 35 height 30
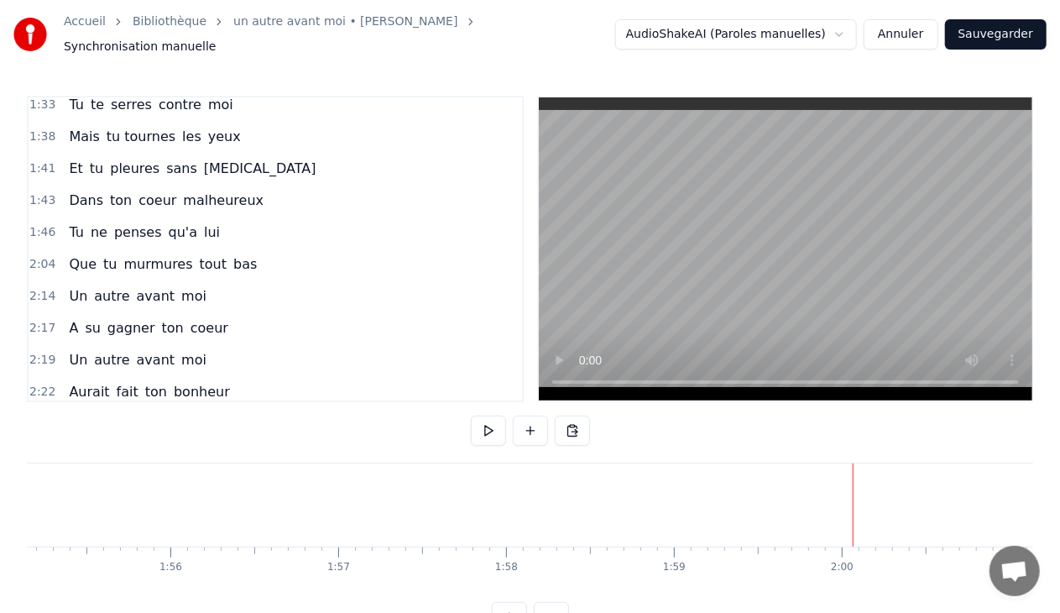
click at [248, 248] on div "2:04 Que tu murmures tout bas" at bounding box center [276, 264] width 494 height 32
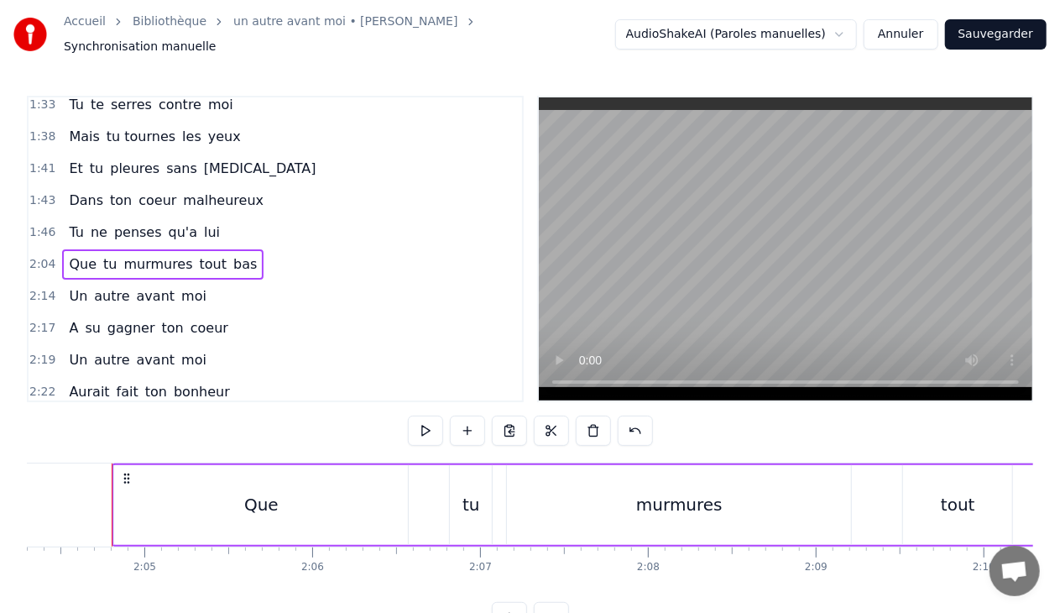
scroll to position [0, 20871]
click at [592, 422] on button at bounding box center [593, 431] width 35 height 30
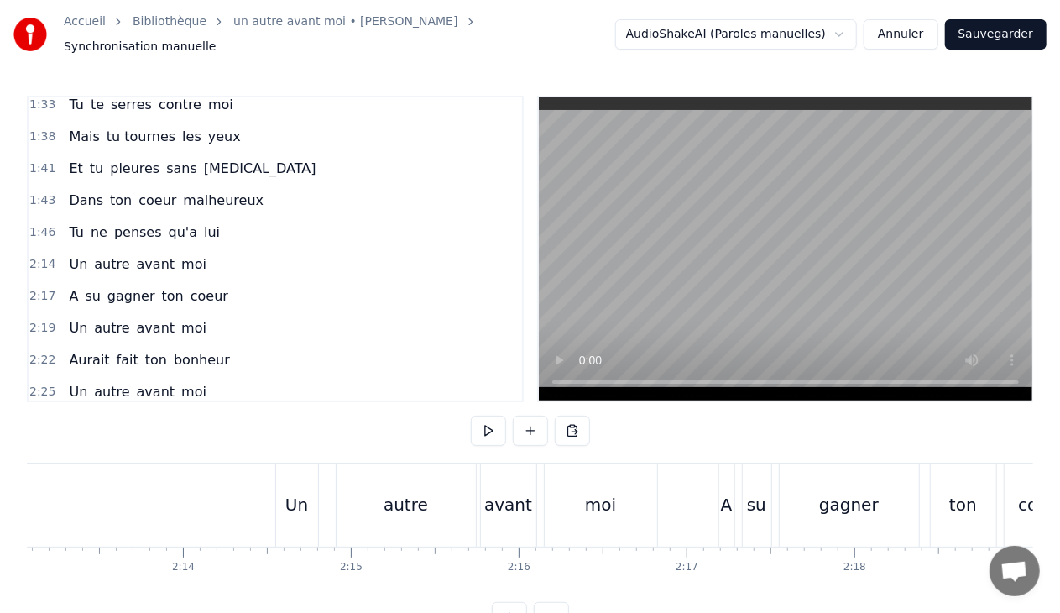
scroll to position [0, 22359]
click at [190, 249] on div "Un autre avant moi" at bounding box center [137, 264] width 150 height 30
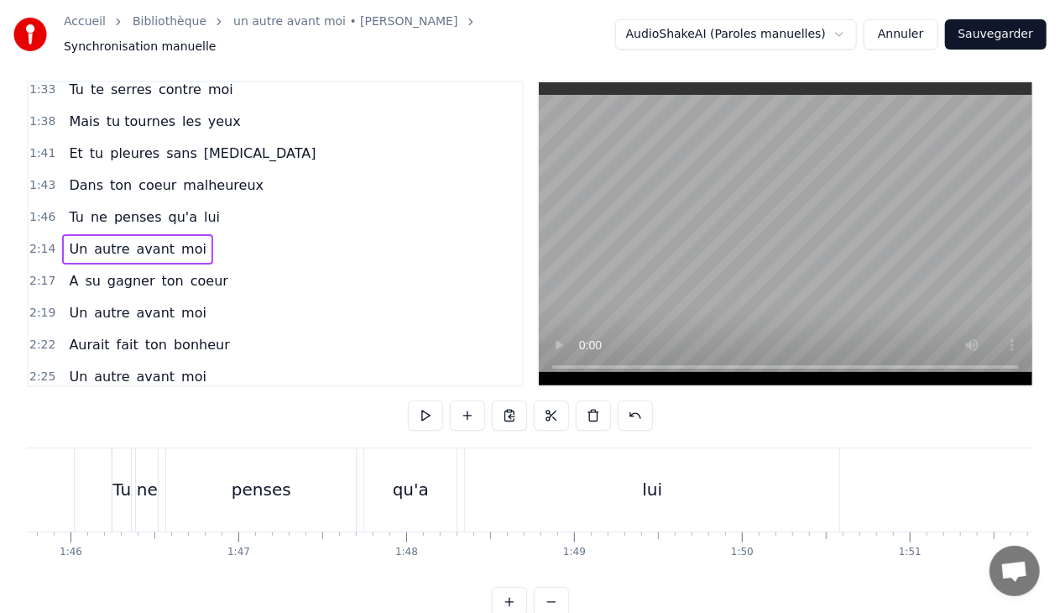
scroll to position [18, 0]
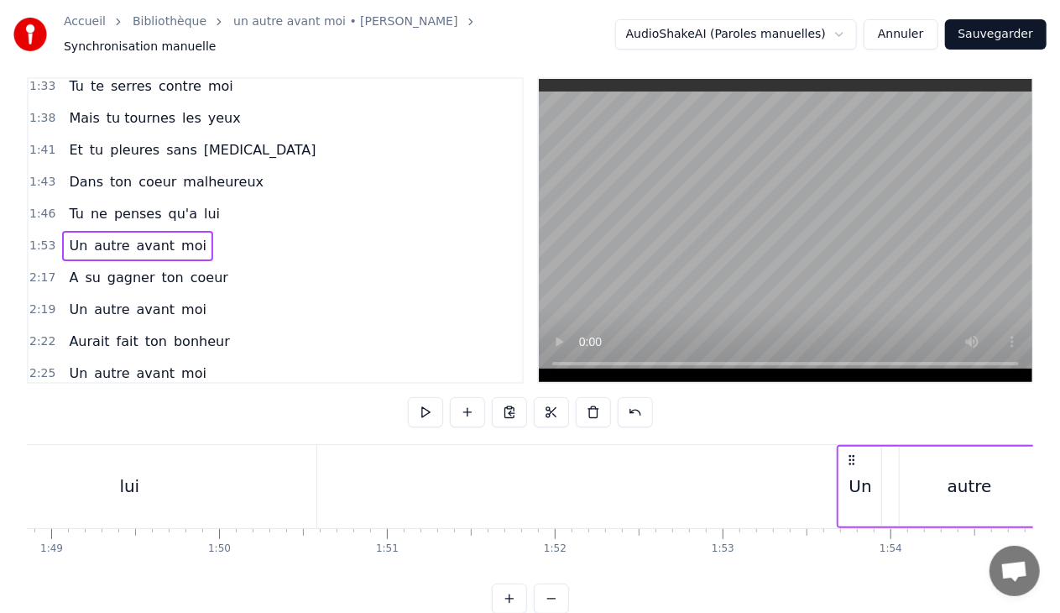
scroll to position [0, 18285]
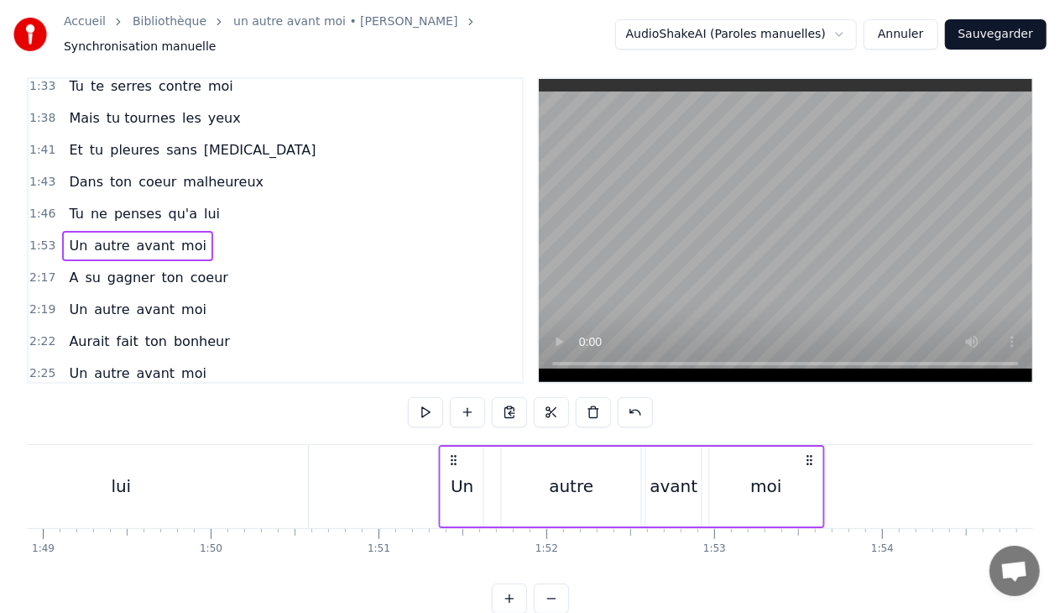
drag, startPoint x: 841, startPoint y: 450, endPoint x: 451, endPoint y: 458, distance: 390.5
click at [451, 458] on div "Un autre avant moi" at bounding box center [632, 486] width 386 height 83
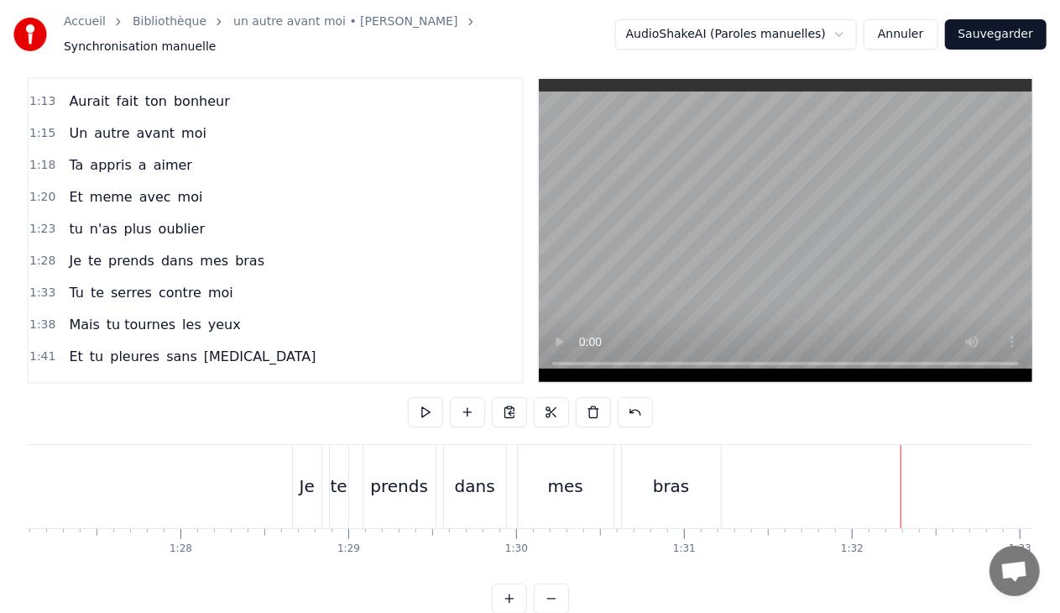
scroll to position [468, 0]
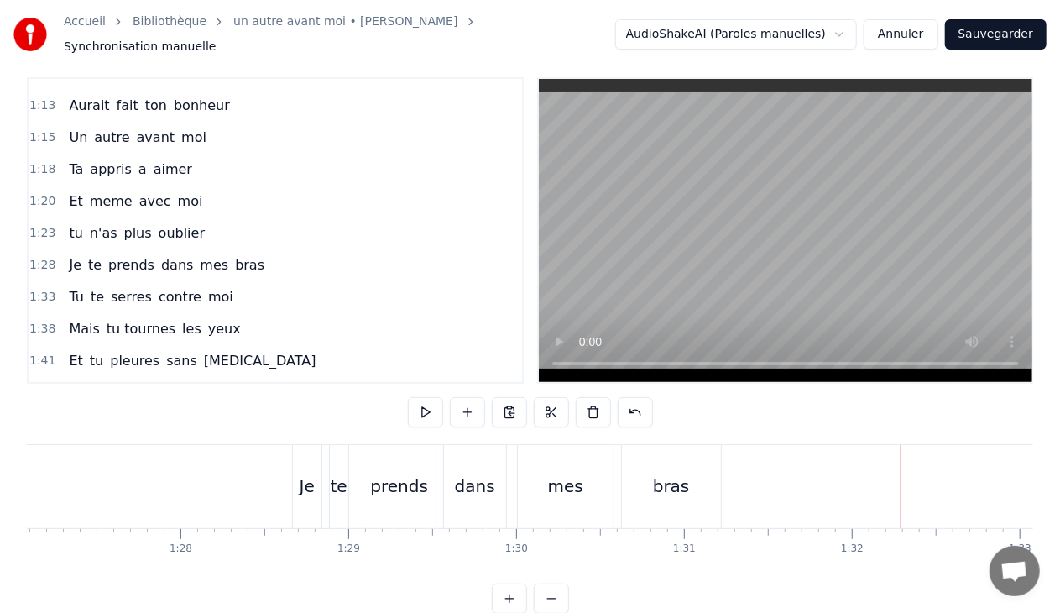
click at [157, 223] on span "oublier" at bounding box center [182, 232] width 50 height 19
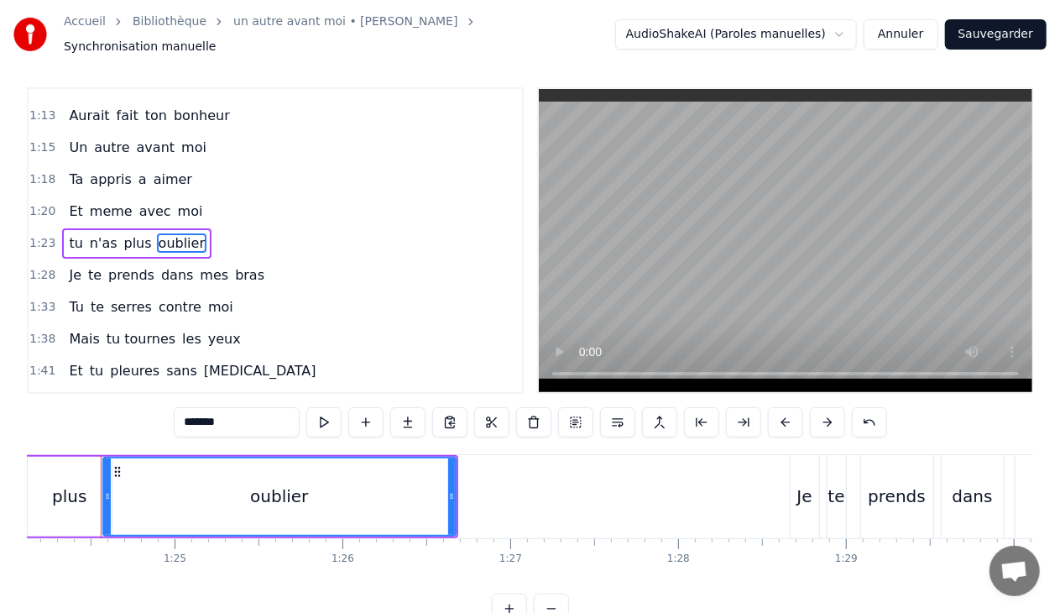
scroll to position [0, 14114]
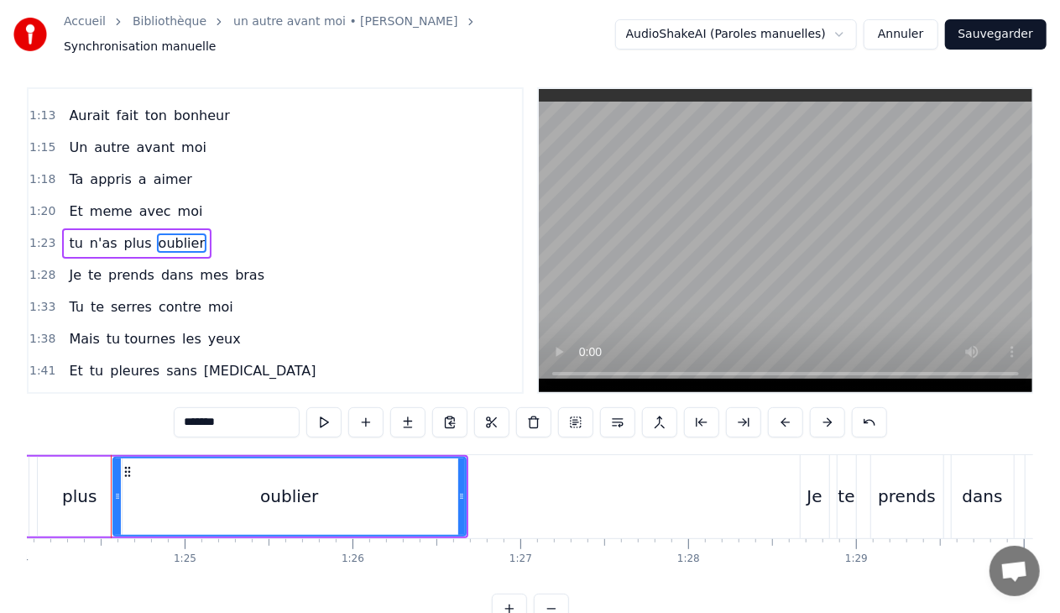
click at [129, 233] on span "plus" at bounding box center [138, 242] width 31 height 19
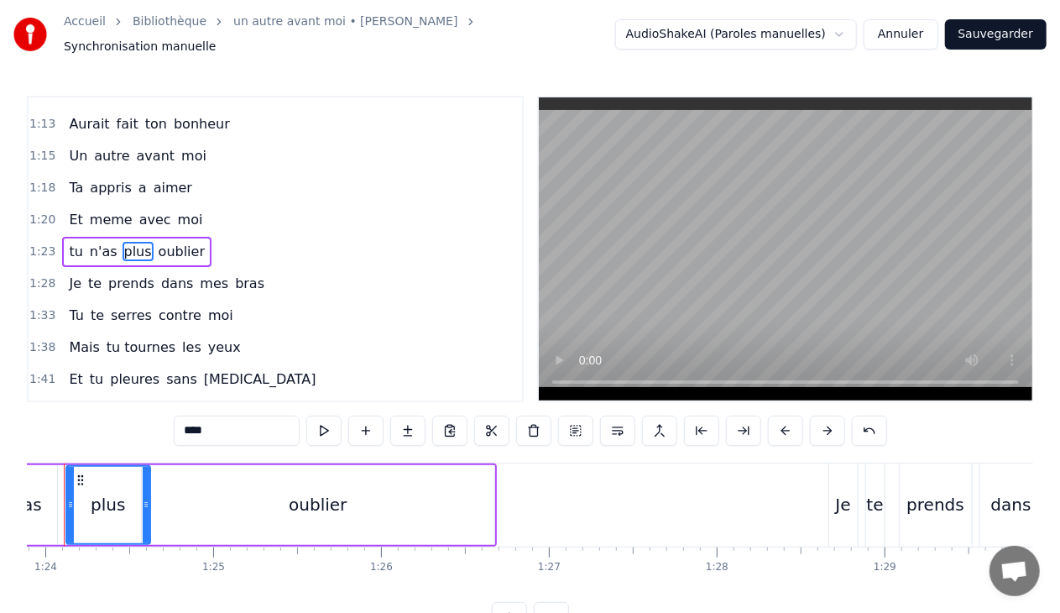
scroll to position [0, 14038]
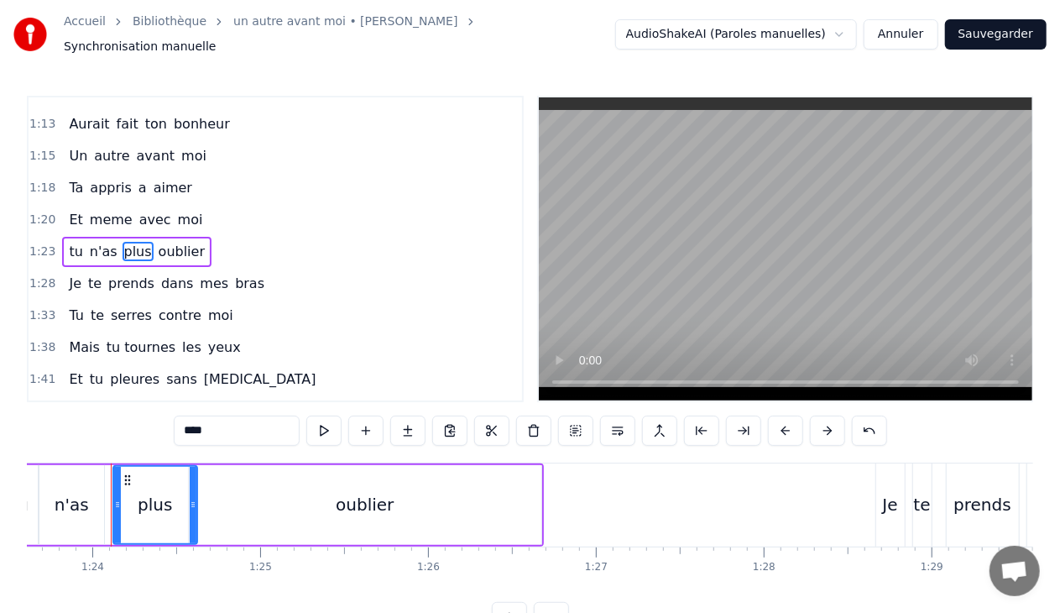
click at [194, 421] on input "****" at bounding box center [237, 431] width 126 height 30
type input "*"
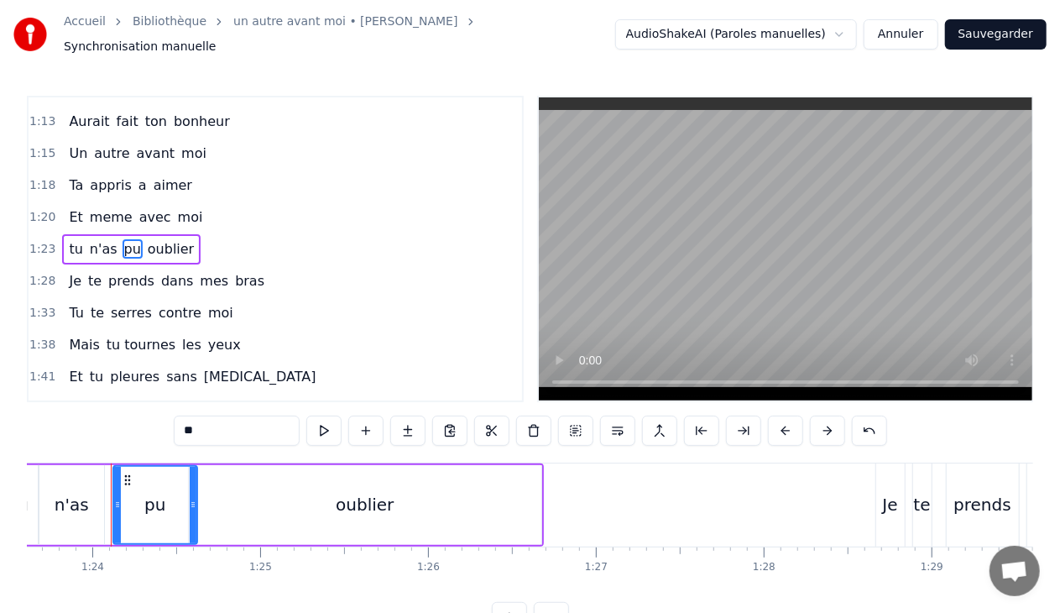
click at [71, 175] on span "Ta" at bounding box center [76, 184] width 18 height 19
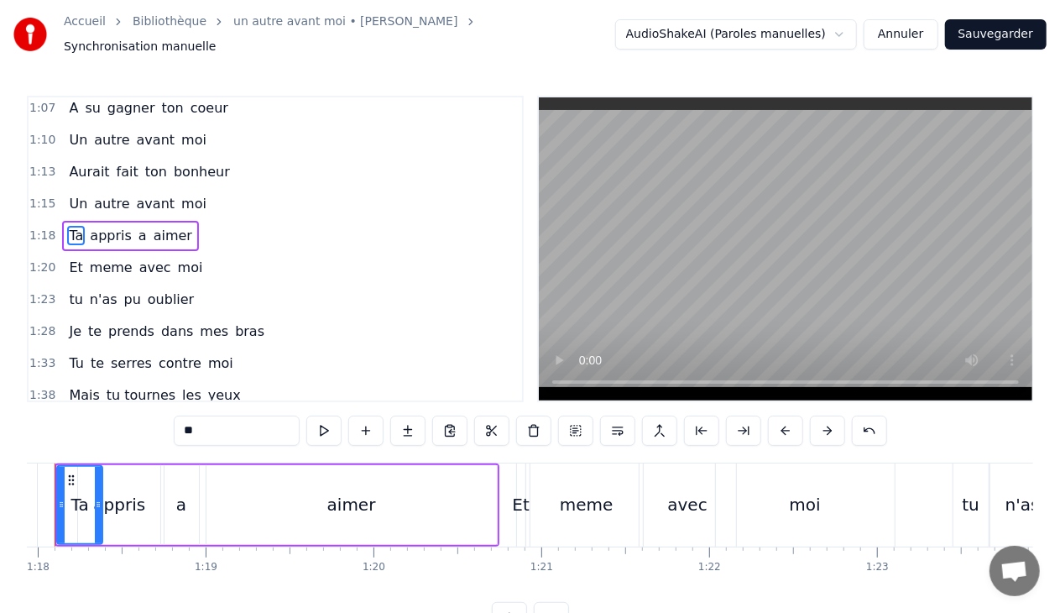
scroll to position [0, 13029]
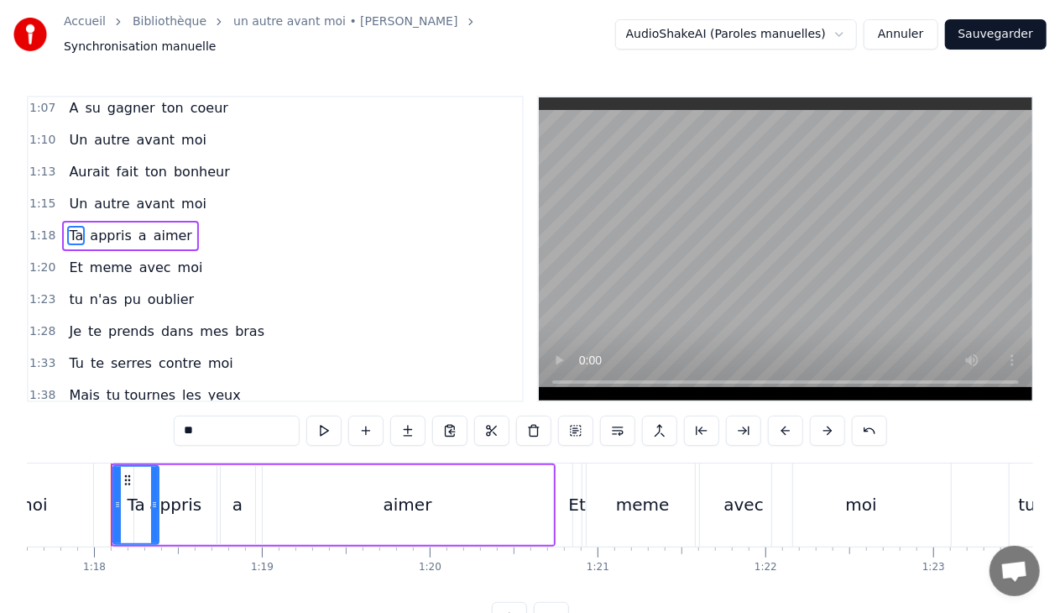
click at [201, 421] on input "**" at bounding box center [237, 431] width 126 height 30
click at [149, 226] on span "a" at bounding box center [155, 235] width 12 height 19
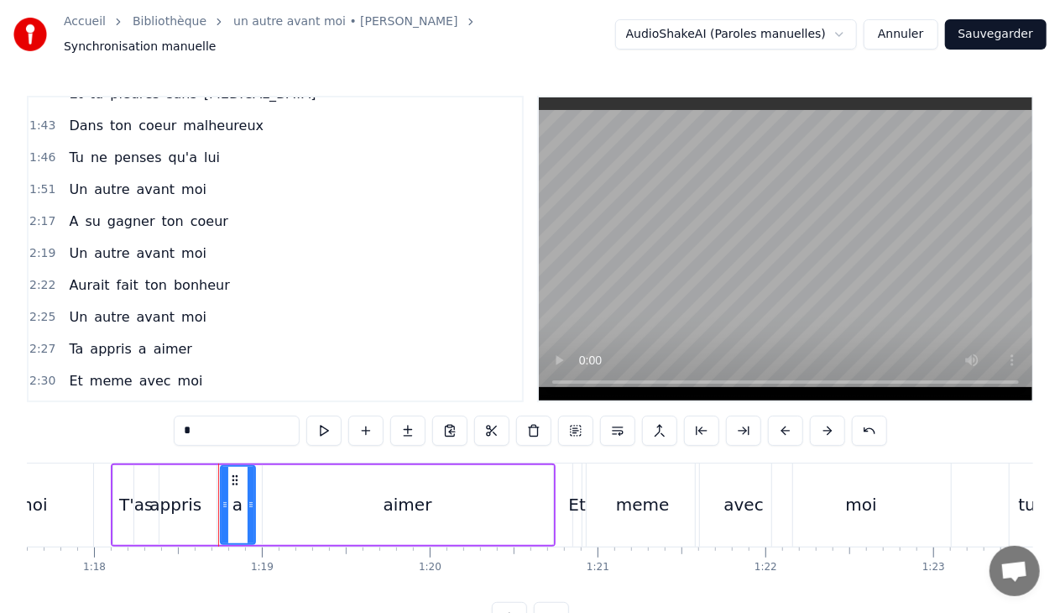
scroll to position [762, 0]
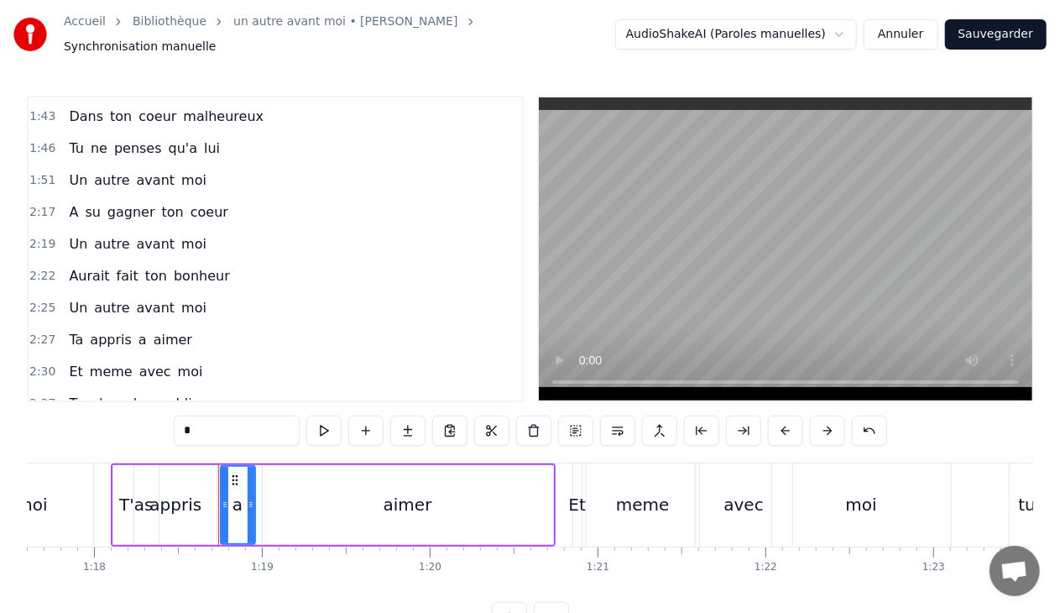
click at [70, 330] on span "Ta" at bounding box center [76, 339] width 18 height 19
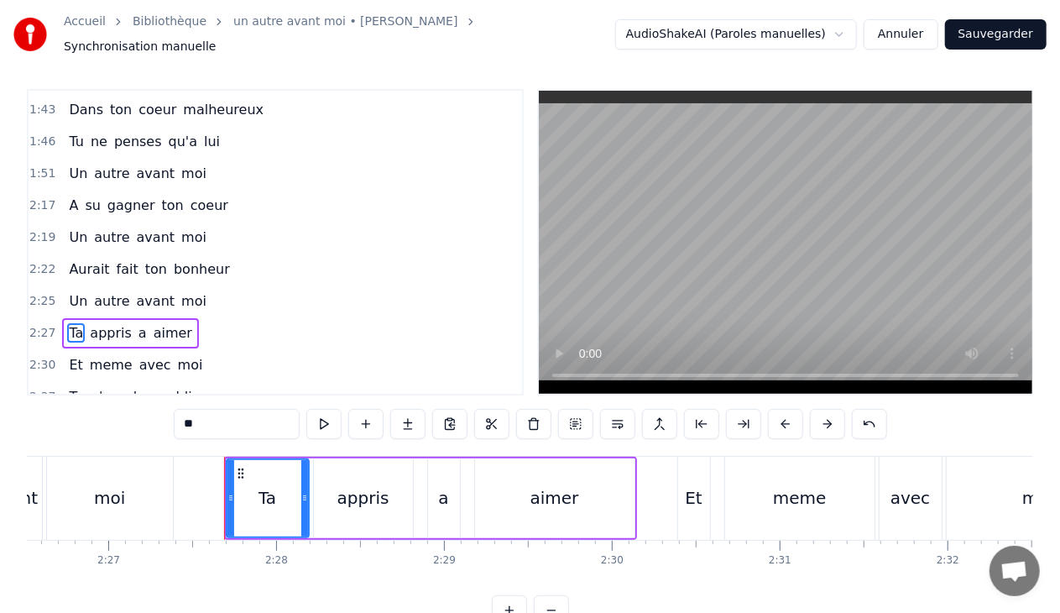
scroll to position [0, 24713]
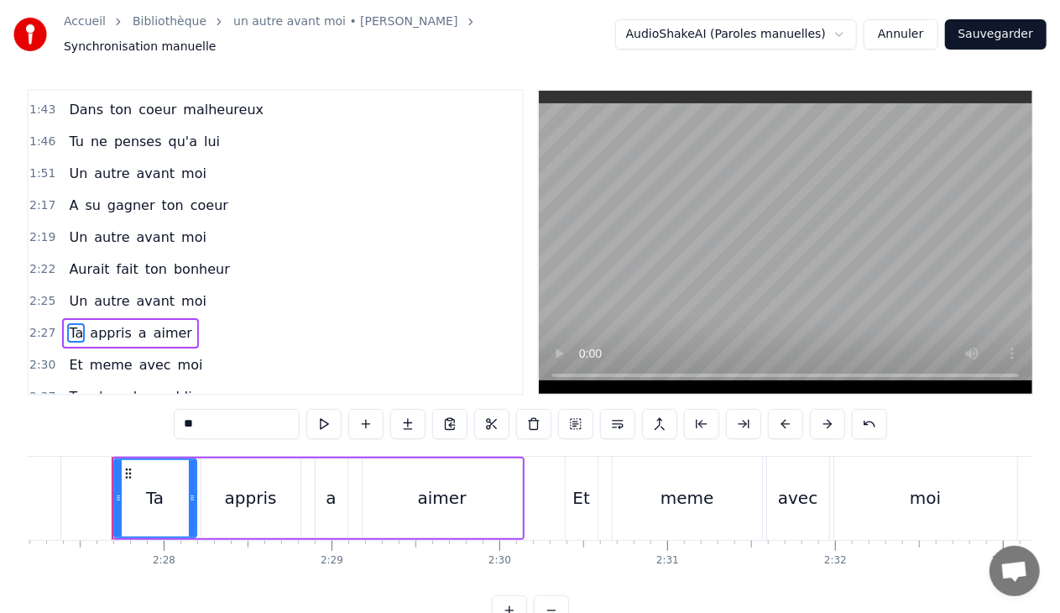
click at [208, 415] on input "**" at bounding box center [237, 424] width 126 height 30
click at [126, 387] on span "plus" at bounding box center [138, 396] width 31 height 19
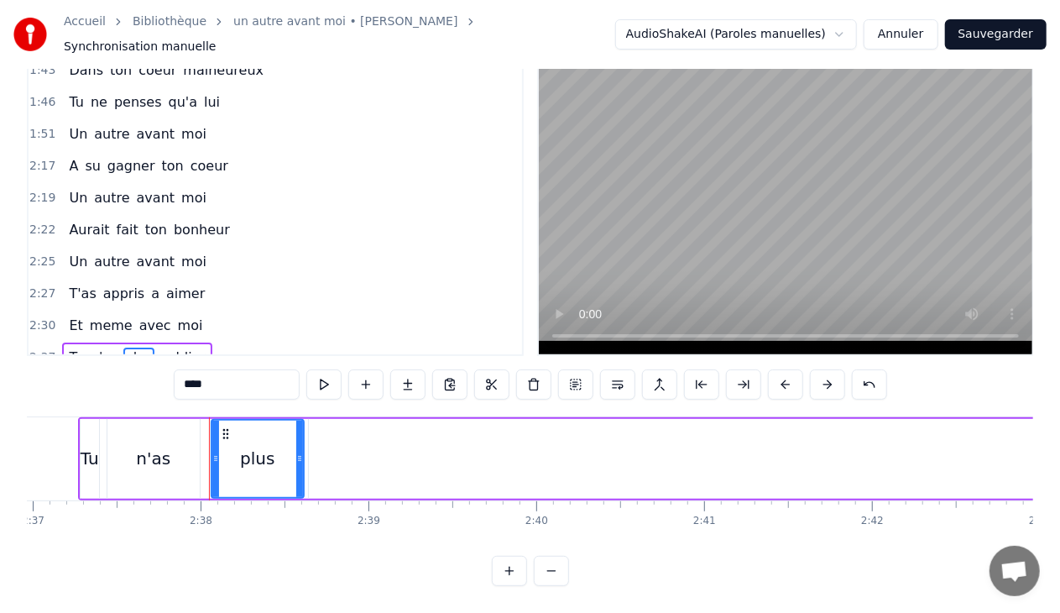
scroll to position [0, 26453]
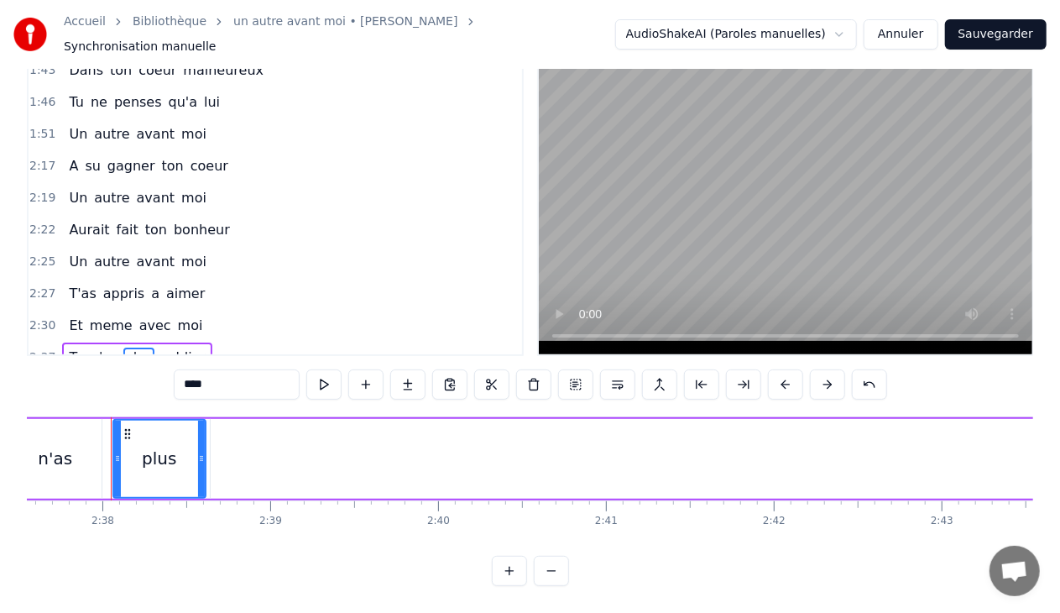
click at [227, 371] on input "****" at bounding box center [237, 384] width 126 height 30
type input "**"
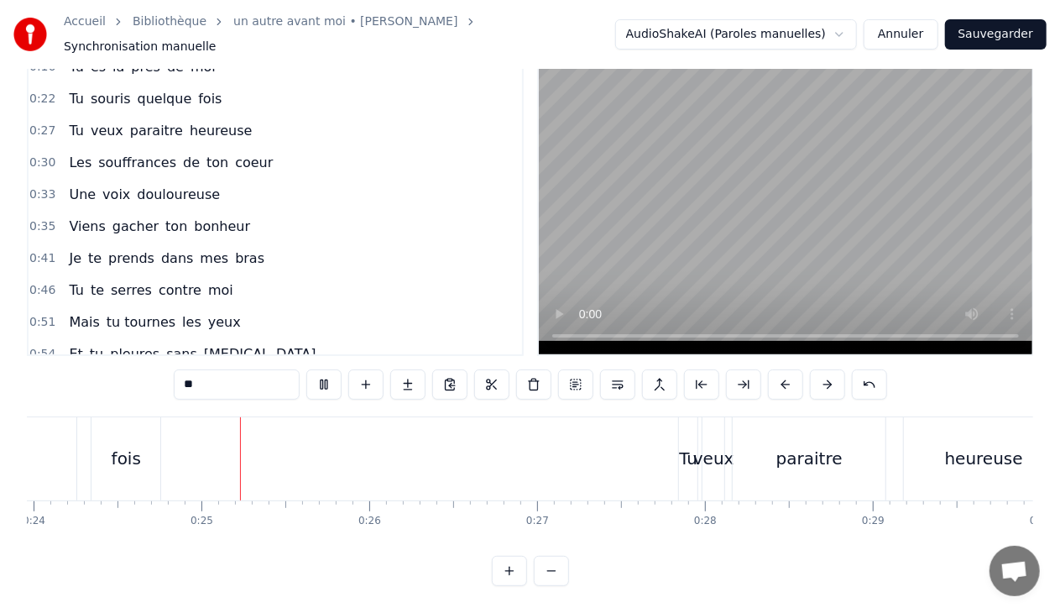
scroll to position [0, 4063]
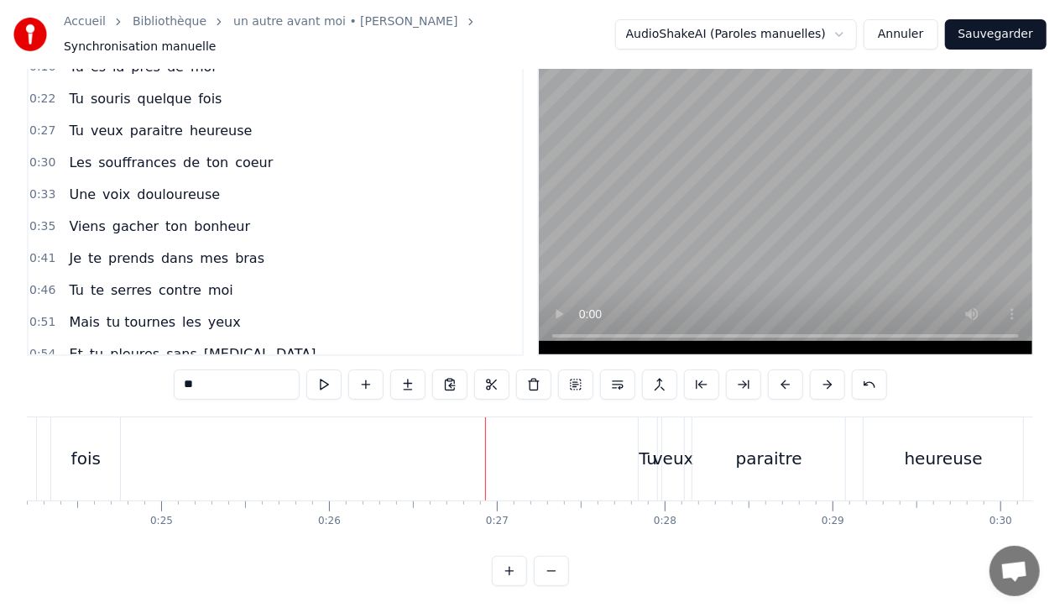
click at [991, 29] on button "Sauvegarder" at bounding box center [996, 34] width 102 height 30
